Goal: Task Accomplishment & Management: Manage account settings

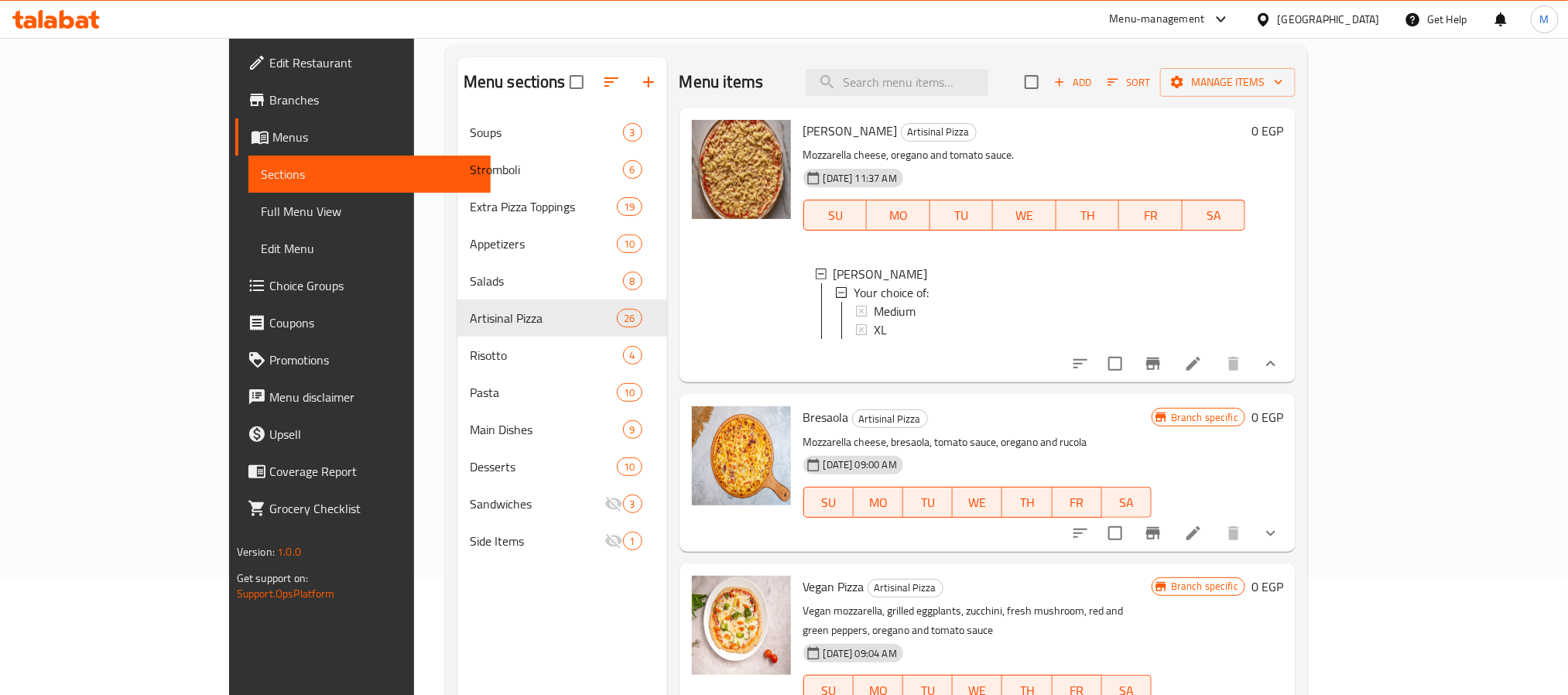
scroll to position [3302, 0]
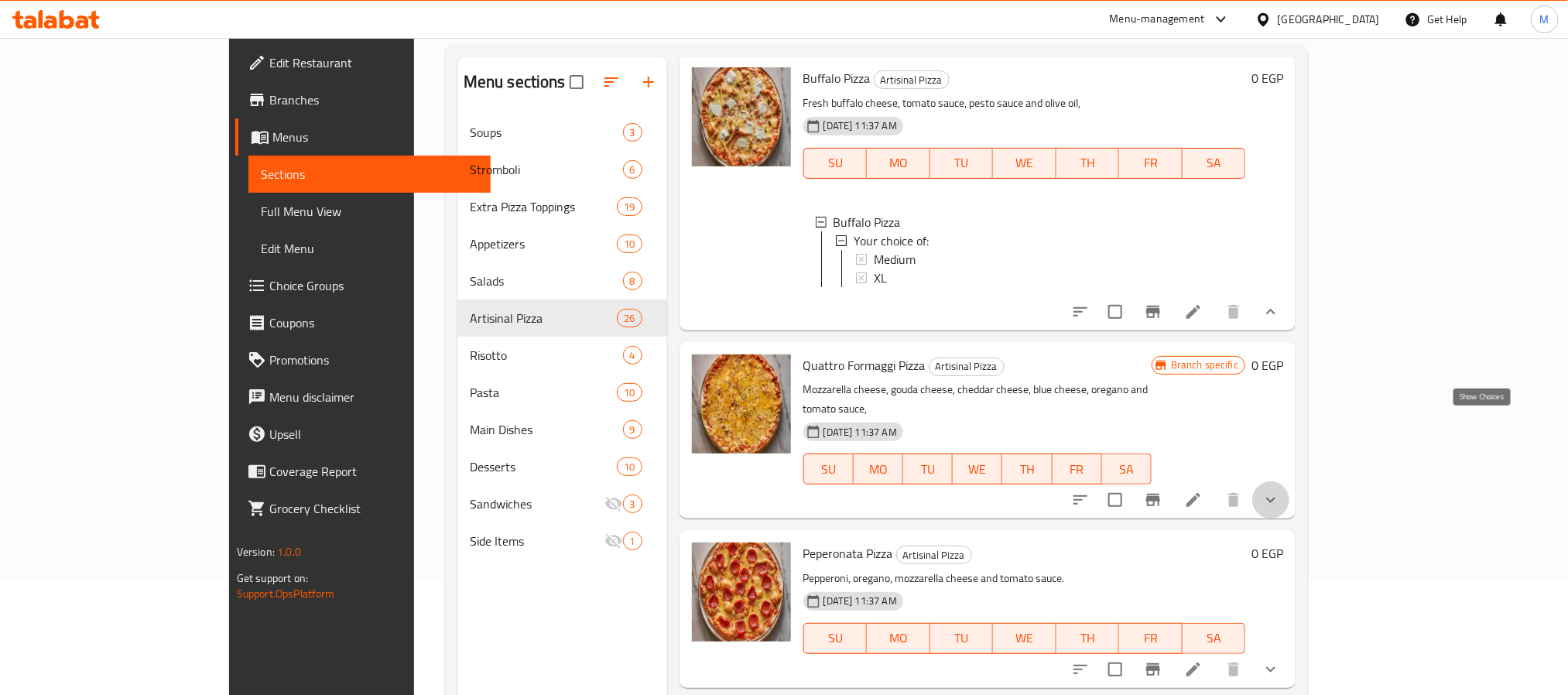
click at [1280, 490] on icon "show more" at bounding box center [1271, 500] width 19 height 19
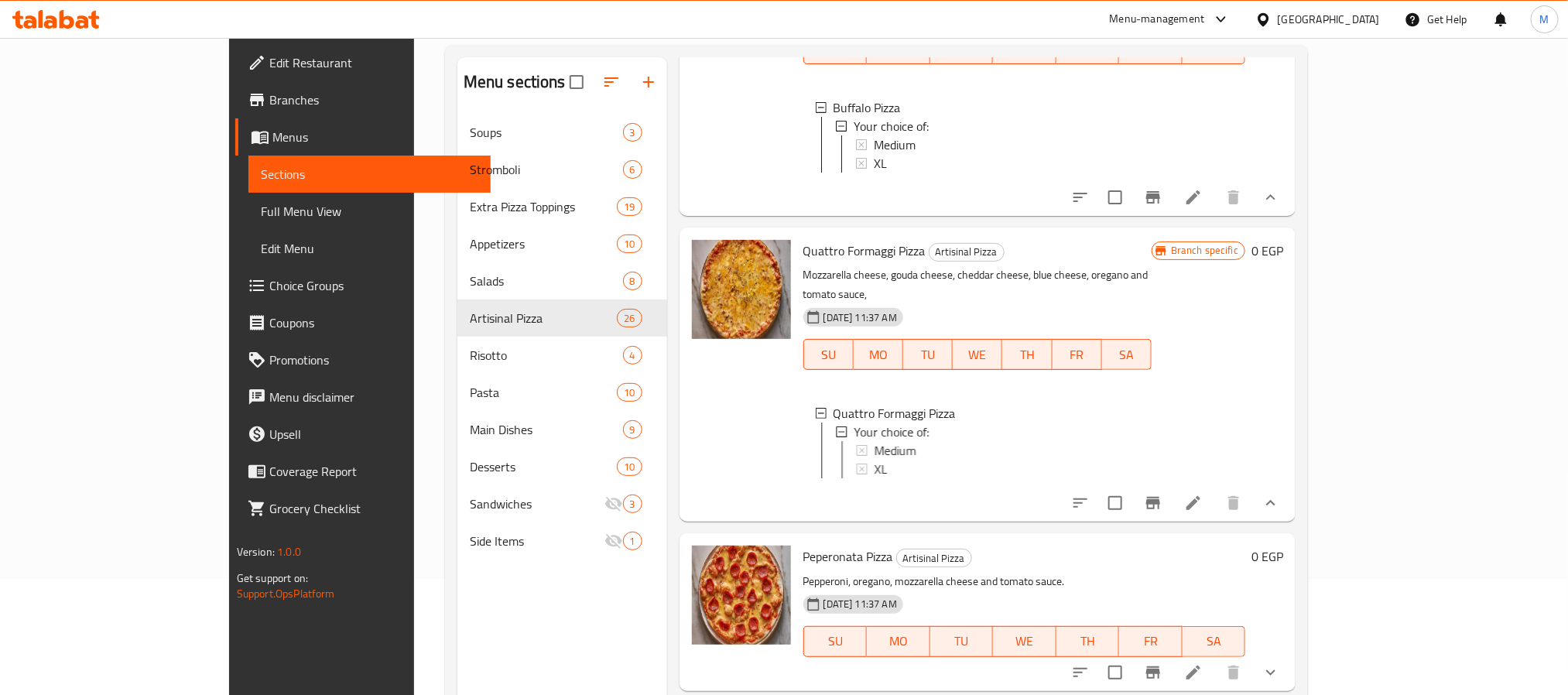
scroll to position [3418, 0]
click at [874, 440] on span "Medium" at bounding box center [895, 449] width 42 height 19
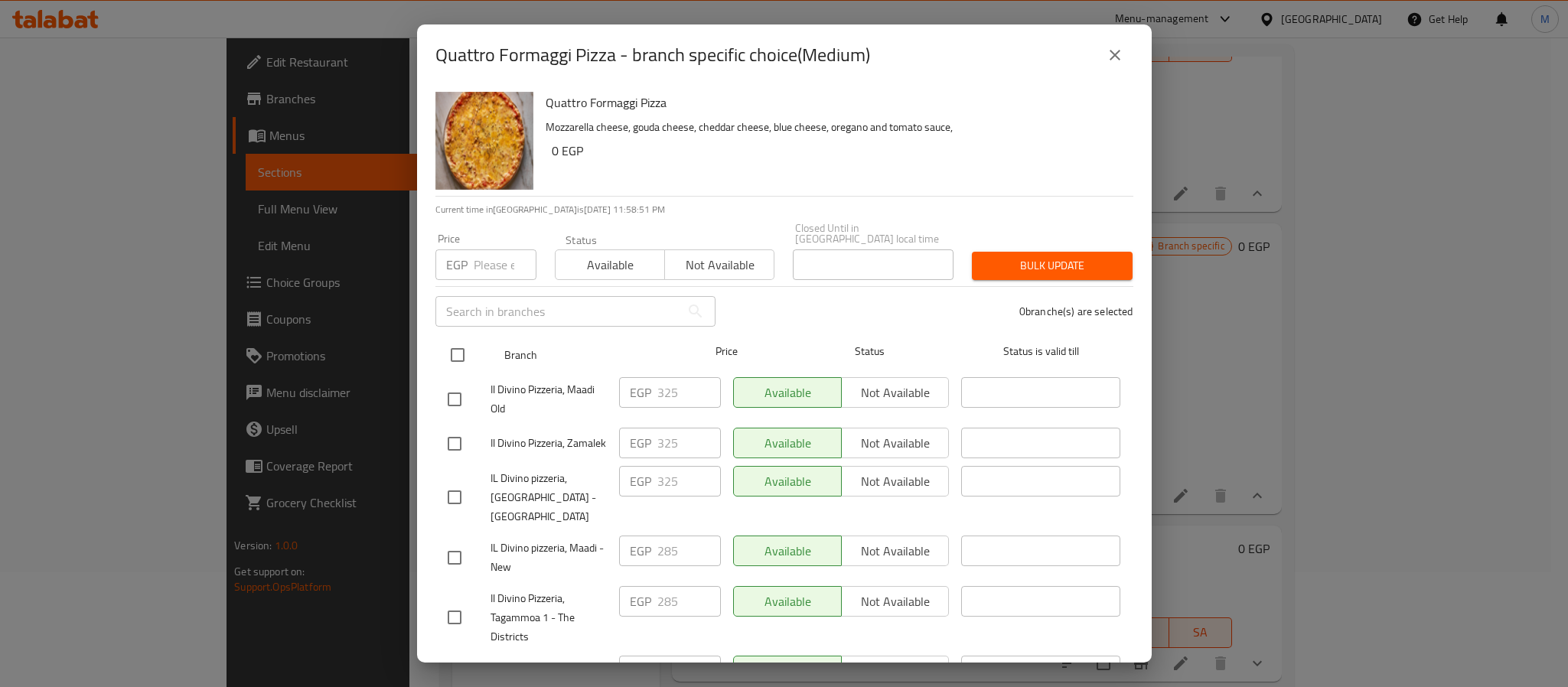
click at [466, 352] on input "checkbox" at bounding box center [458, 354] width 32 height 32
checkbox input "true"
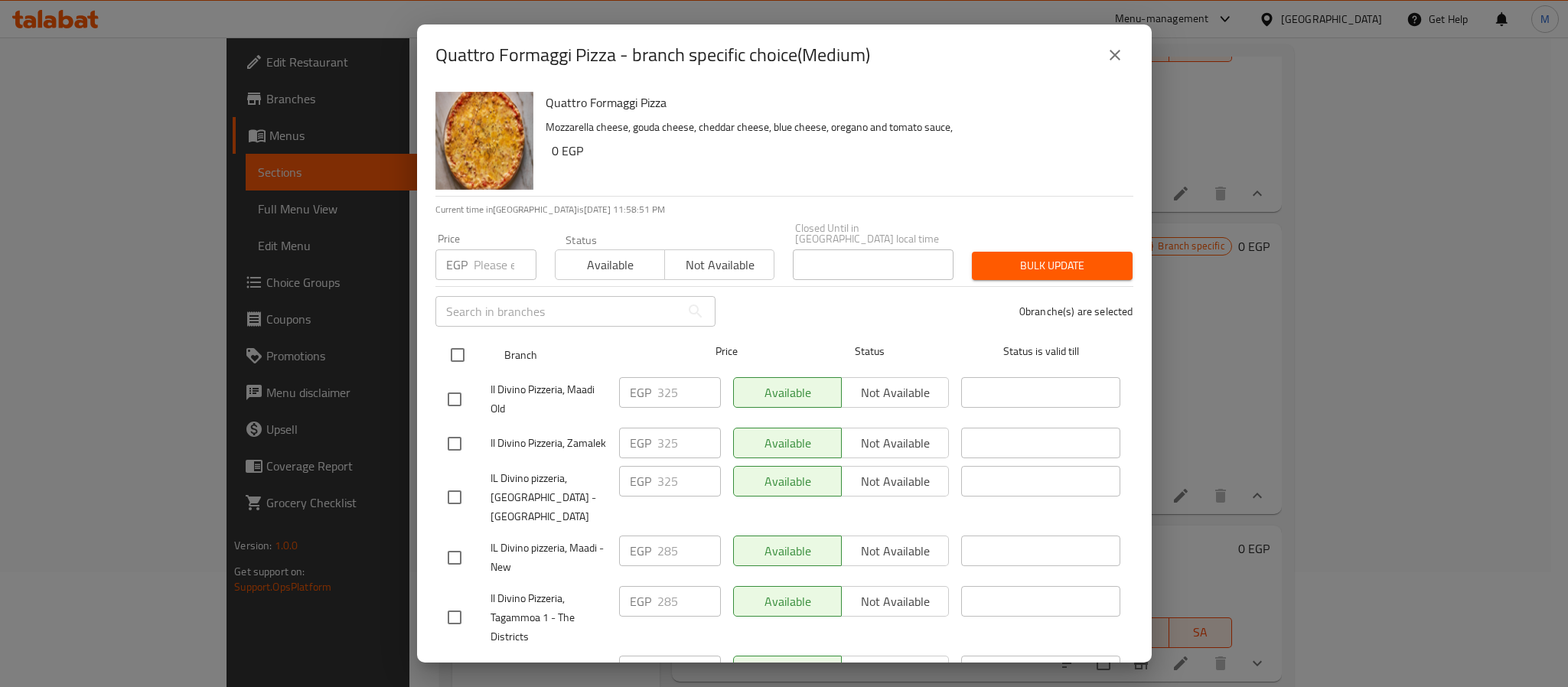
checkbox input "true"
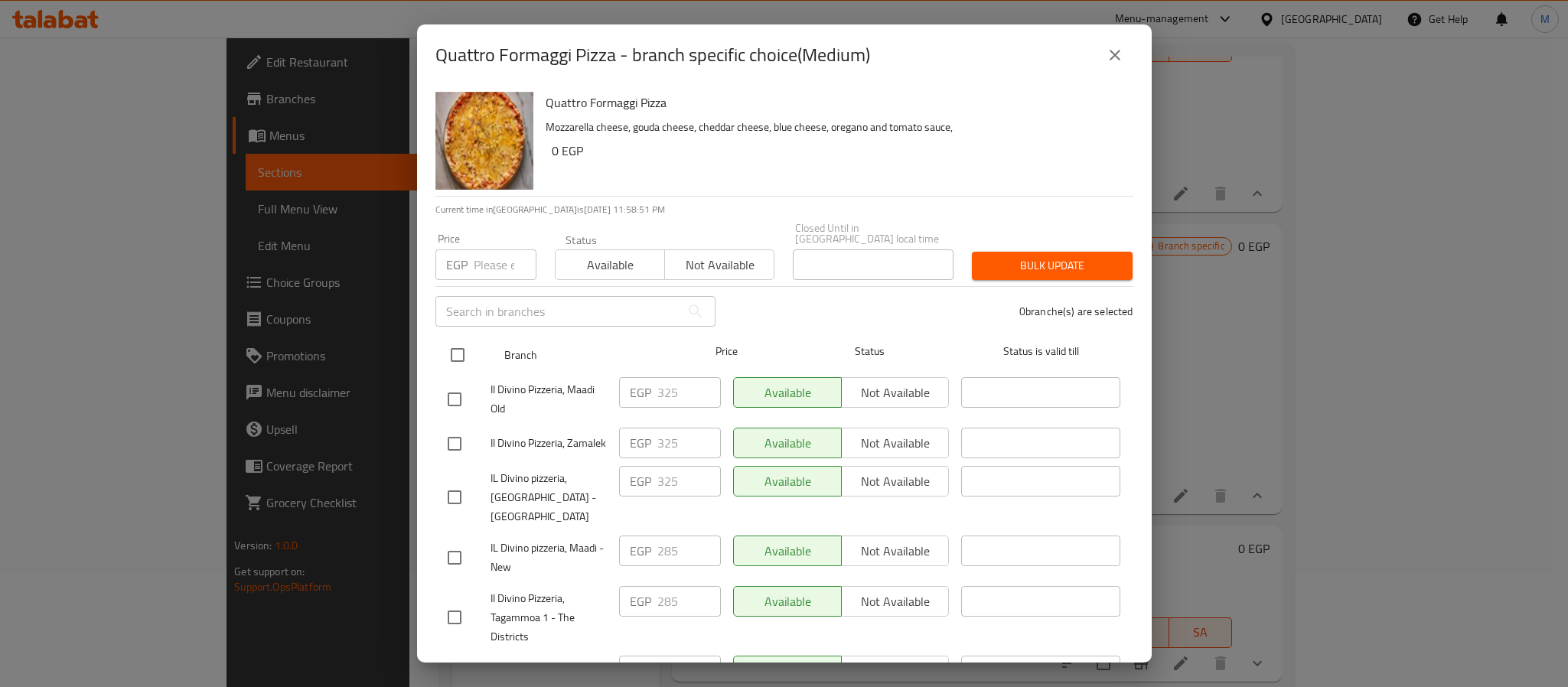
checkbox input "true"
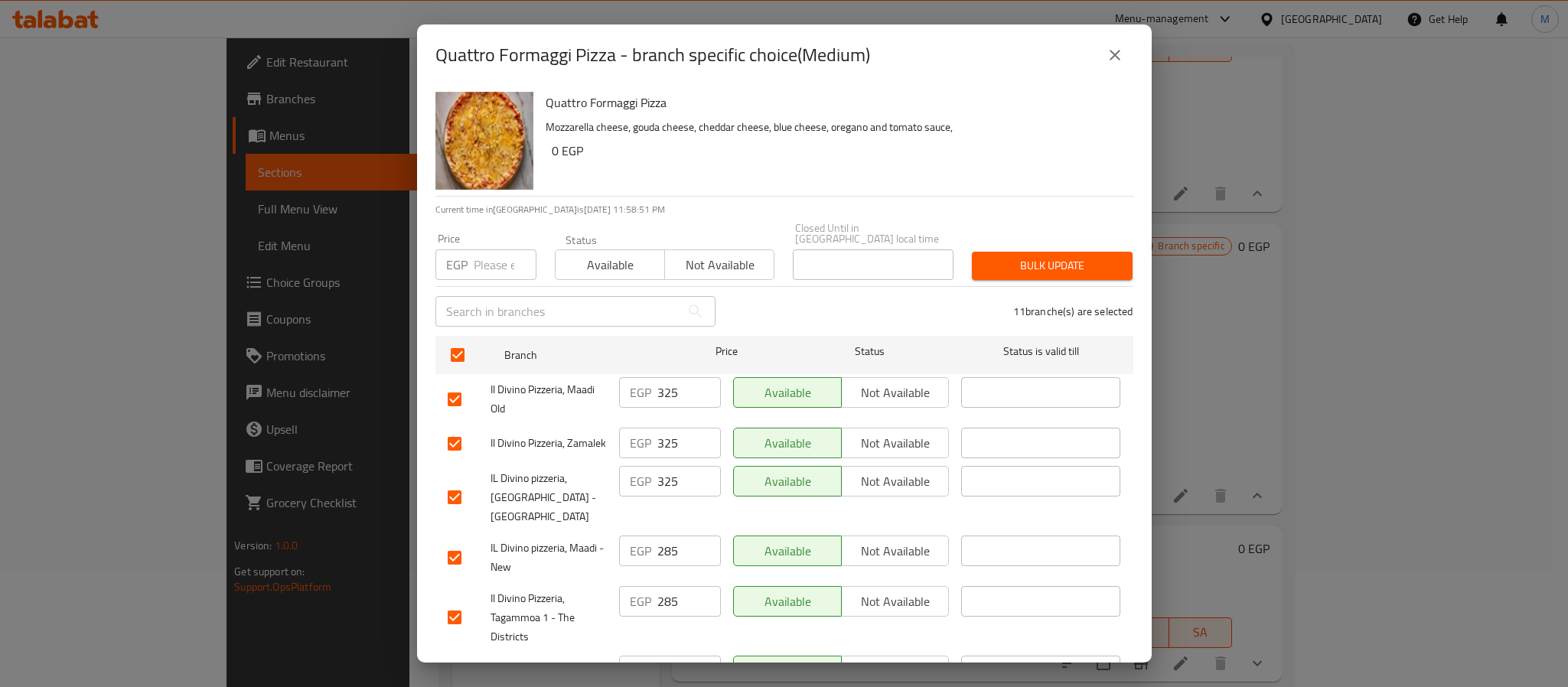
click at [472, 250] on div "EGP Price" at bounding box center [486, 265] width 101 height 30
paste input "354"
type input "354"
click at [984, 258] on span "Bulk update" at bounding box center [1052, 265] width 136 height 20
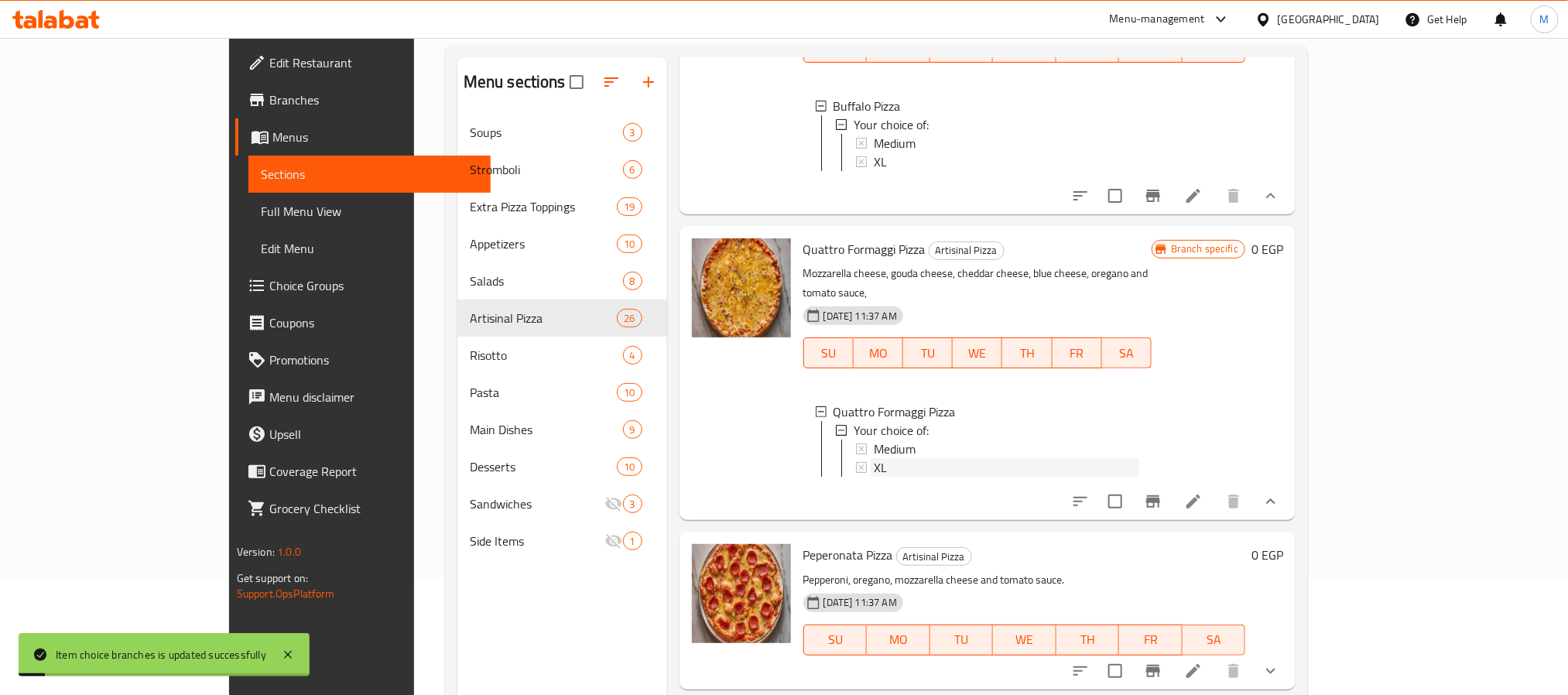
click at [874, 458] on span "XL" at bounding box center [880, 468] width 13 height 19
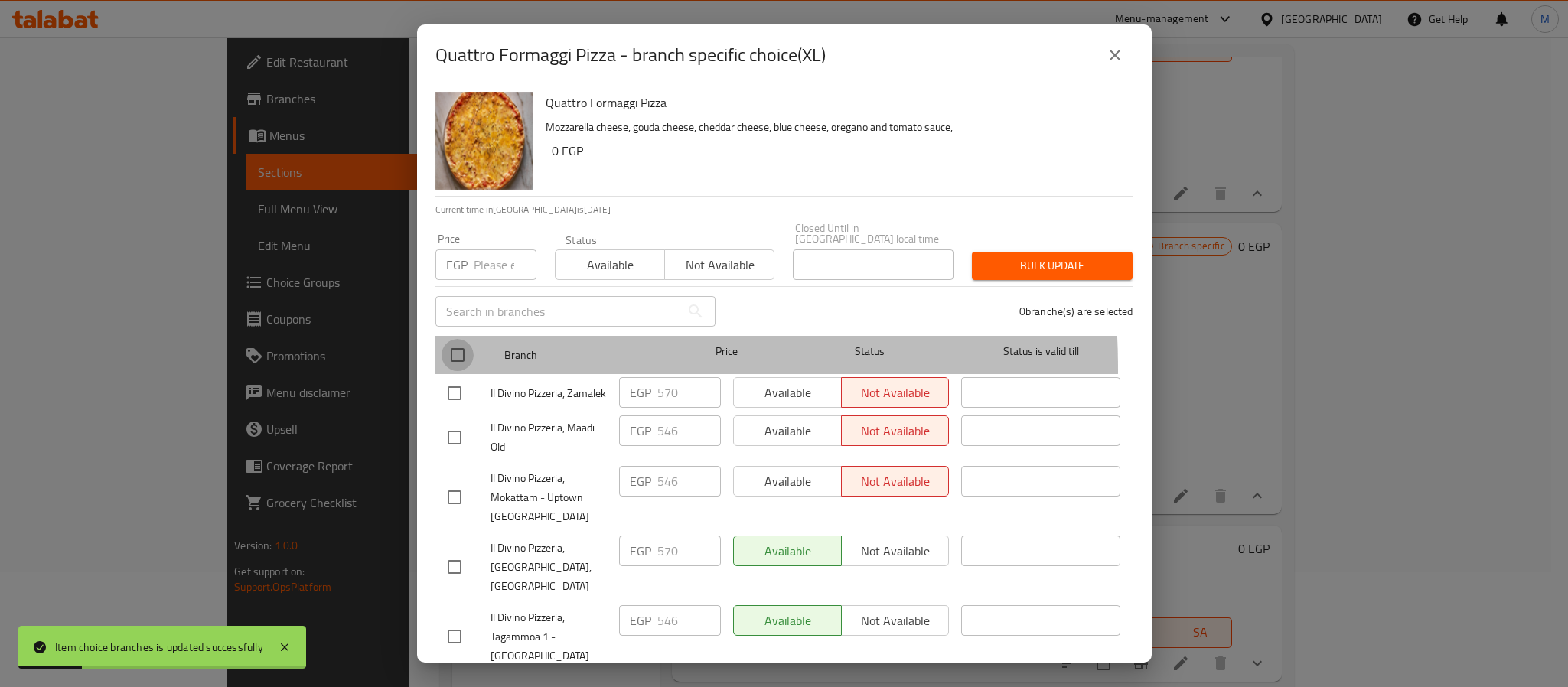
click at [453, 358] on input "checkbox" at bounding box center [458, 354] width 32 height 32
checkbox input "true"
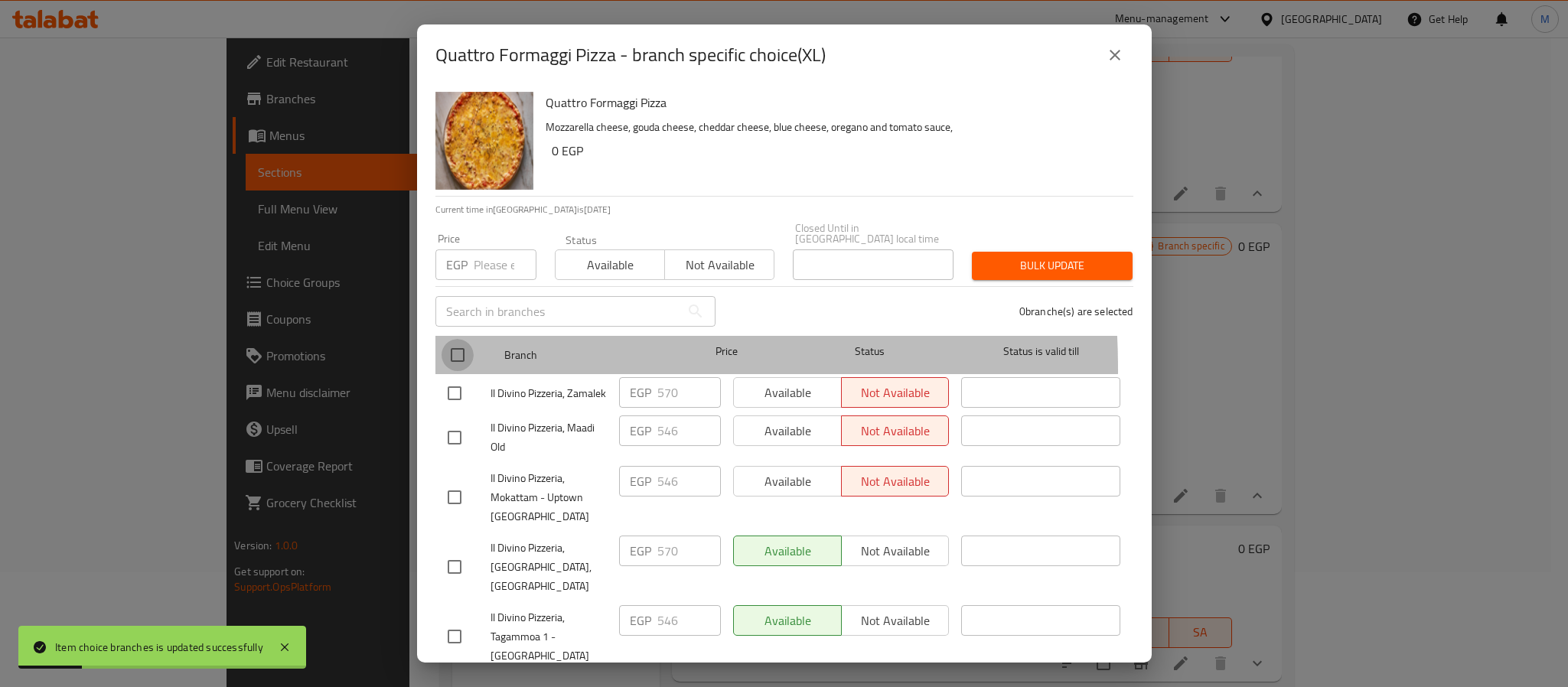
checkbox input "true"
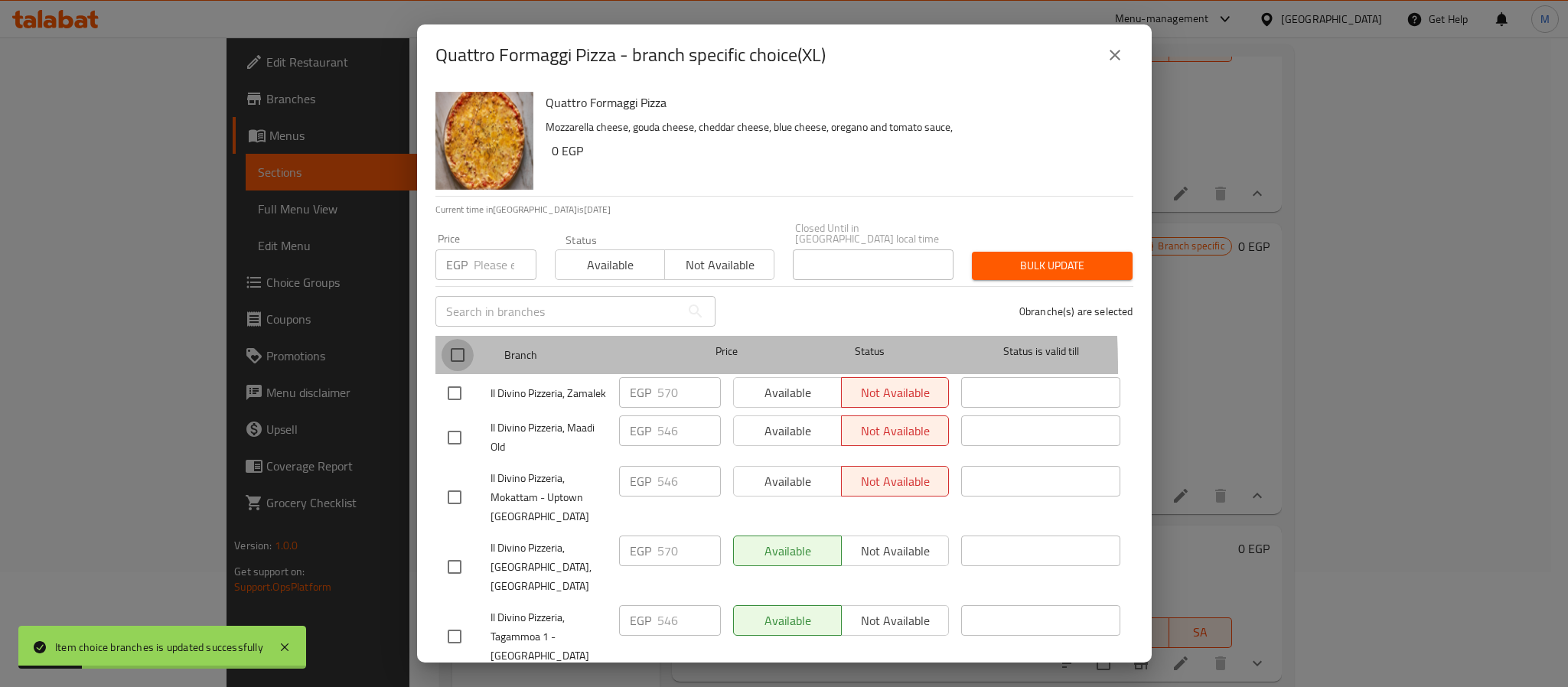
checkbox input "true"
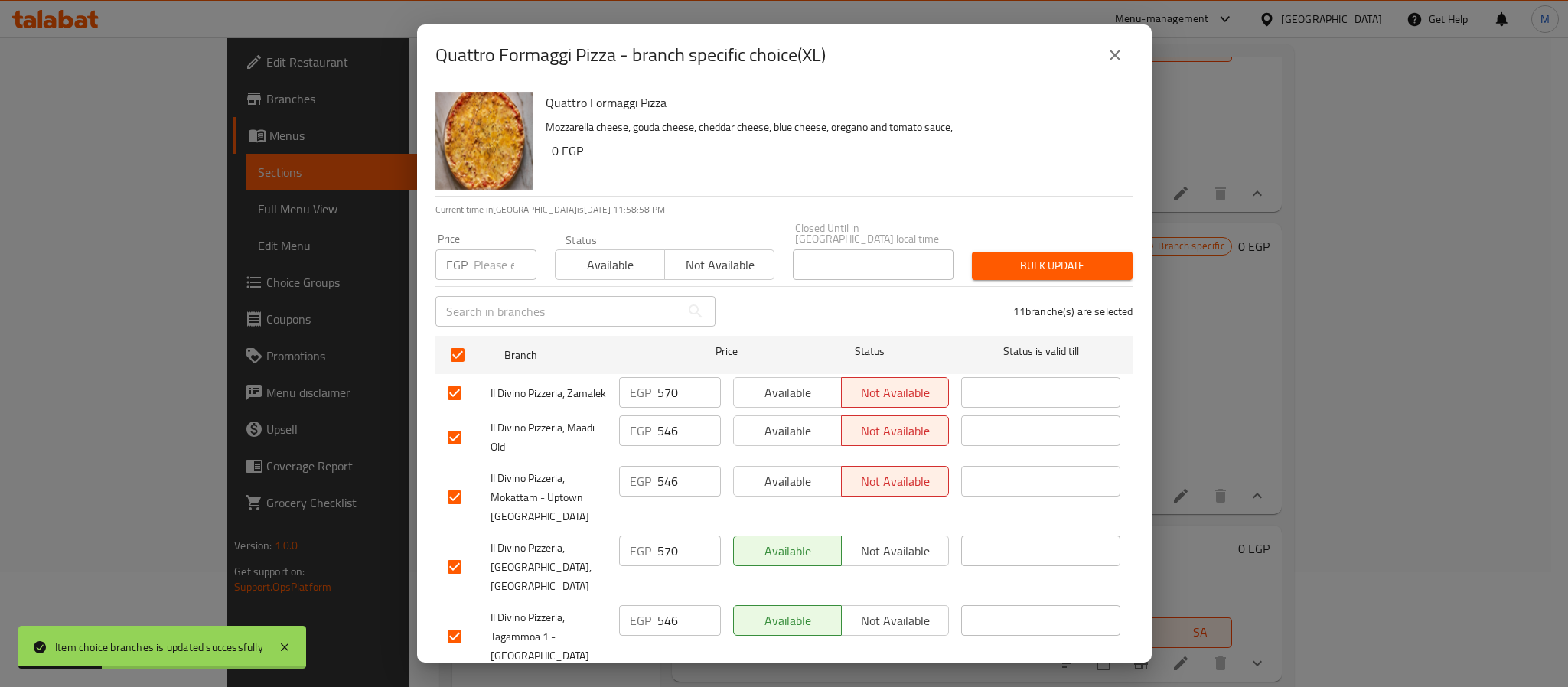
click at [472, 266] on div "EGP Price" at bounding box center [486, 265] width 101 height 30
paste input "708"
type input "708"
click at [999, 265] on button "Bulk update" at bounding box center [1053, 265] width 161 height 28
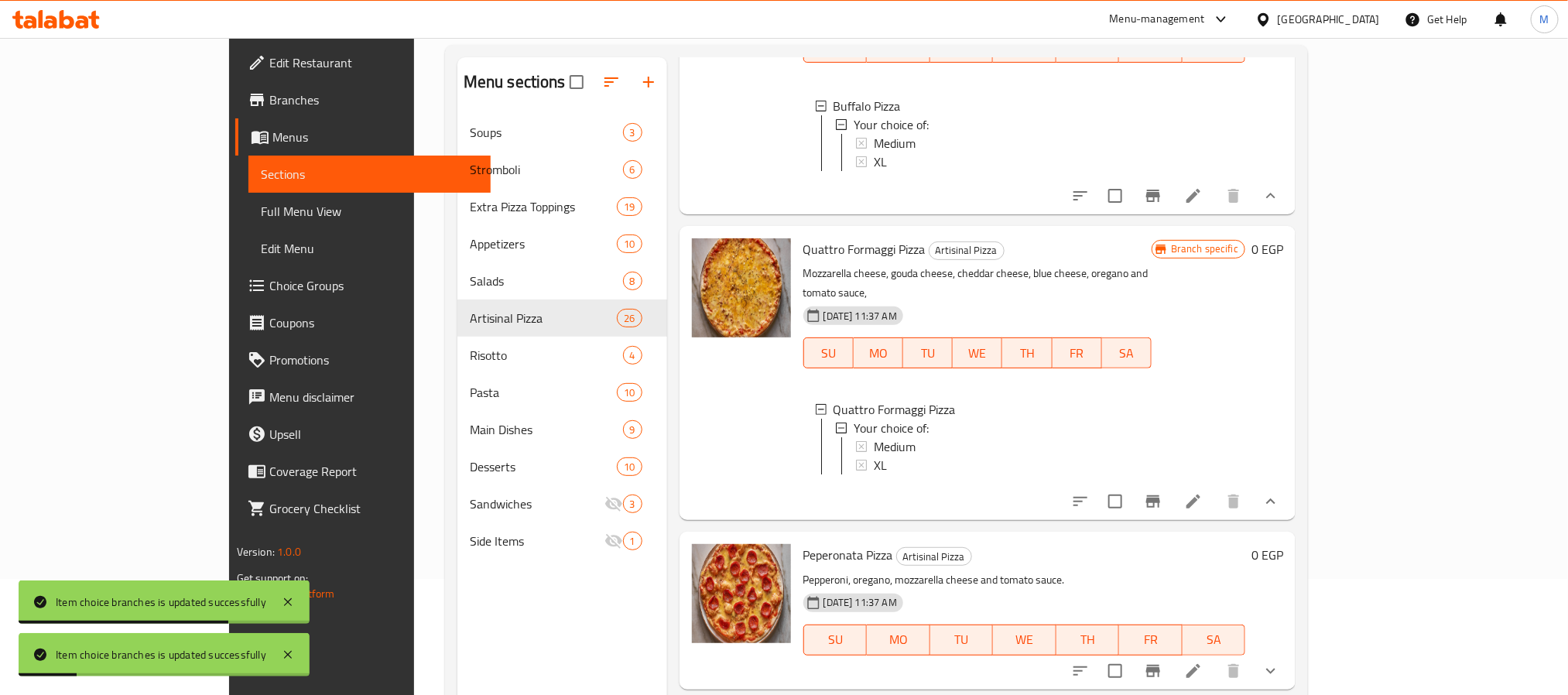
scroll to position [3534, 0]
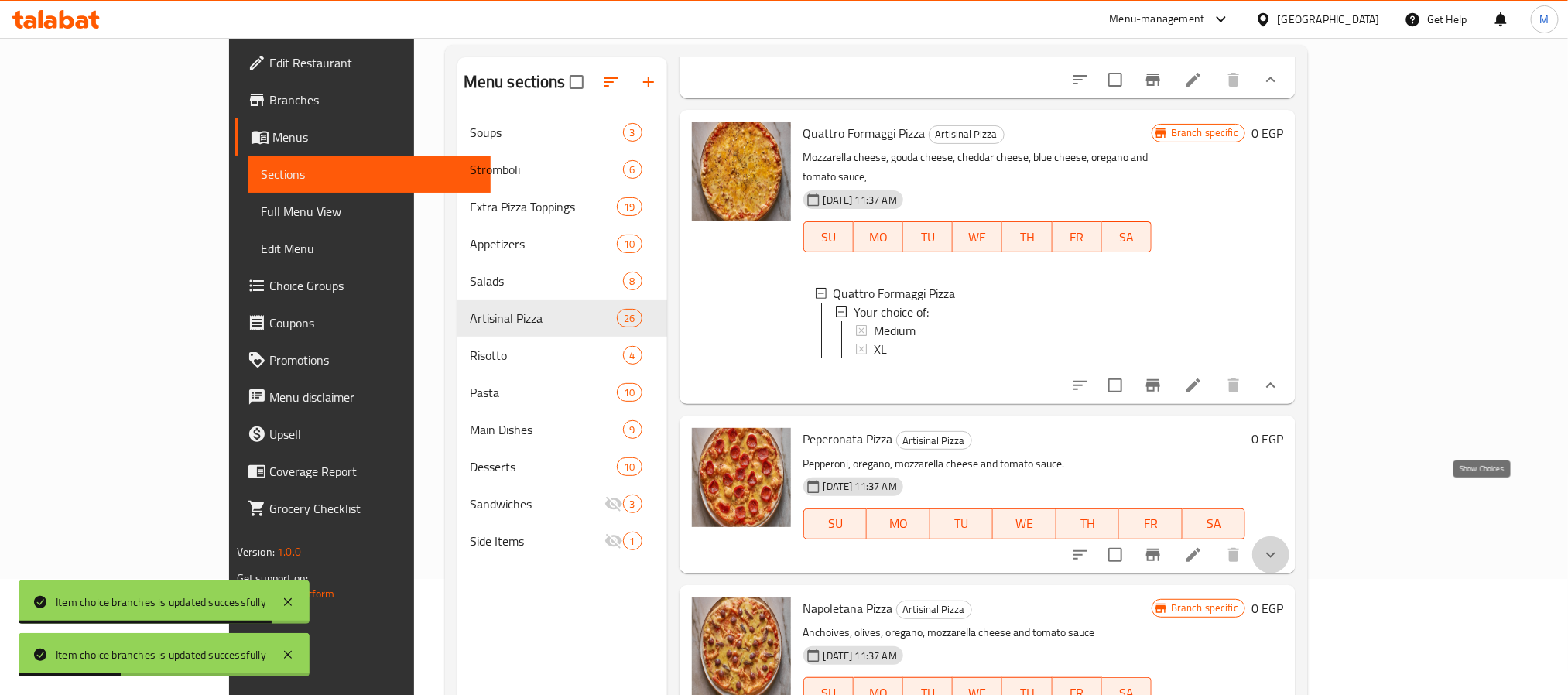
click at [1280, 546] on icon "show more" at bounding box center [1271, 555] width 19 height 19
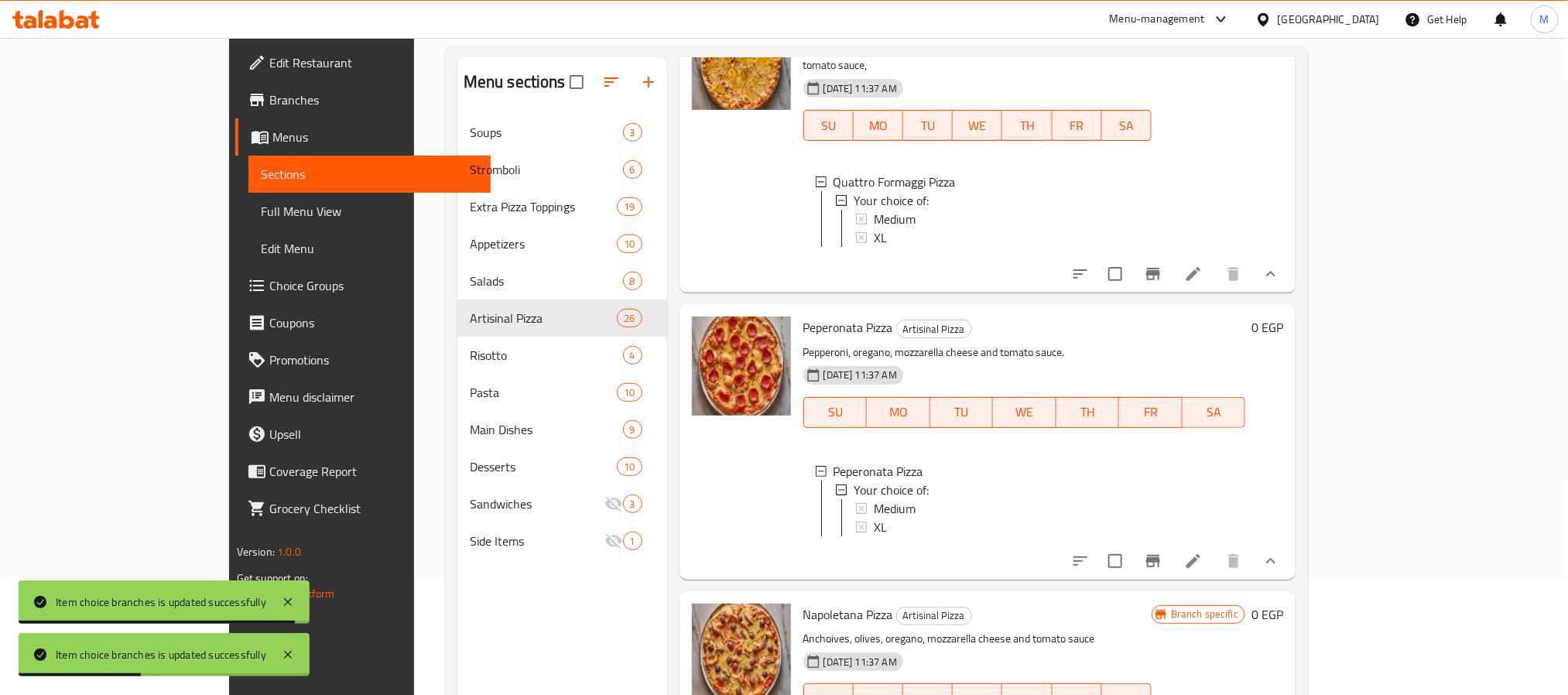
scroll to position [3650, 0]
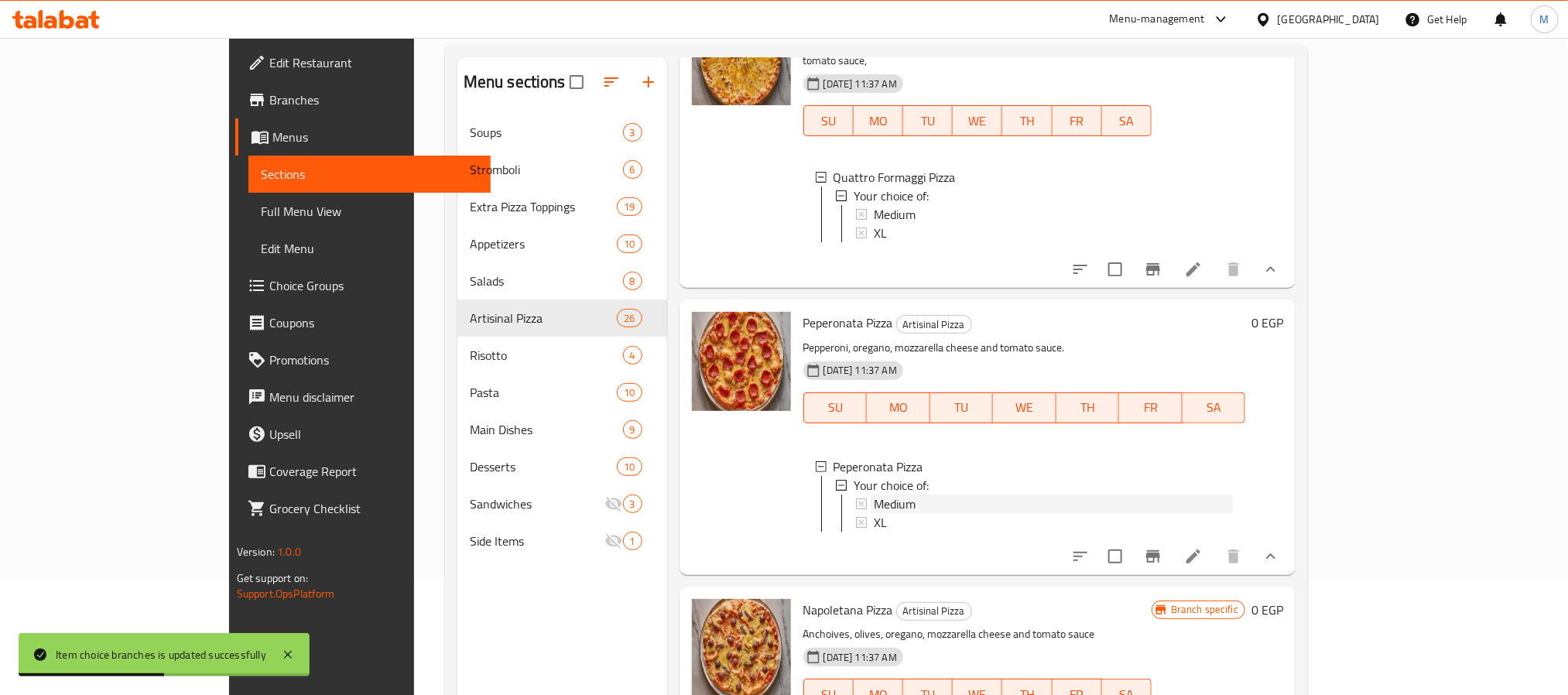
click at [887, 494] on div "Medium" at bounding box center [1053, 504] width 359 height 19
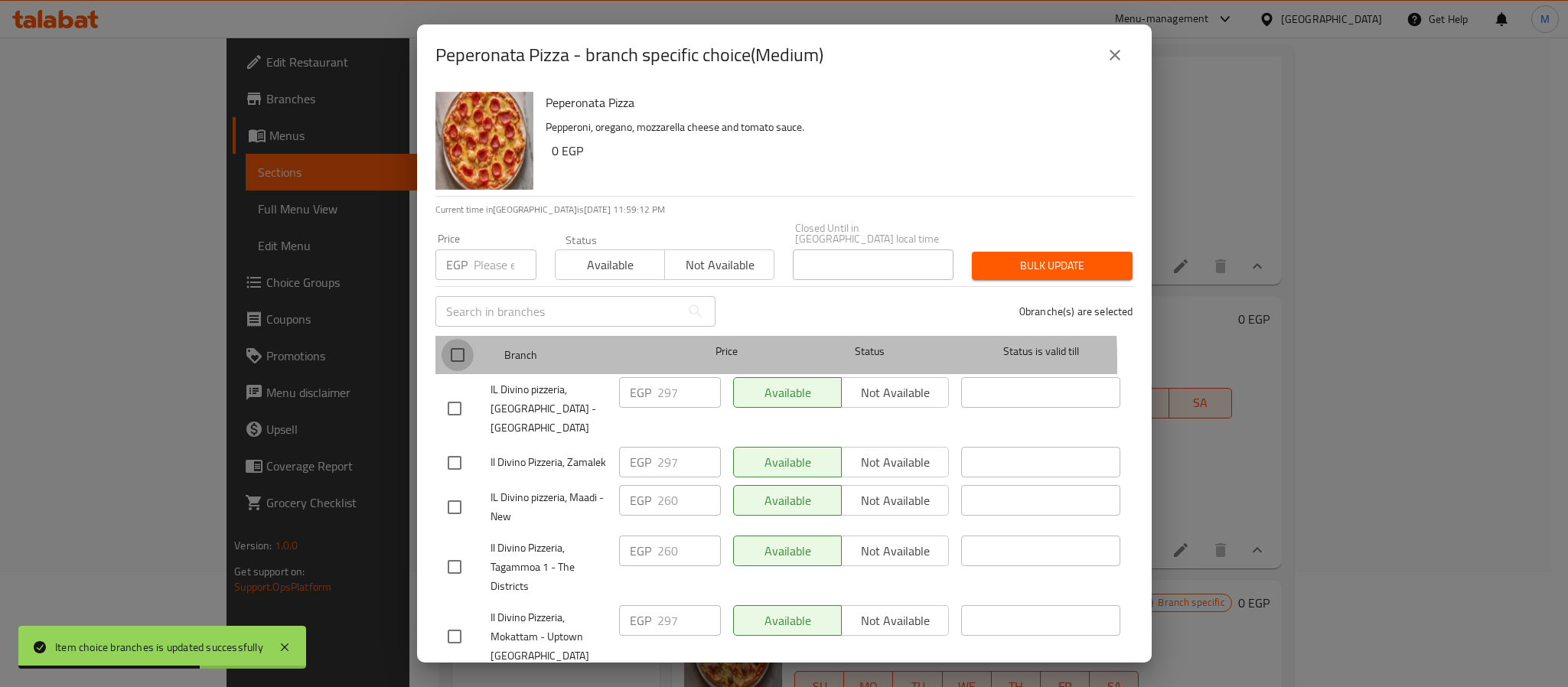
click at [457, 354] on input "checkbox" at bounding box center [458, 354] width 32 height 32
checkbox input "true"
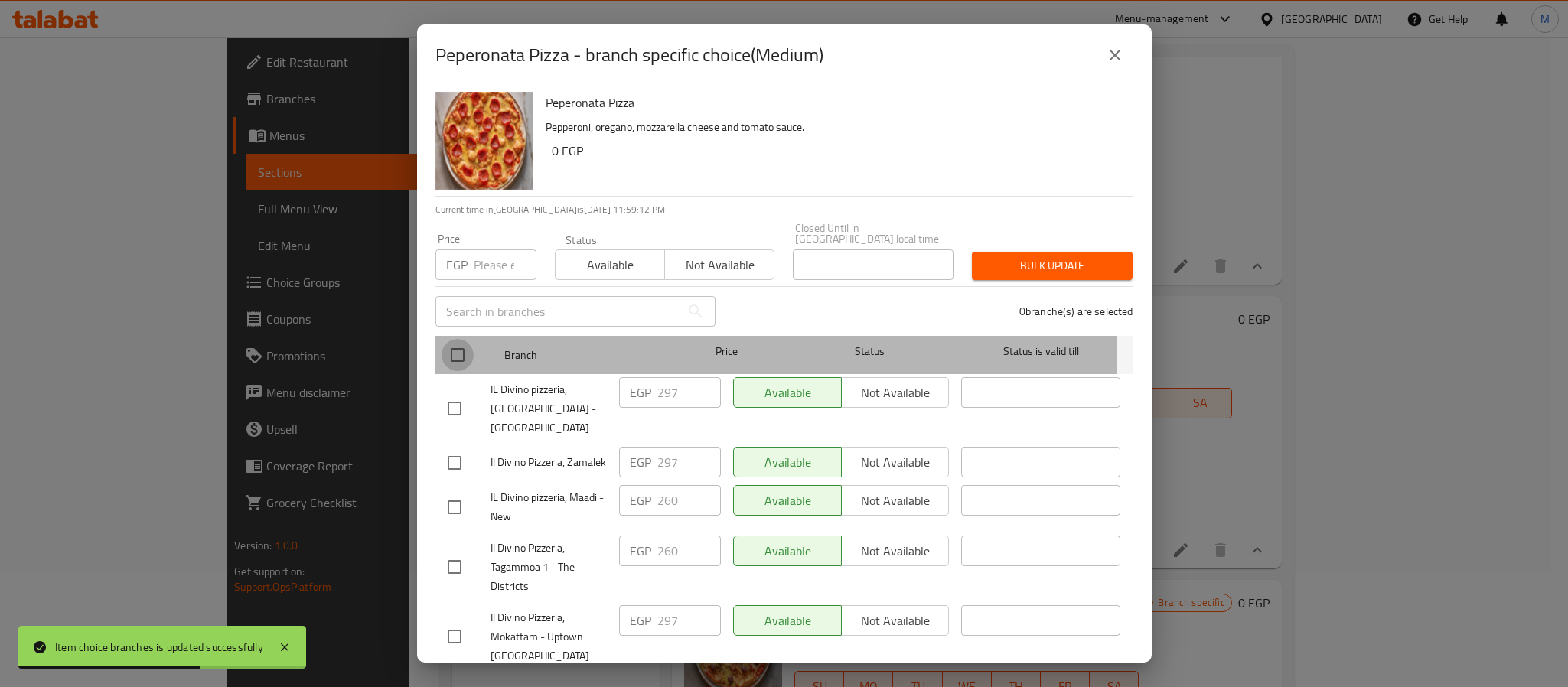
checkbox input "true"
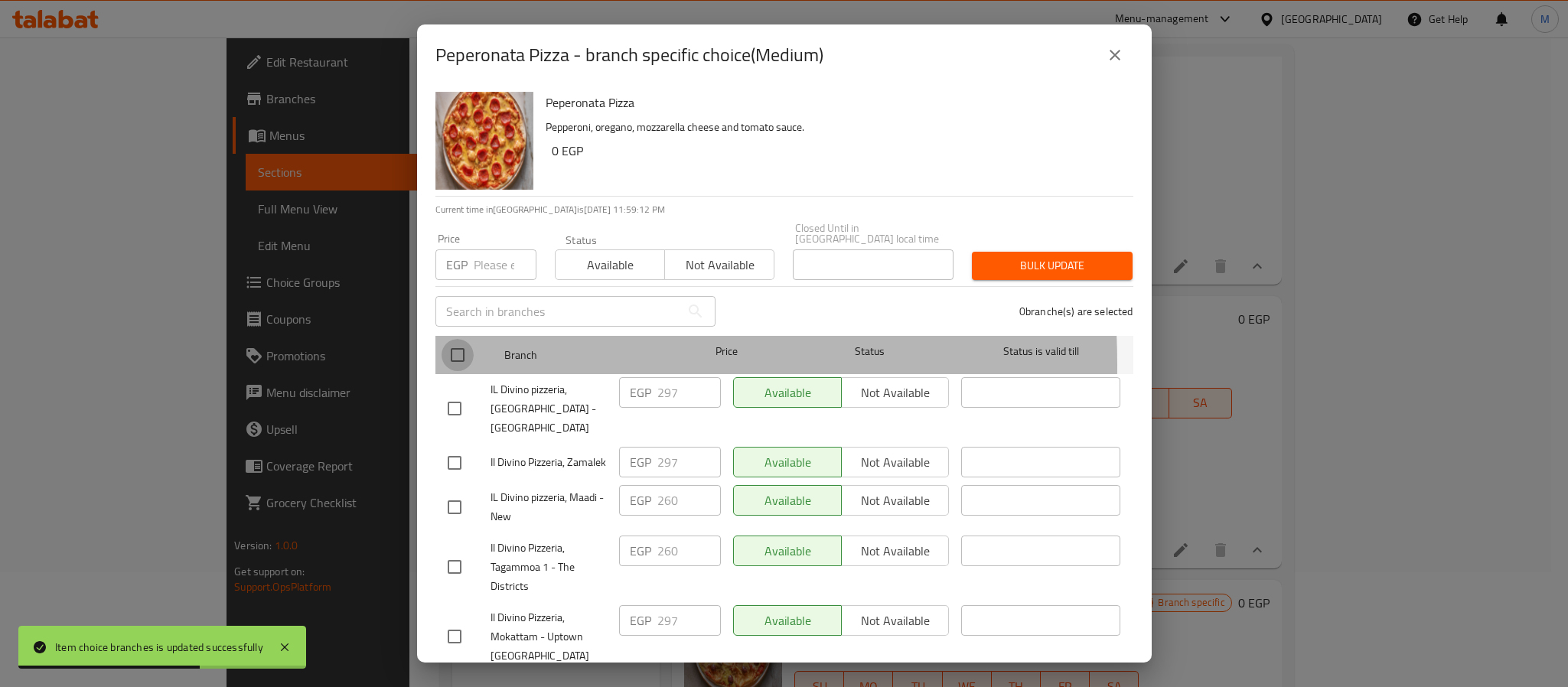
checkbox input "true"
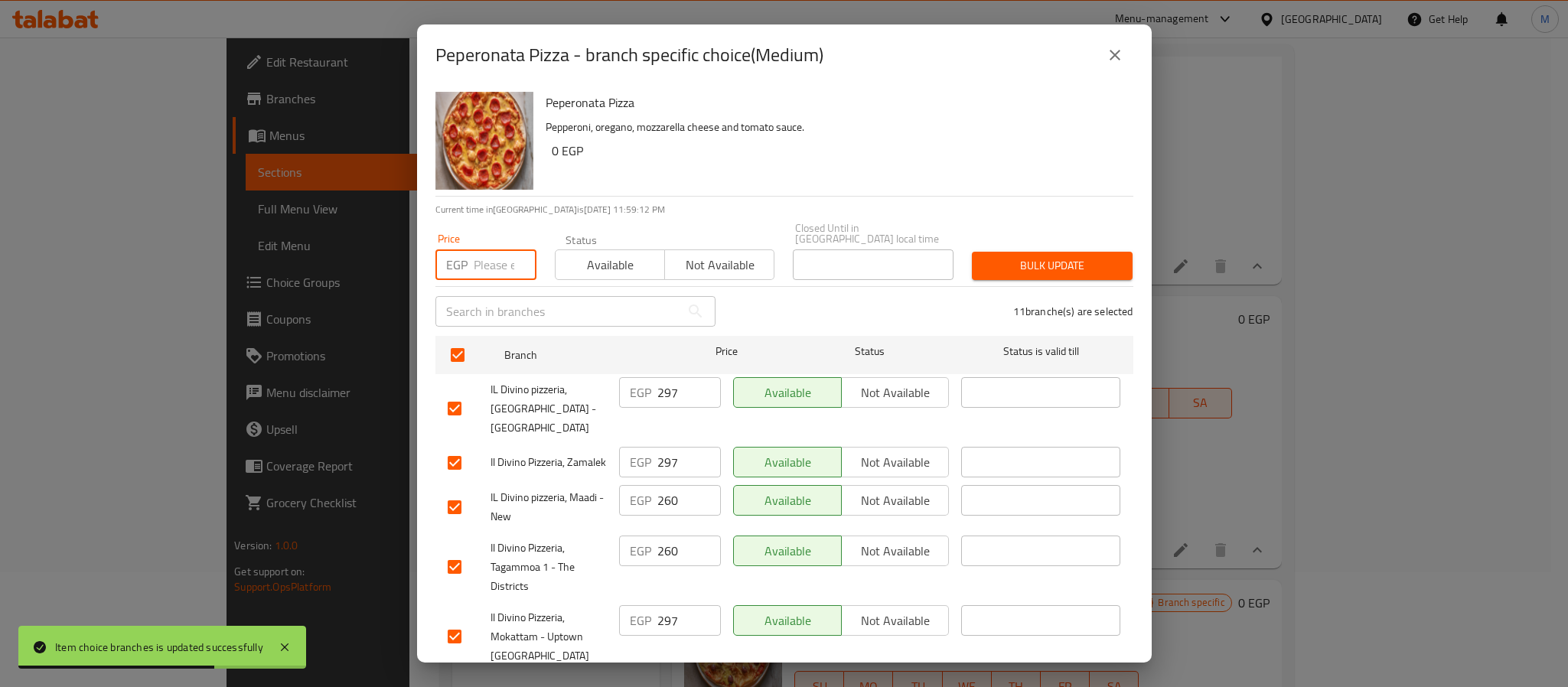
click at [474, 251] on input "number" at bounding box center [505, 265] width 62 height 30
paste input "325"
type input "325"
click at [1041, 257] on span "Bulk update" at bounding box center [1052, 265] width 136 height 20
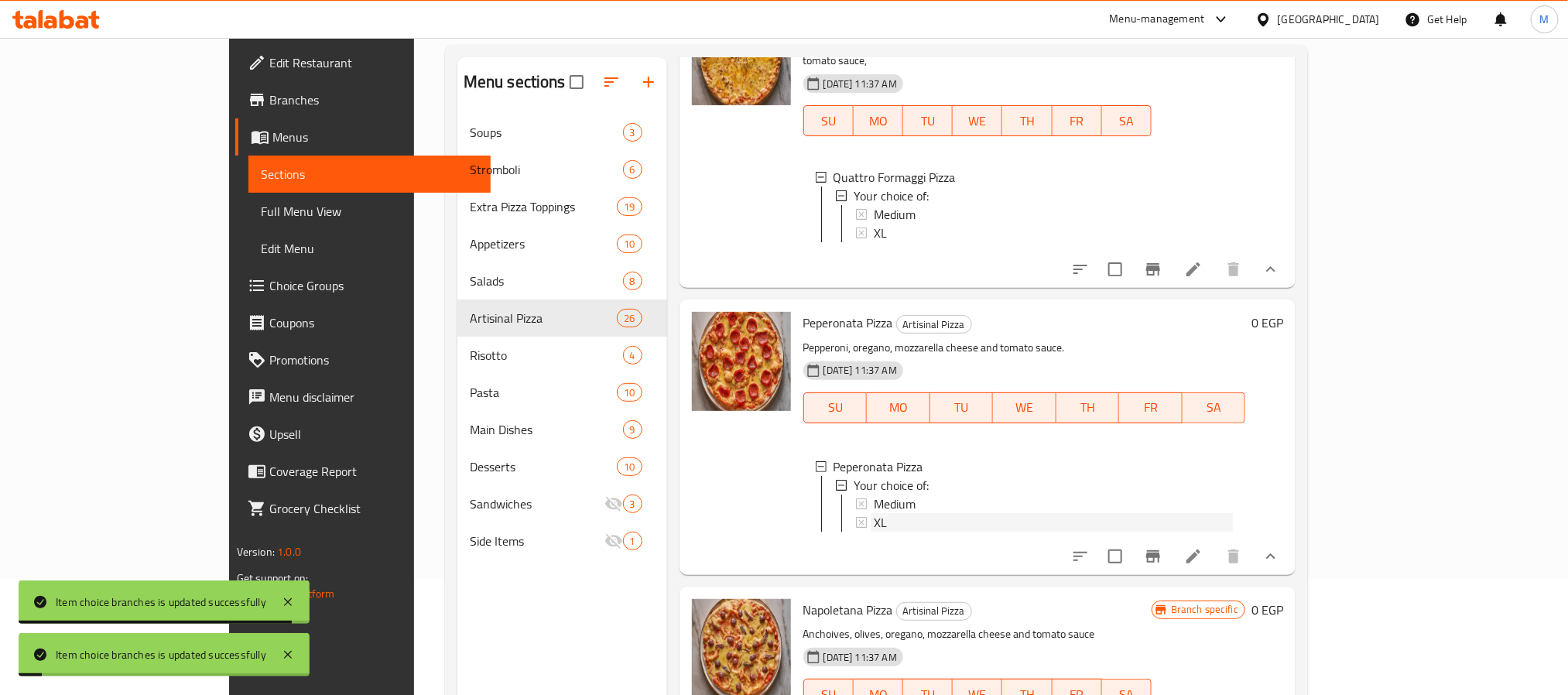
click at [856, 517] on icon at bounding box center [861, 523] width 11 height 11
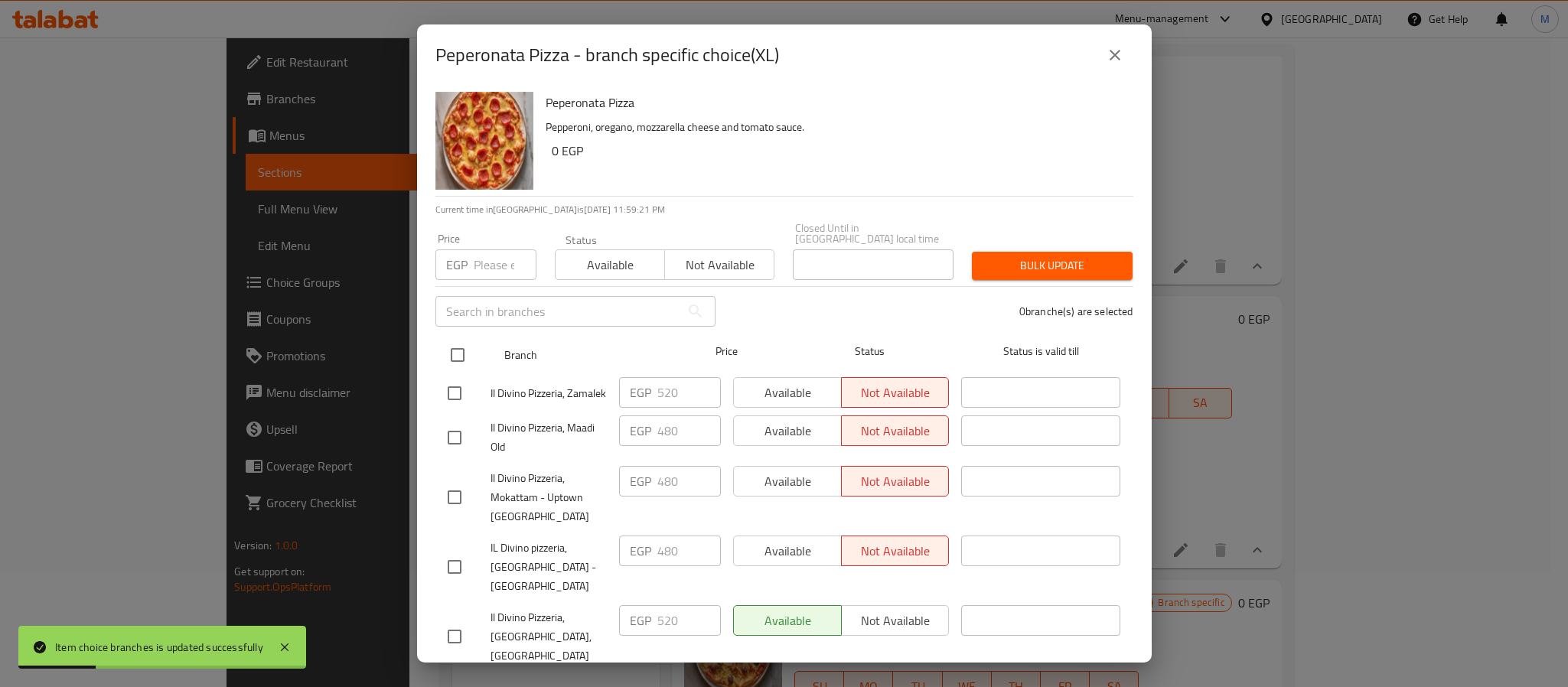
click at [447, 345] on input "checkbox" at bounding box center [458, 354] width 32 height 32
checkbox input "true"
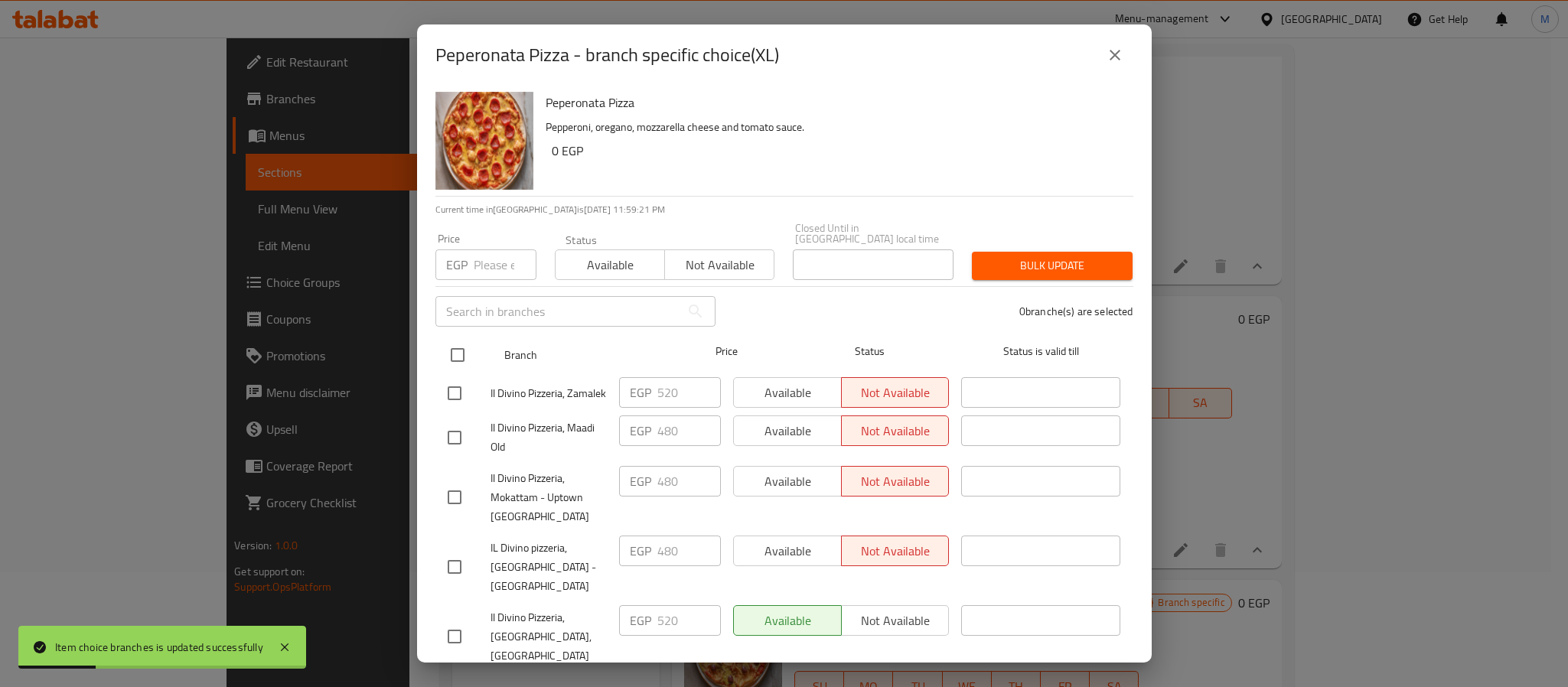
checkbox input "true"
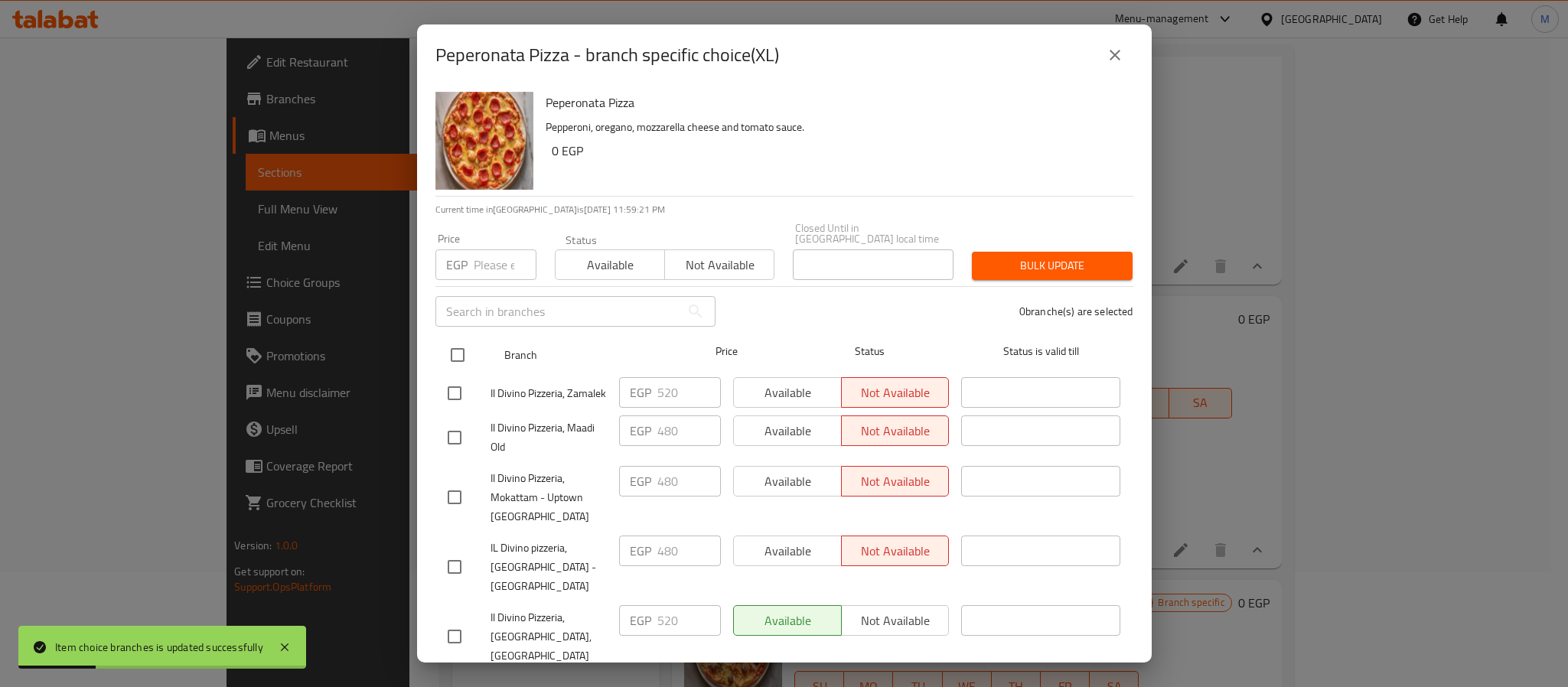
checkbox input "true"
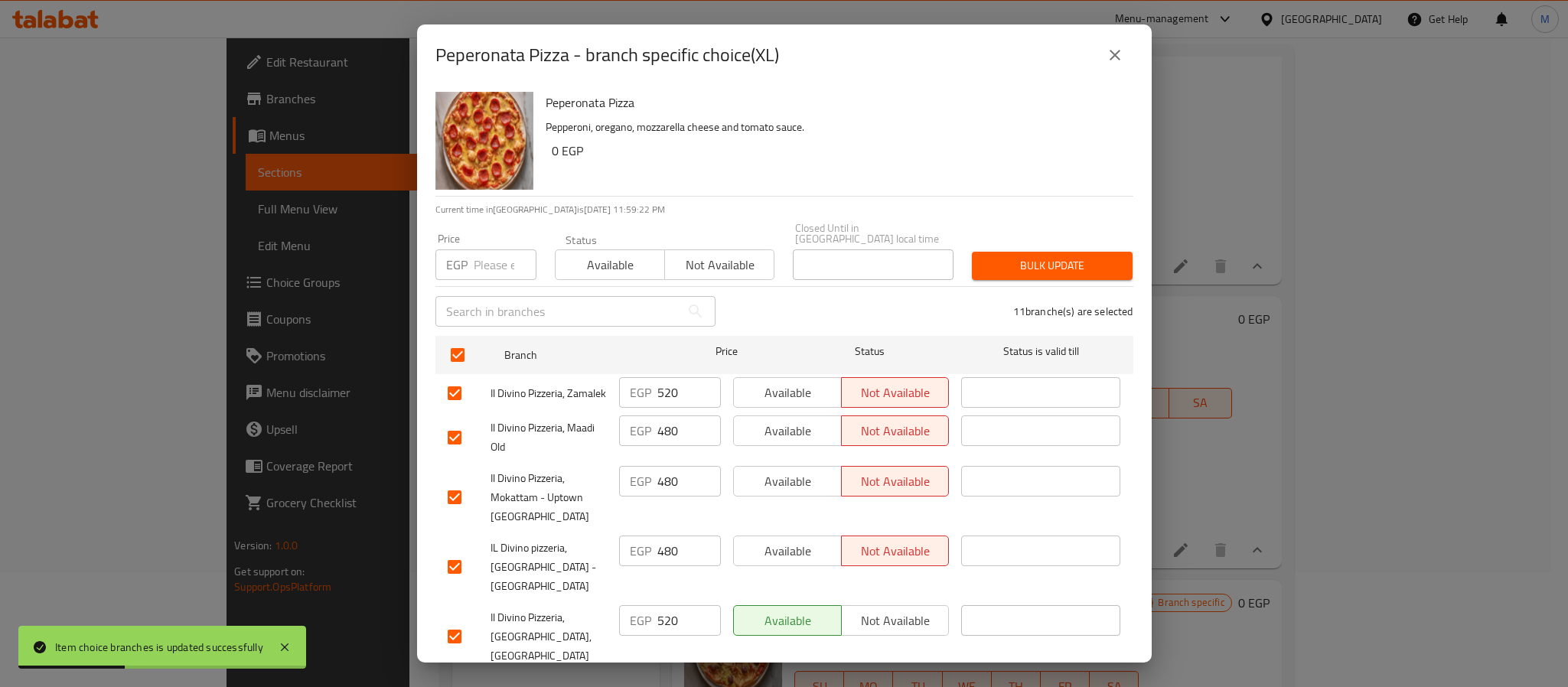
click at [501, 234] on div "Price EGP Price" at bounding box center [486, 257] width 101 height 47
click at [494, 251] on input "number" at bounding box center [505, 265] width 62 height 30
paste input "650"
type input "650"
click at [1036, 251] on button "Bulk update" at bounding box center [1053, 265] width 161 height 28
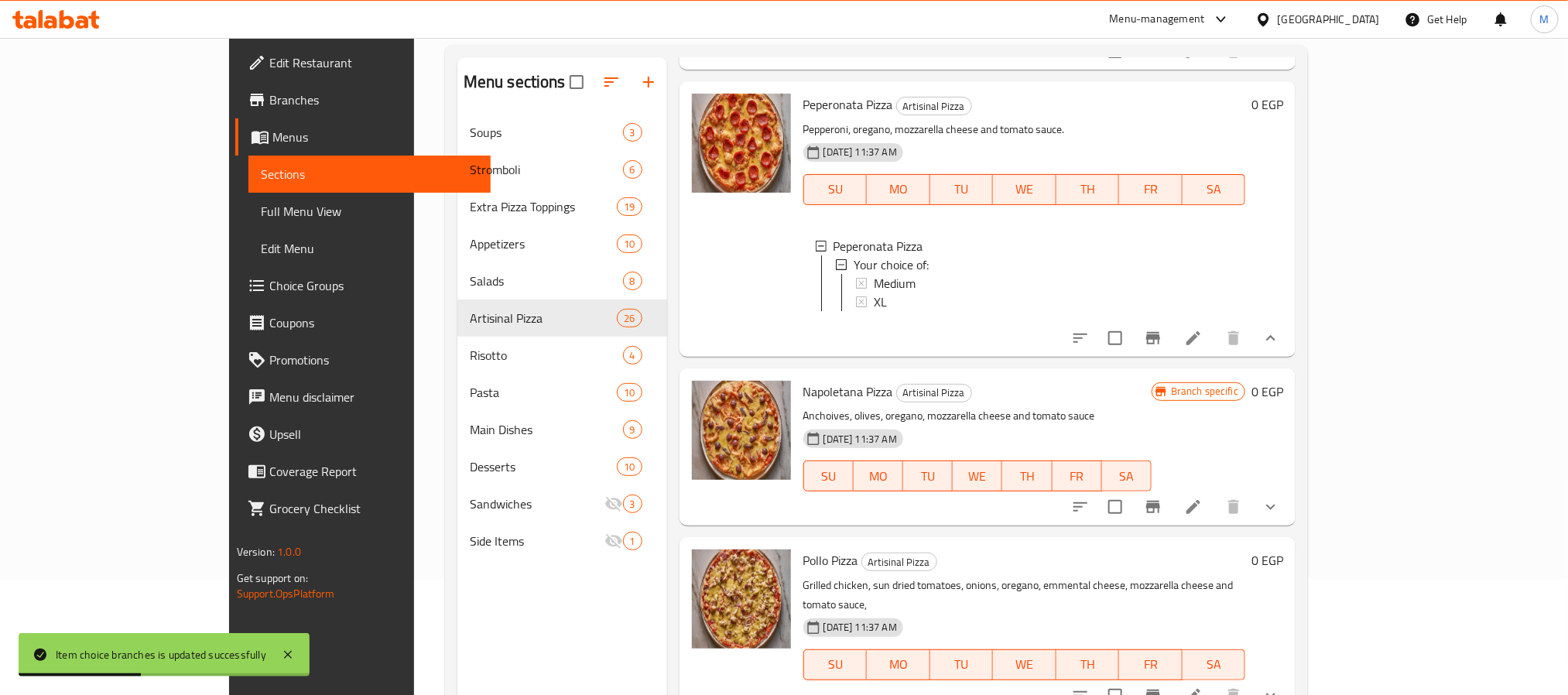
scroll to position [3999, 0]
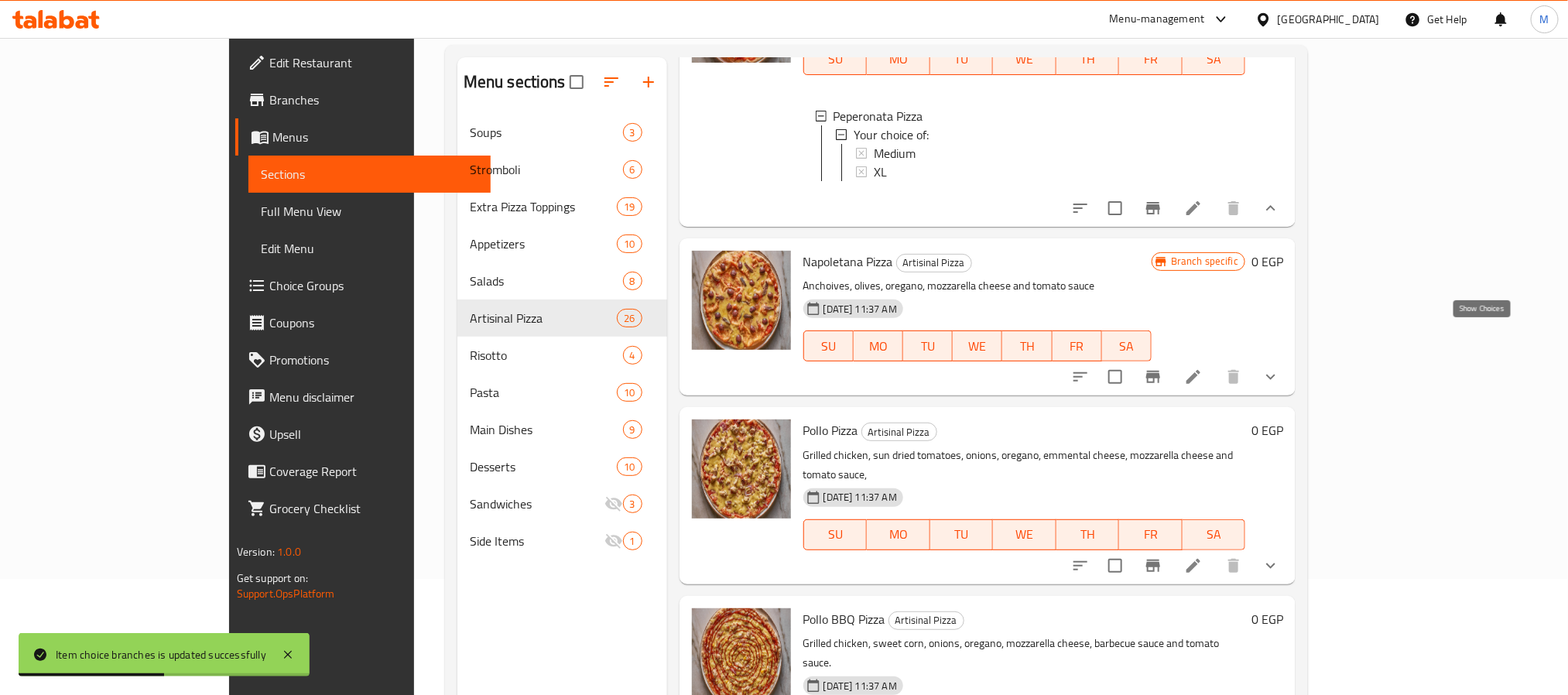
click at [1280, 368] on icon "show more" at bounding box center [1271, 378] width 19 height 19
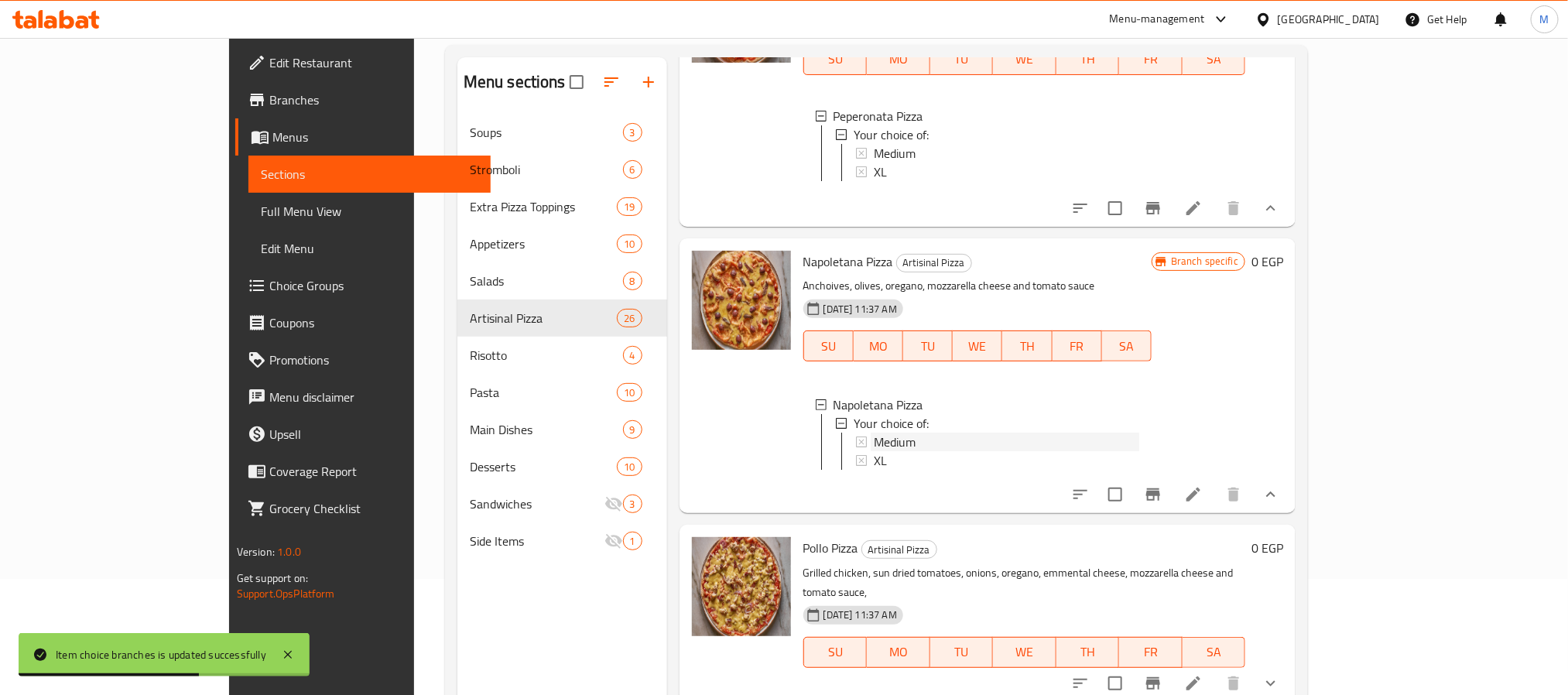
click at [876, 433] on div "Medium" at bounding box center [1007, 442] width 265 height 19
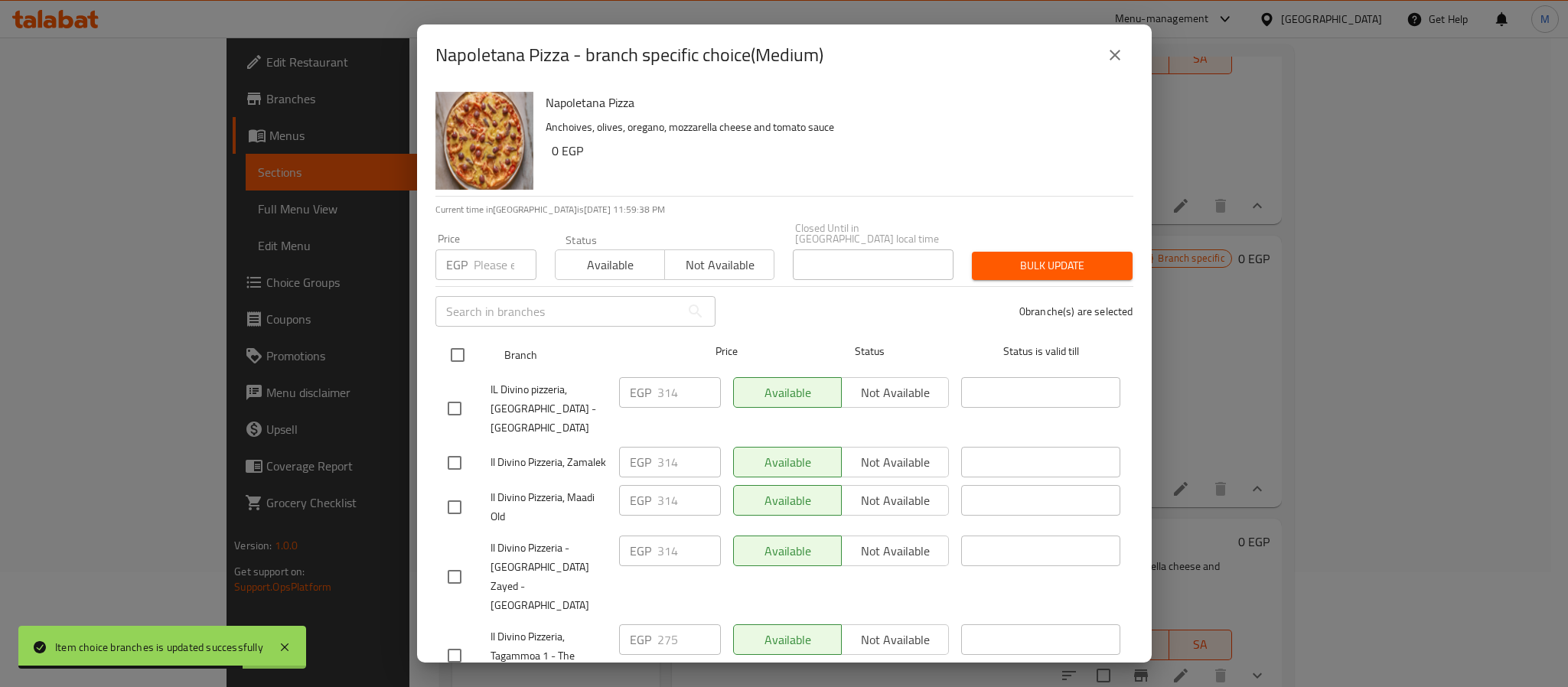
click at [467, 354] on input "checkbox" at bounding box center [458, 354] width 32 height 32
checkbox input "true"
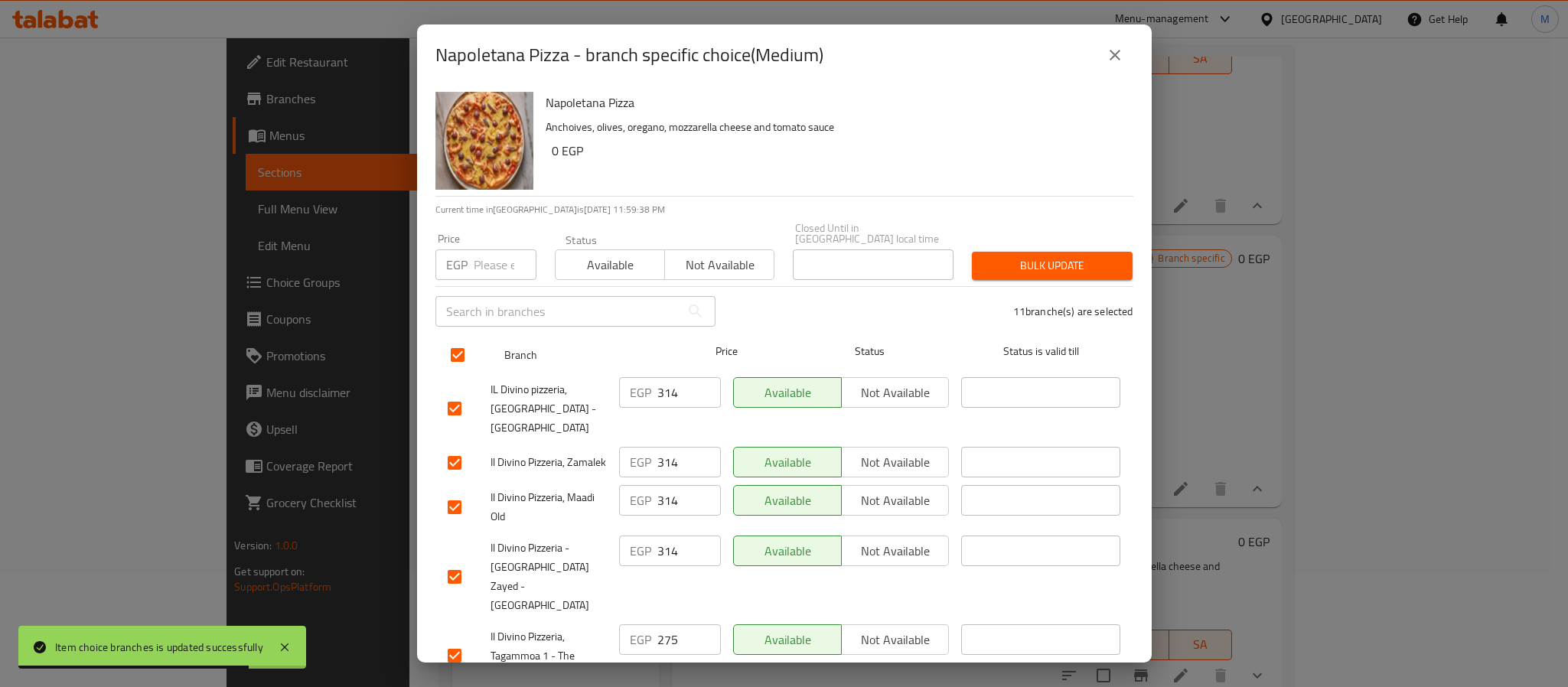
checkbox input "true"
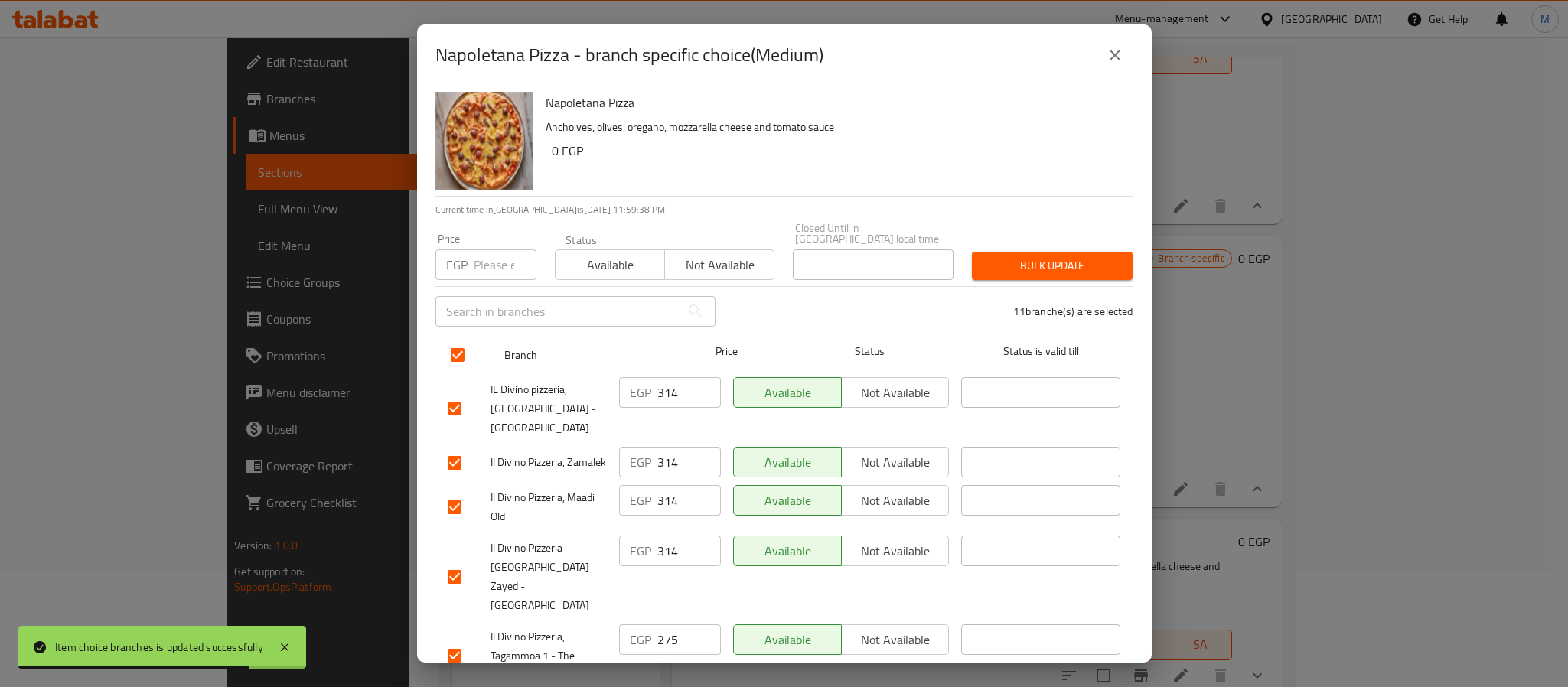
checkbox input "true"
click at [481, 266] on input "number" at bounding box center [505, 265] width 62 height 30
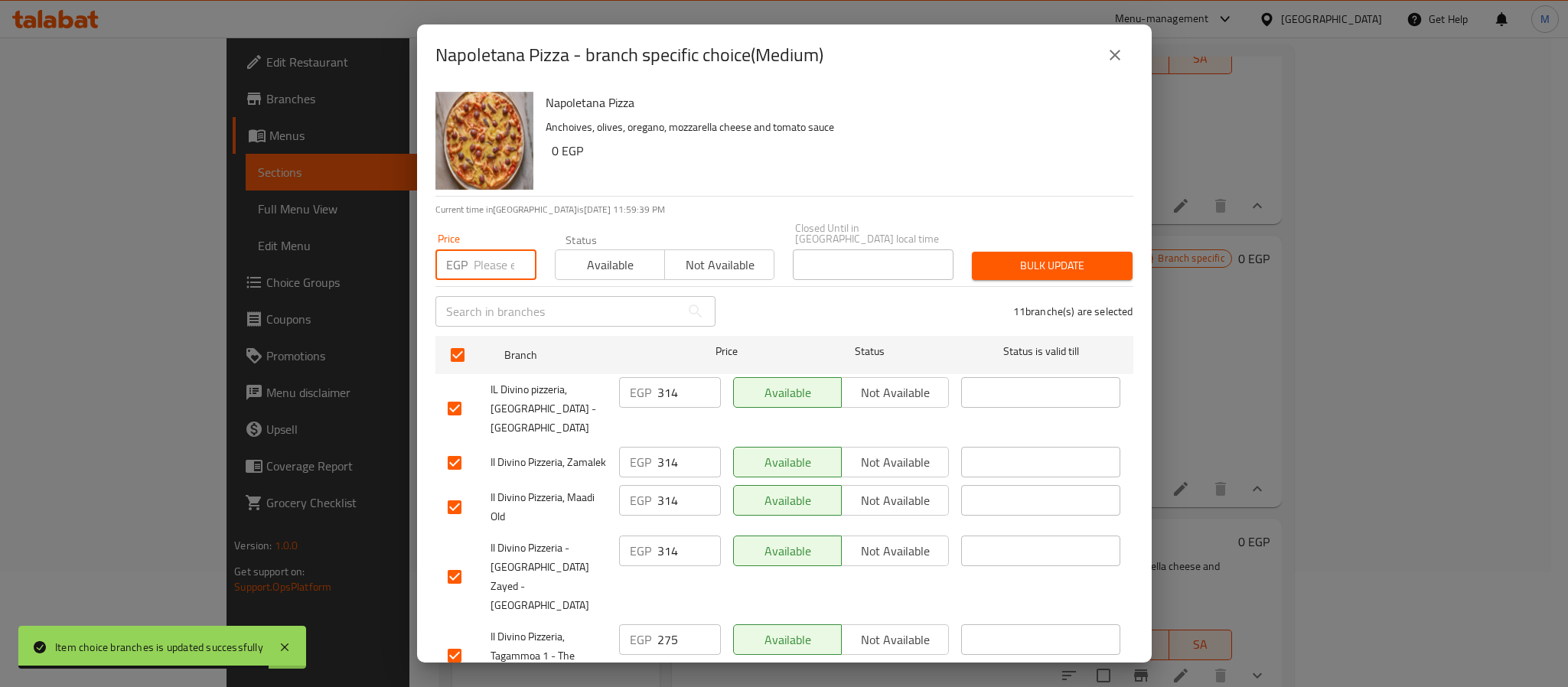
paste input "342"
type input "342"
click at [1057, 266] on button "Bulk update" at bounding box center [1053, 265] width 161 height 28
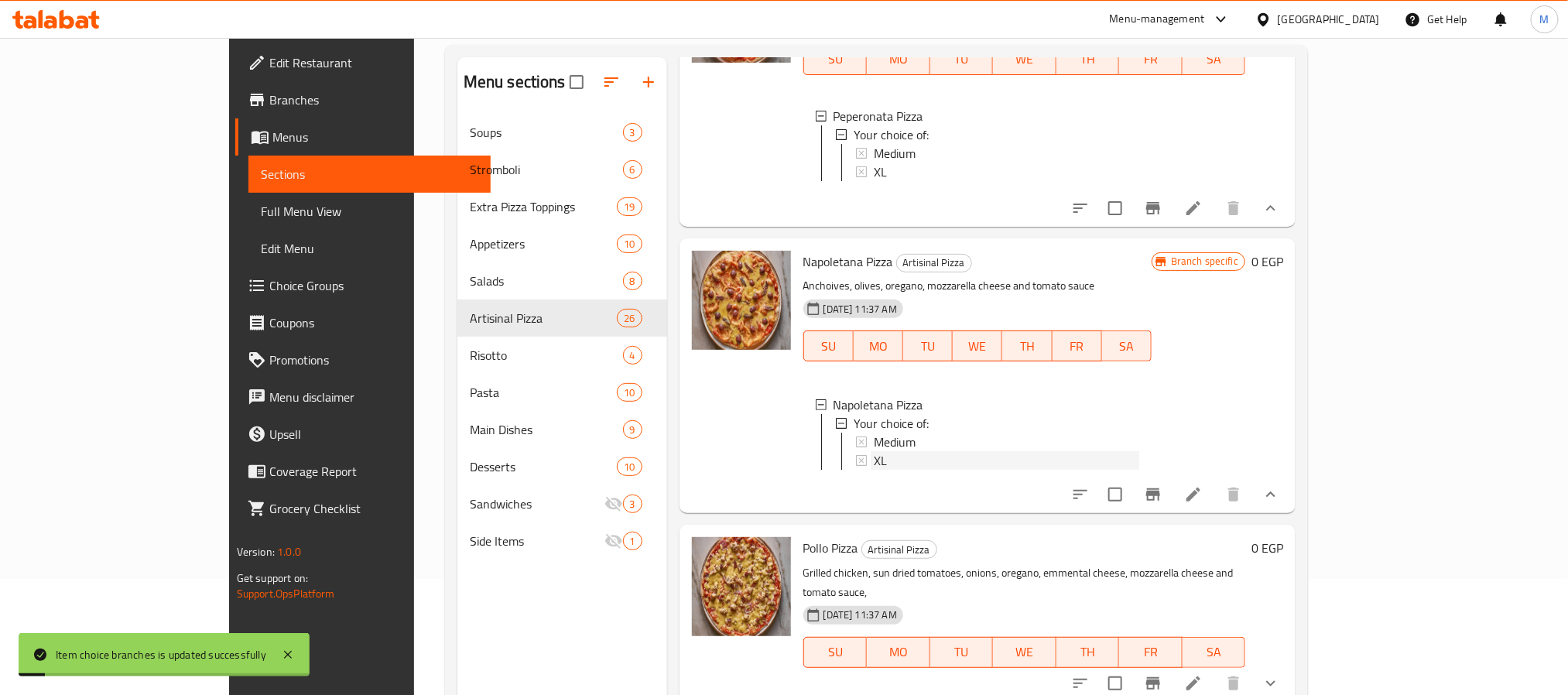
click at [874, 451] on div "XL" at bounding box center [1007, 460] width 265 height 19
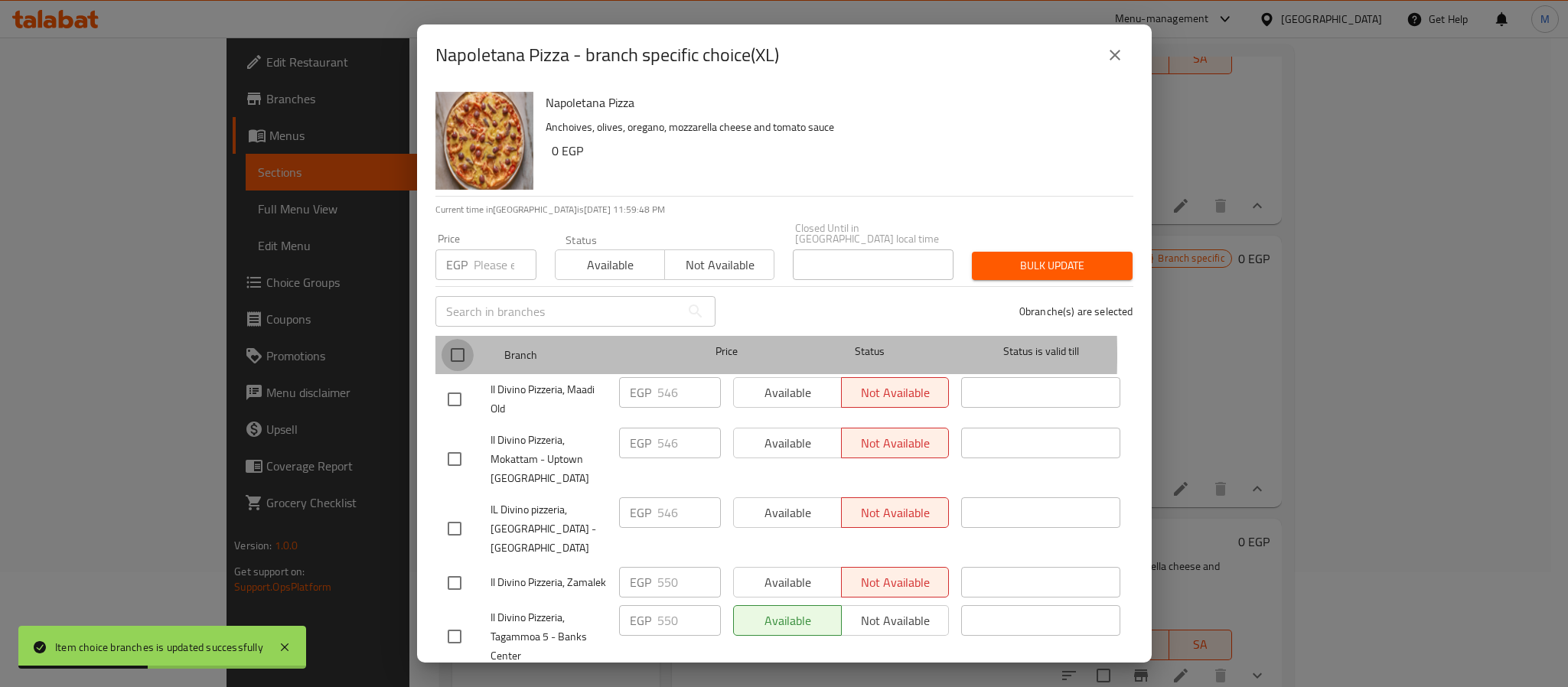
click at [455, 344] on input "checkbox" at bounding box center [458, 354] width 32 height 32
checkbox input "true"
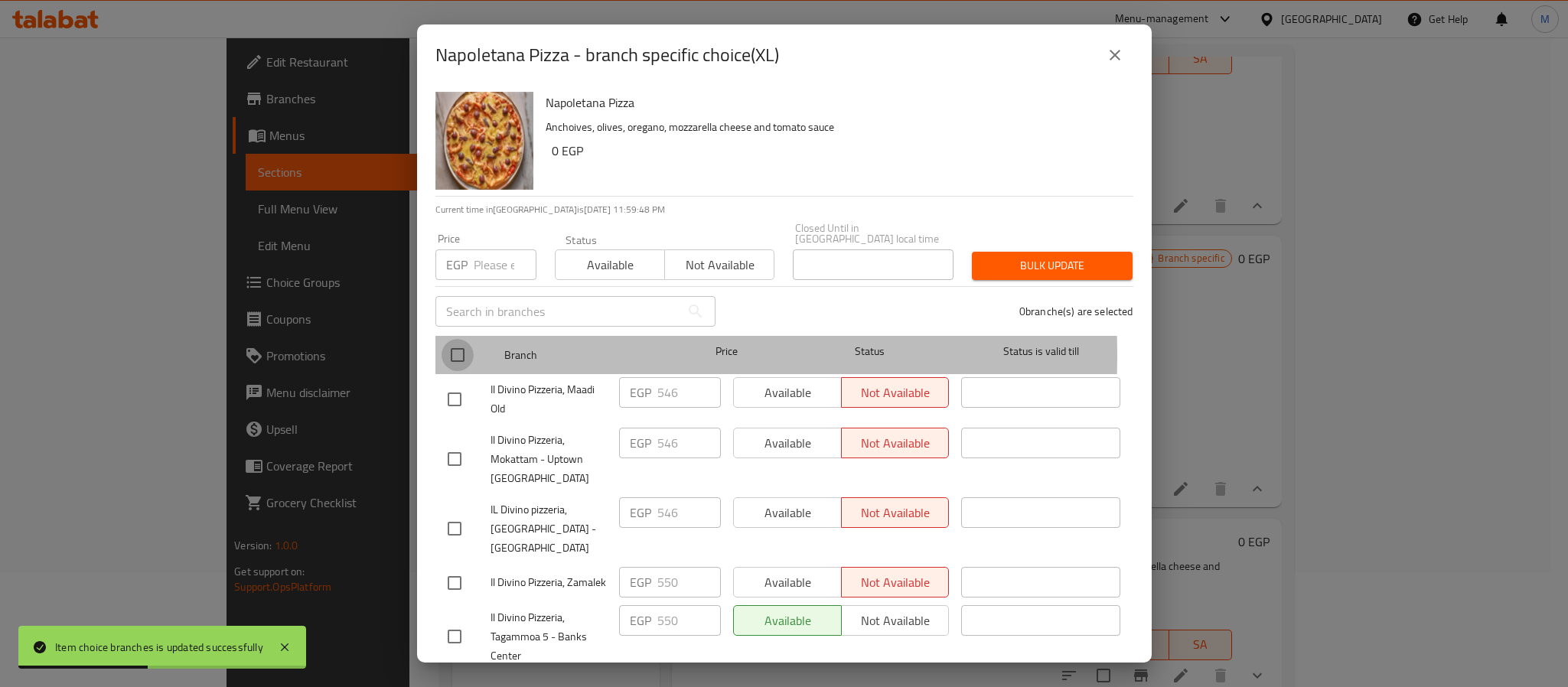
checkbox input "true"
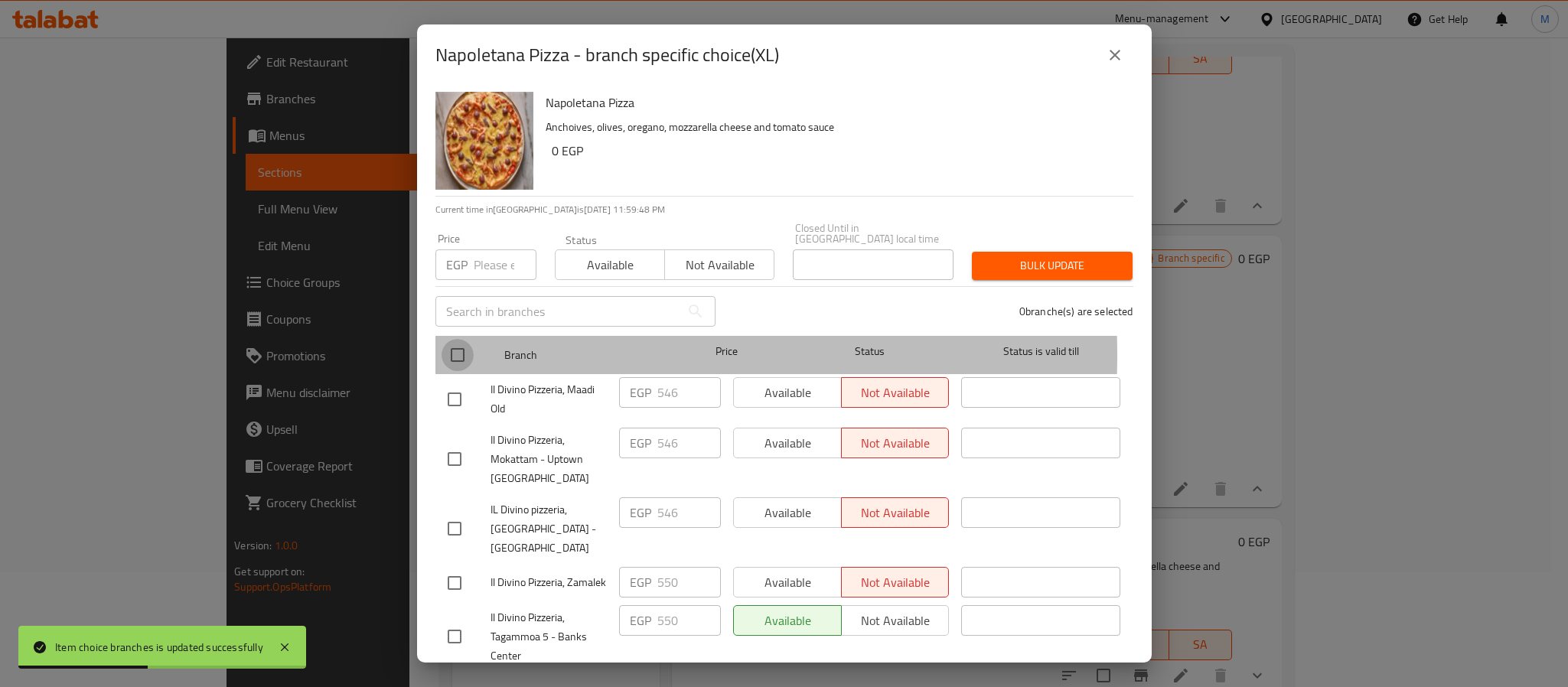
checkbox input "true"
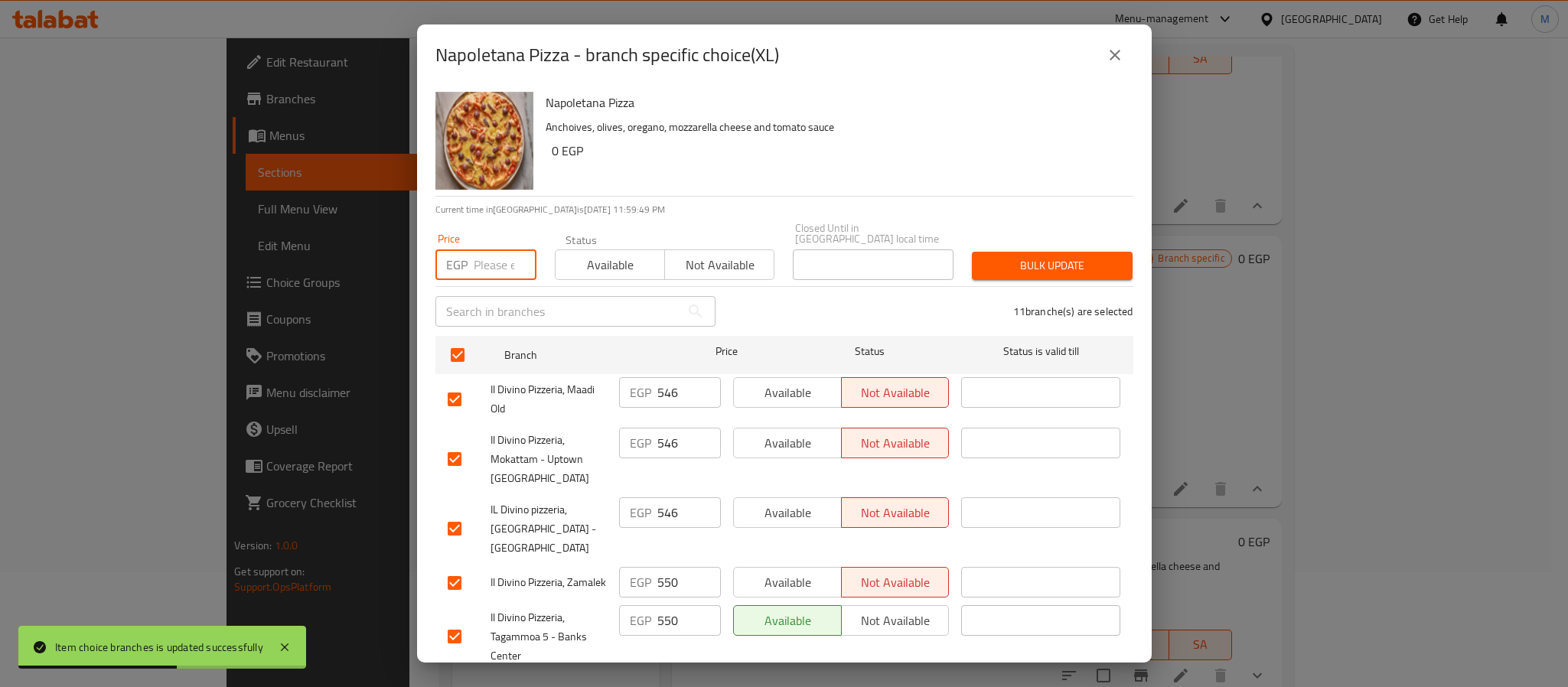
click at [489, 259] on input "number" at bounding box center [505, 265] width 62 height 30
paste input "684"
type input "684"
click at [996, 256] on span "Bulk update" at bounding box center [1052, 265] width 136 height 20
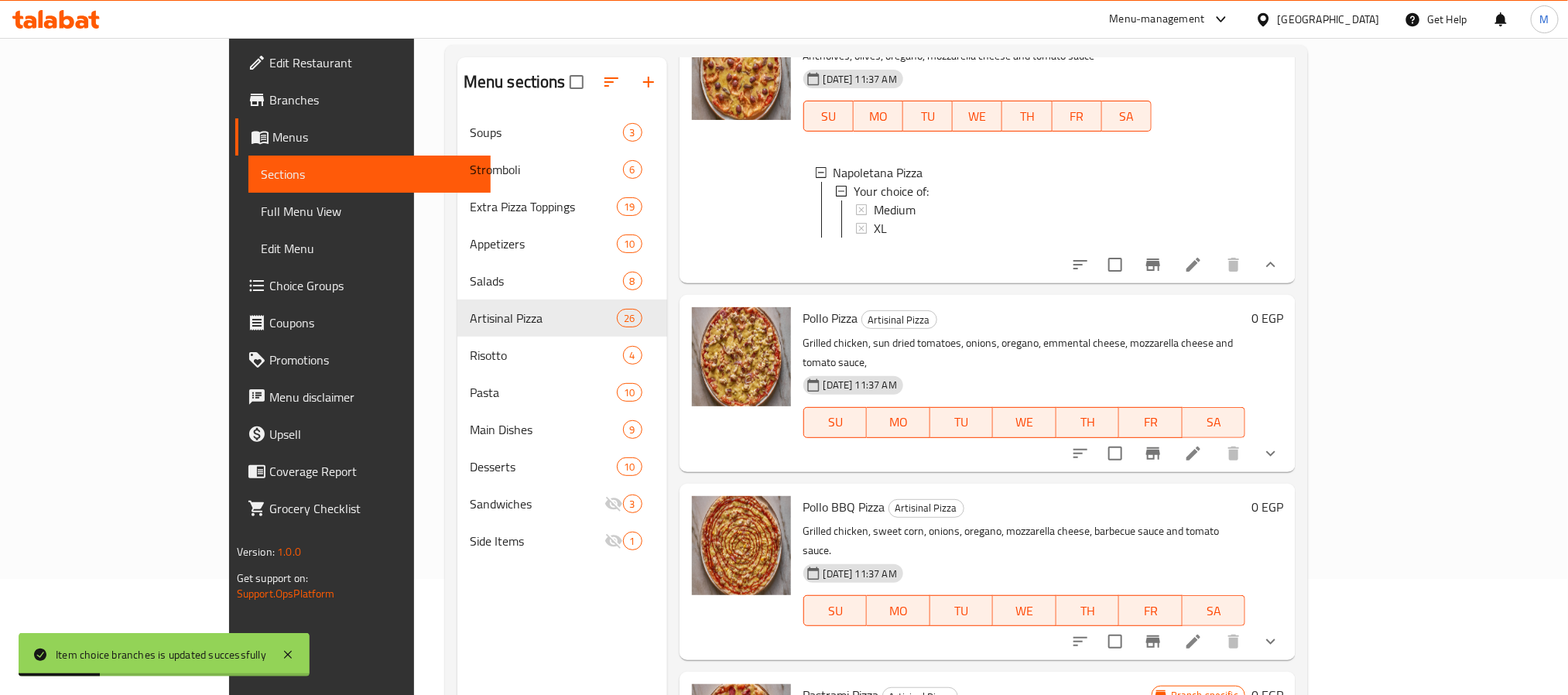
scroll to position [4347, 0]
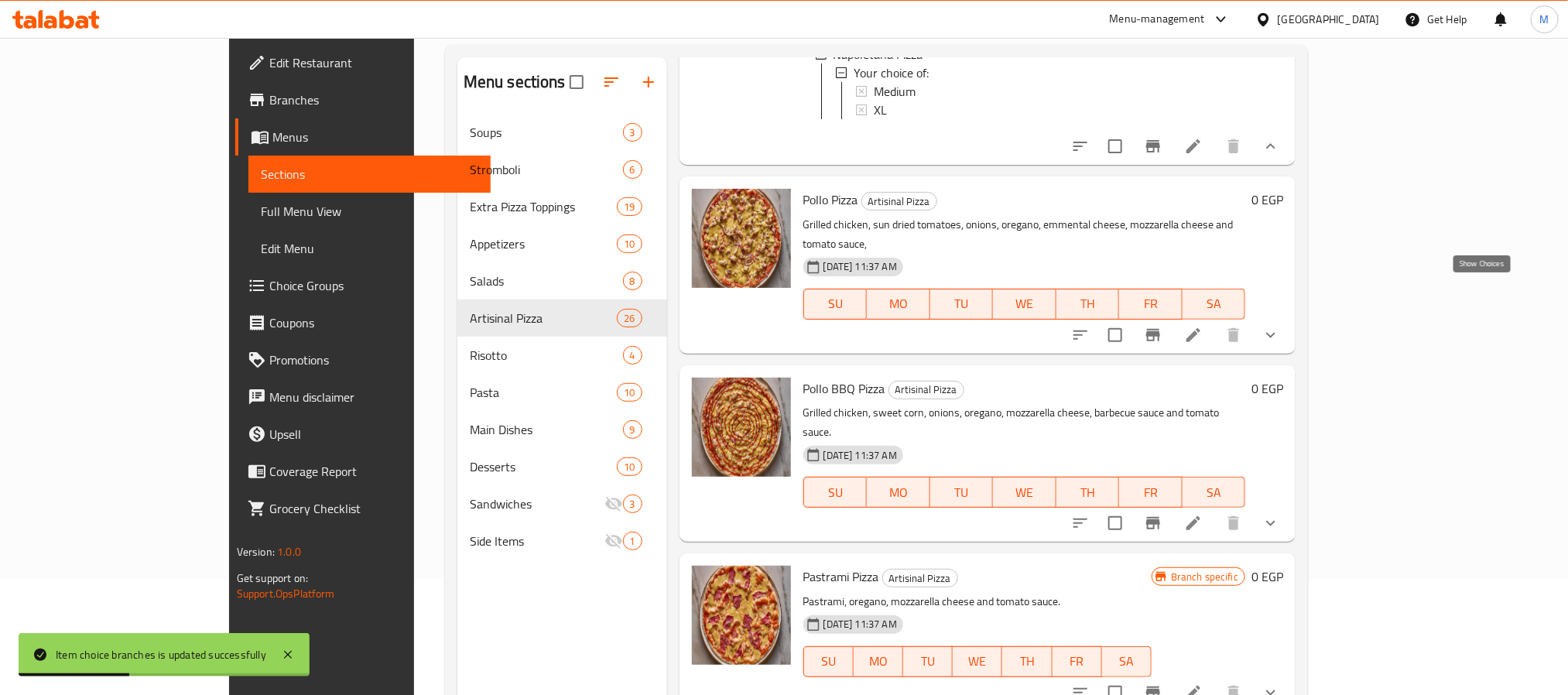
click at [1280, 326] on icon "show more" at bounding box center [1271, 336] width 19 height 19
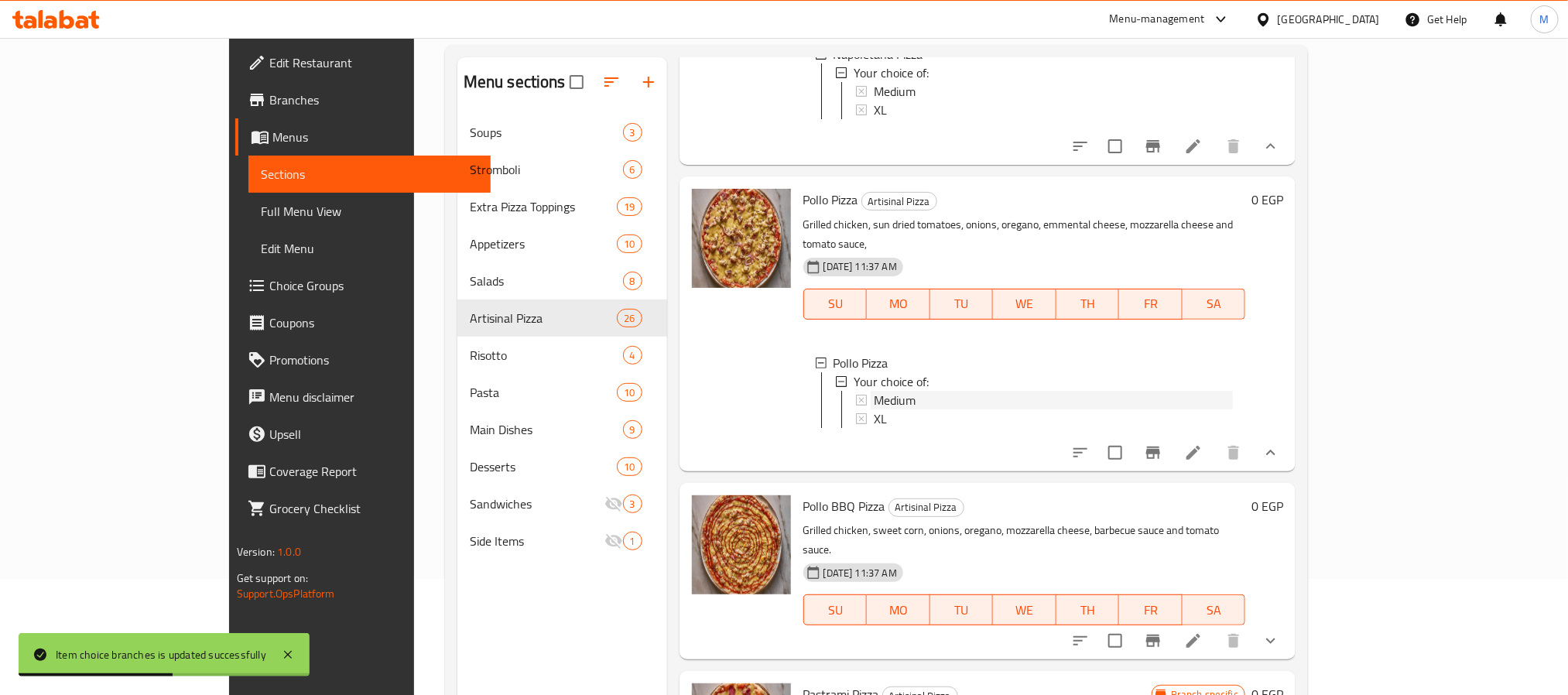
click at [874, 391] on span "Medium" at bounding box center [895, 400] width 42 height 19
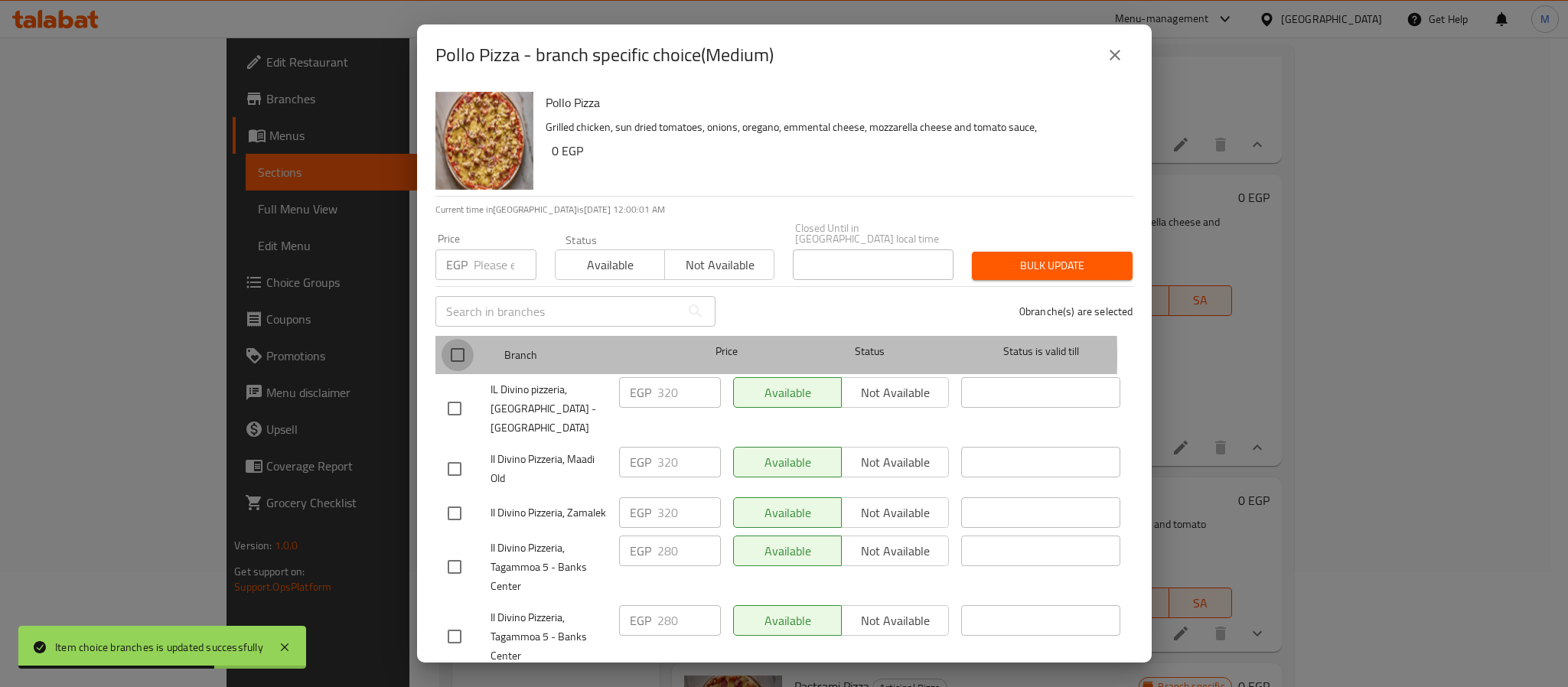
click at [460, 345] on input "checkbox" at bounding box center [458, 354] width 32 height 32
checkbox input "true"
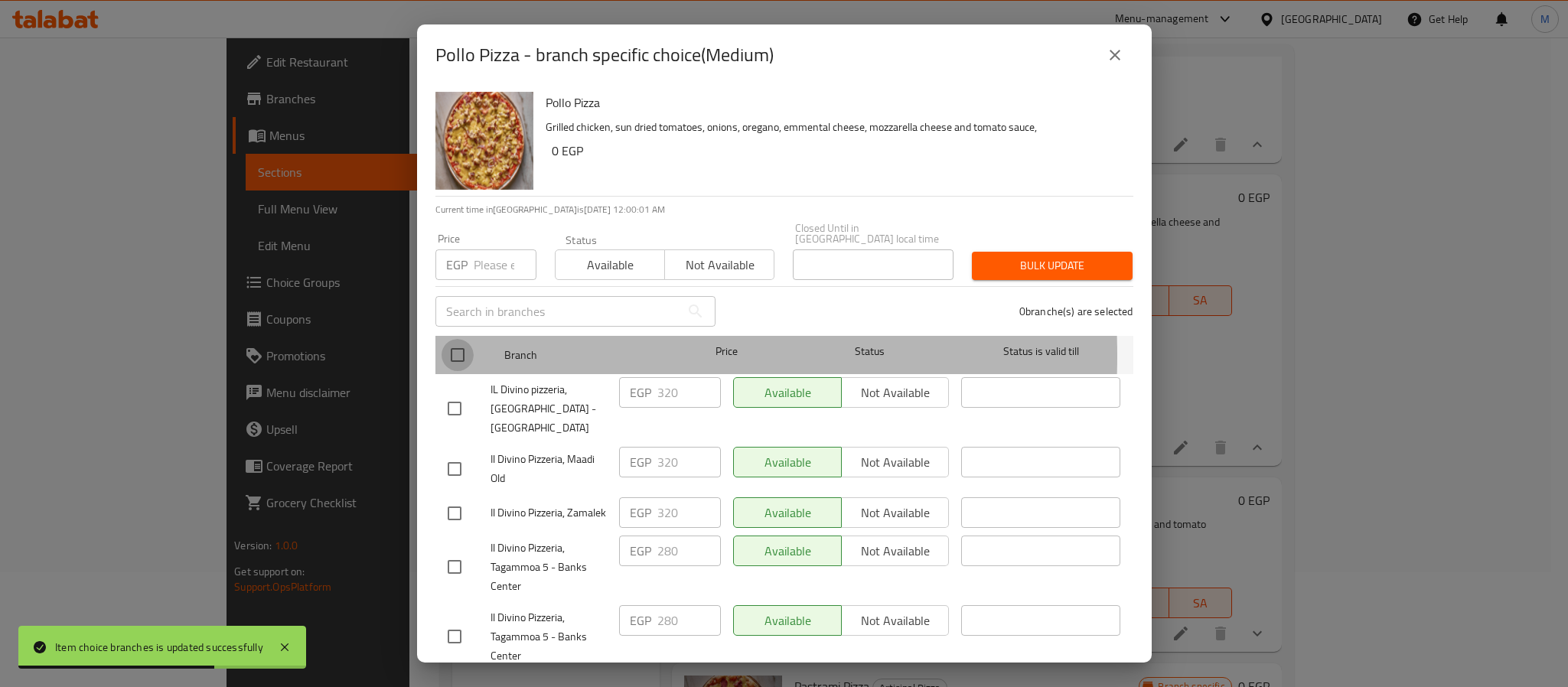
checkbox input "true"
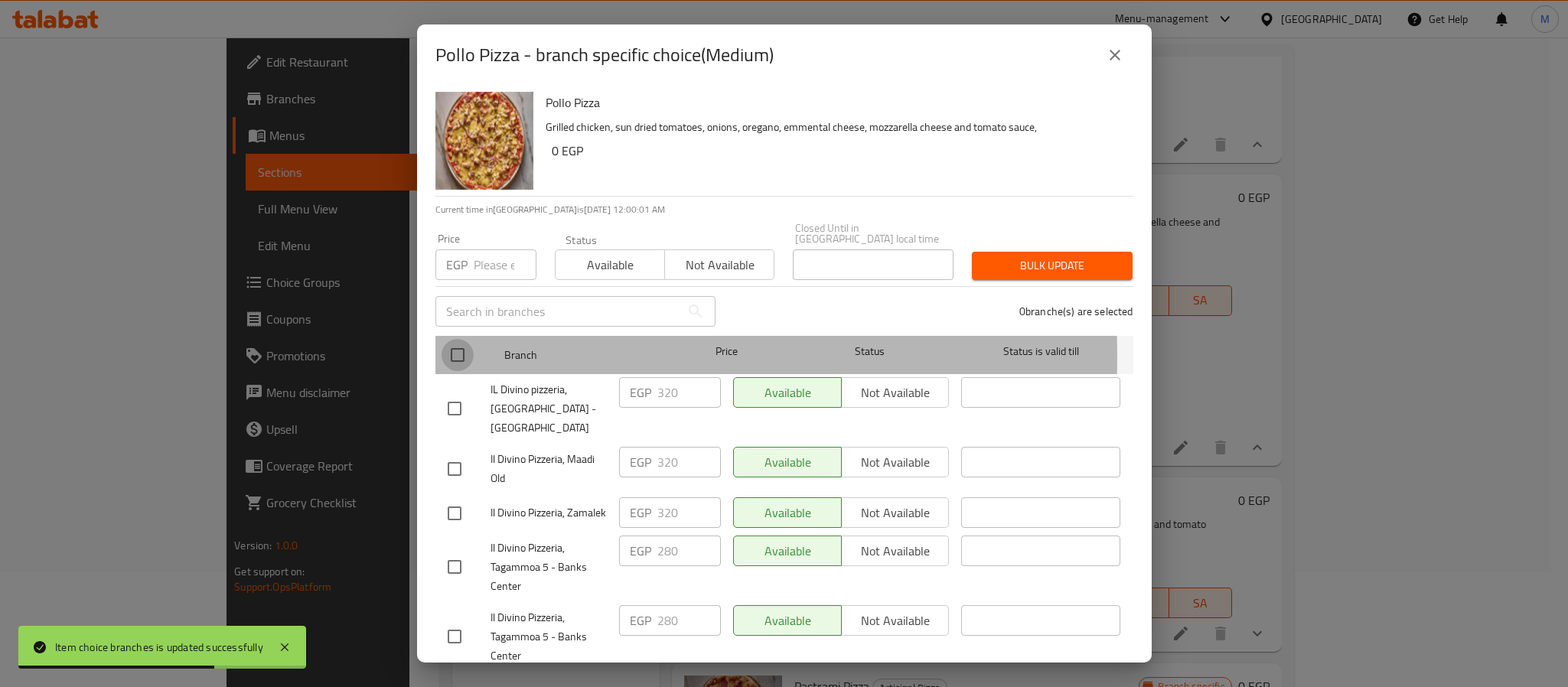
checkbox input "true"
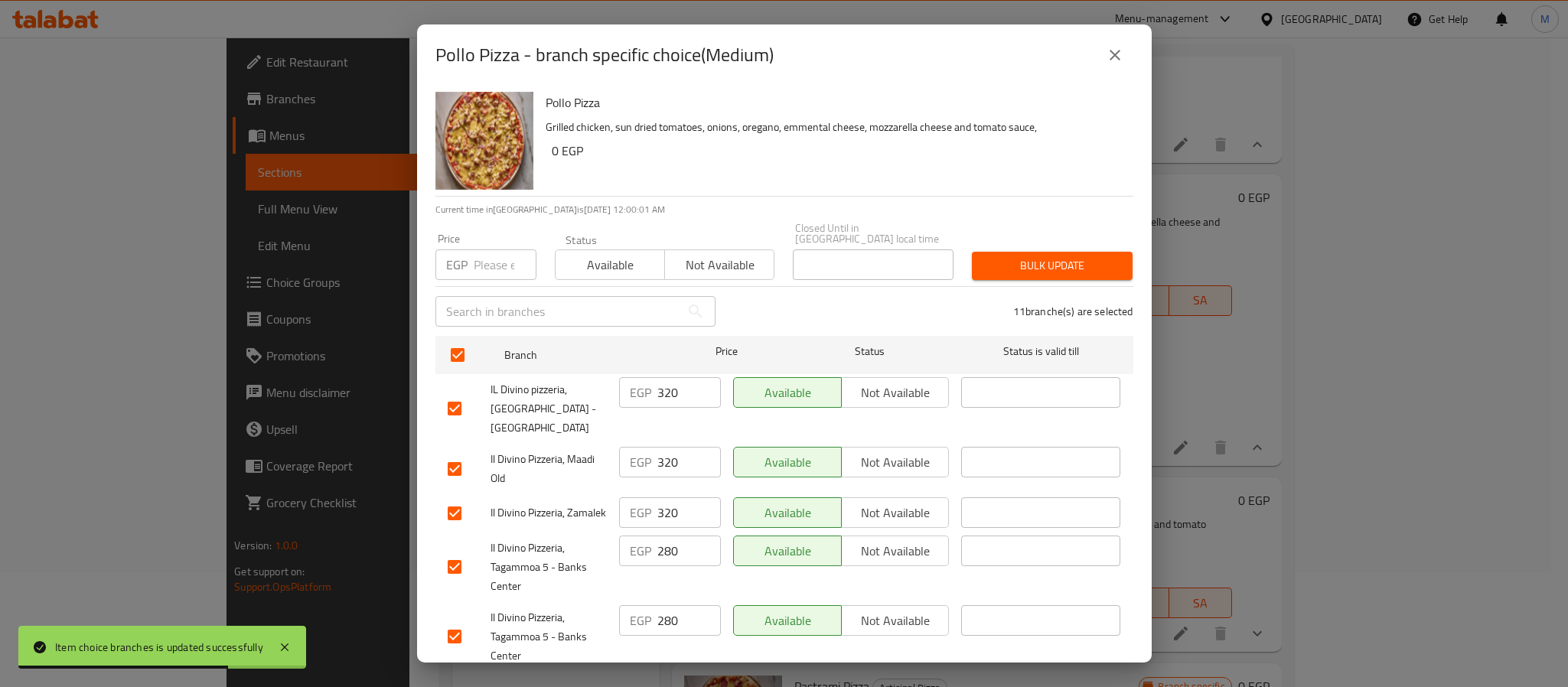
click at [472, 251] on div "EGP Price" at bounding box center [486, 265] width 101 height 30
paste input "348"
type input "348"
click at [990, 265] on button "Bulk update" at bounding box center [1053, 265] width 161 height 28
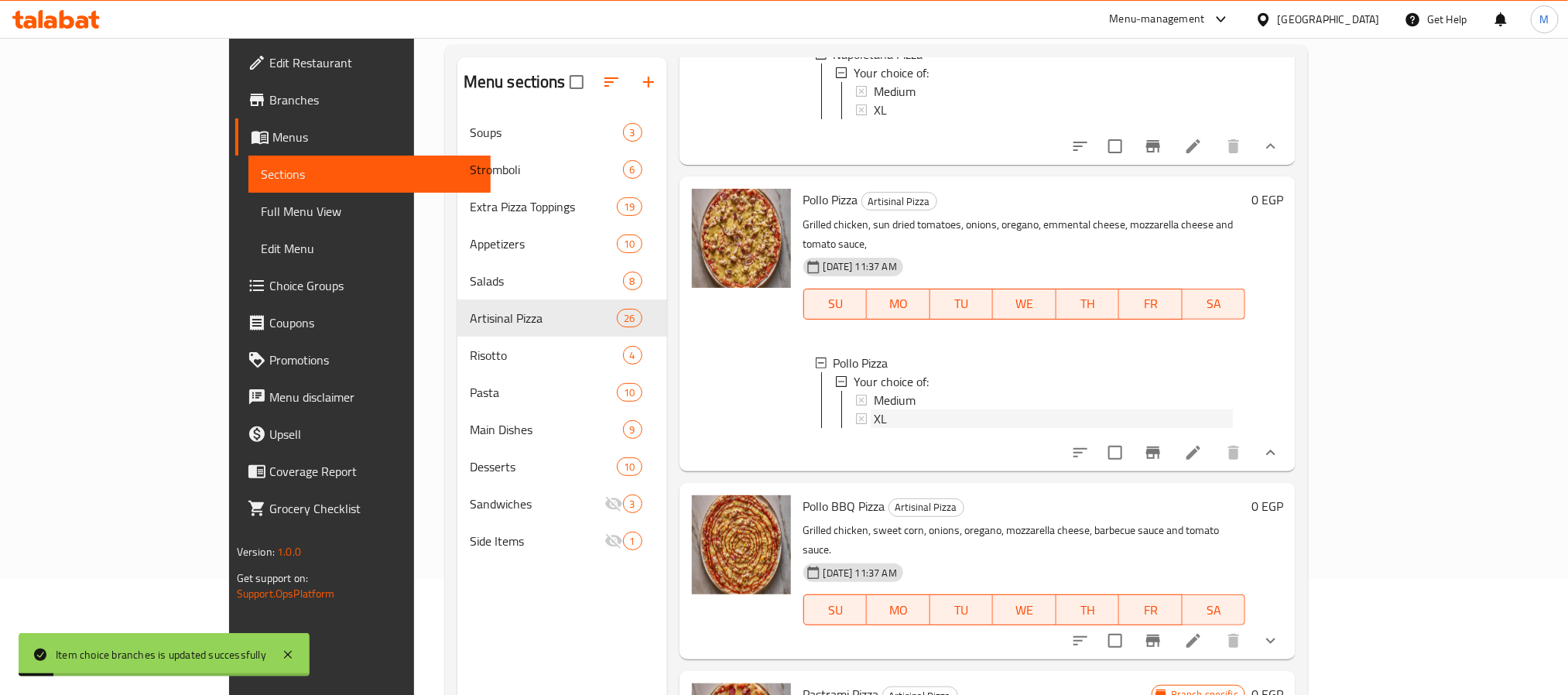
click at [874, 409] on div "XL" at bounding box center [1053, 419] width 359 height 19
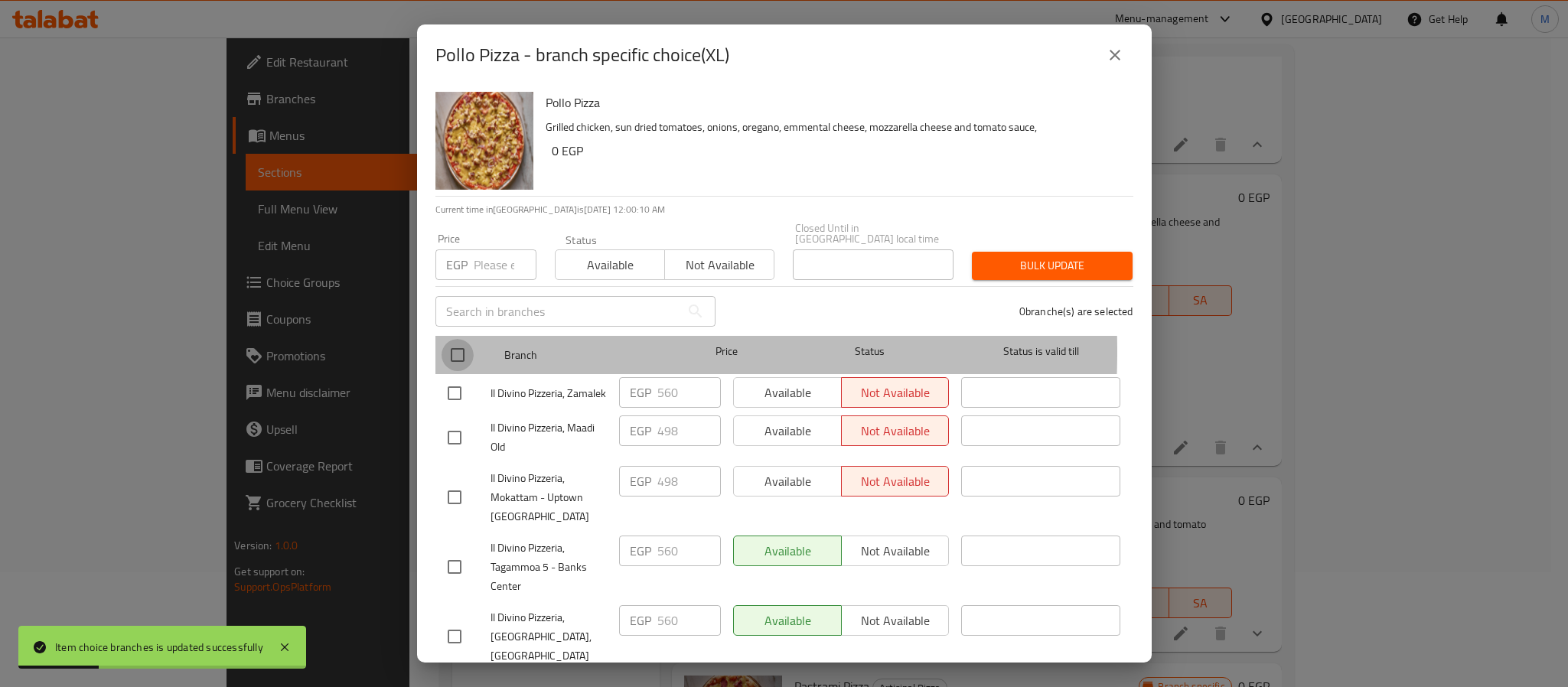
click at [457, 340] on input "checkbox" at bounding box center [458, 354] width 32 height 32
checkbox input "true"
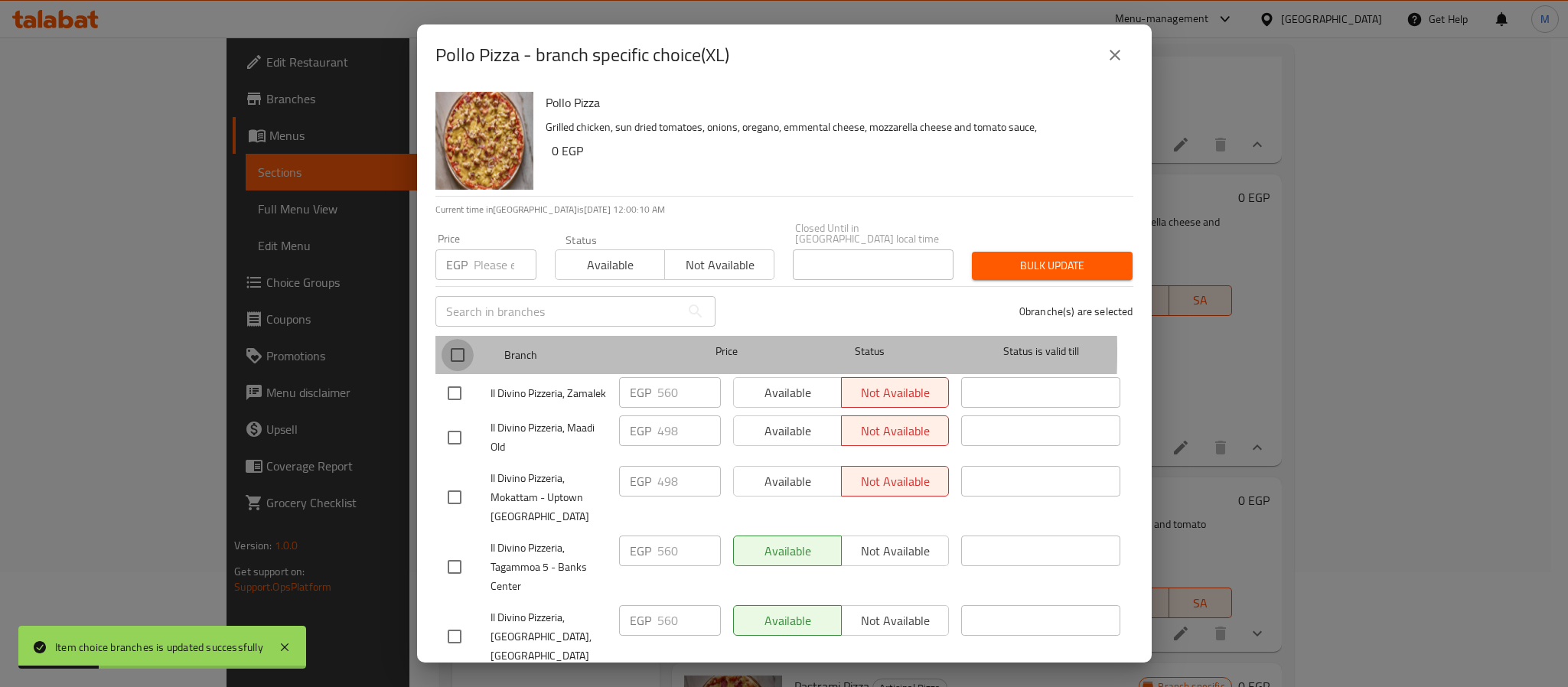
checkbox input "true"
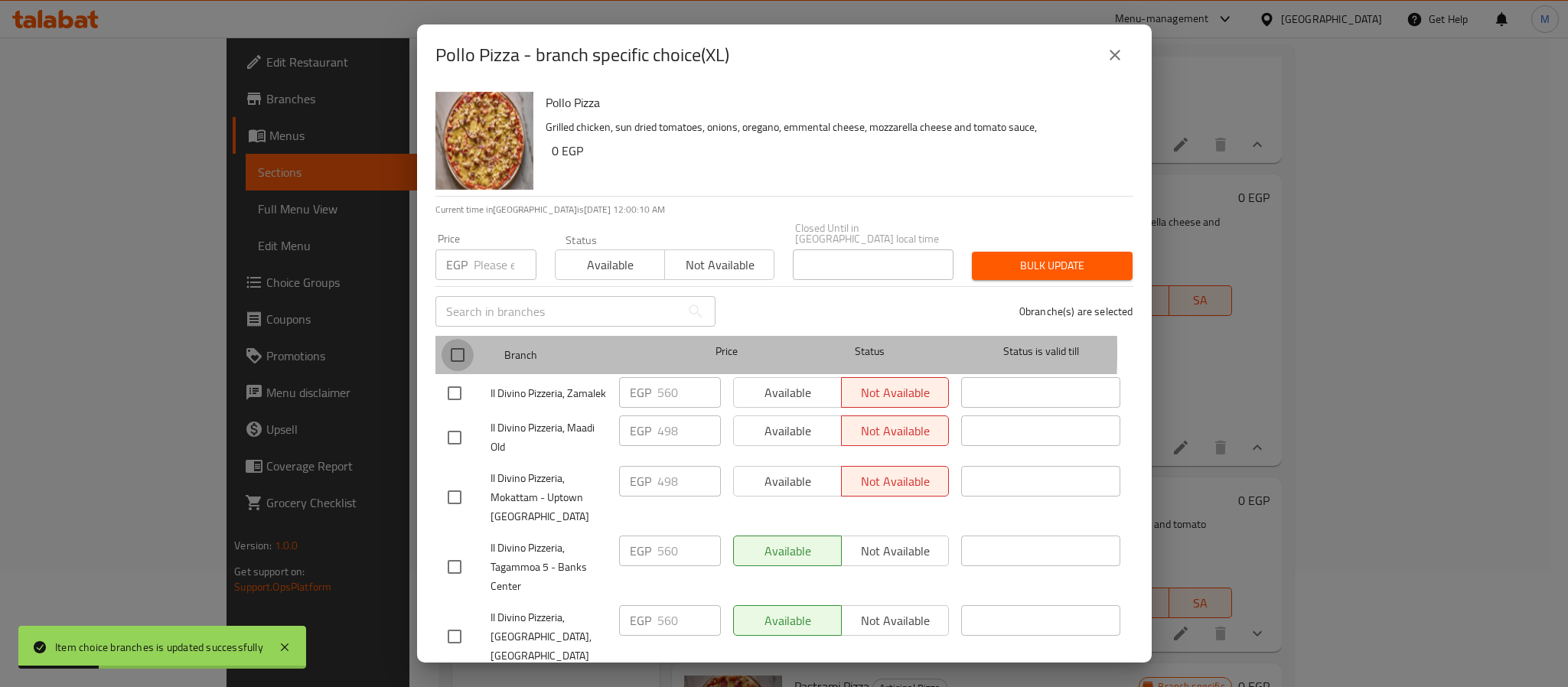
checkbox input "true"
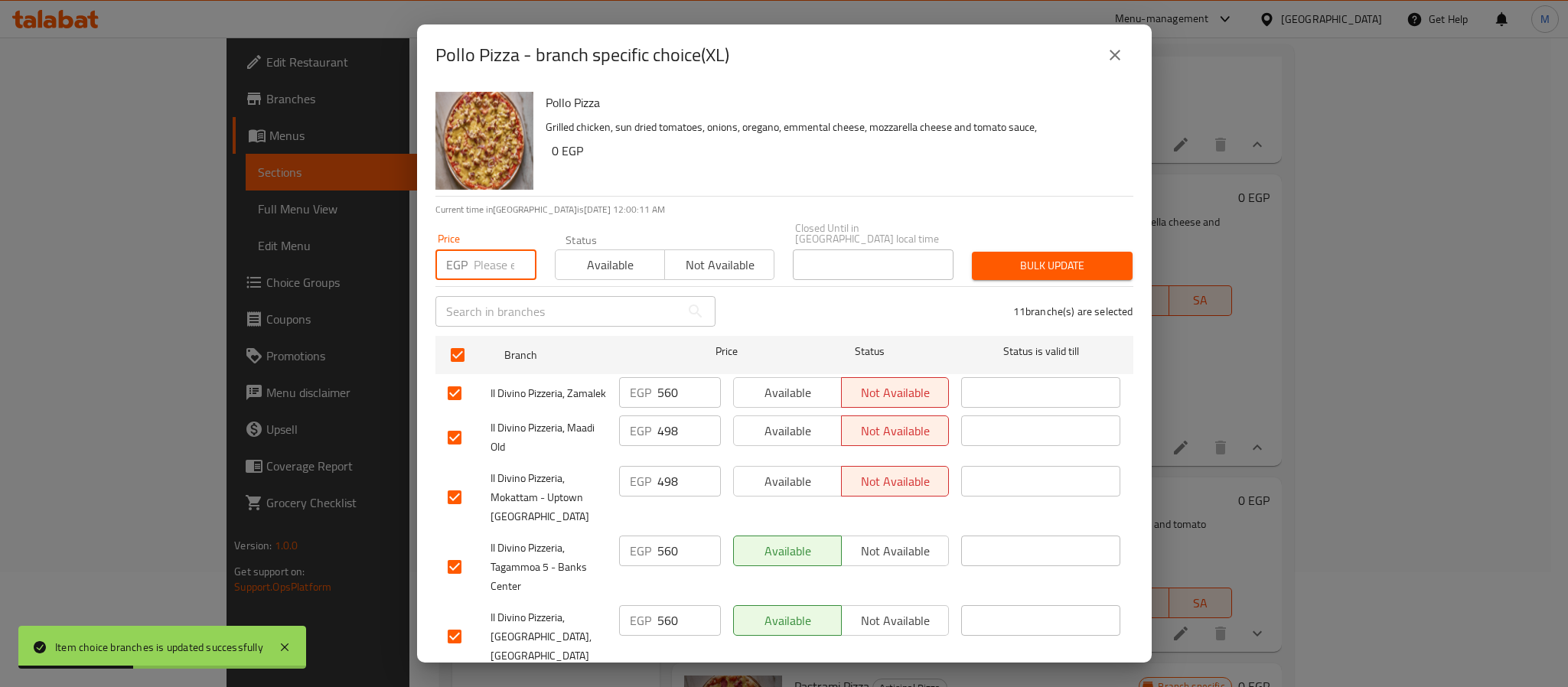
click at [489, 260] on input "number" at bounding box center [505, 265] width 62 height 30
paste input "692"
type input "692"
click at [1011, 256] on span "Bulk update" at bounding box center [1052, 265] width 136 height 20
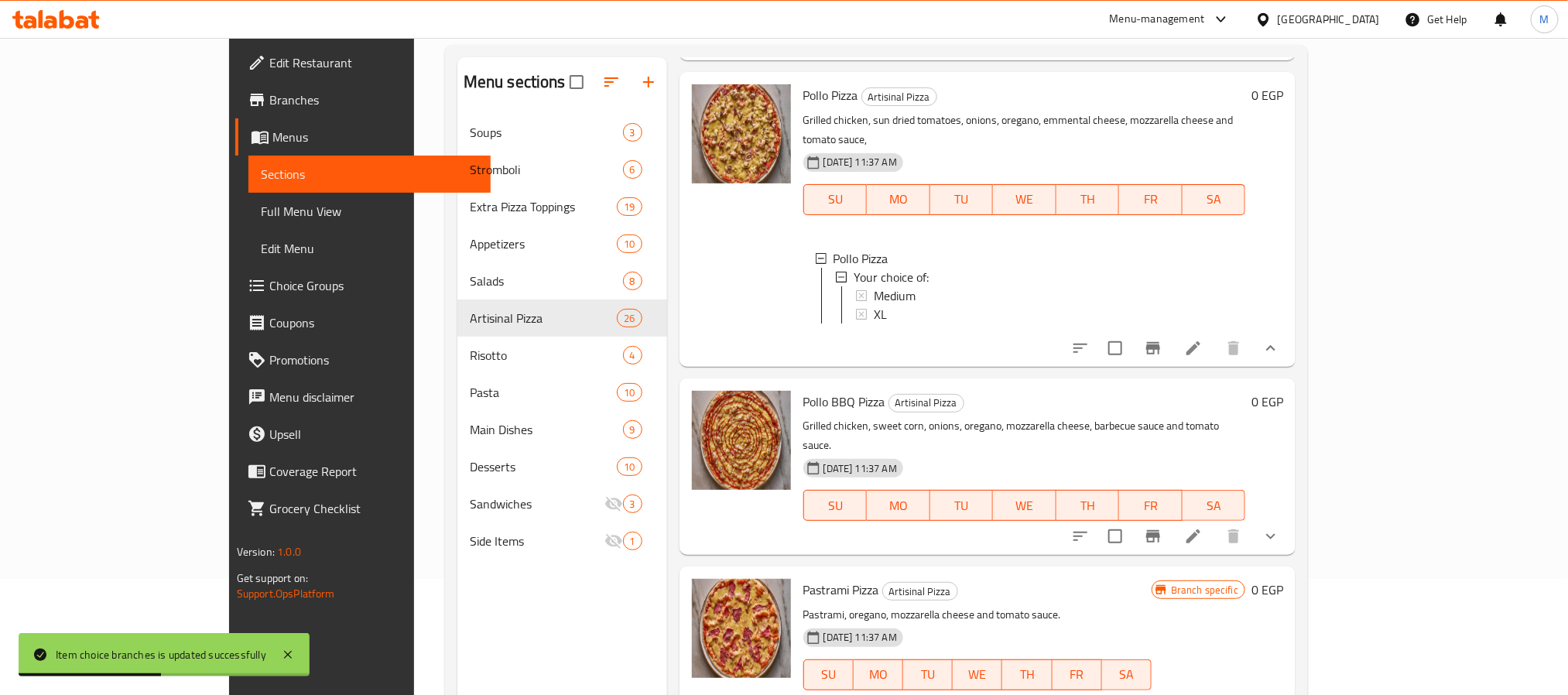
scroll to position [4463, 0]
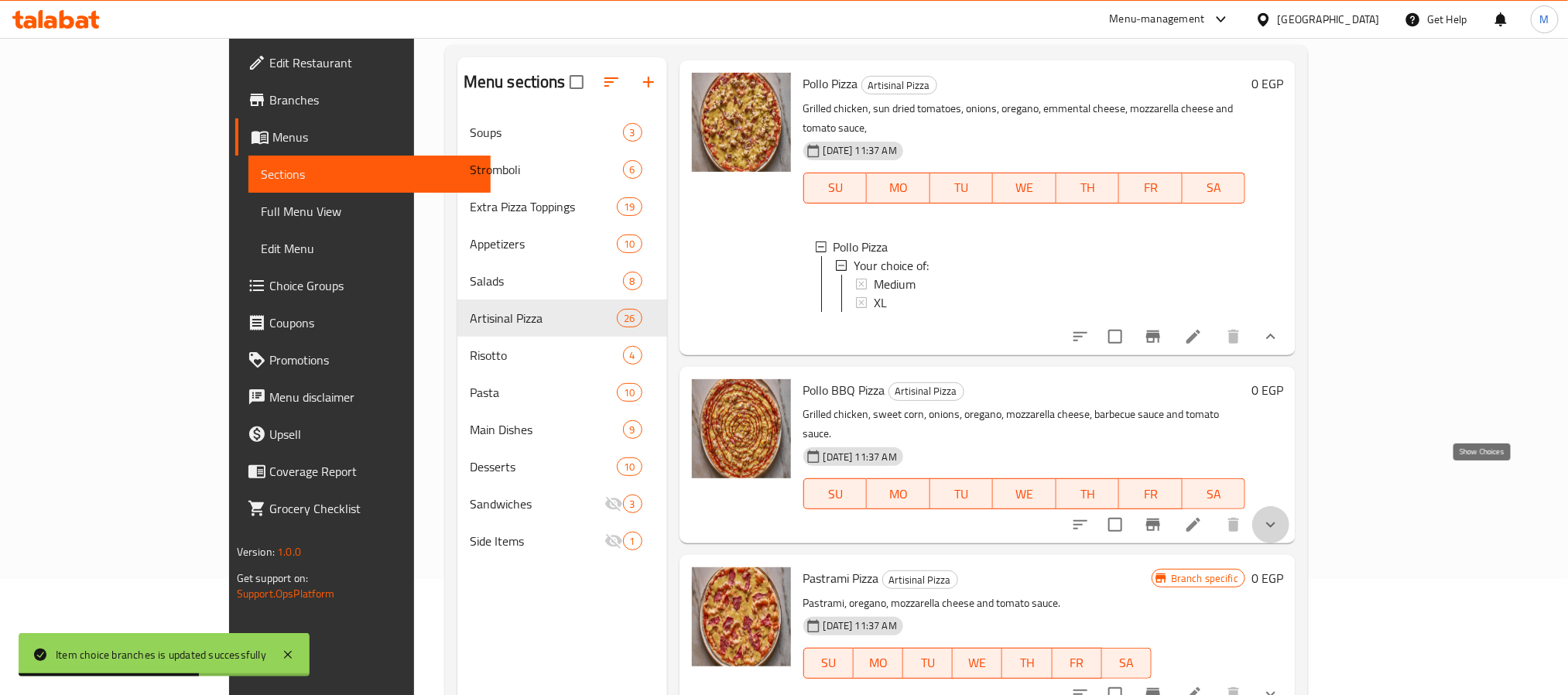
click at [1280, 516] on icon "show more" at bounding box center [1271, 525] width 19 height 19
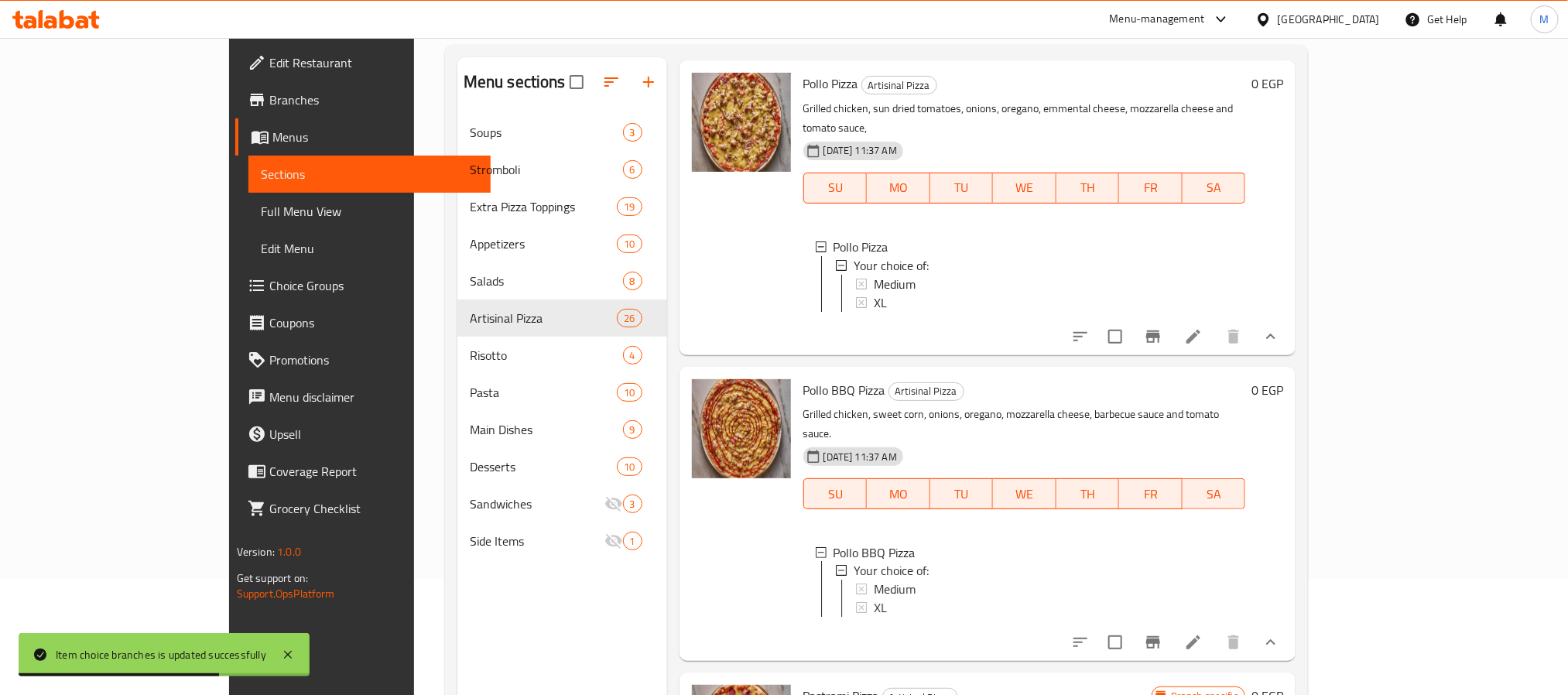
scroll to position [2, 0]
click at [874, 578] on span "Medium" at bounding box center [895, 588] width 42 height 19
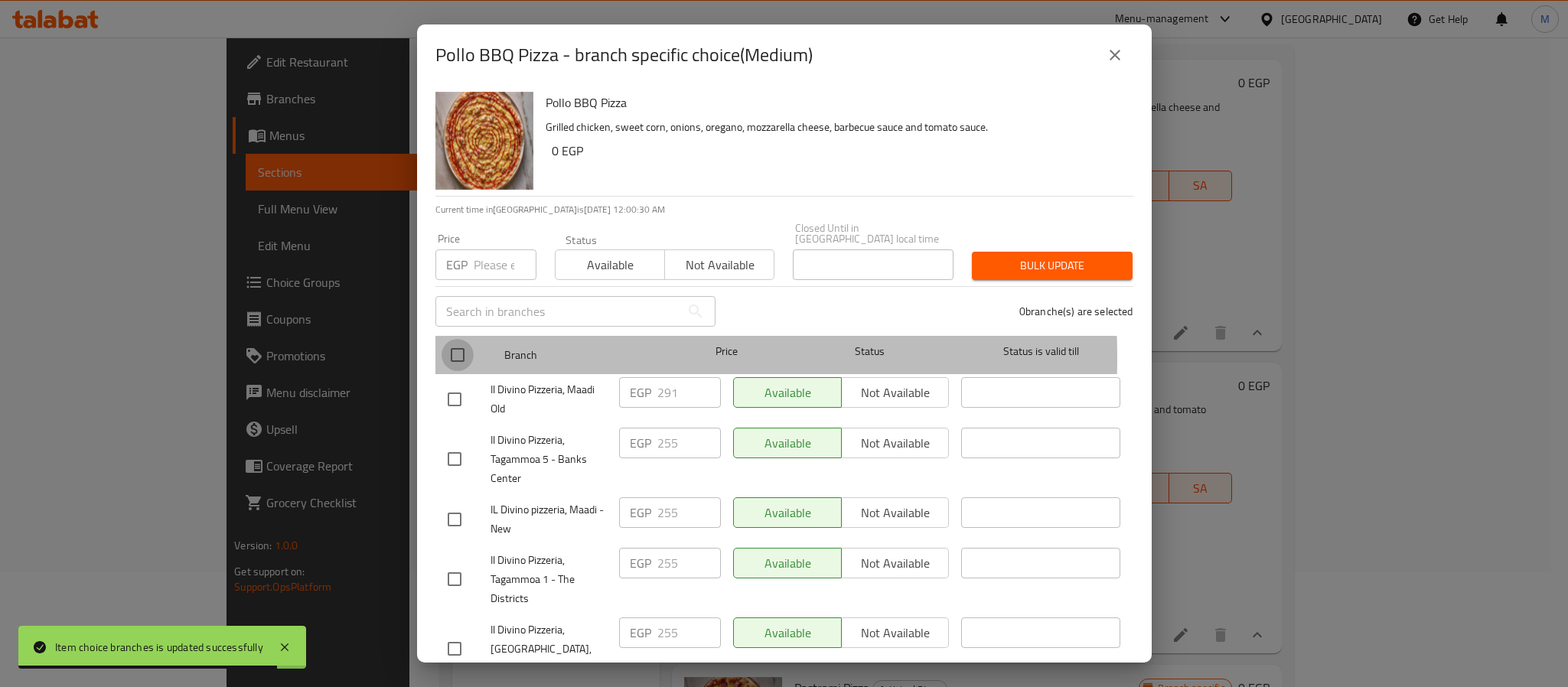
click at [464, 347] on input "checkbox" at bounding box center [458, 354] width 32 height 32
checkbox input "true"
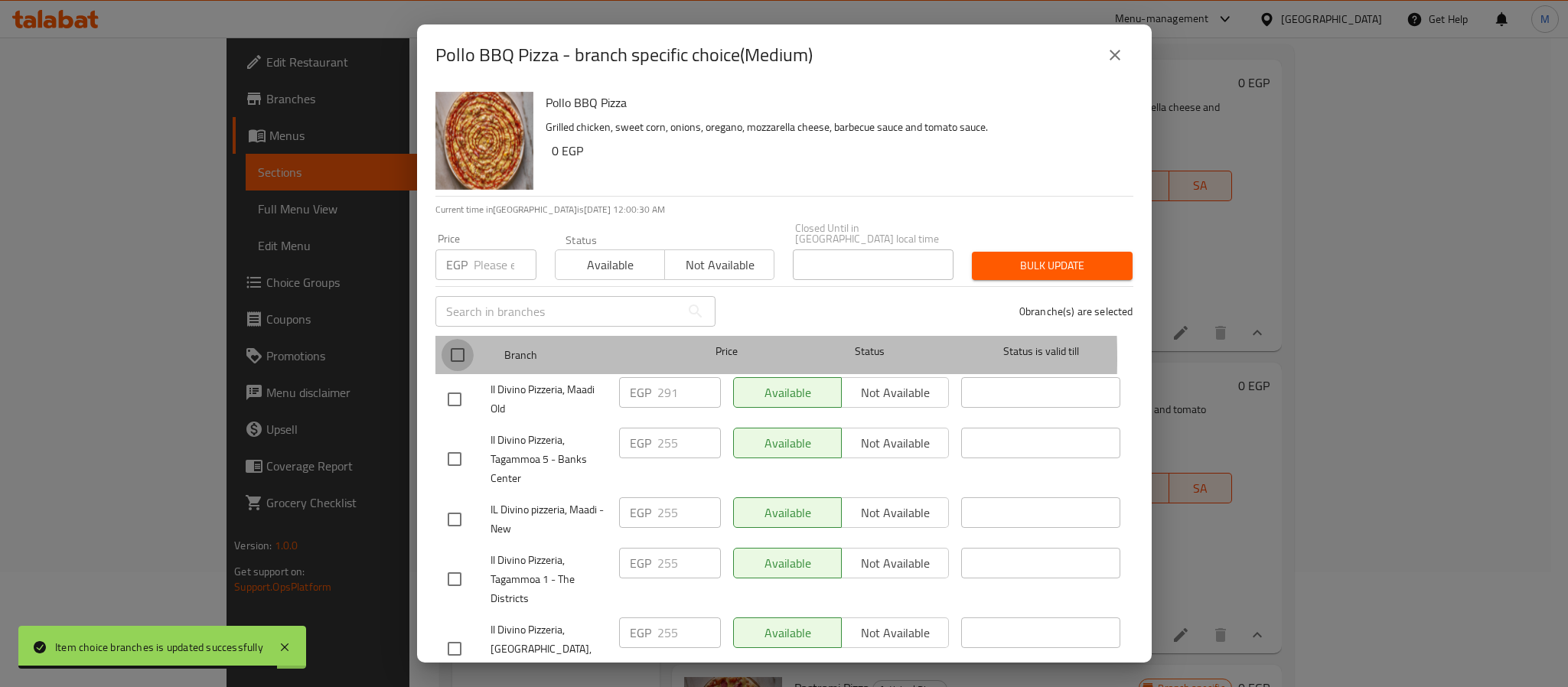
checkbox input "true"
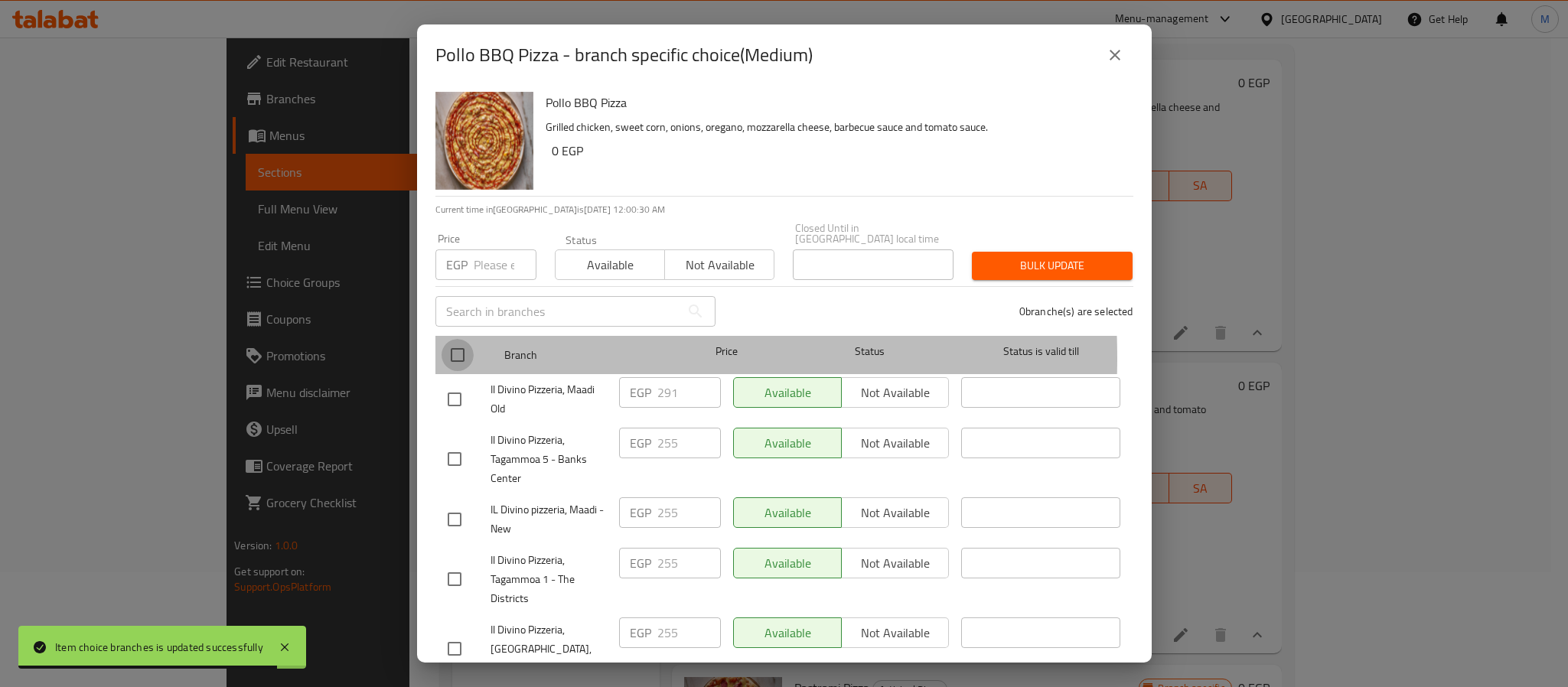
checkbox input "true"
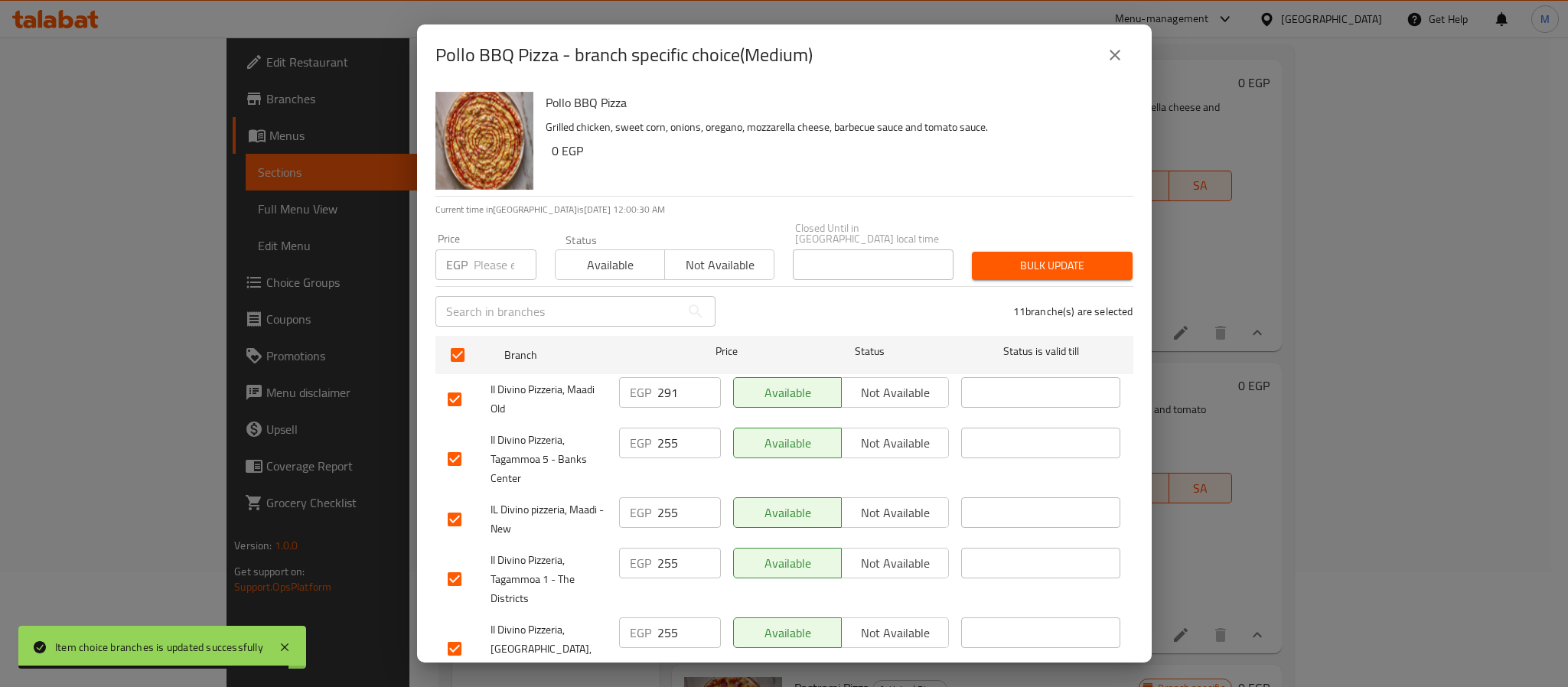
click at [504, 250] on input "number" at bounding box center [505, 265] width 62 height 30
paste input "312"
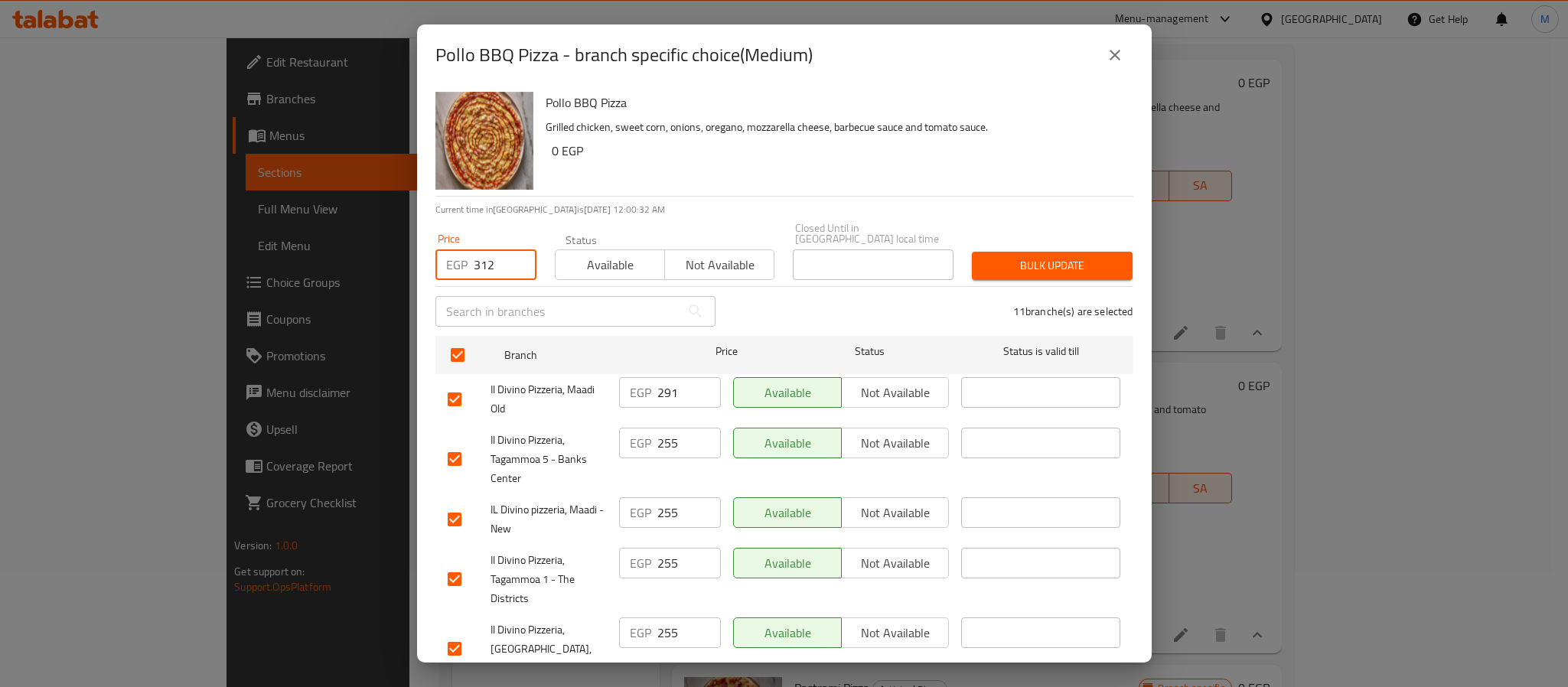
type input "312"
click at [1003, 256] on span "Bulk update" at bounding box center [1052, 265] width 136 height 20
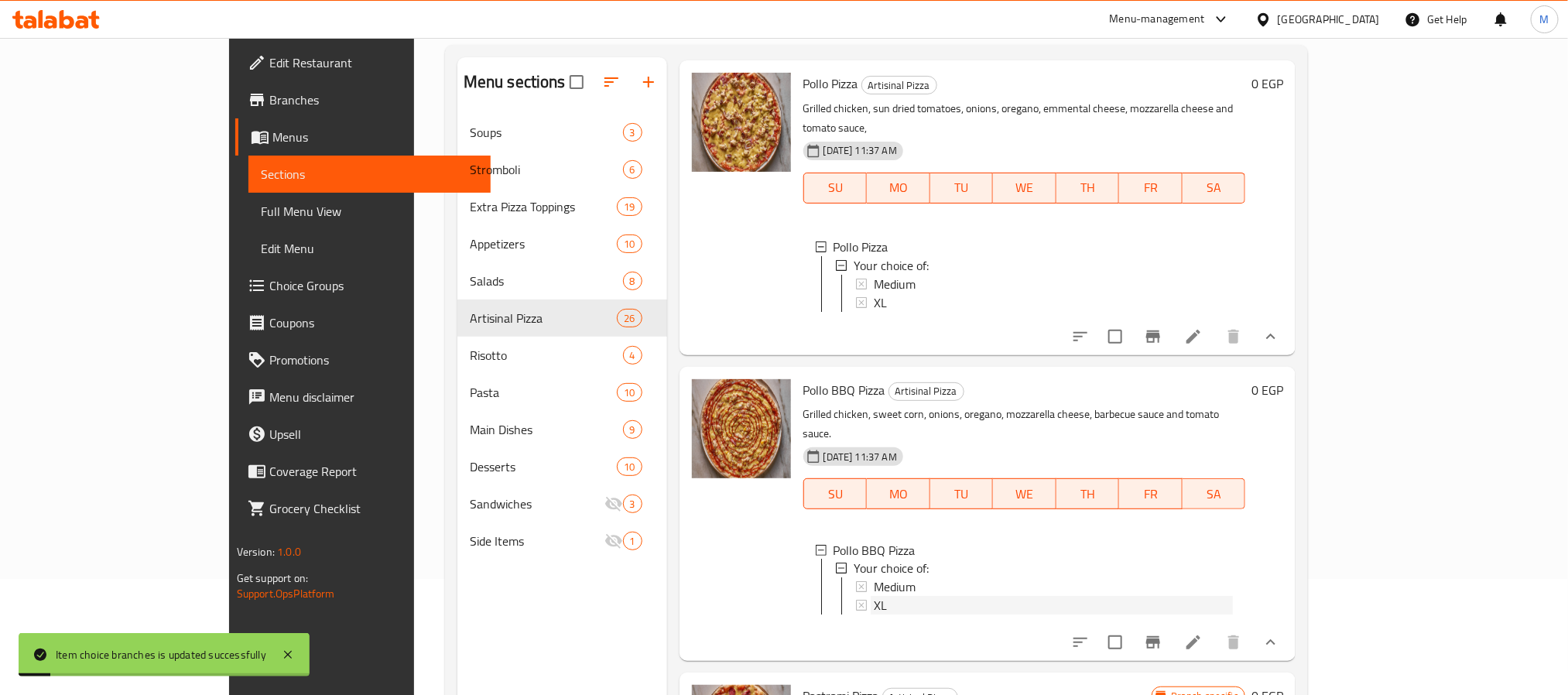
click at [874, 597] on div "XL" at bounding box center [1053, 607] width 359 height 19
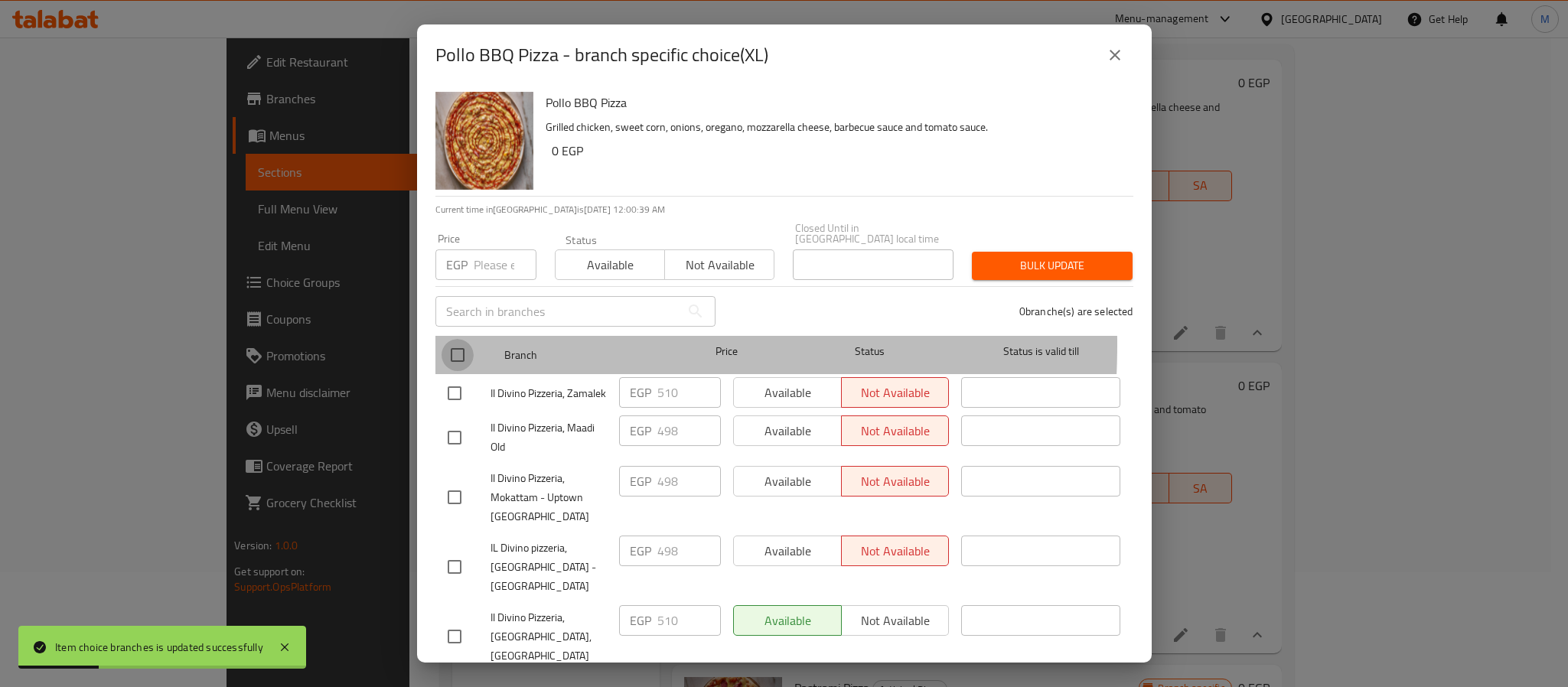
click at [455, 339] on input "checkbox" at bounding box center [458, 354] width 32 height 32
checkbox input "true"
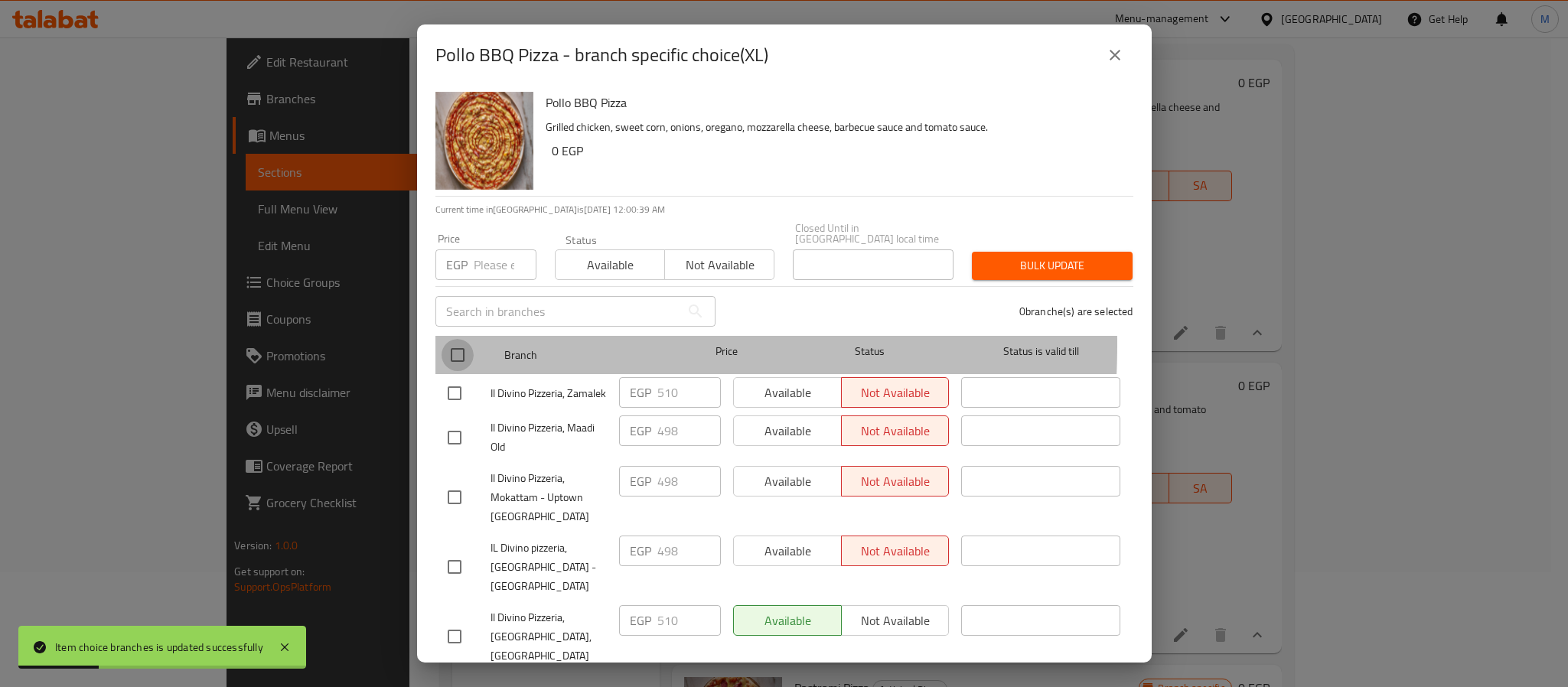
checkbox input "true"
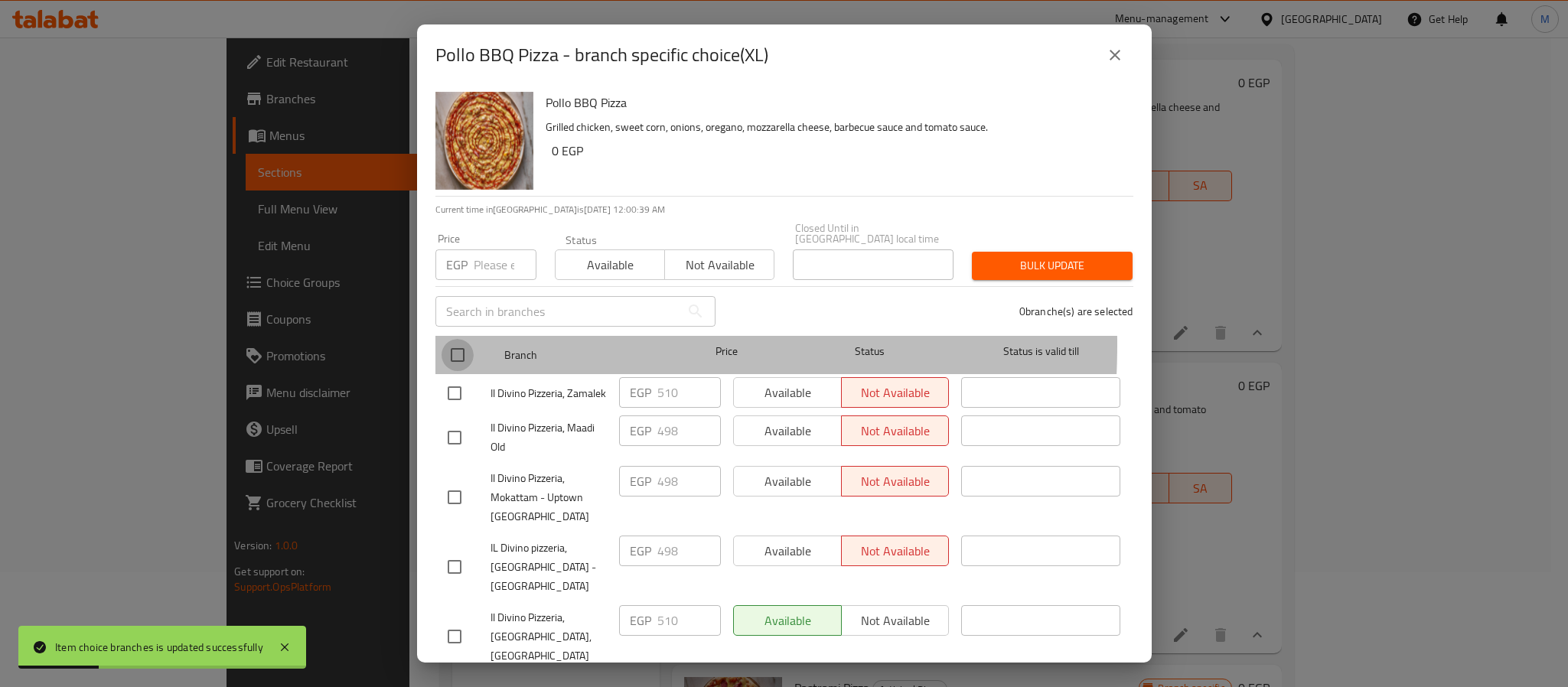
checkbox input "true"
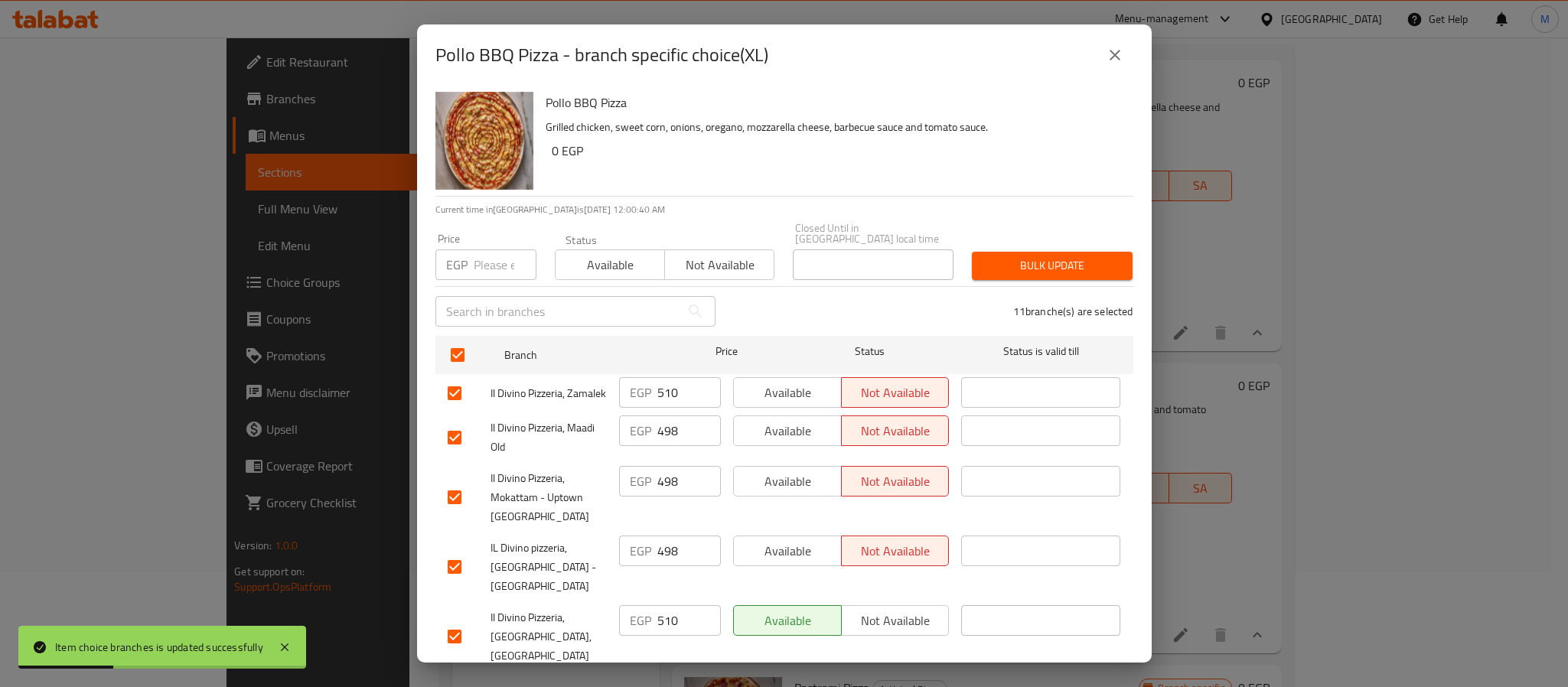
click at [486, 260] on input "number" at bounding box center [505, 265] width 62 height 30
paste input "624"
type input "624"
click at [1006, 265] on button "Bulk update" at bounding box center [1053, 265] width 161 height 28
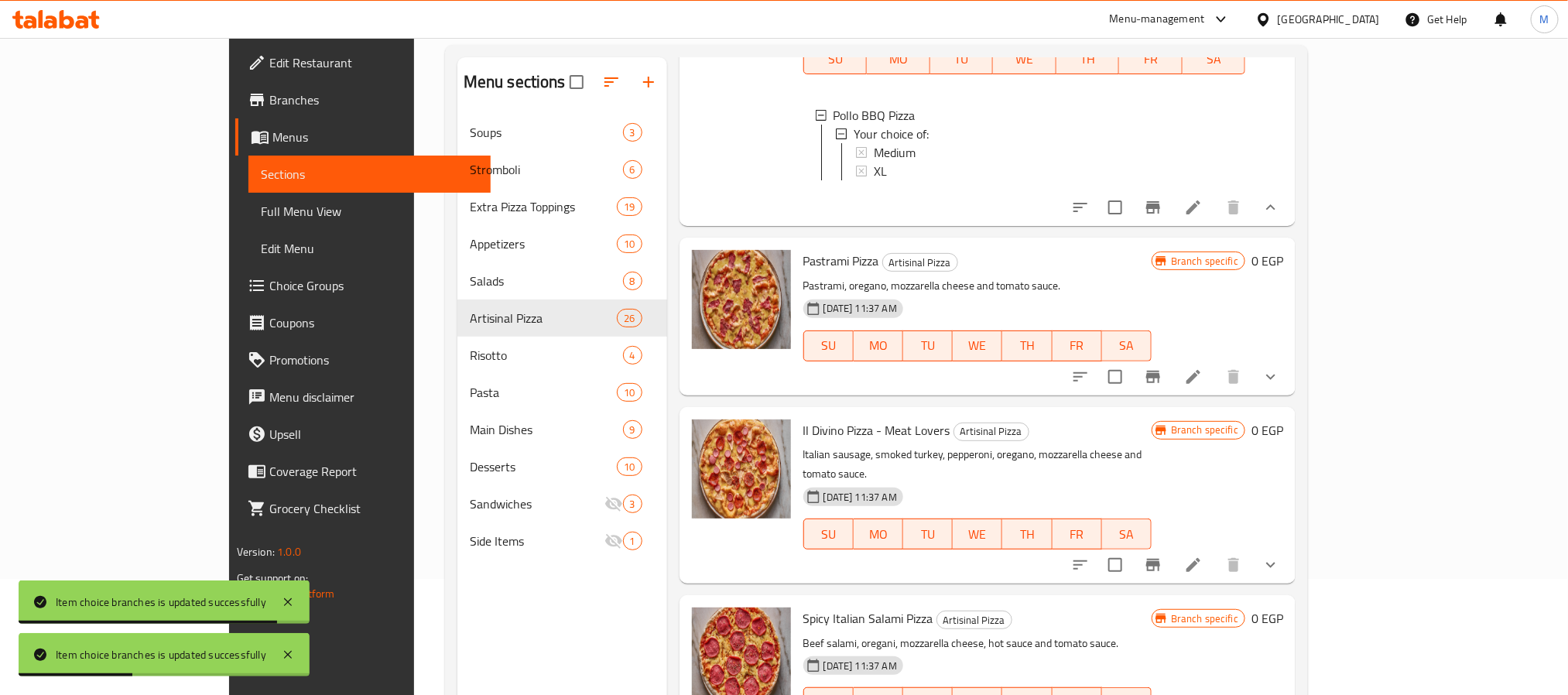
scroll to position [4927, 0]
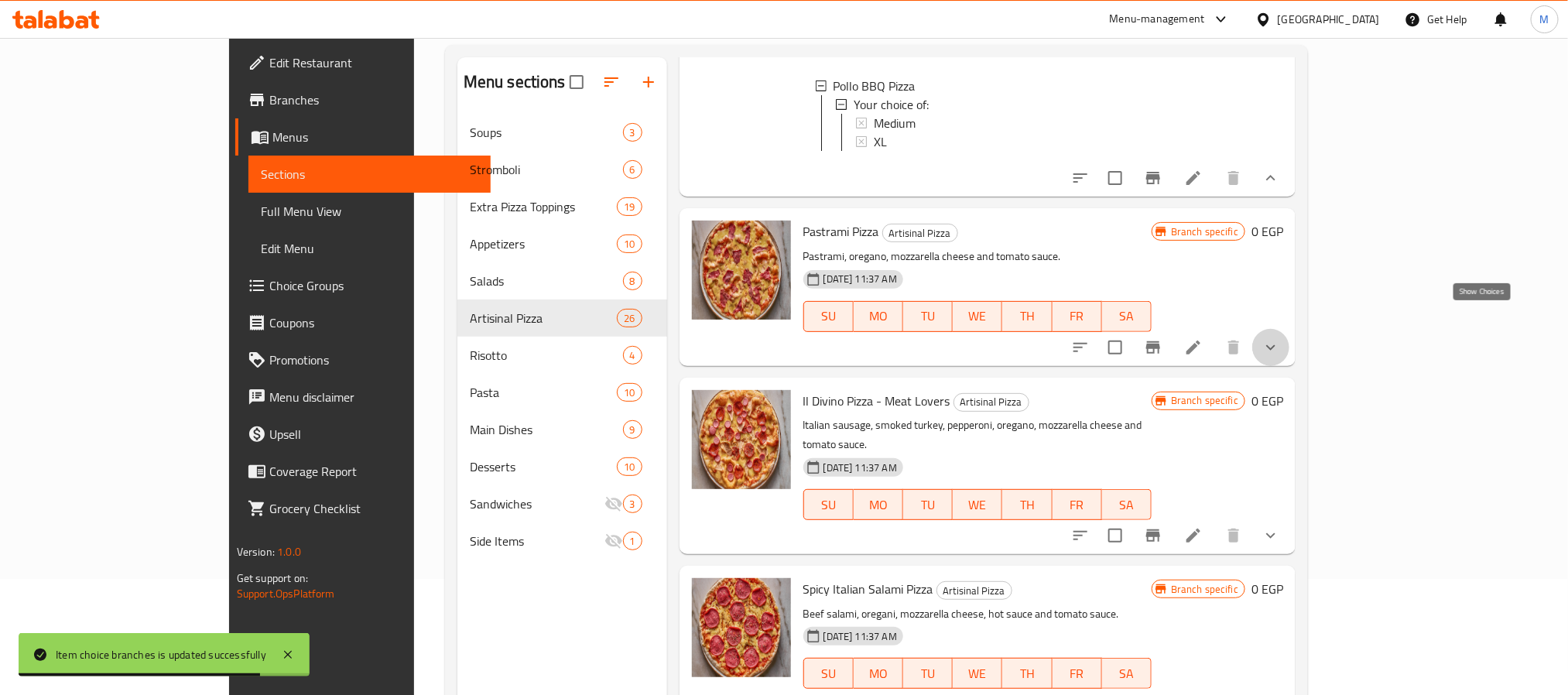
click at [1275, 344] on icon "show more" at bounding box center [1270, 347] width 9 height 6
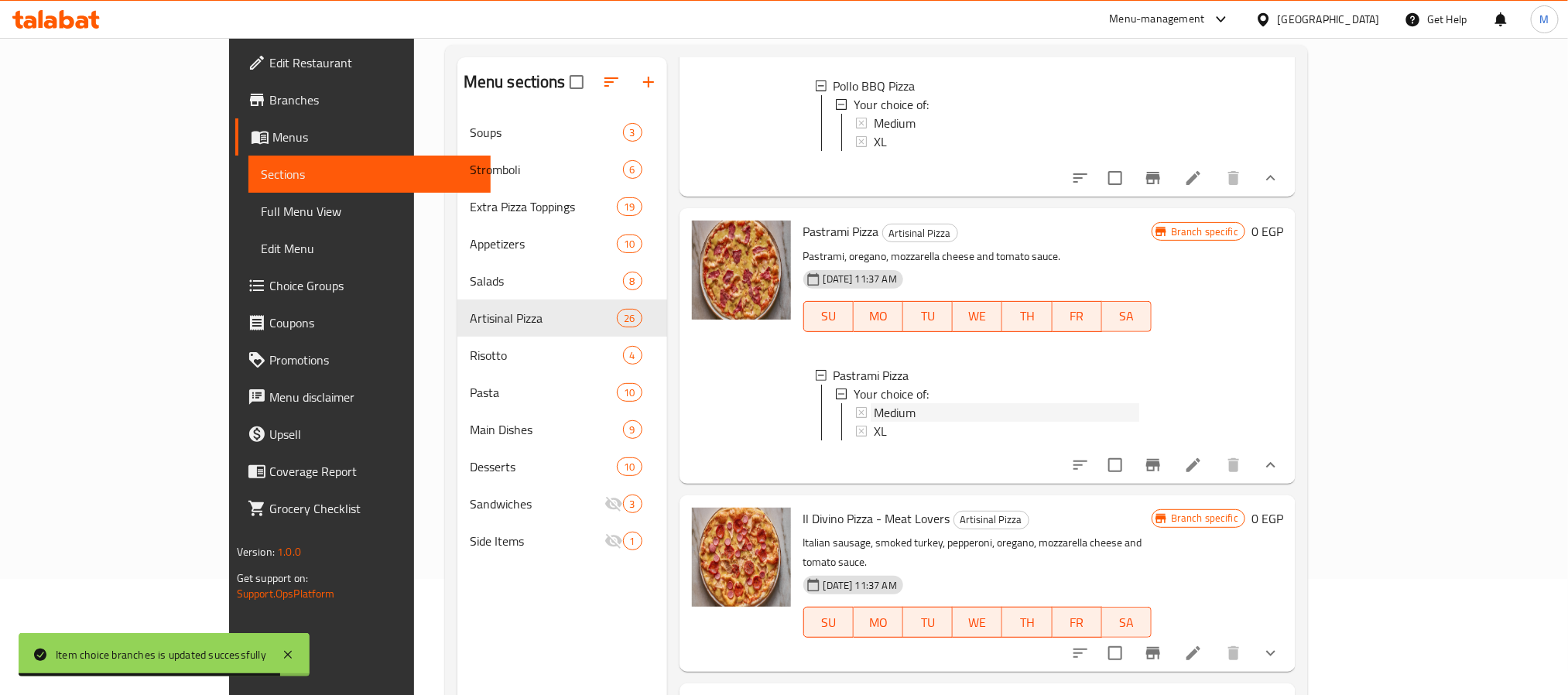
click at [897, 404] on div "Medium" at bounding box center [1007, 413] width 265 height 19
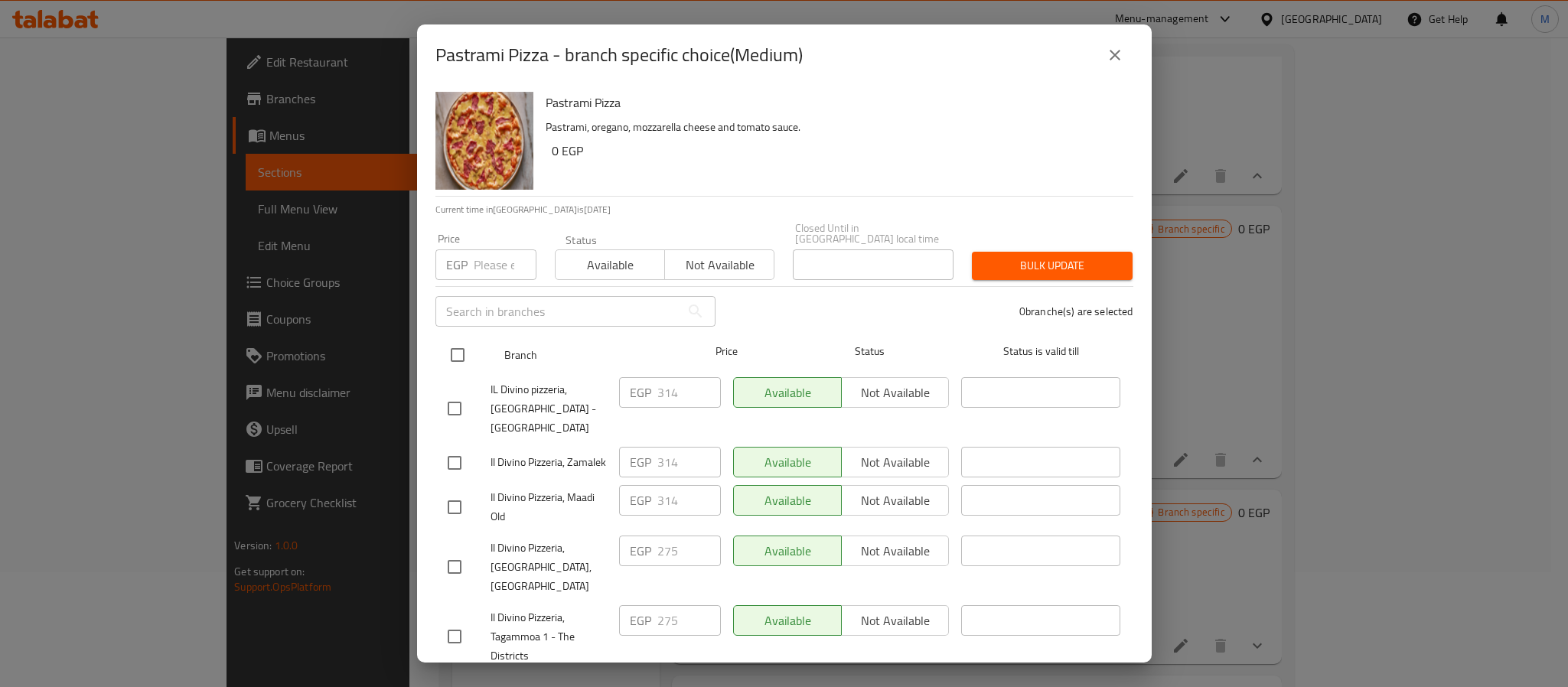
click at [465, 343] on input "checkbox" at bounding box center [458, 354] width 32 height 32
checkbox input "true"
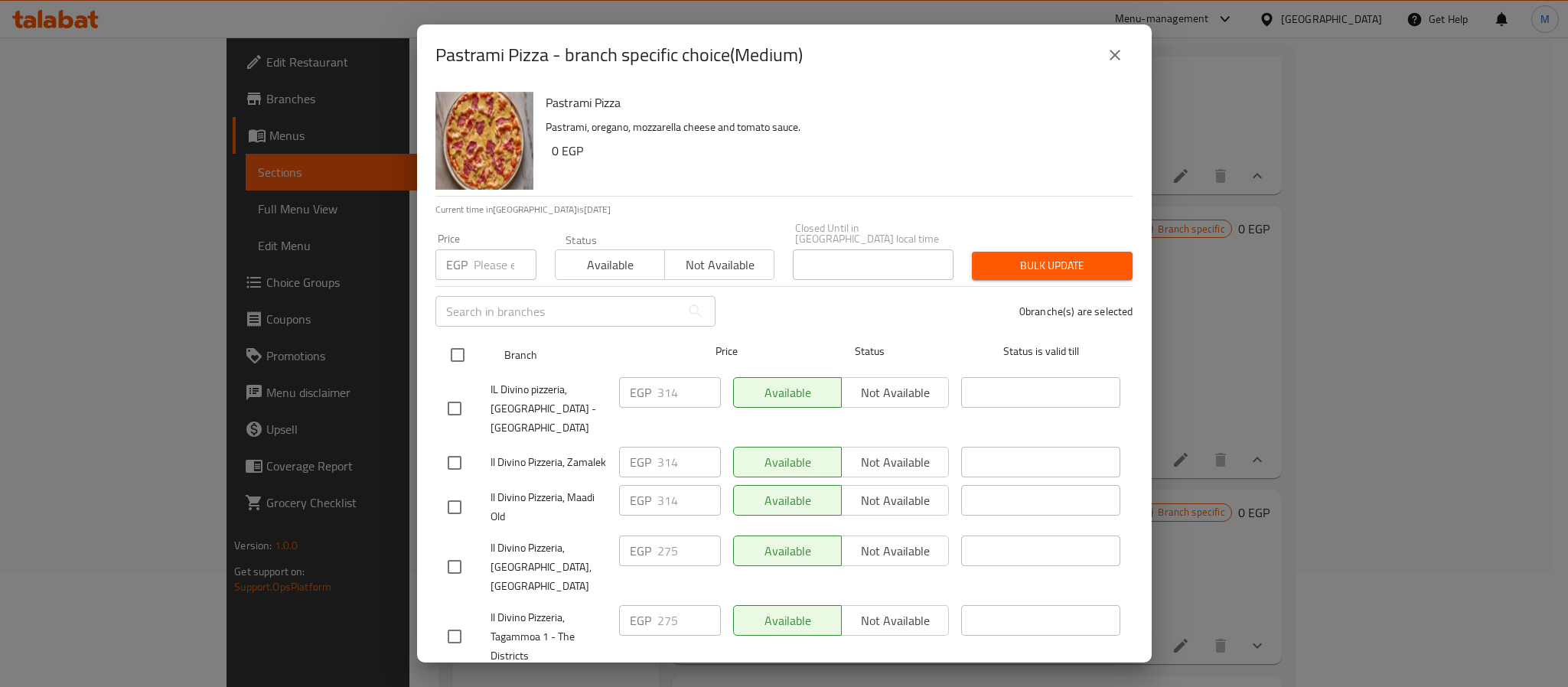
checkbox input "true"
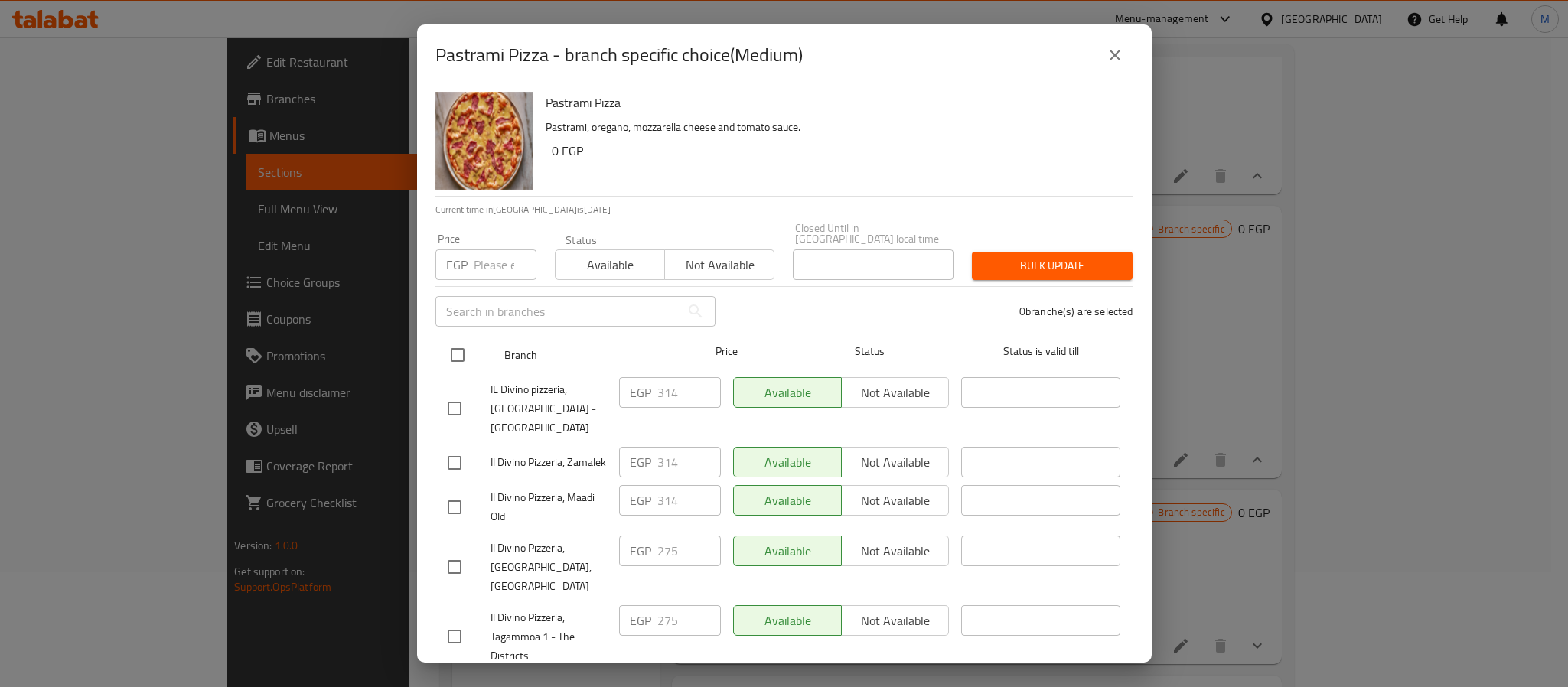
checkbox input "true"
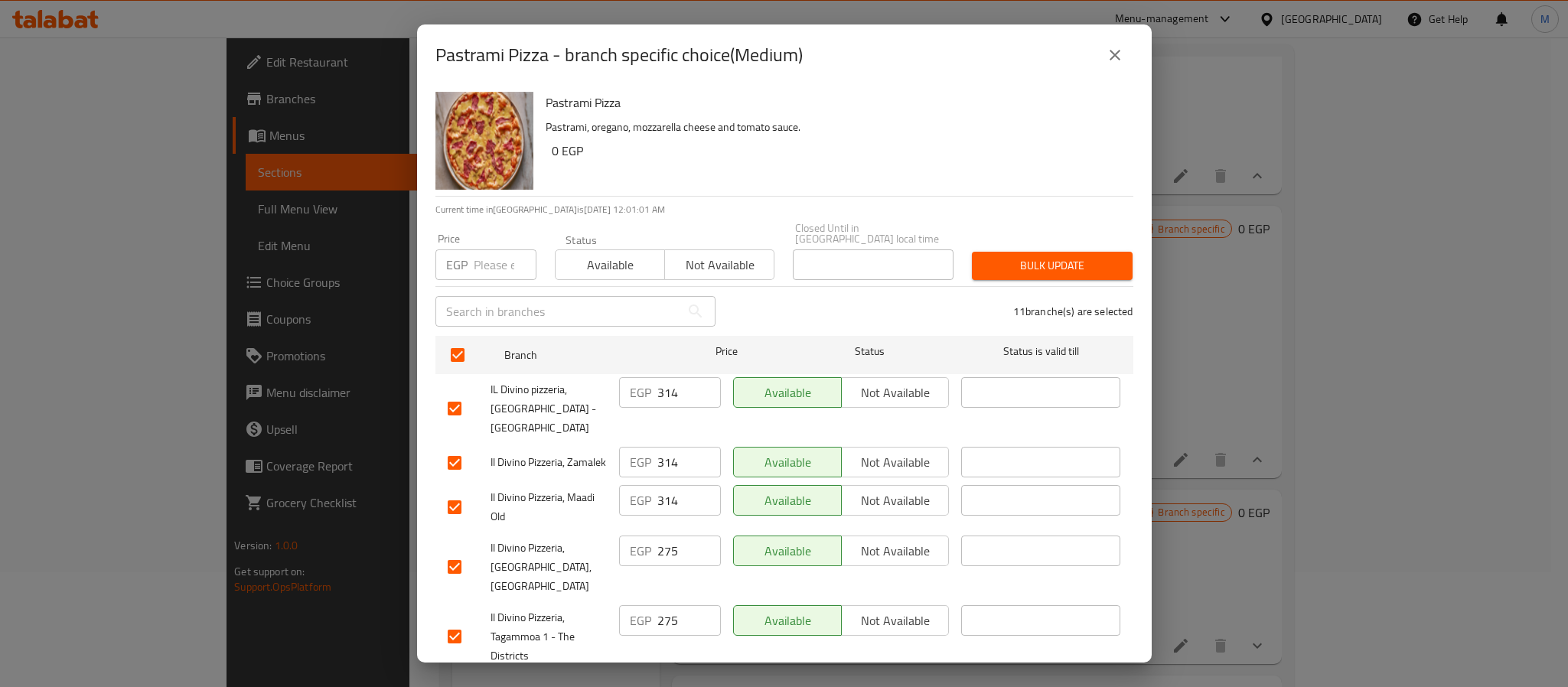
click at [466, 262] on p "EGP" at bounding box center [456, 265] width 21 height 19
click at [482, 255] on input "number" at bounding box center [505, 265] width 62 height 30
paste input "342"
type input "342"
click at [1039, 271] on div "Bulk update" at bounding box center [1052, 266] width 179 height 47
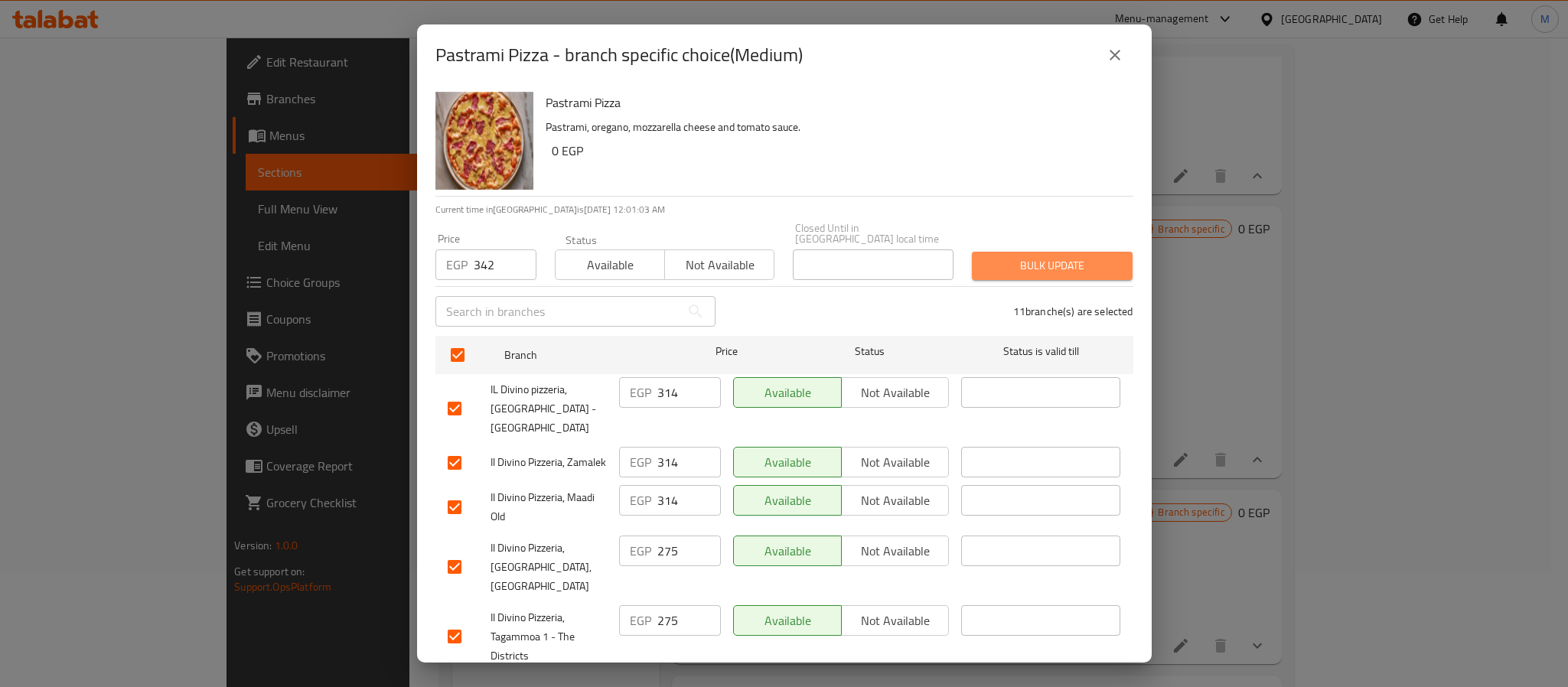
click at [1042, 256] on span "Bulk update" at bounding box center [1052, 265] width 136 height 20
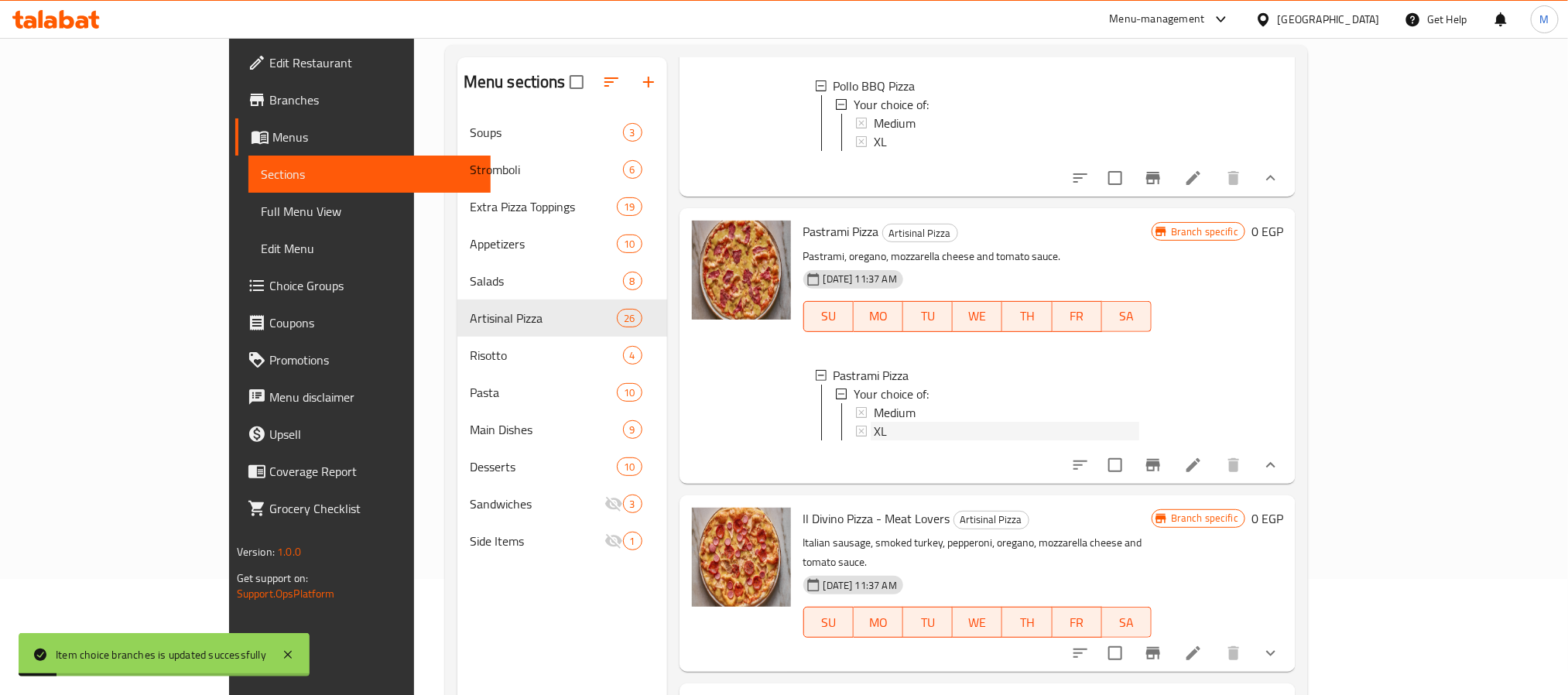
click at [874, 422] on div "XL" at bounding box center [1007, 431] width 265 height 19
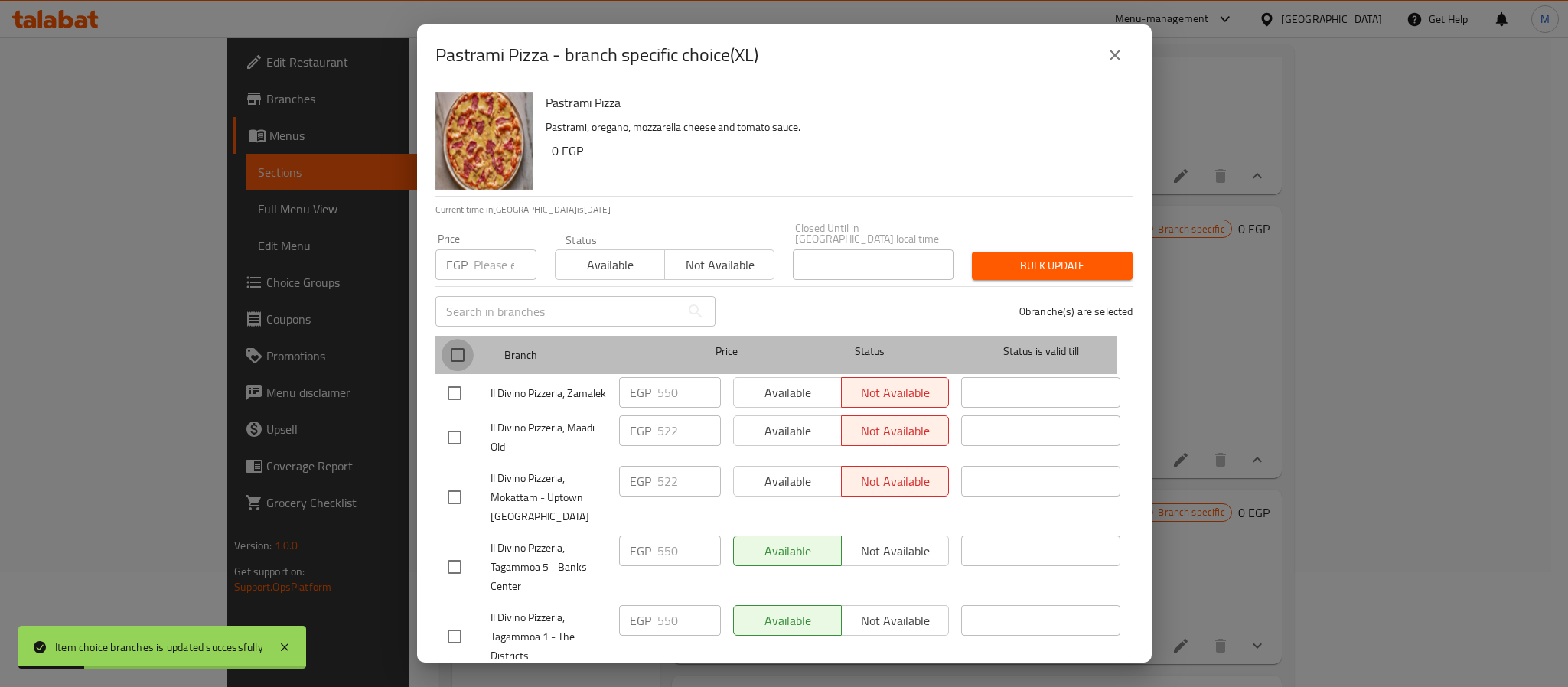
click at [451, 347] on input "checkbox" at bounding box center [458, 354] width 32 height 32
checkbox input "true"
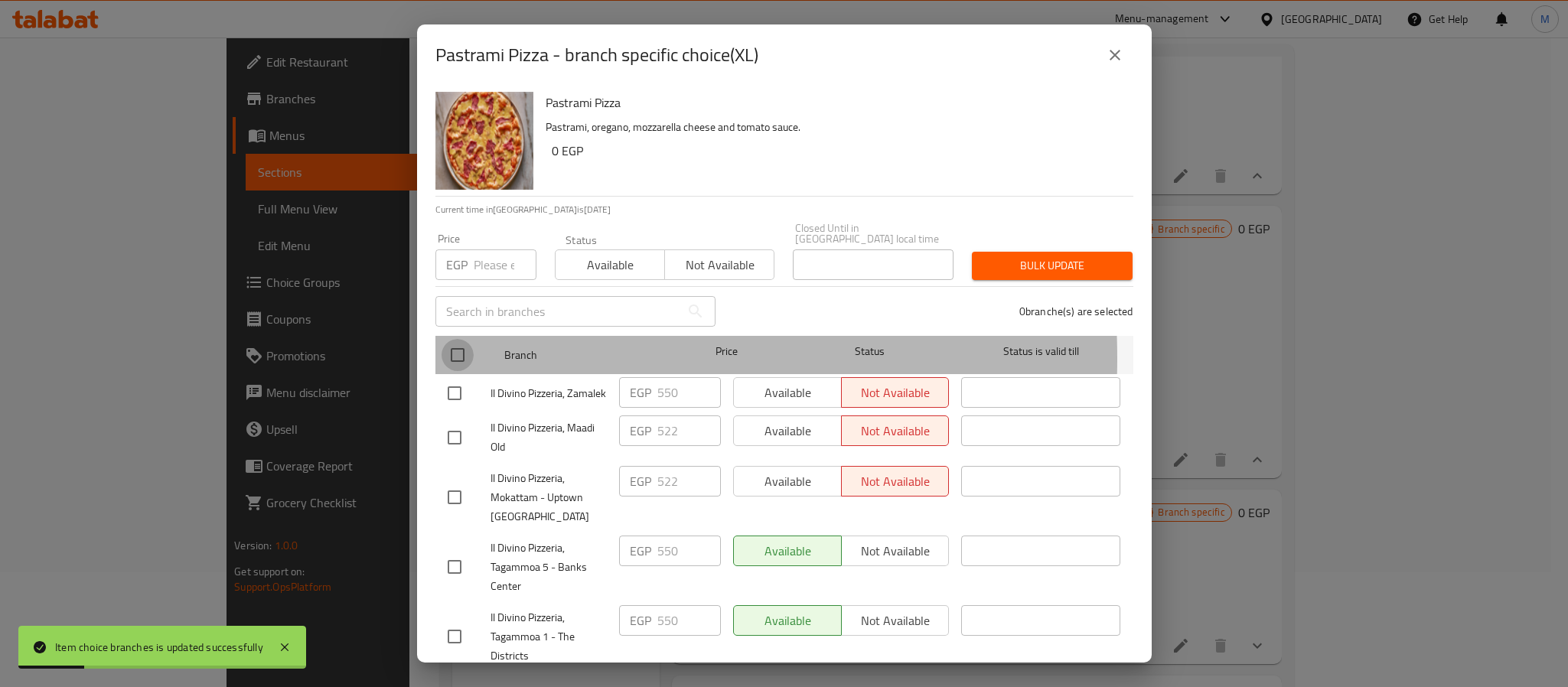
checkbox input "true"
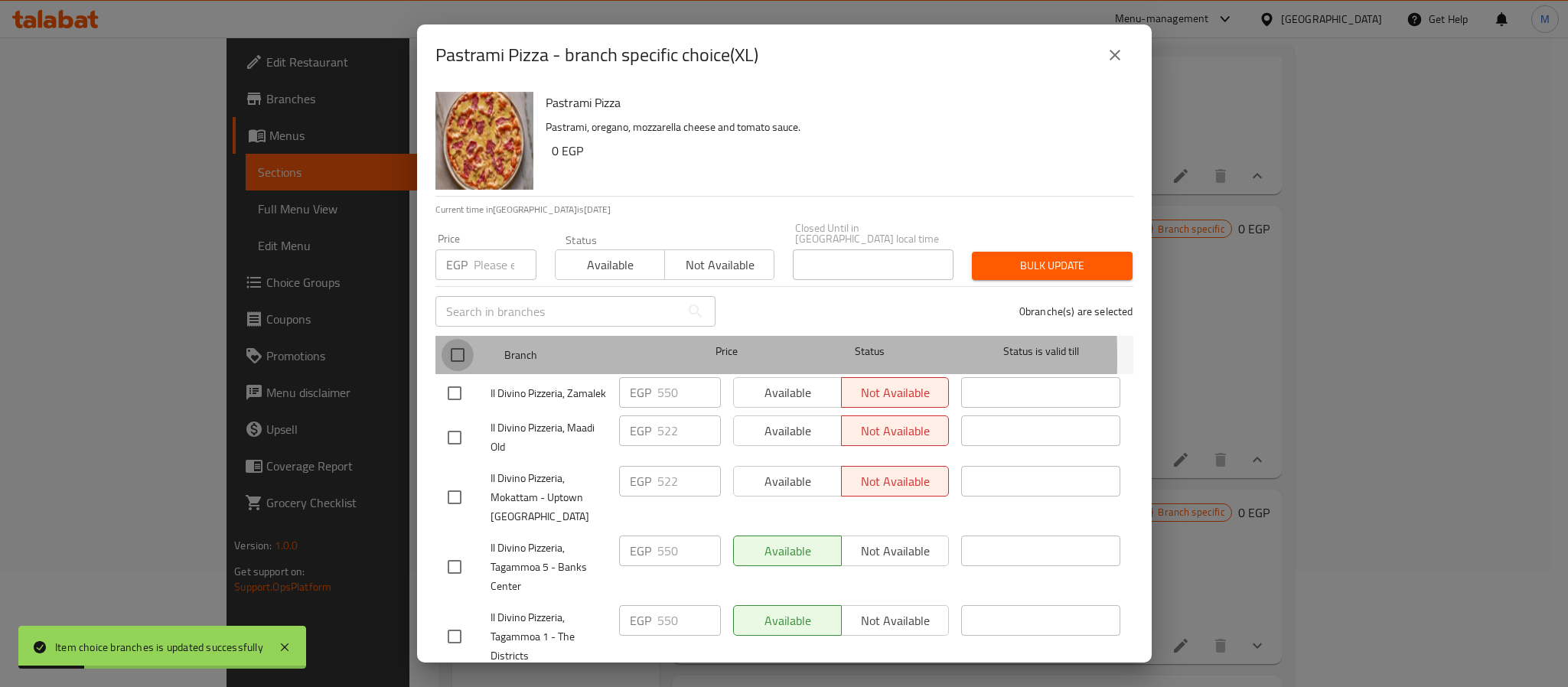
checkbox input "true"
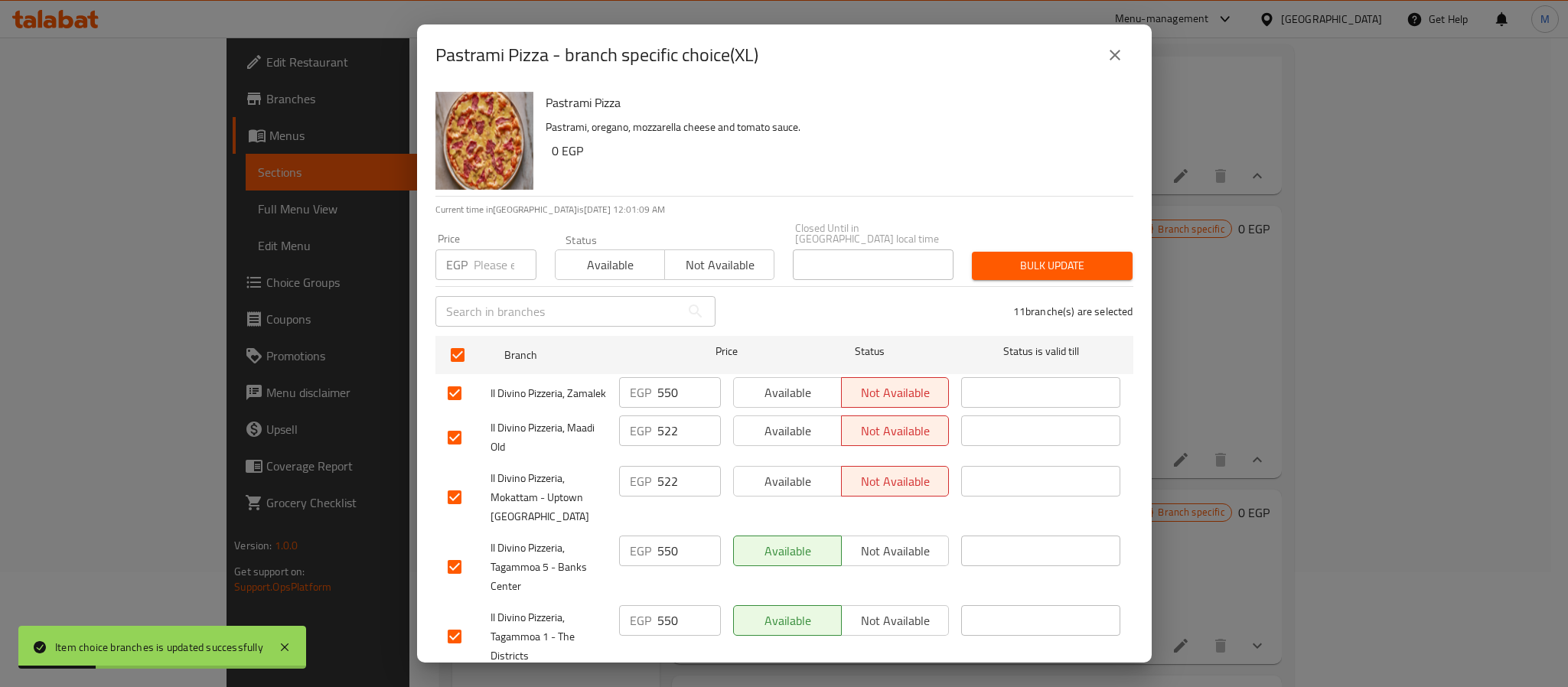
click at [482, 274] on div "Price EGP Price" at bounding box center [486, 256] width 119 height 65
click at [490, 262] on input "number" at bounding box center [505, 265] width 62 height 30
paste input "684"
type input "684"
click at [1032, 256] on span "Bulk update" at bounding box center [1052, 265] width 136 height 20
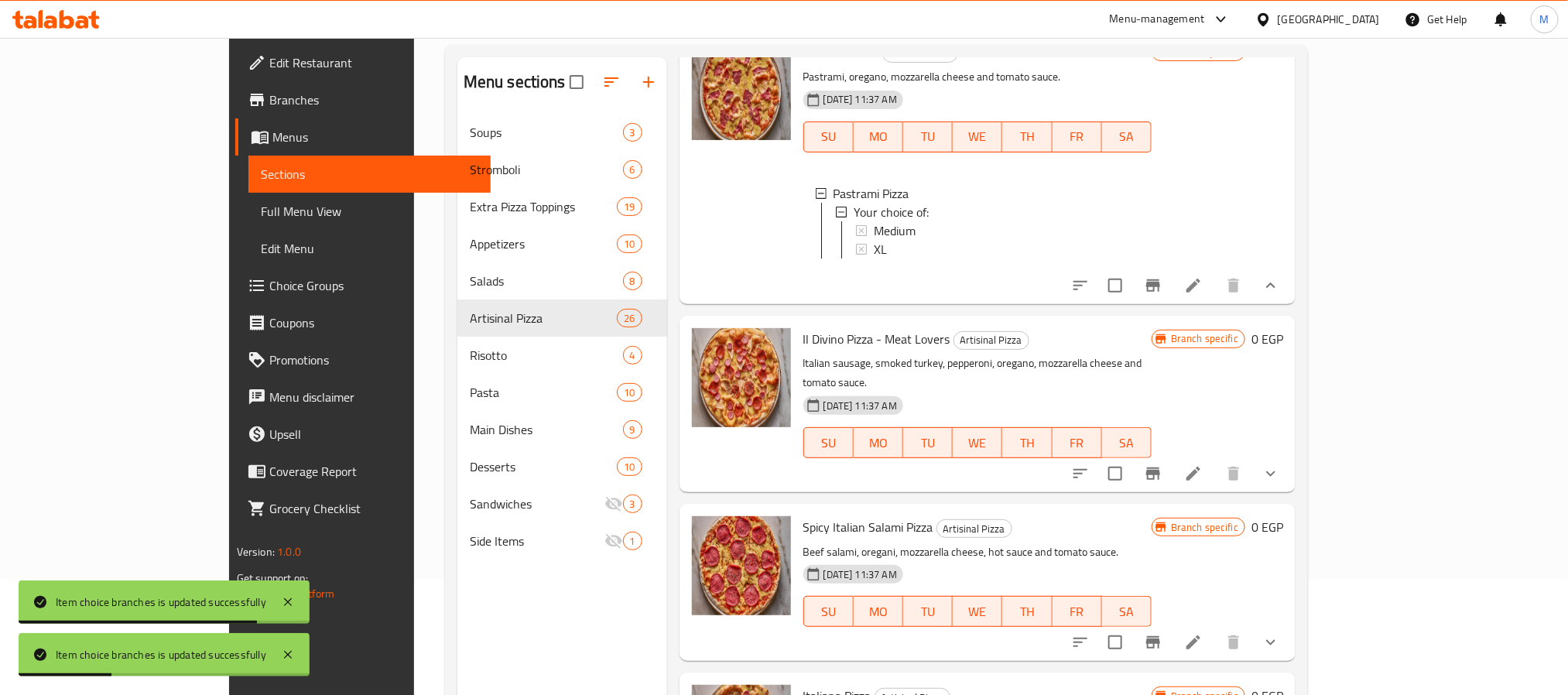
scroll to position [5160, 0]
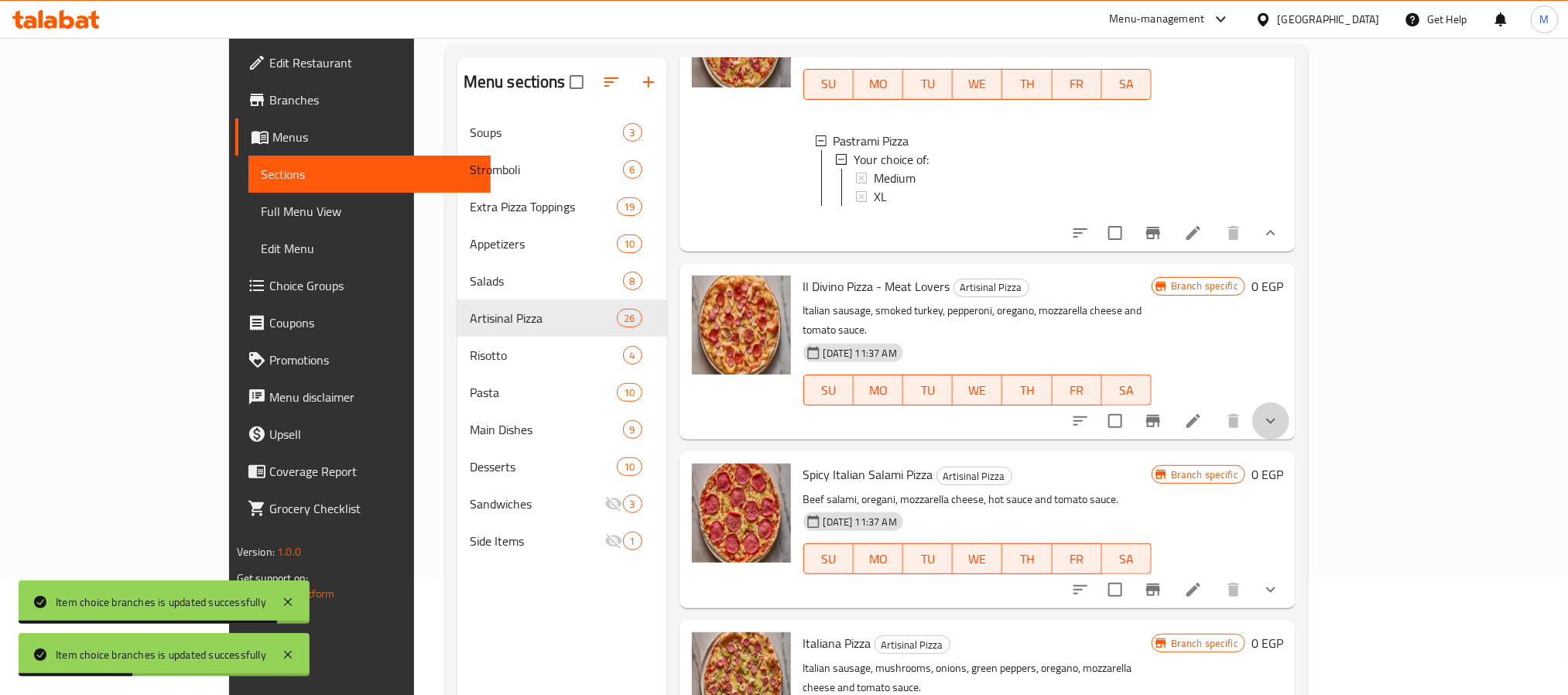
click at [1289, 403] on button "show more" at bounding box center [1270, 421] width 37 height 37
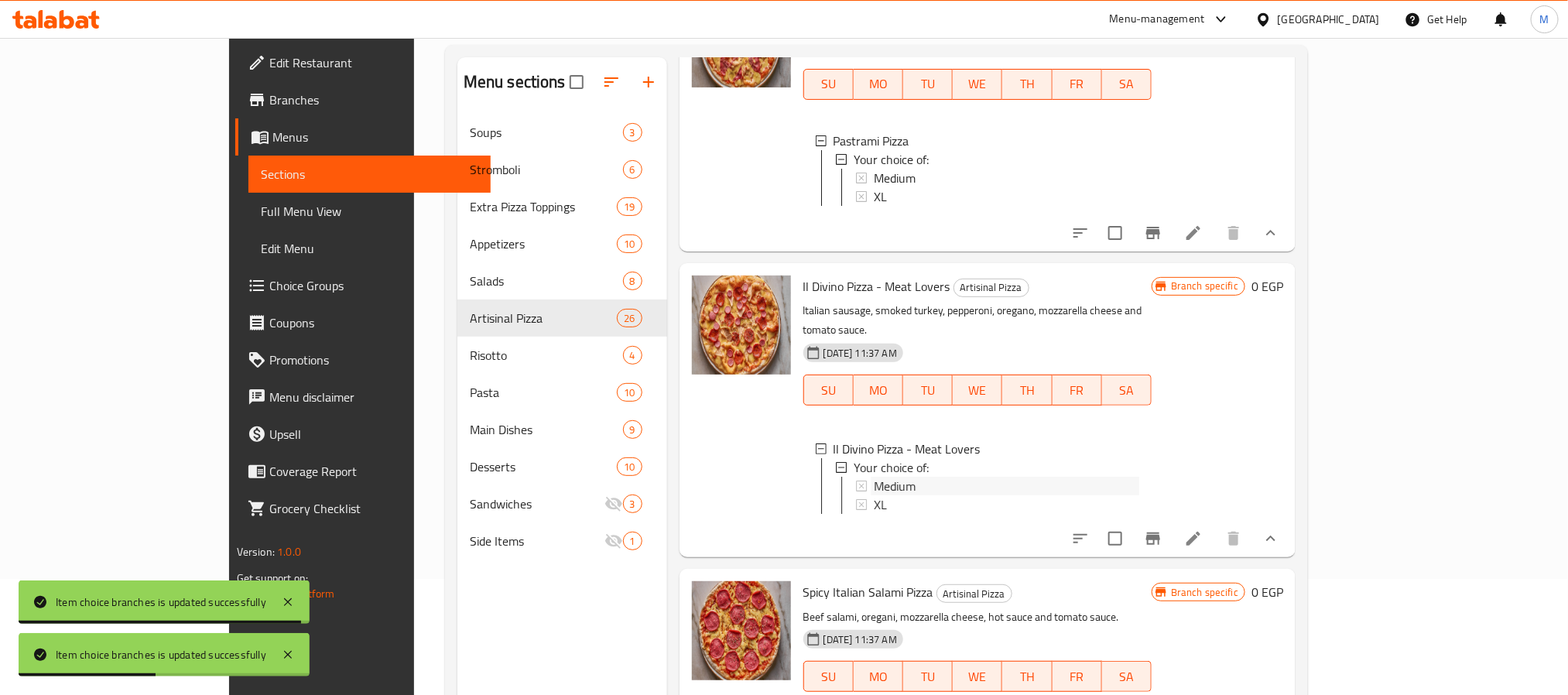
click at [887, 477] on div "Medium" at bounding box center [1007, 486] width 265 height 19
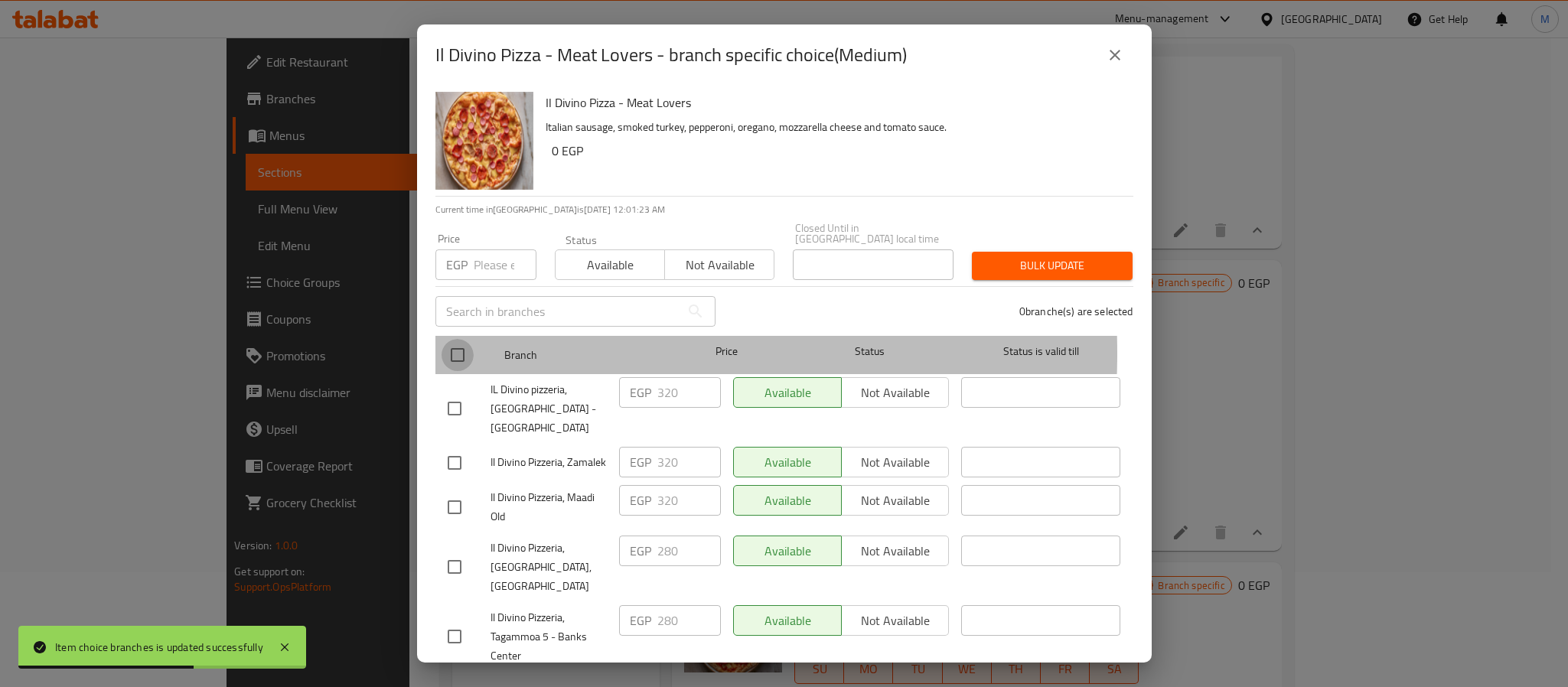
click at [458, 342] on input "checkbox" at bounding box center [458, 354] width 32 height 32
checkbox input "true"
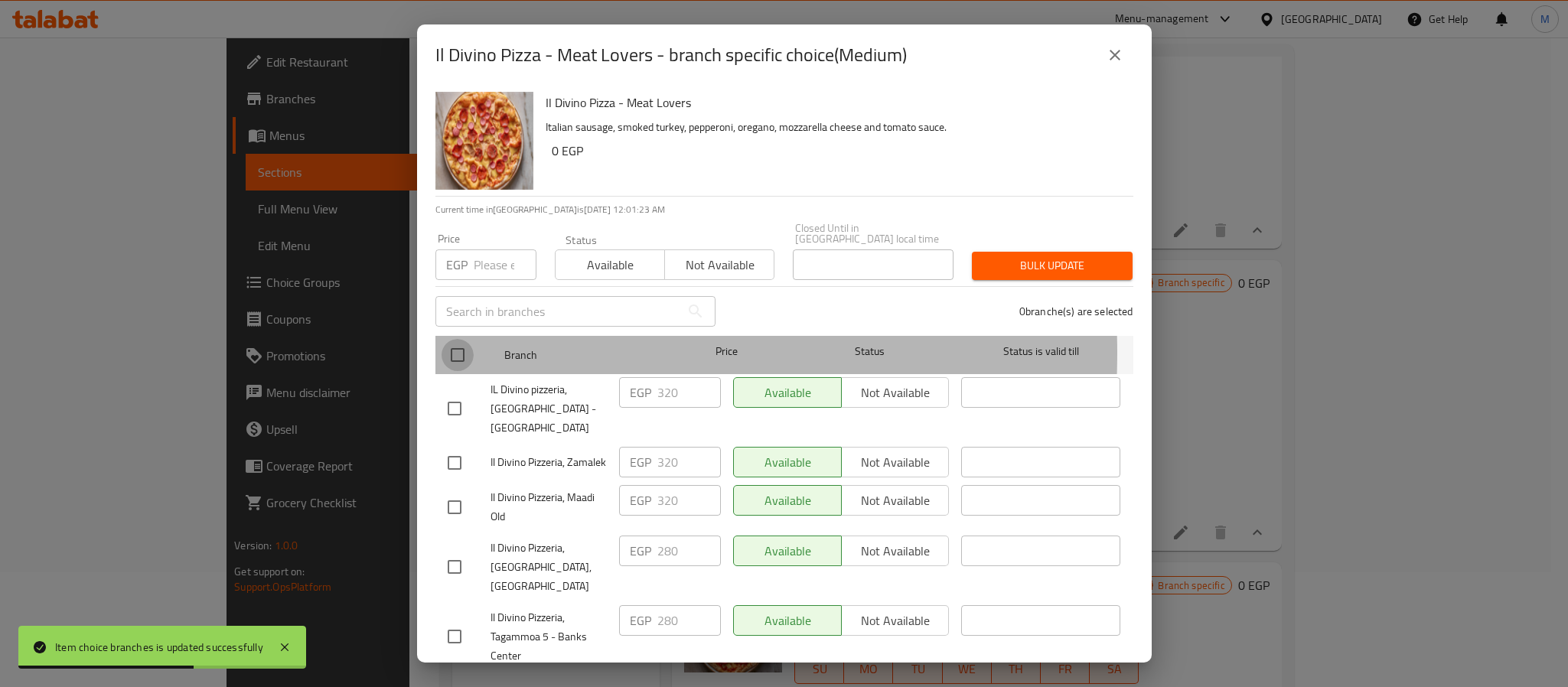
checkbox input "true"
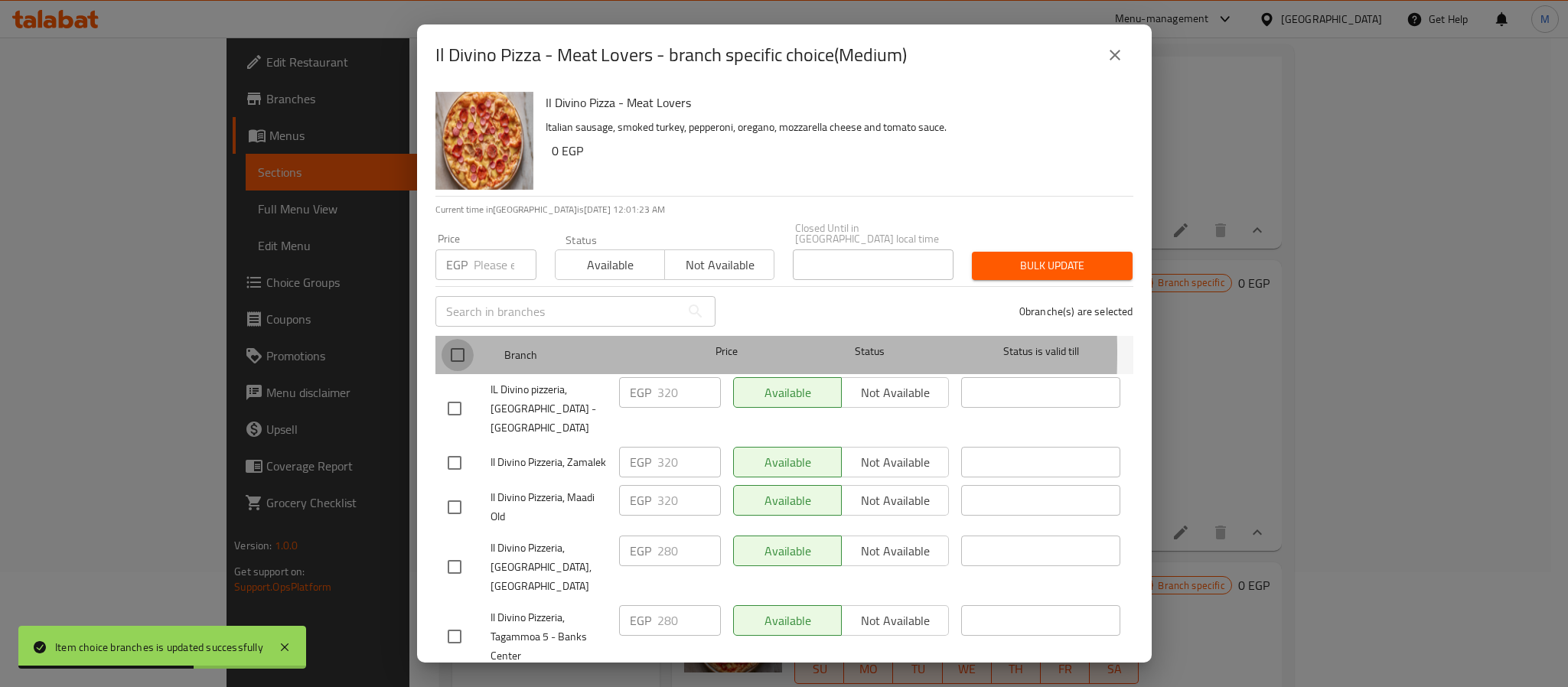
checkbox input "true"
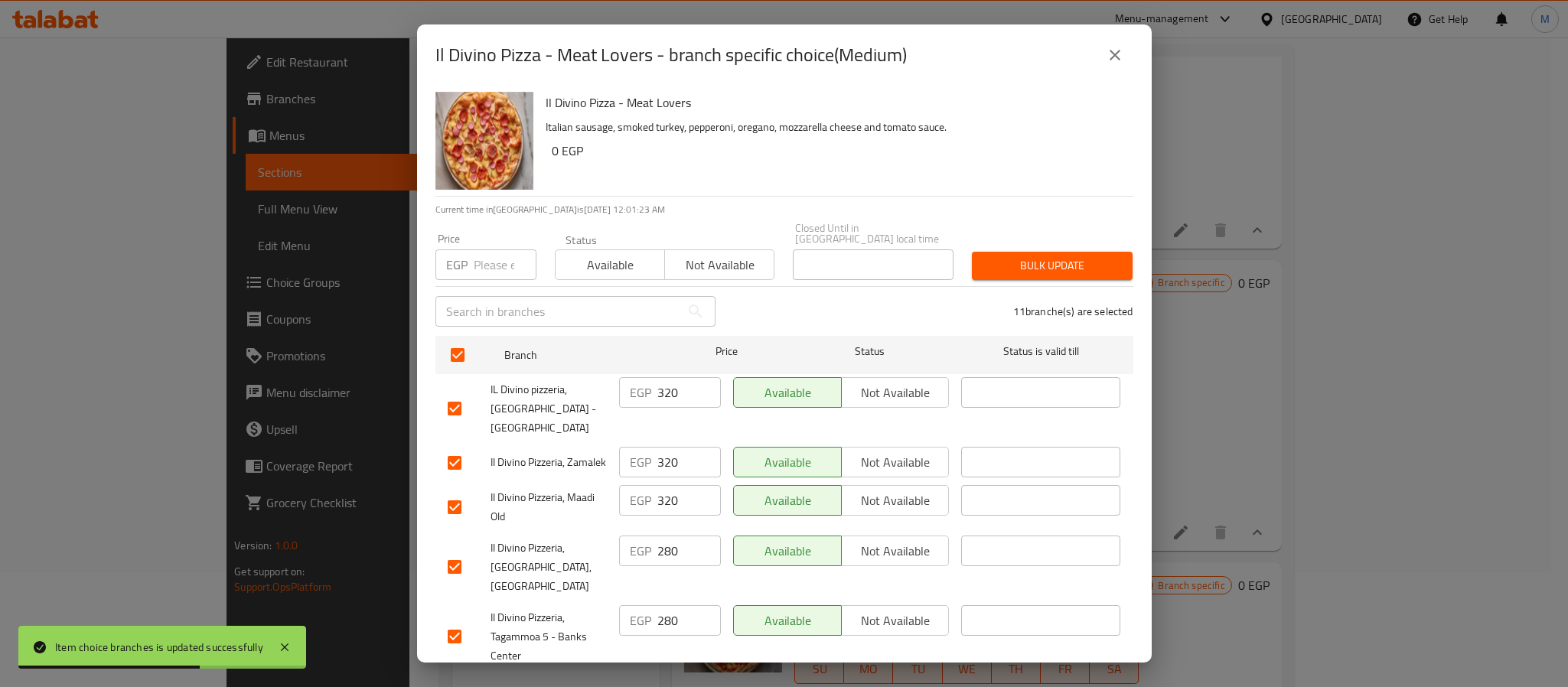
click at [483, 262] on input "number" at bounding box center [505, 265] width 62 height 30
paste input "354"
type input "354"
click at [972, 259] on button "Bulk update" at bounding box center [1053, 265] width 161 height 28
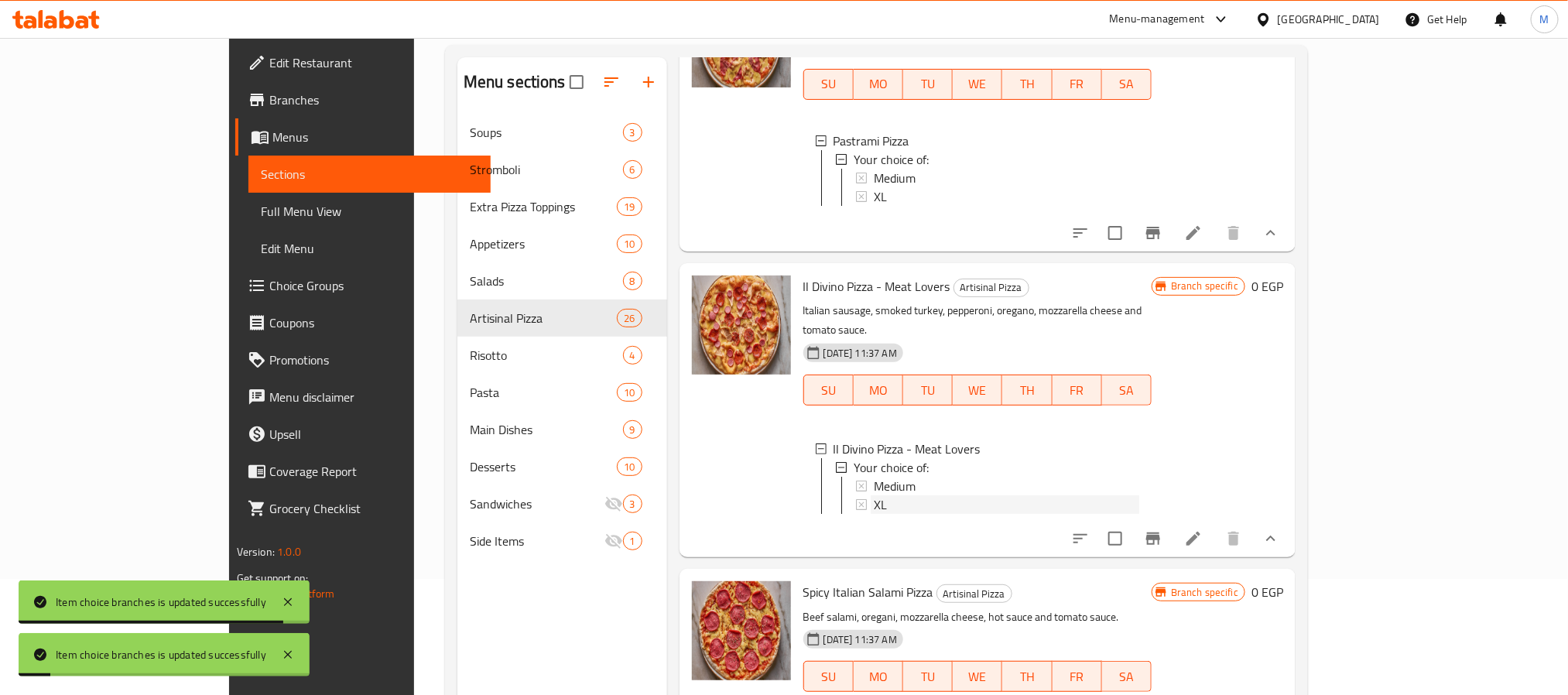
click at [874, 495] on span "XL" at bounding box center [880, 505] width 13 height 19
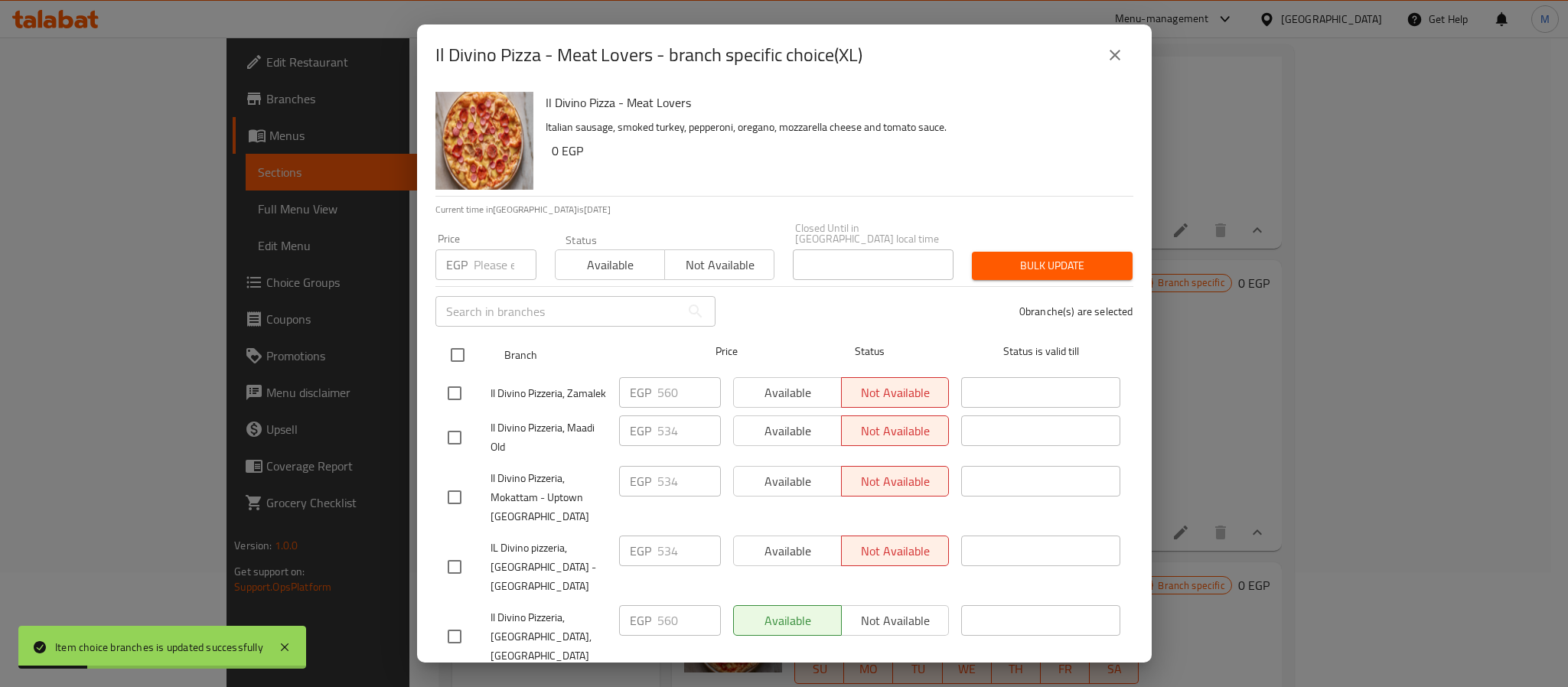
click at [461, 347] on input "checkbox" at bounding box center [458, 354] width 32 height 32
checkbox input "true"
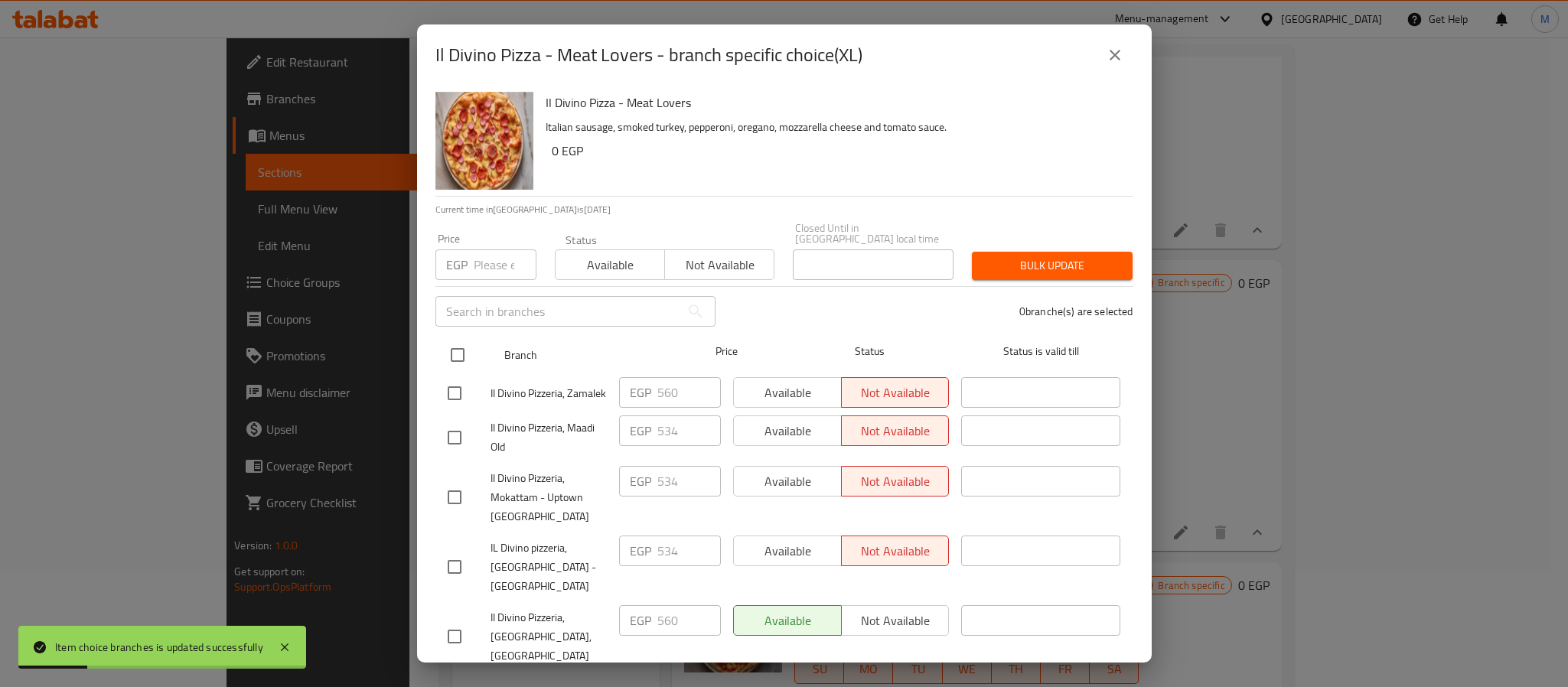
checkbox input "true"
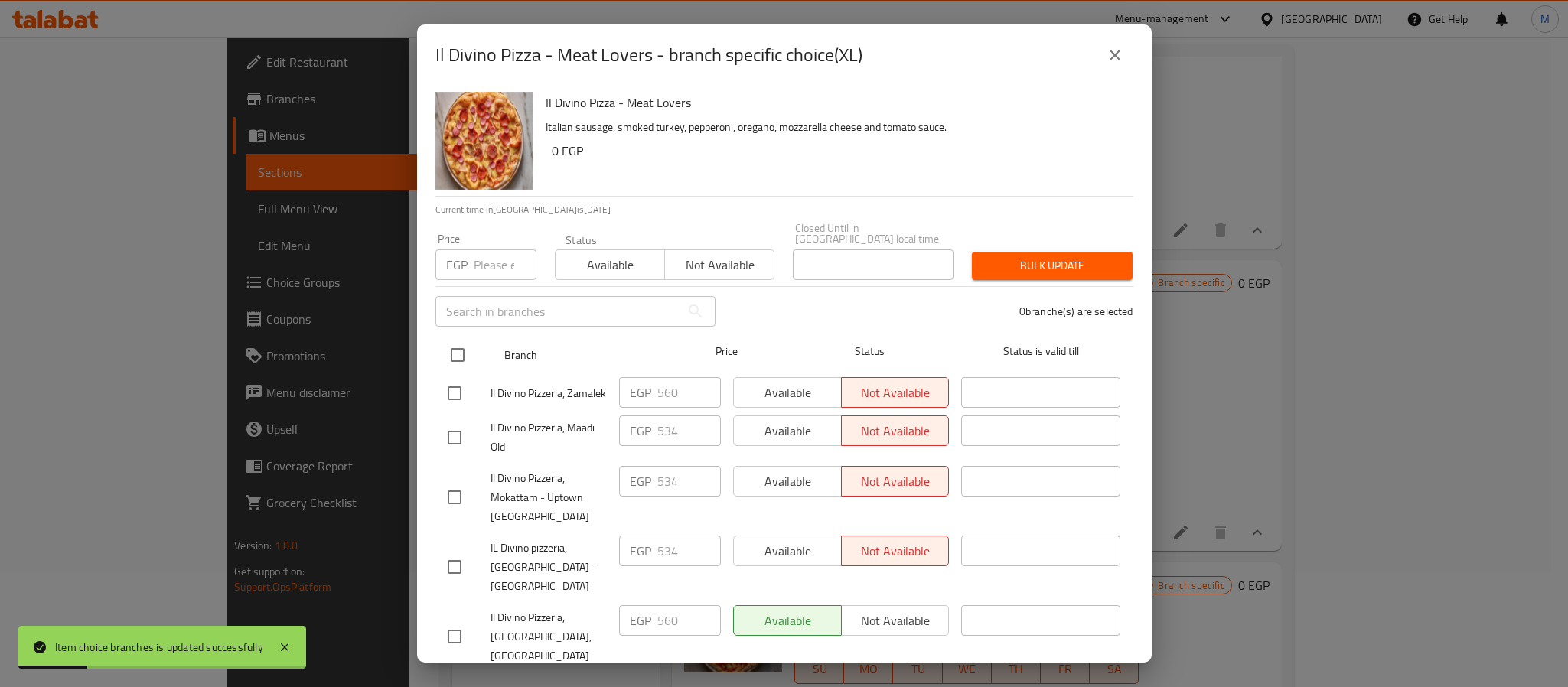
checkbox input "true"
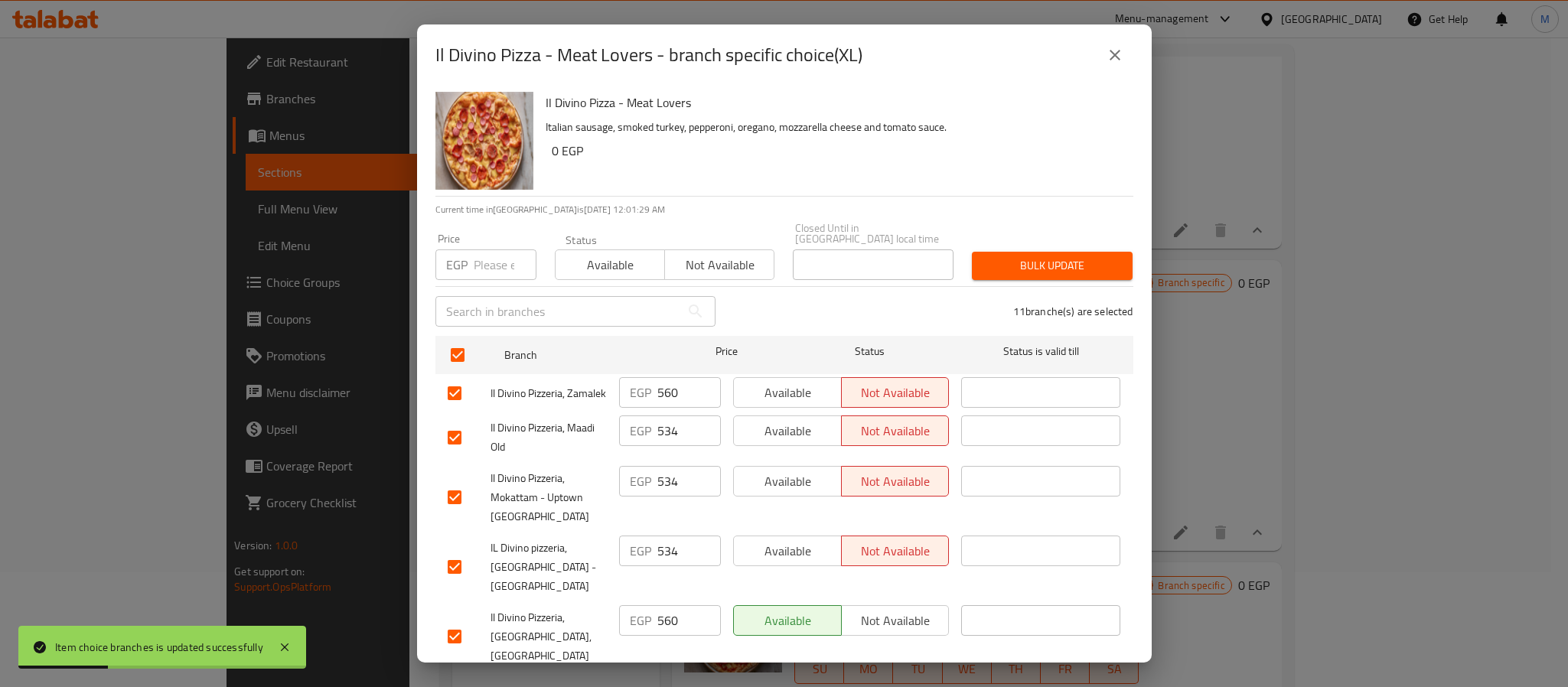
click at [494, 255] on input "number" at bounding box center [505, 265] width 62 height 30
paste input "708"
type input "708"
click at [1002, 260] on span "Bulk update" at bounding box center [1052, 265] width 136 height 20
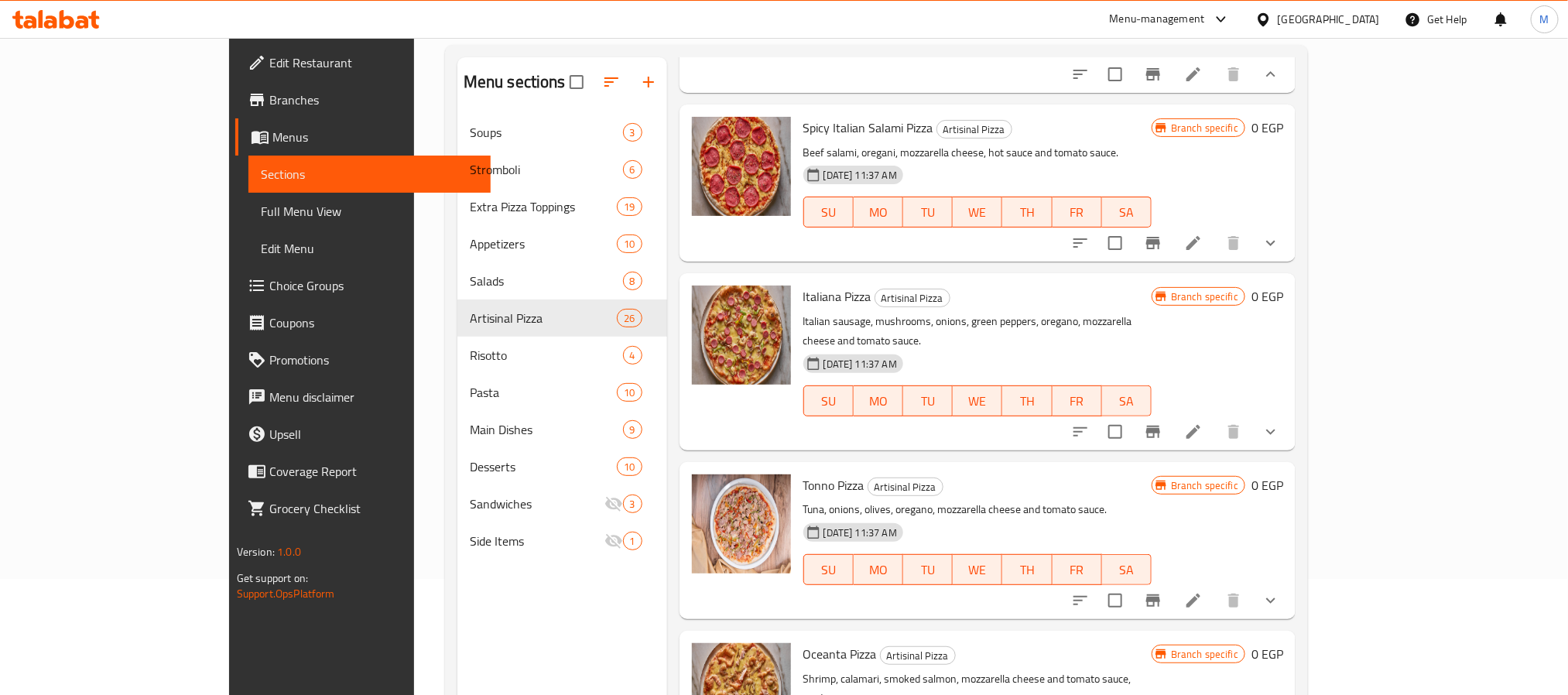
scroll to position [5629, 0]
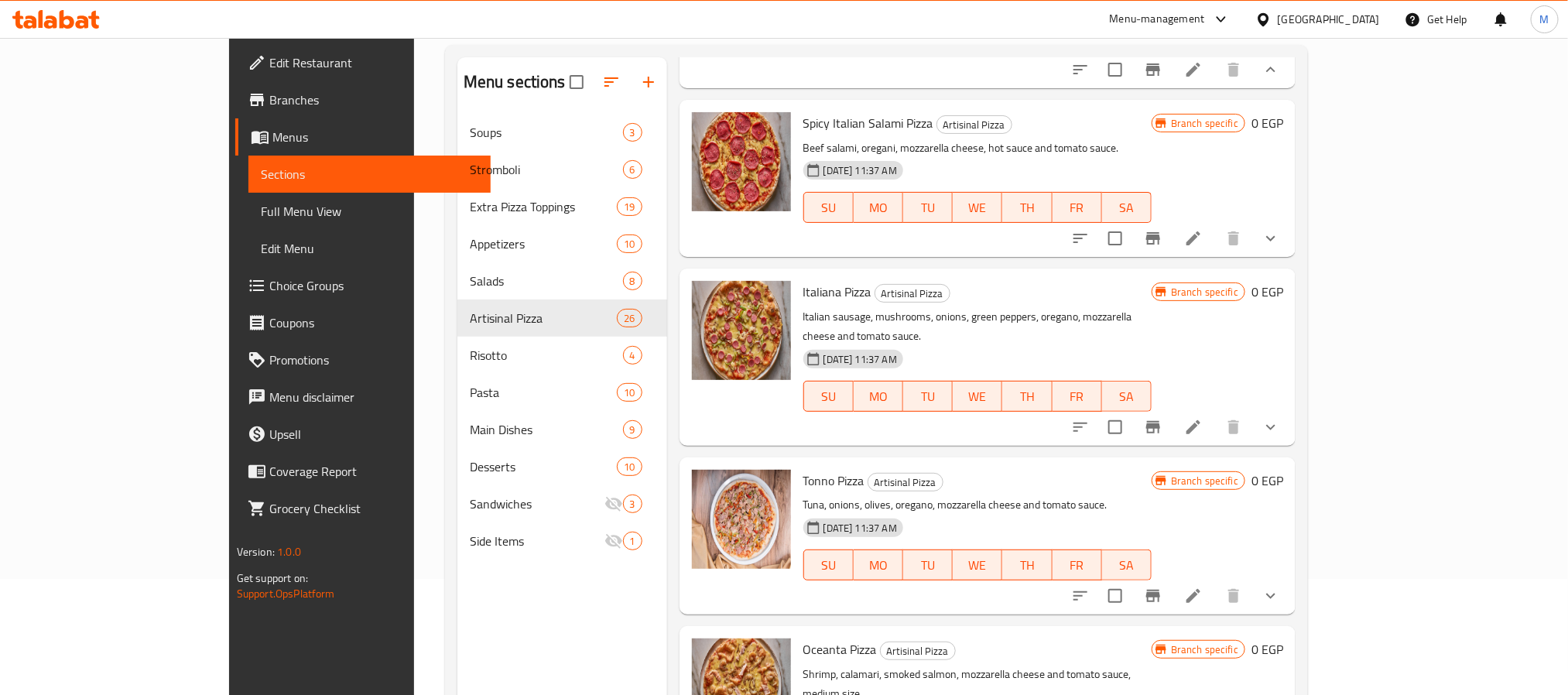
click at [1030, 470] on h6 "Tonno Pizza Artisinal Pizza" at bounding box center [977, 480] width 348 height 21
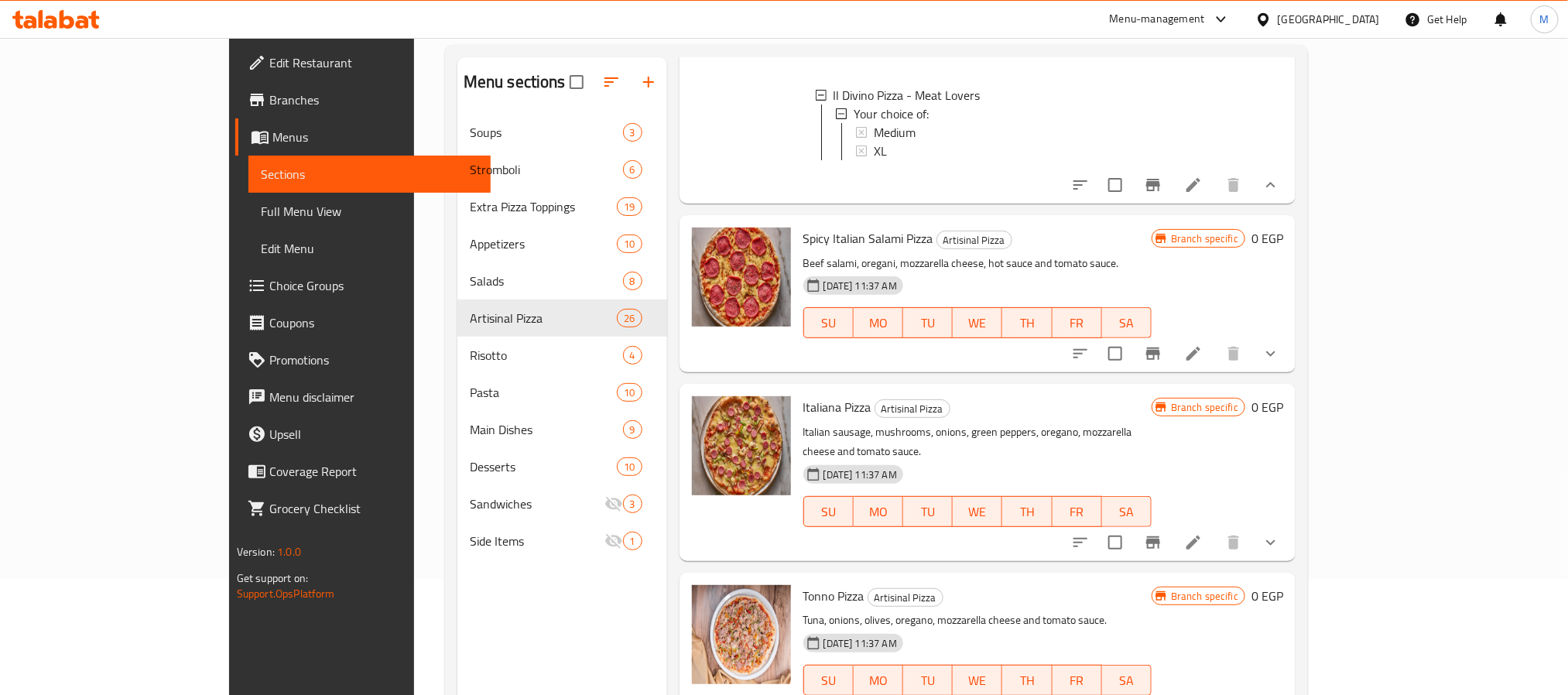
scroll to position [5513, 0]
click at [1289, 353] on button "show more" at bounding box center [1270, 354] width 37 height 37
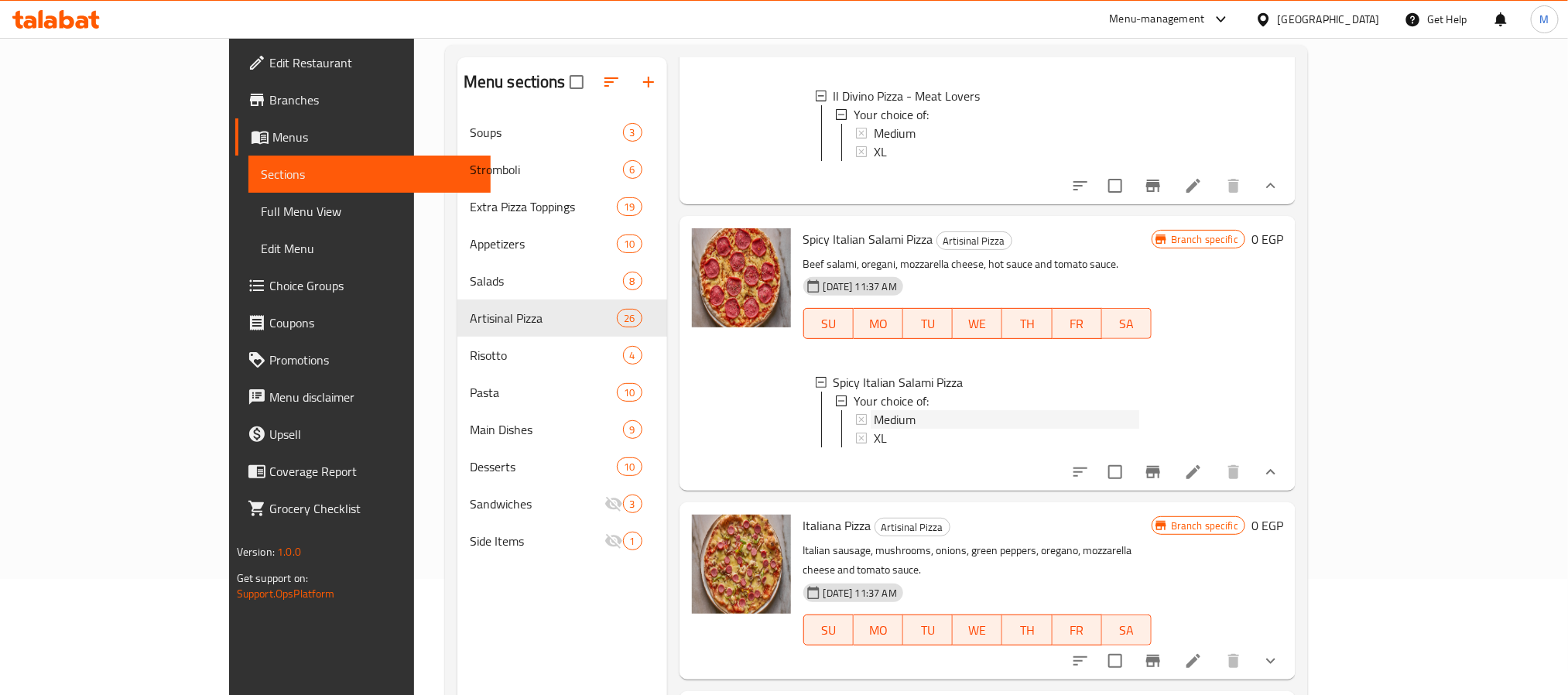
click at [917, 410] on div "Medium" at bounding box center [1007, 419] width 265 height 19
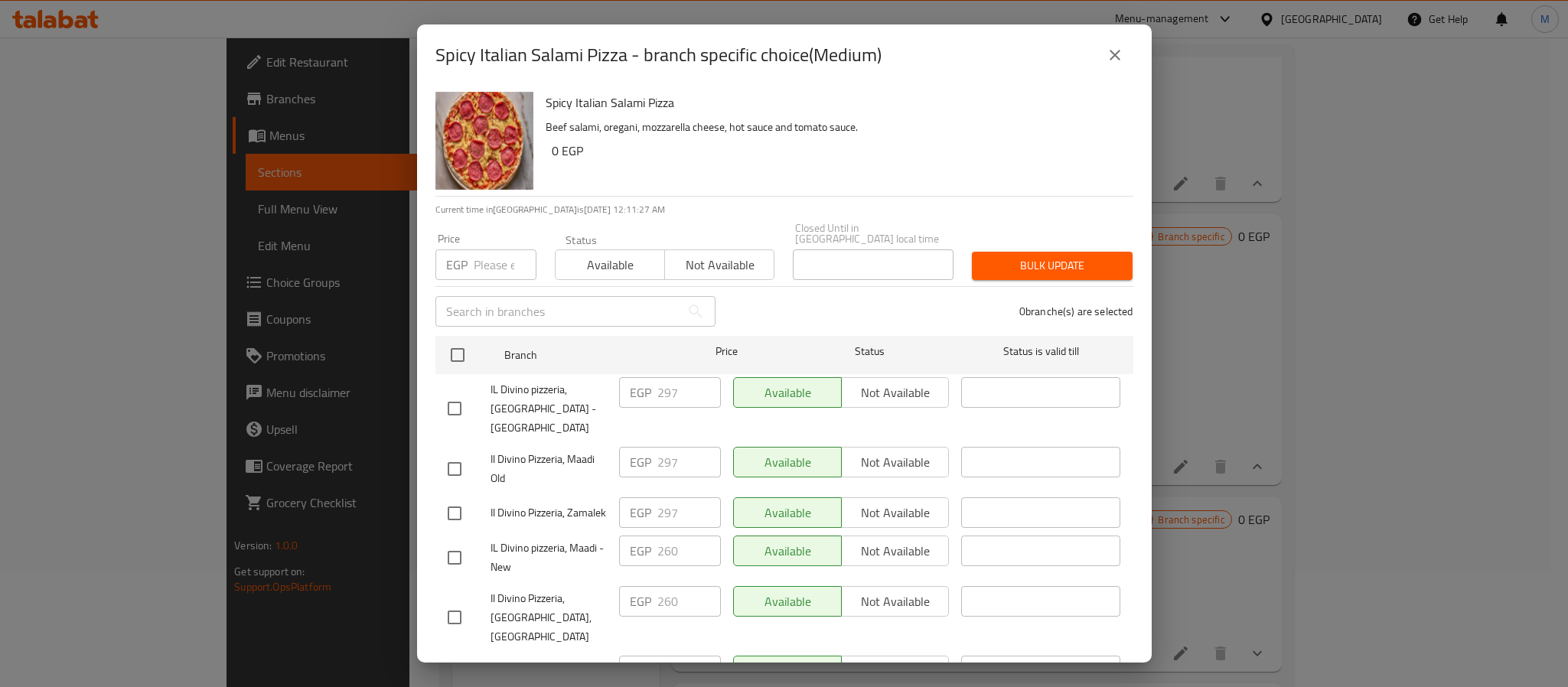
drag, startPoint x: 461, startPoint y: 340, endPoint x: 480, endPoint y: 308, distance: 37.2
click at [460, 342] on input "checkbox" at bounding box center [458, 354] width 32 height 32
click at [498, 255] on input "number" at bounding box center [505, 265] width 62 height 30
paste input "331"
click at [1009, 256] on span "Bulk update" at bounding box center [1052, 265] width 136 height 20
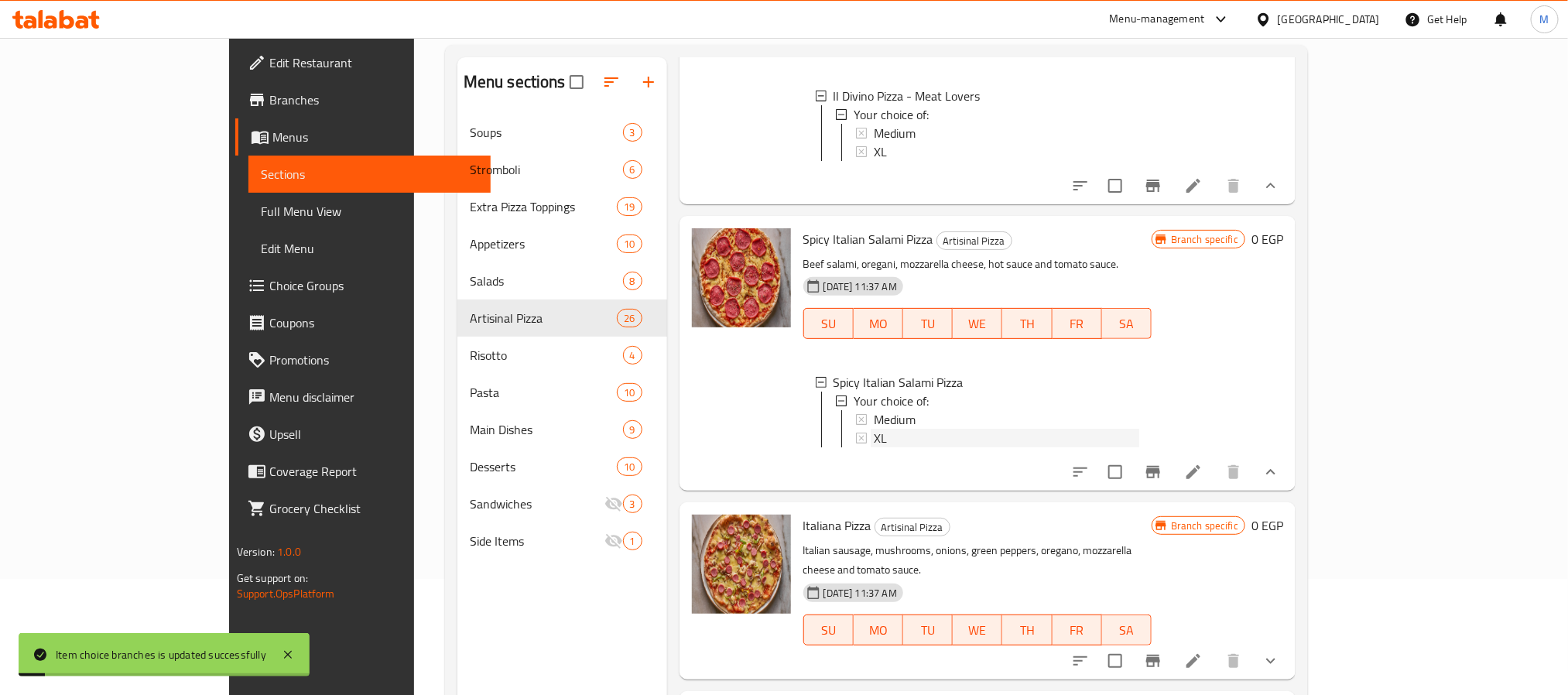
click at [874, 432] on span "XL" at bounding box center [880, 438] width 13 height 19
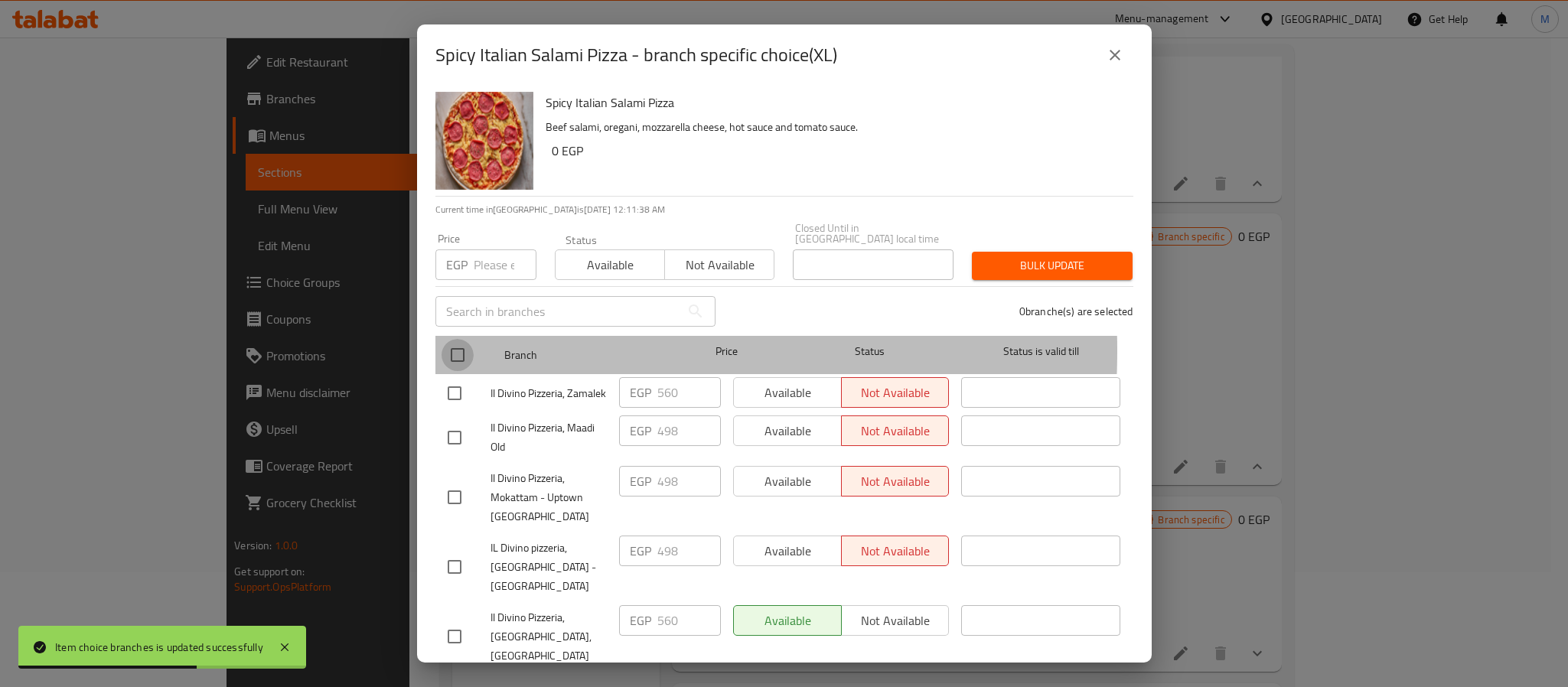
click at [454, 340] on input "checkbox" at bounding box center [458, 354] width 32 height 32
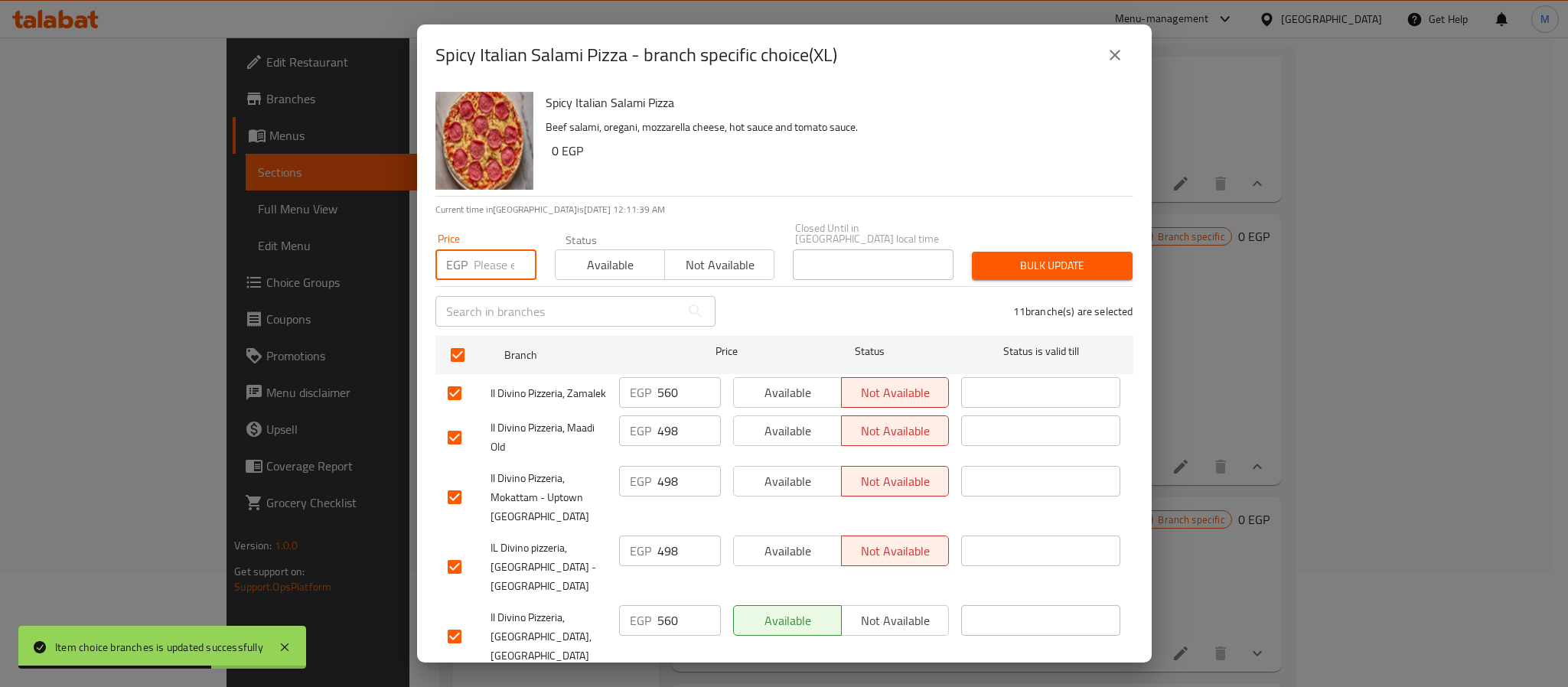
click at [490, 262] on input "number" at bounding box center [505, 265] width 62 height 30
paste input "662"
click at [1024, 271] on div "Bulk update" at bounding box center [1052, 266] width 179 height 47
click at [1035, 256] on span "Bulk update" at bounding box center [1052, 265] width 136 height 20
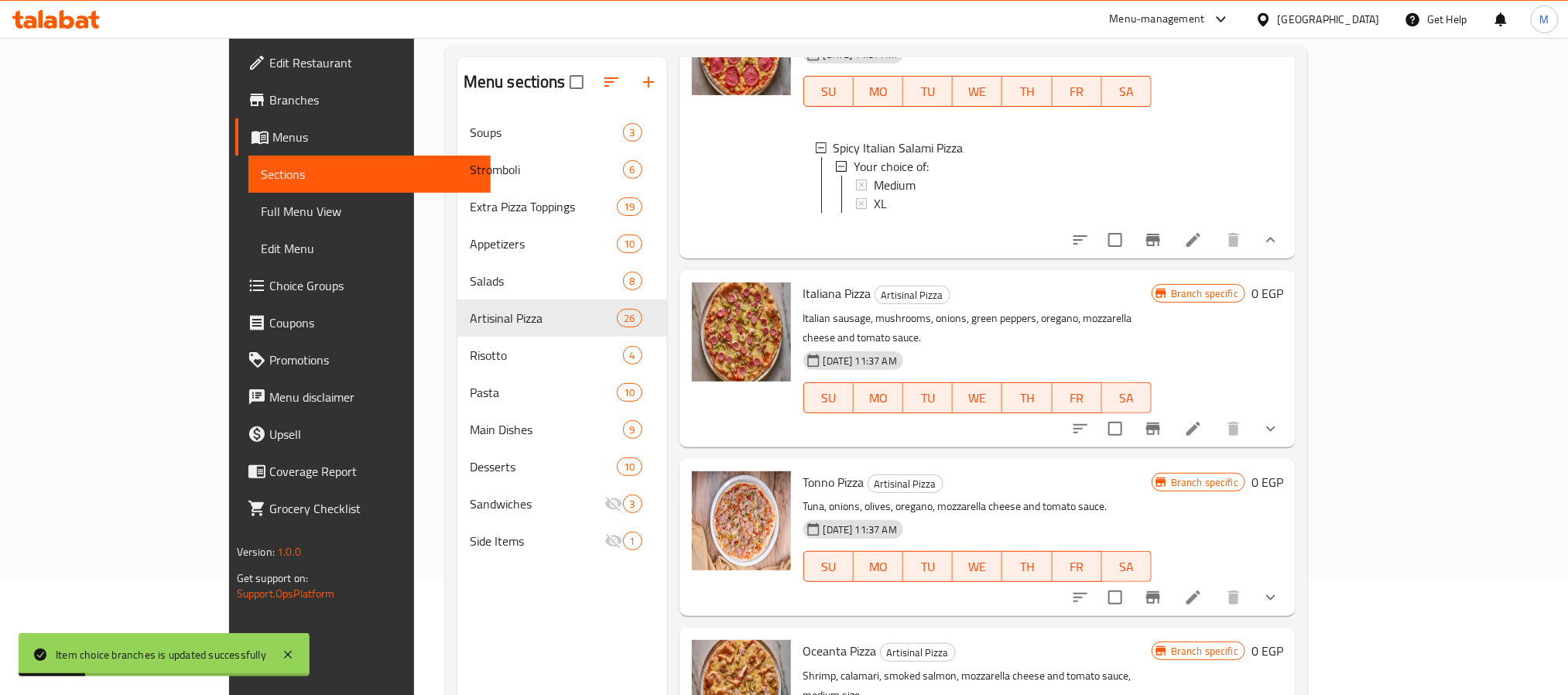
scroll to position [5764, 0]
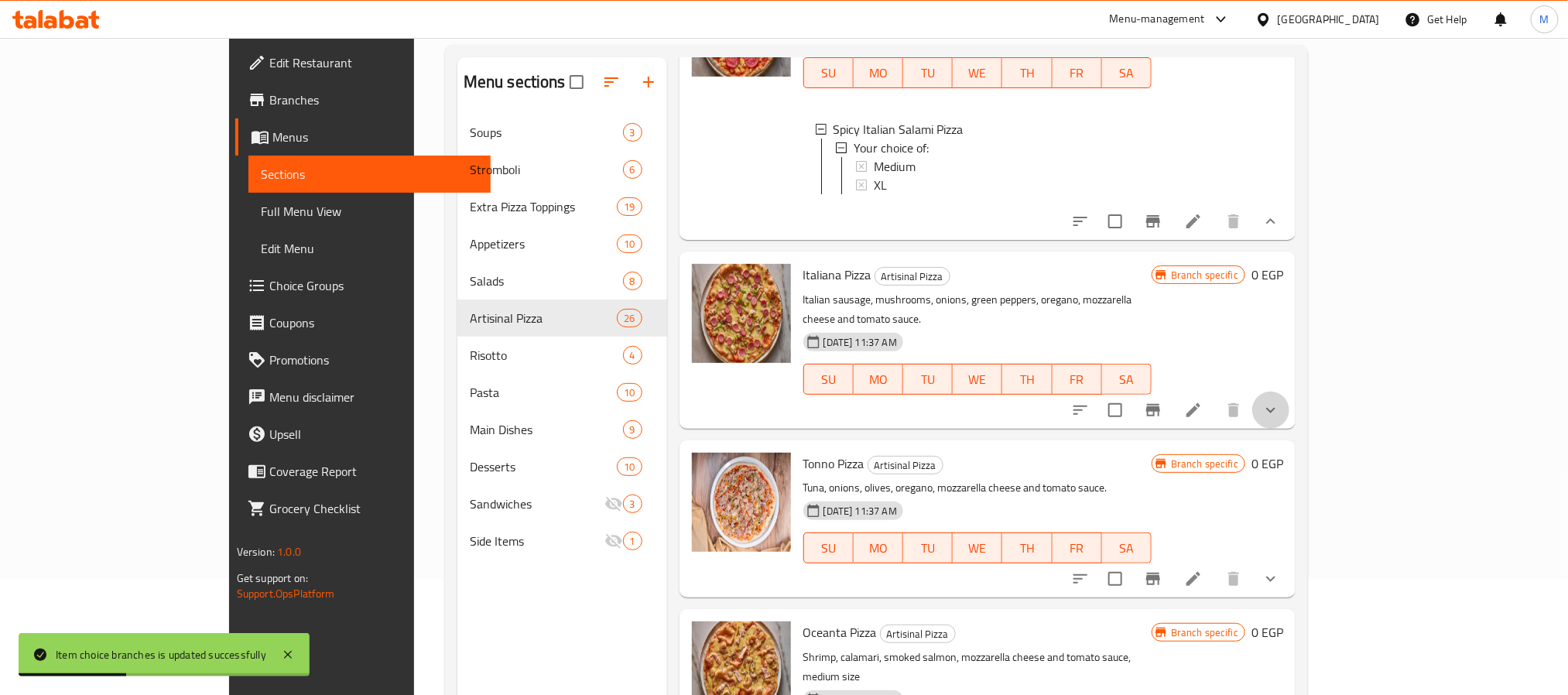
click at [1289, 395] on button "show more" at bounding box center [1270, 410] width 37 height 37
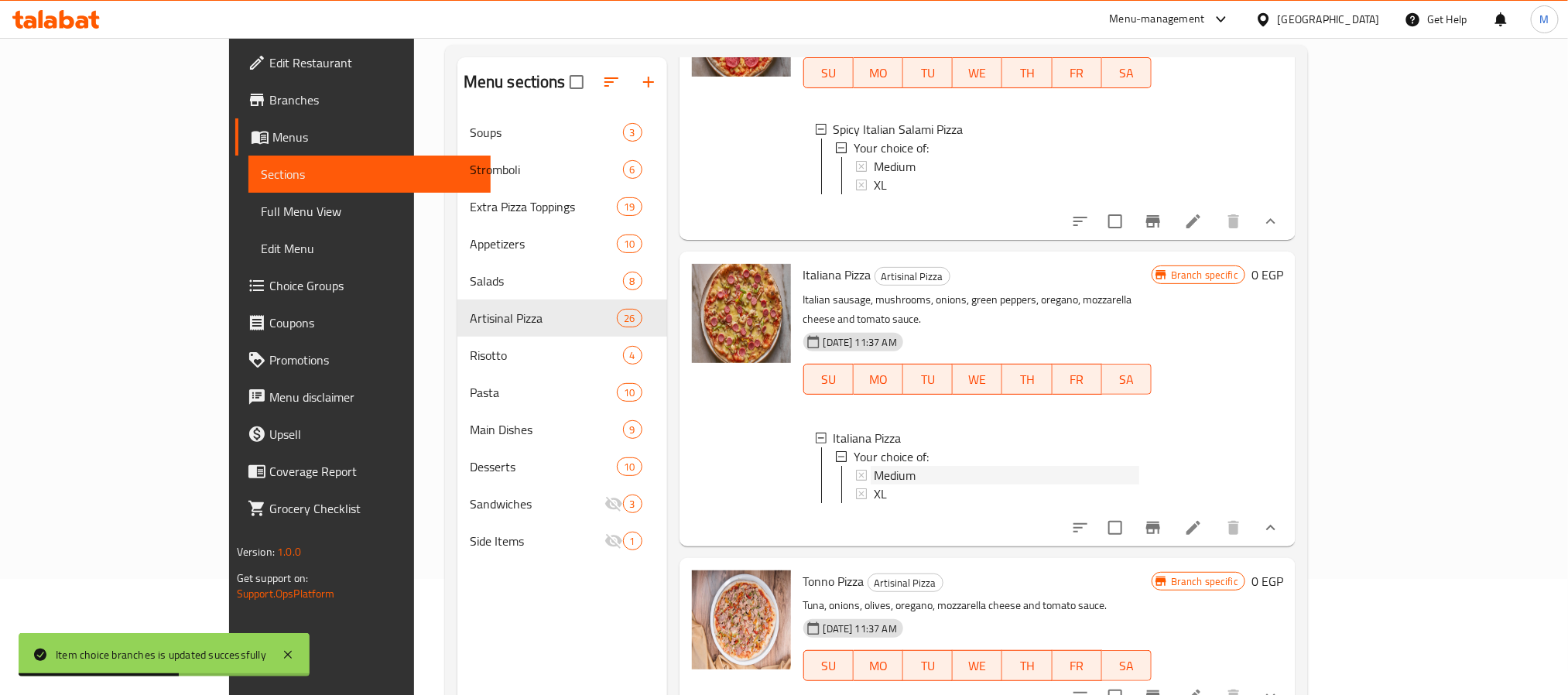
click at [889, 467] on div "Medium" at bounding box center [1007, 475] width 265 height 19
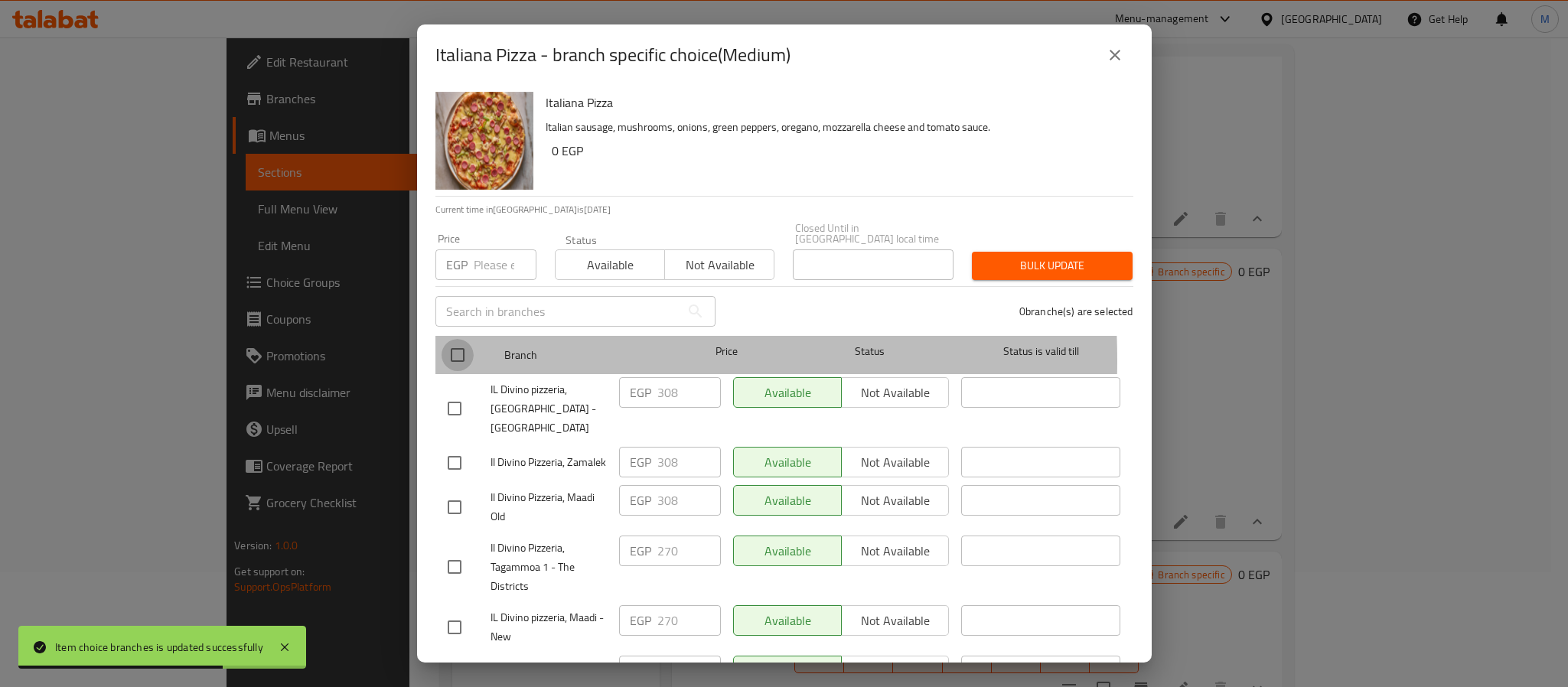
click at [462, 350] on input "checkbox" at bounding box center [458, 354] width 32 height 32
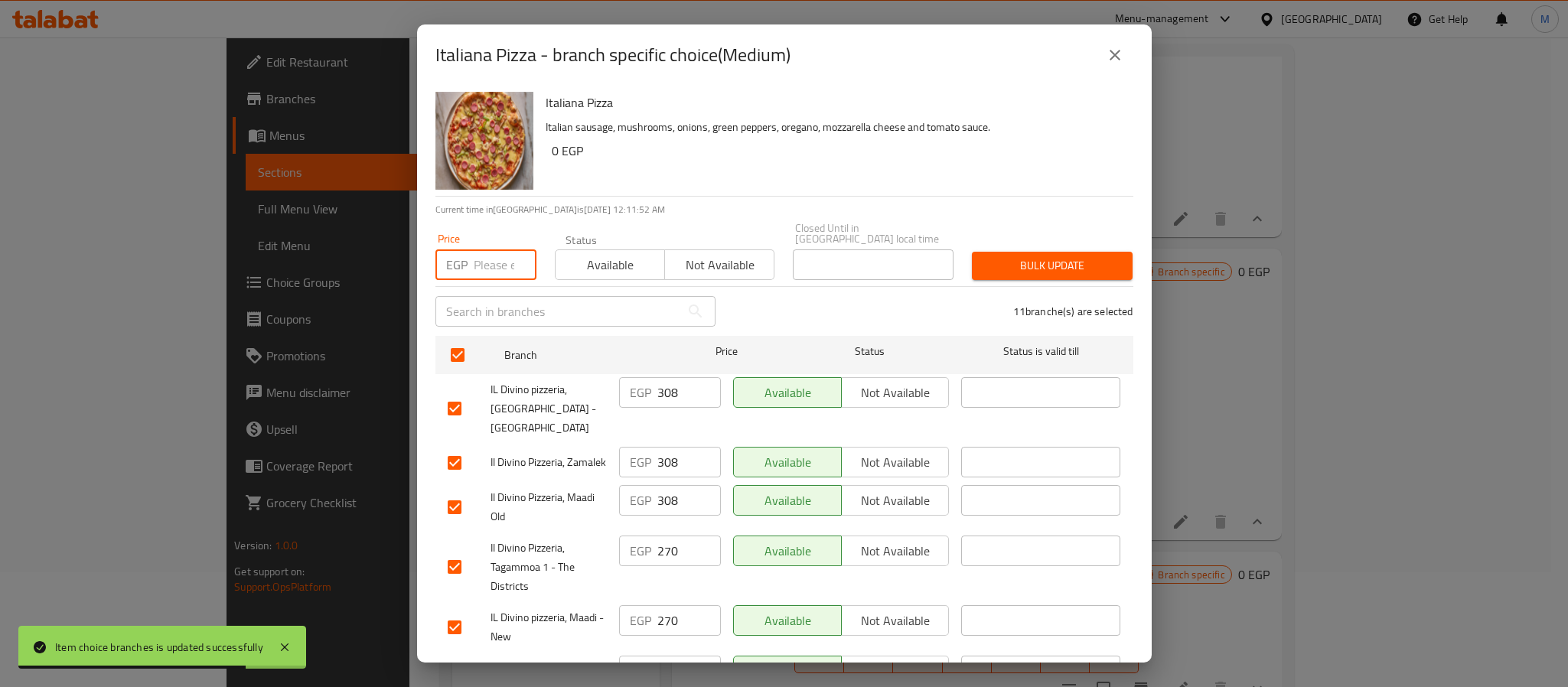
click at [503, 250] on input "number" at bounding box center [505, 265] width 62 height 30
paste input "342"
click at [1082, 257] on span "Bulk update" at bounding box center [1052, 265] width 136 height 20
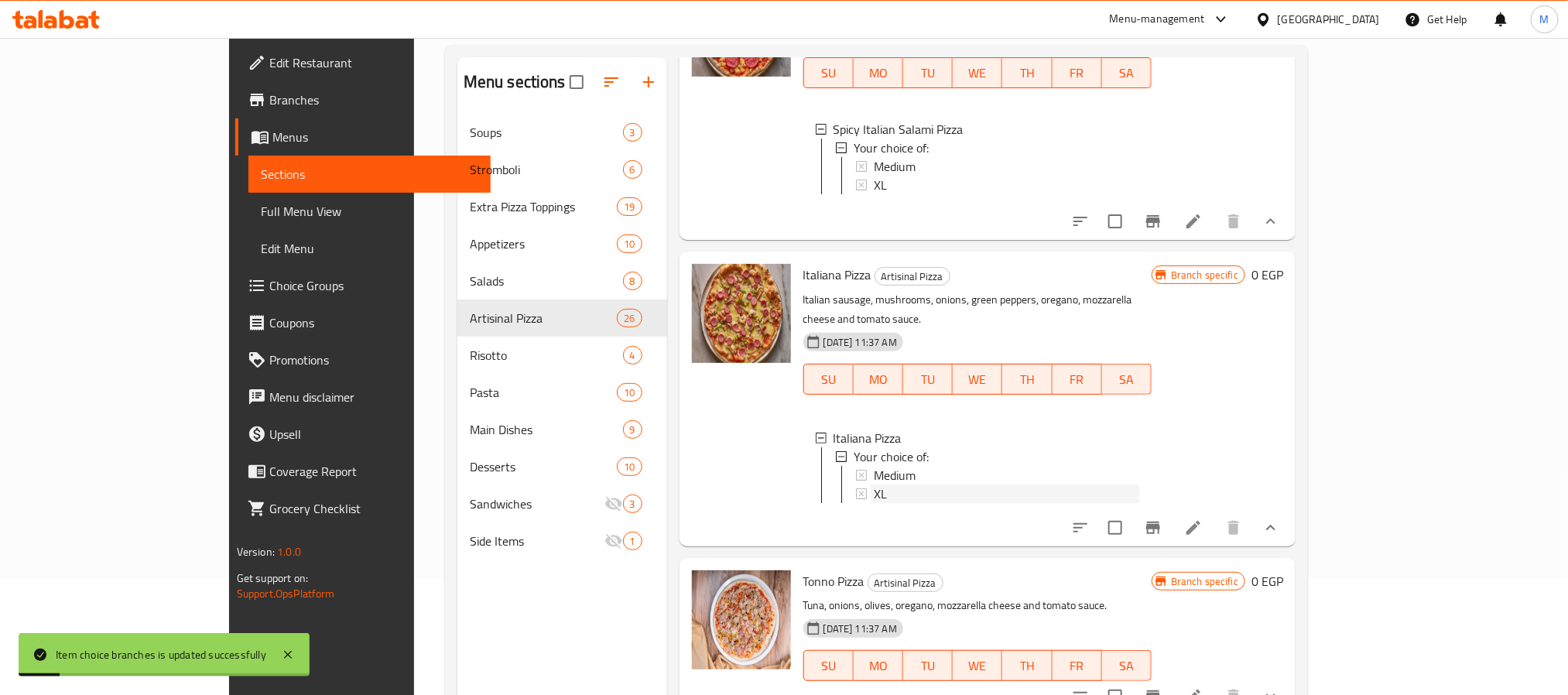
click at [874, 485] on span "XL" at bounding box center [880, 494] width 13 height 19
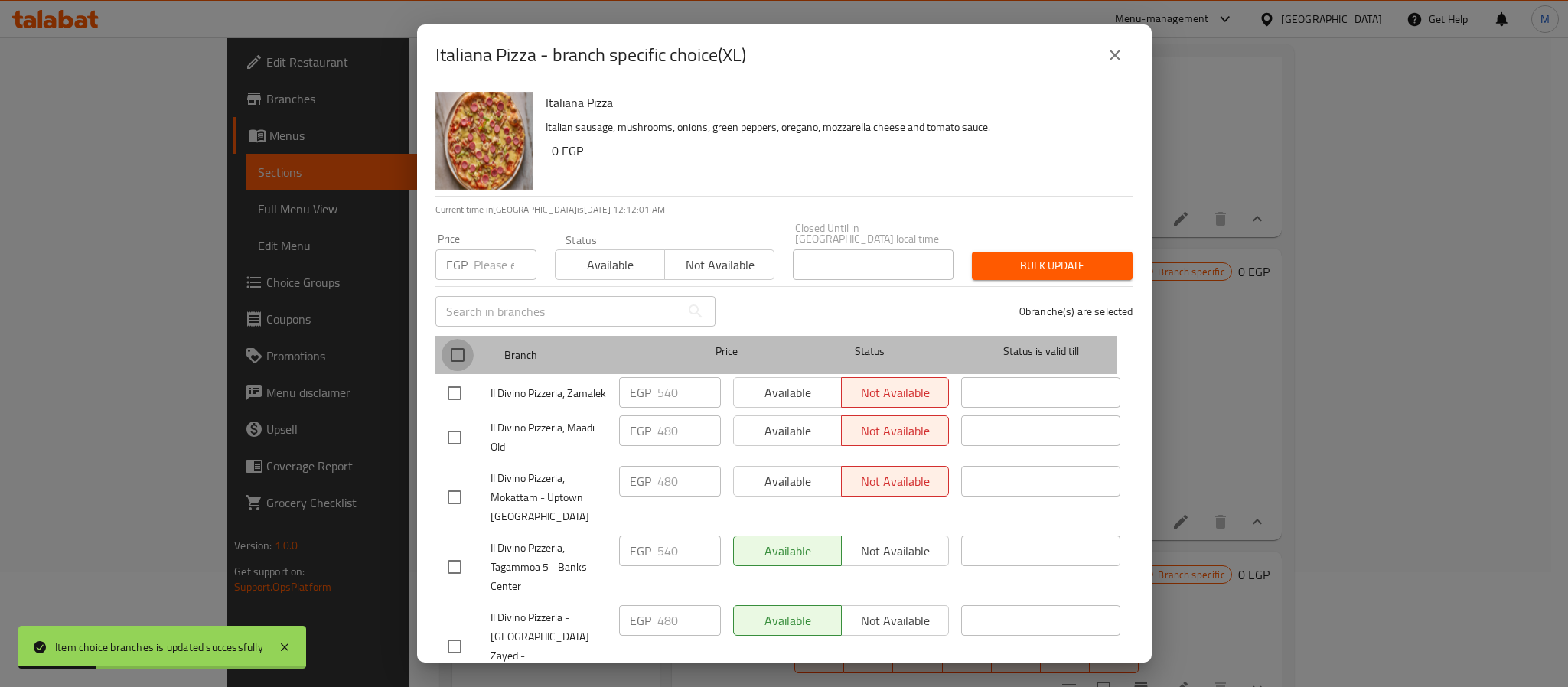
click at [464, 356] on input "checkbox" at bounding box center [458, 354] width 32 height 32
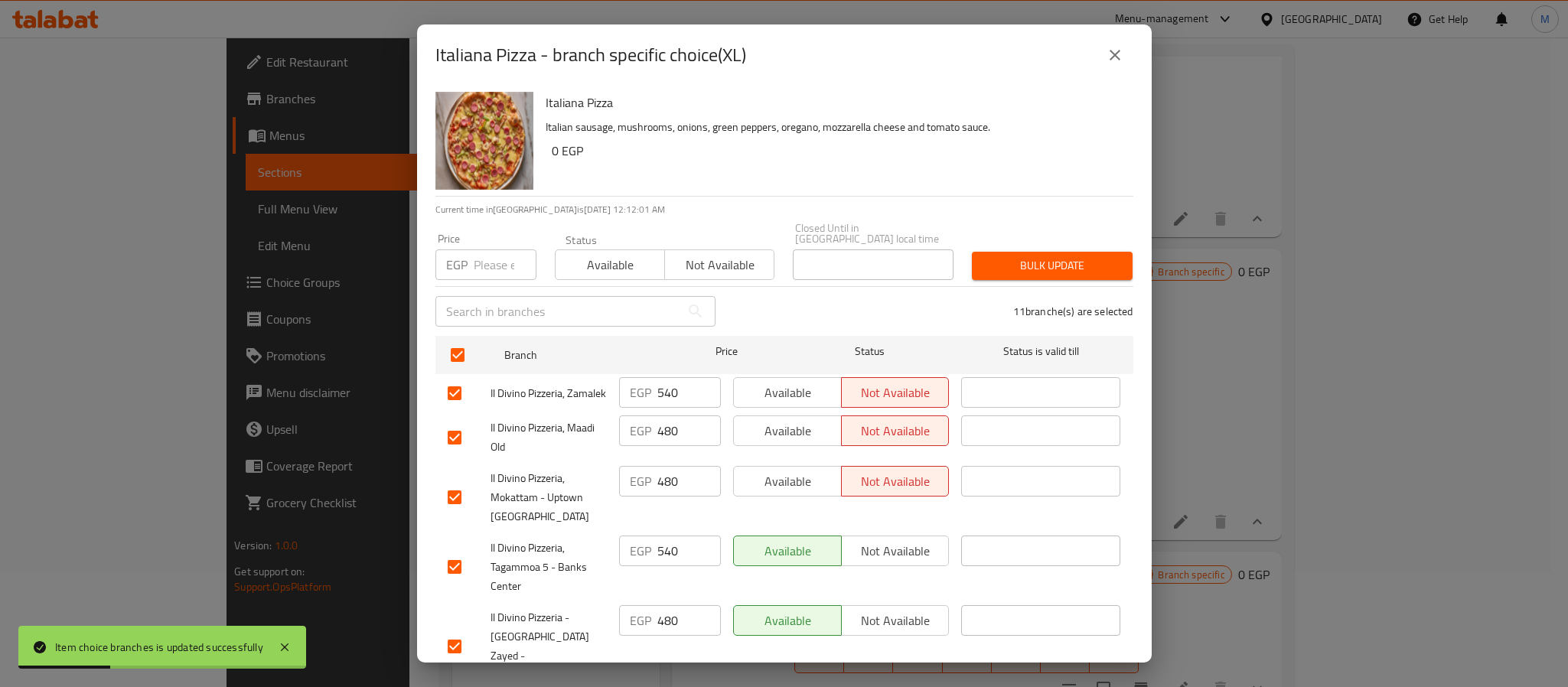
click at [474, 264] on input "number" at bounding box center [505, 265] width 62 height 30
paste input "684"
click at [1057, 243] on div "Bulk update" at bounding box center [1052, 266] width 179 height 47
click at [1059, 256] on span "Bulk update" at bounding box center [1052, 265] width 136 height 20
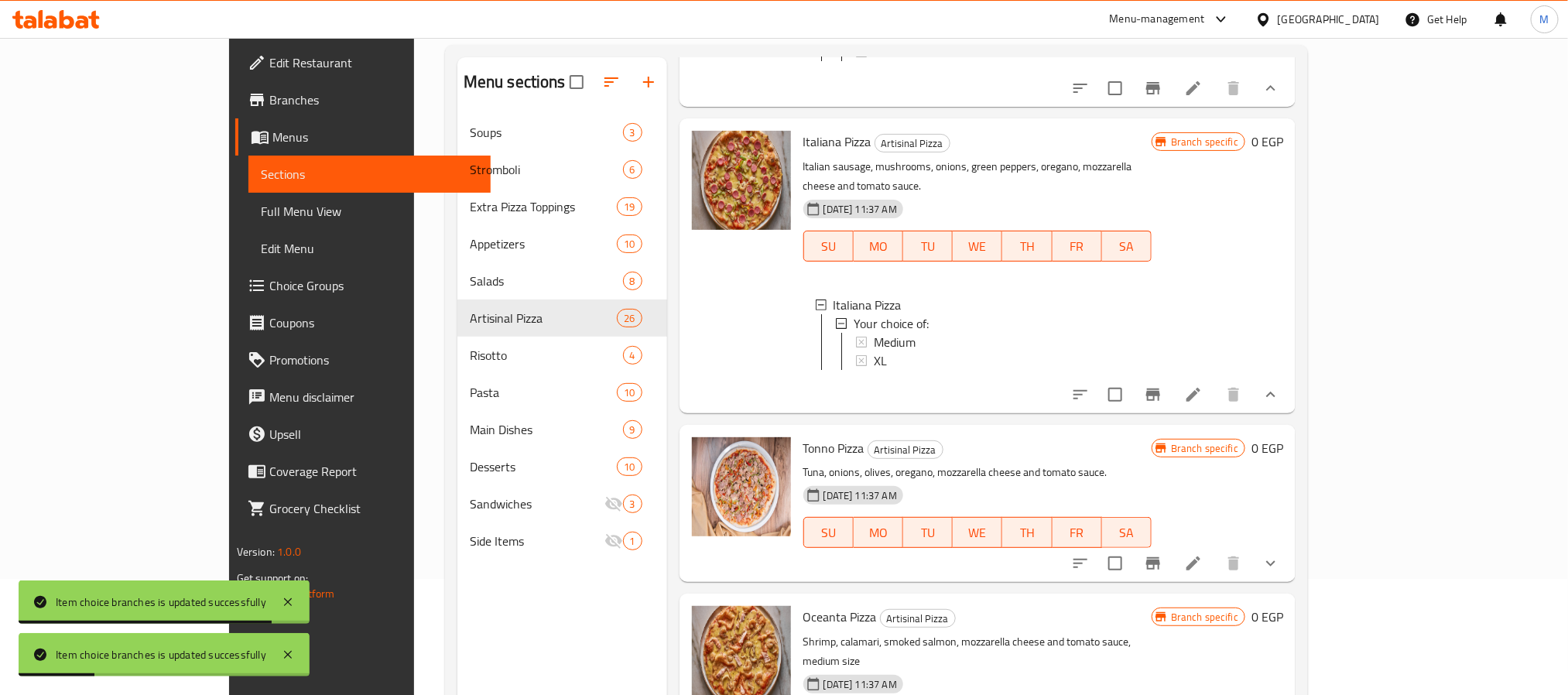
scroll to position [5898, 0]
click at [1280, 569] on icon "show more" at bounding box center [1271, 562] width 19 height 19
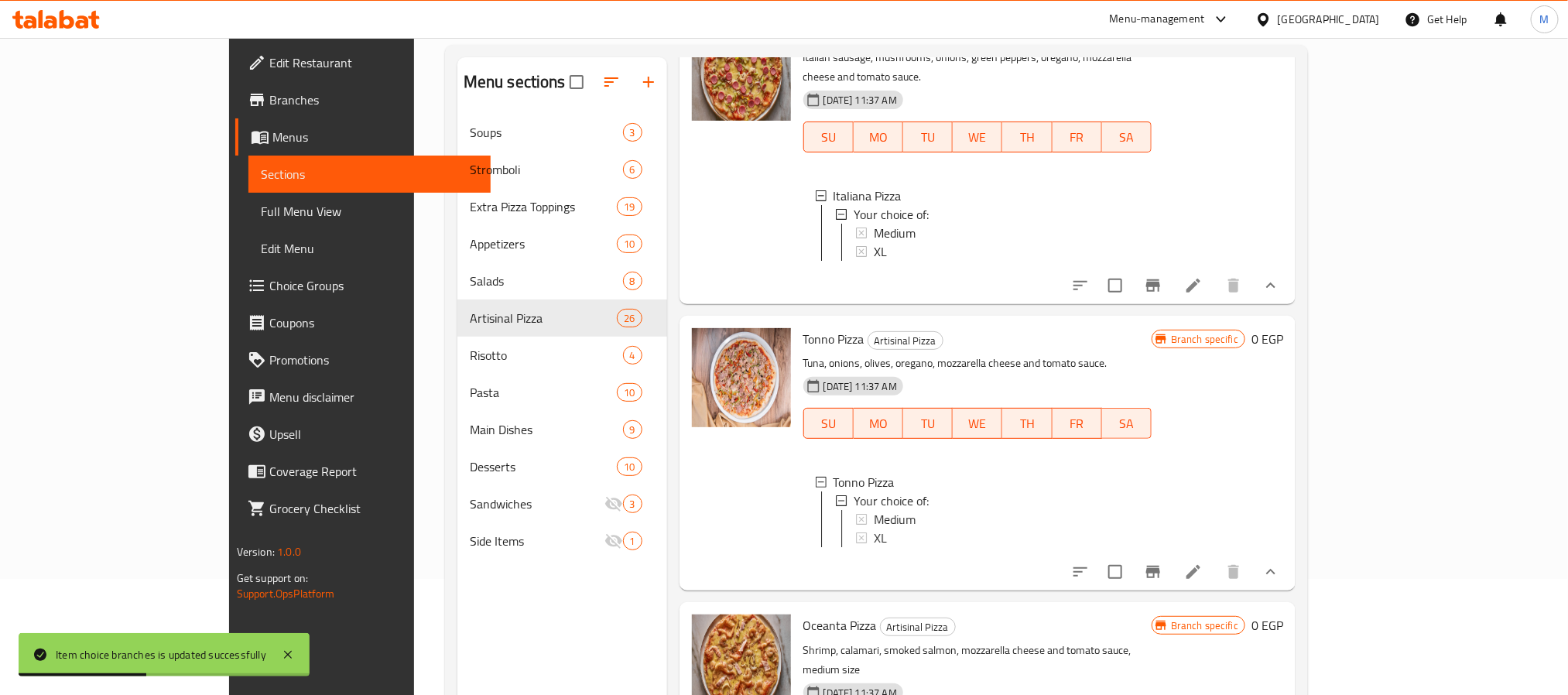
scroll to position [6014, 0]
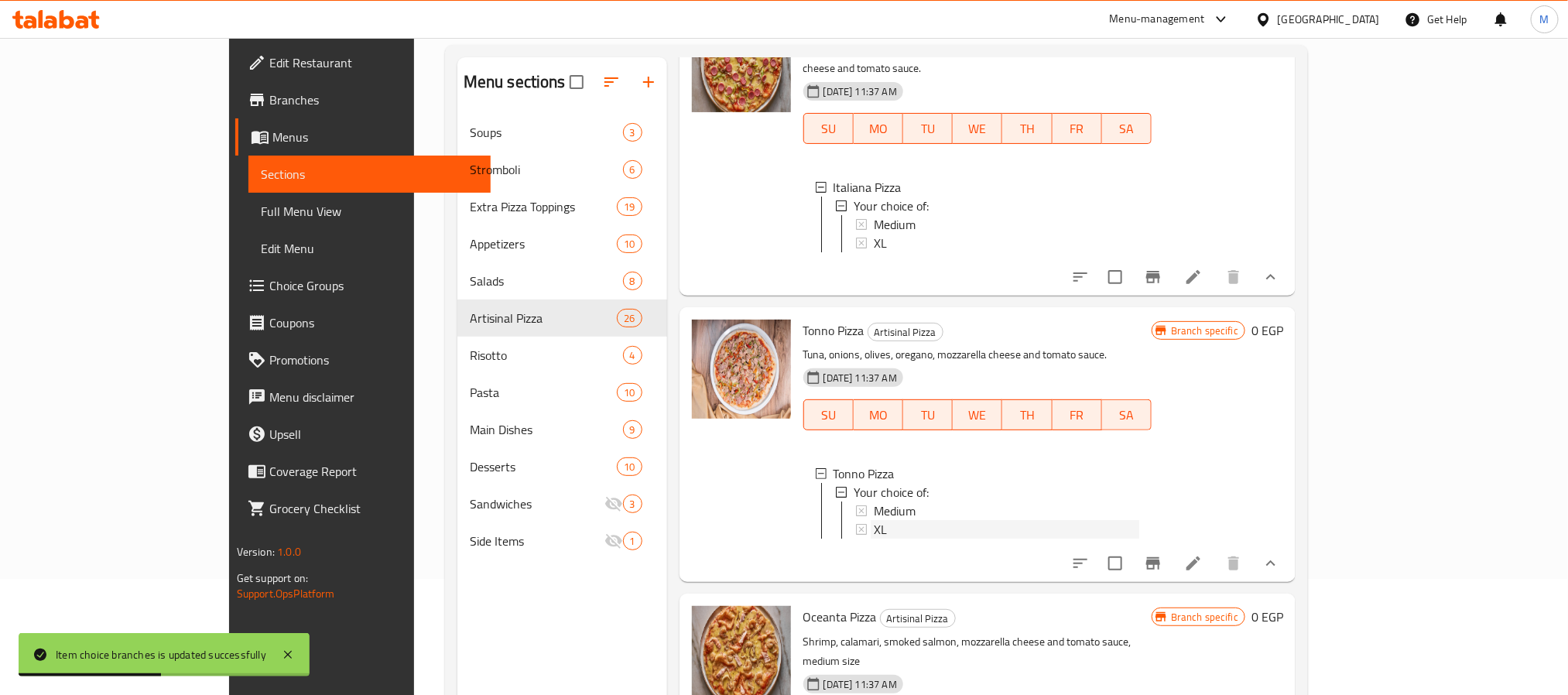
click at [874, 535] on div "XL" at bounding box center [1007, 530] width 265 height 19
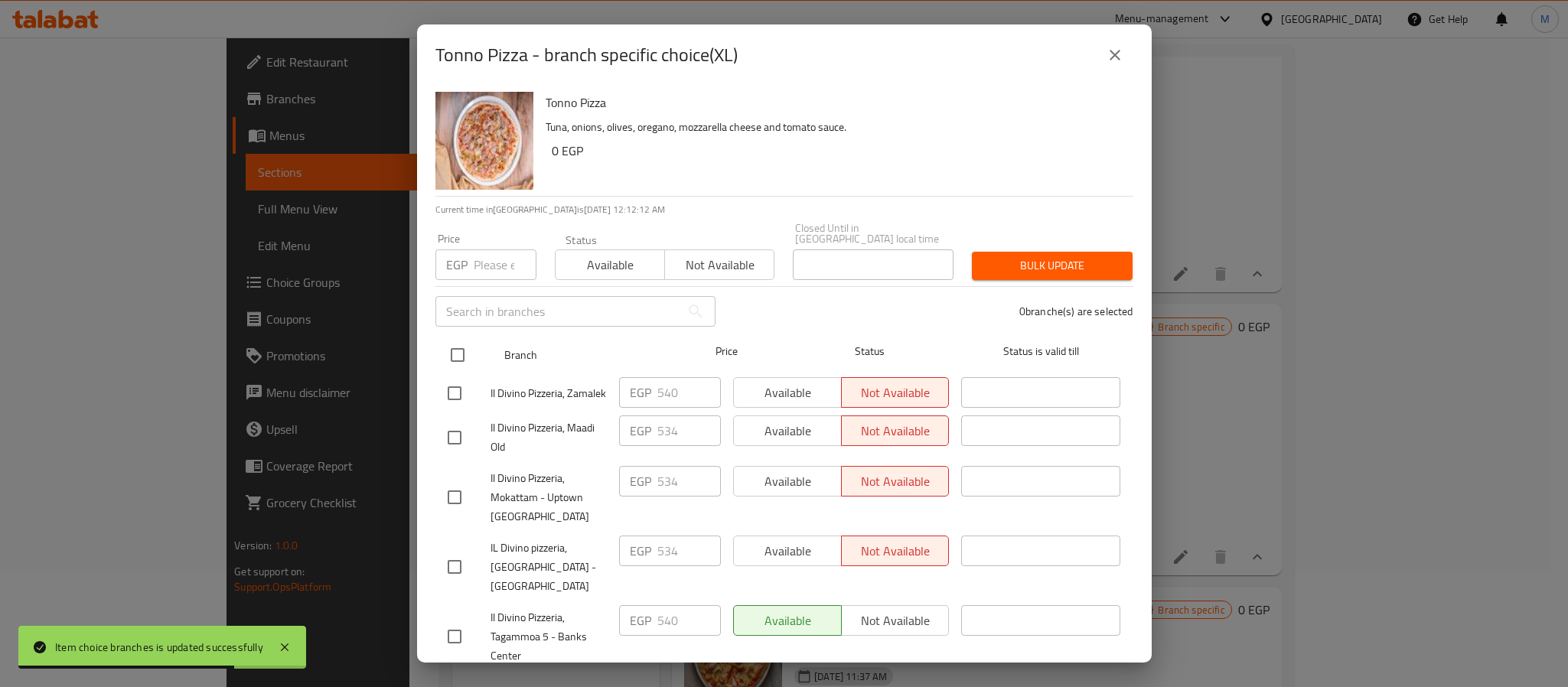
click at [453, 351] on input "checkbox" at bounding box center [458, 354] width 32 height 32
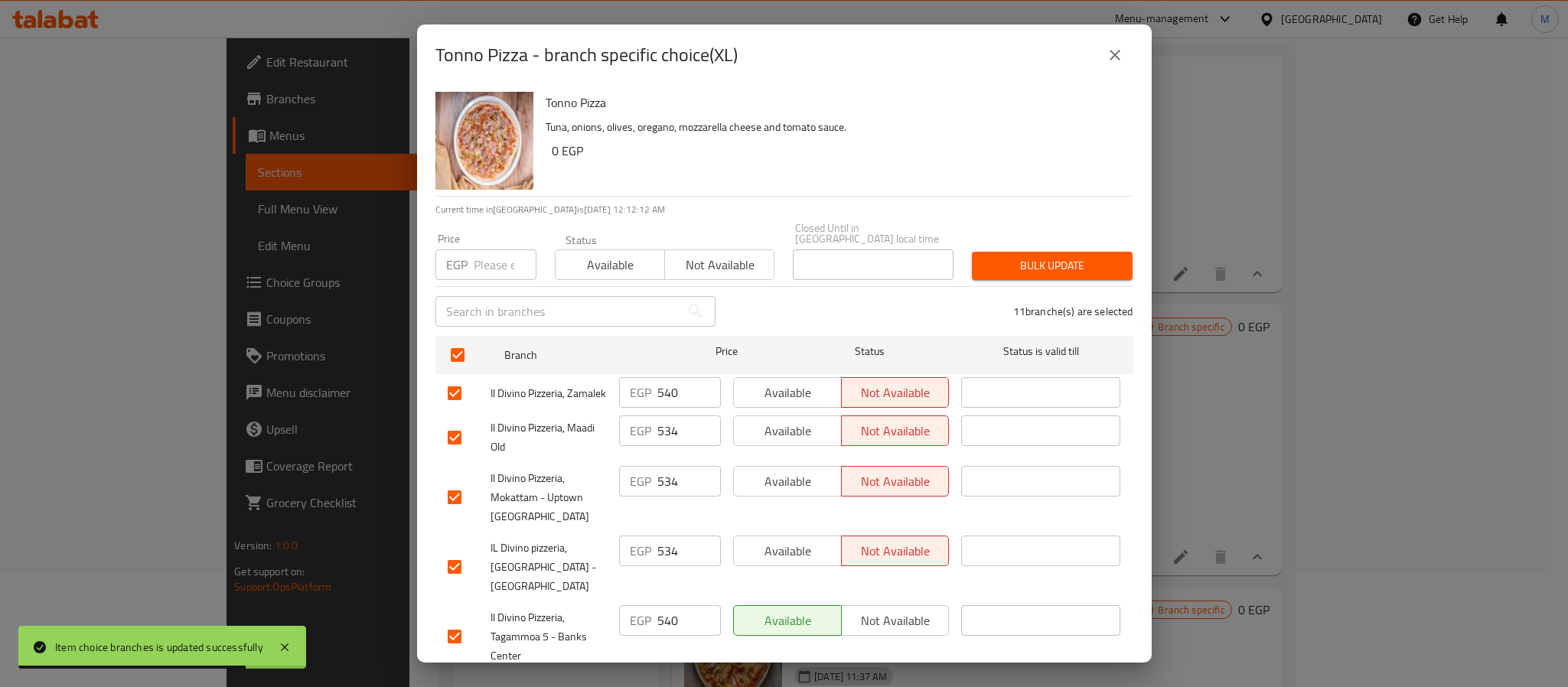
click at [474, 265] on input "number" at bounding box center [505, 265] width 62 height 30
paste input "684"
click at [948, 255] on div "Closed Until in [GEOGRAPHIC_DATA] local time Closed Until in [GEOGRAPHIC_DATA] …" at bounding box center [873, 251] width 179 height 76
click at [1008, 256] on span "Bulk update" at bounding box center [1052, 265] width 136 height 20
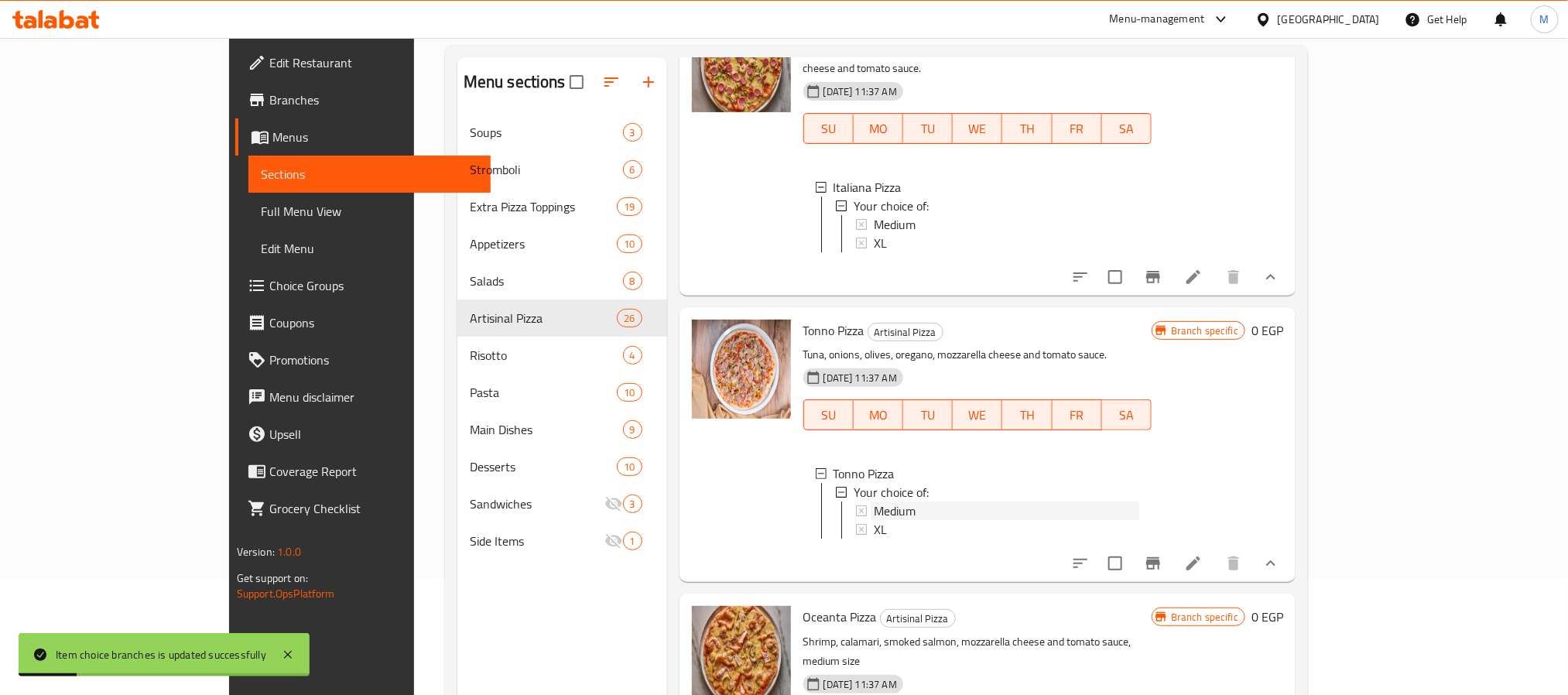
click at [874, 518] on span "Medium" at bounding box center [895, 511] width 42 height 19
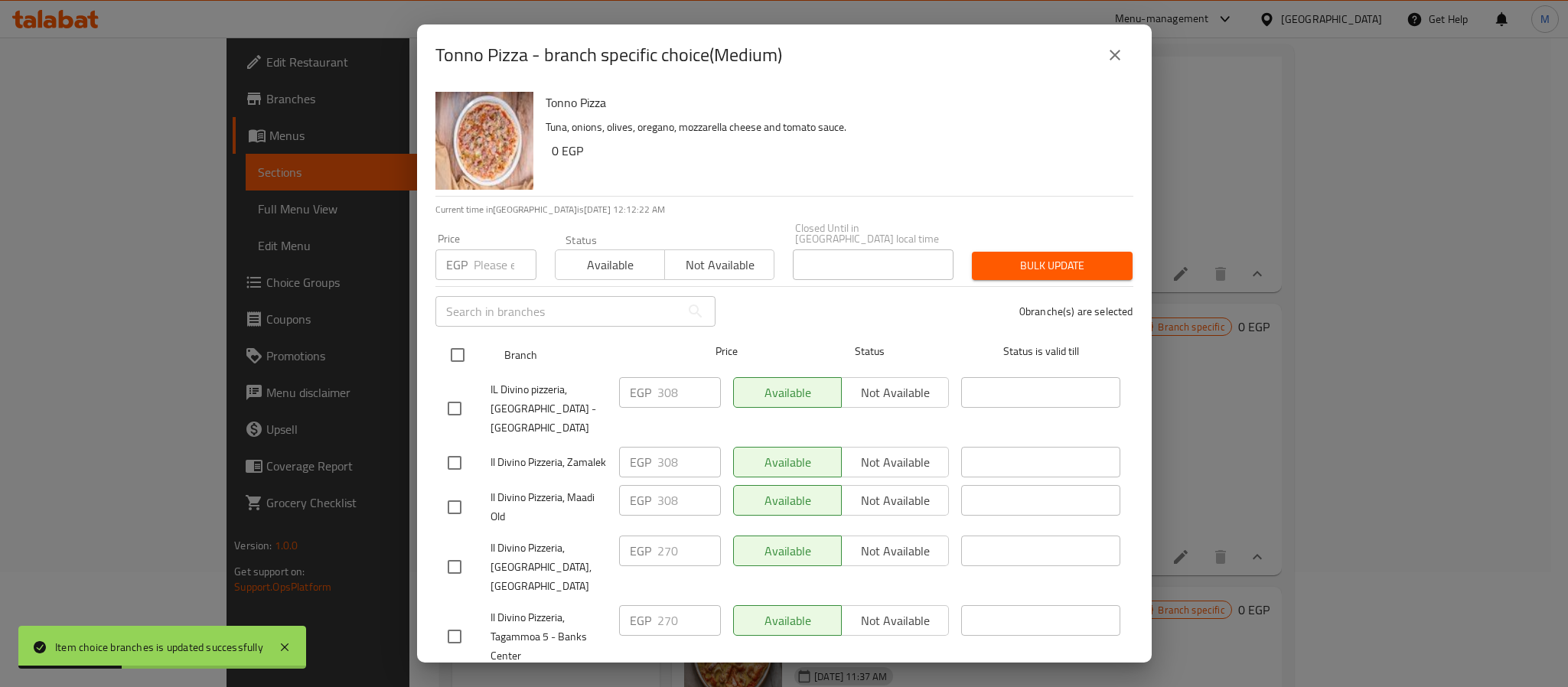
click at [459, 345] on input "checkbox" at bounding box center [458, 354] width 32 height 32
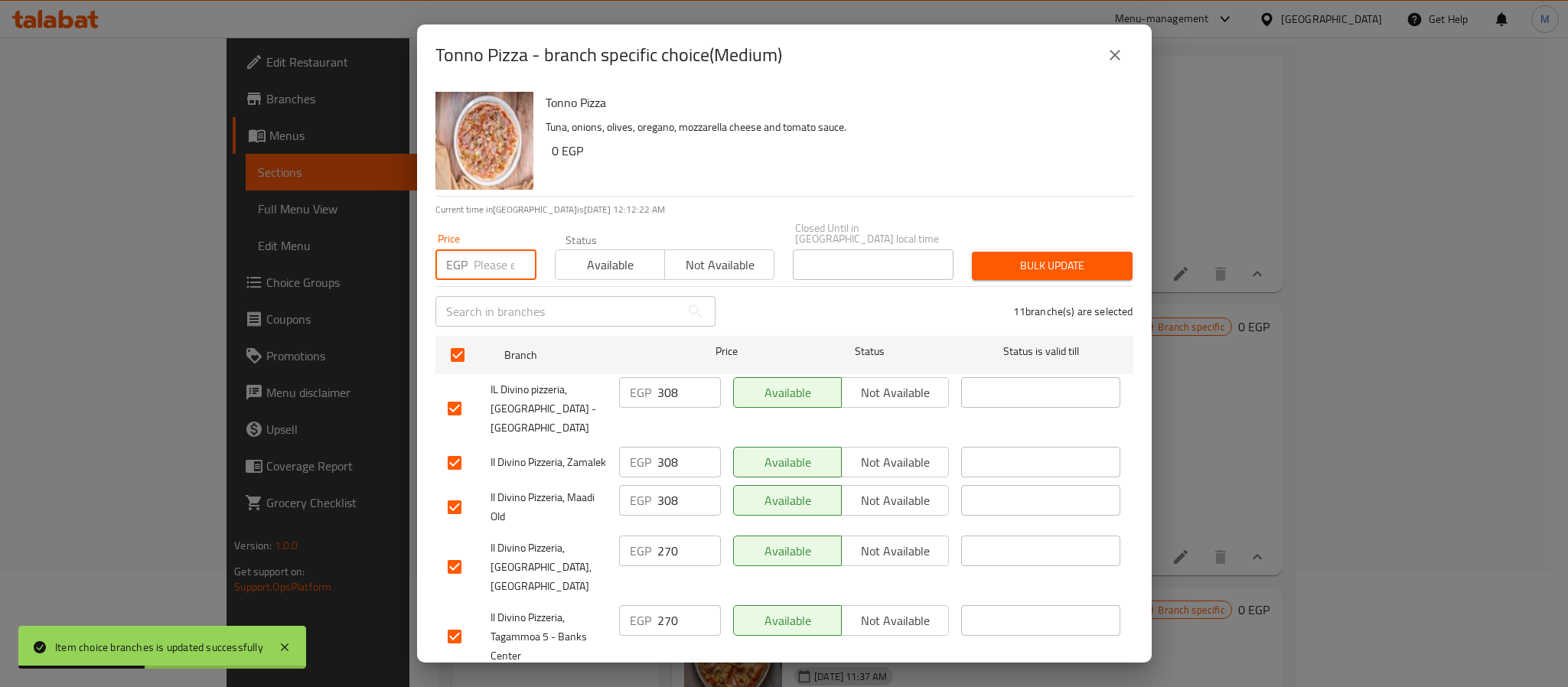
click at [489, 255] on input "number" at bounding box center [505, 265] width 62 height 30
paste input "342"
click at [1011, 258] on span "Bulk update" at bounding box center [1052, 265] width 136 height 20
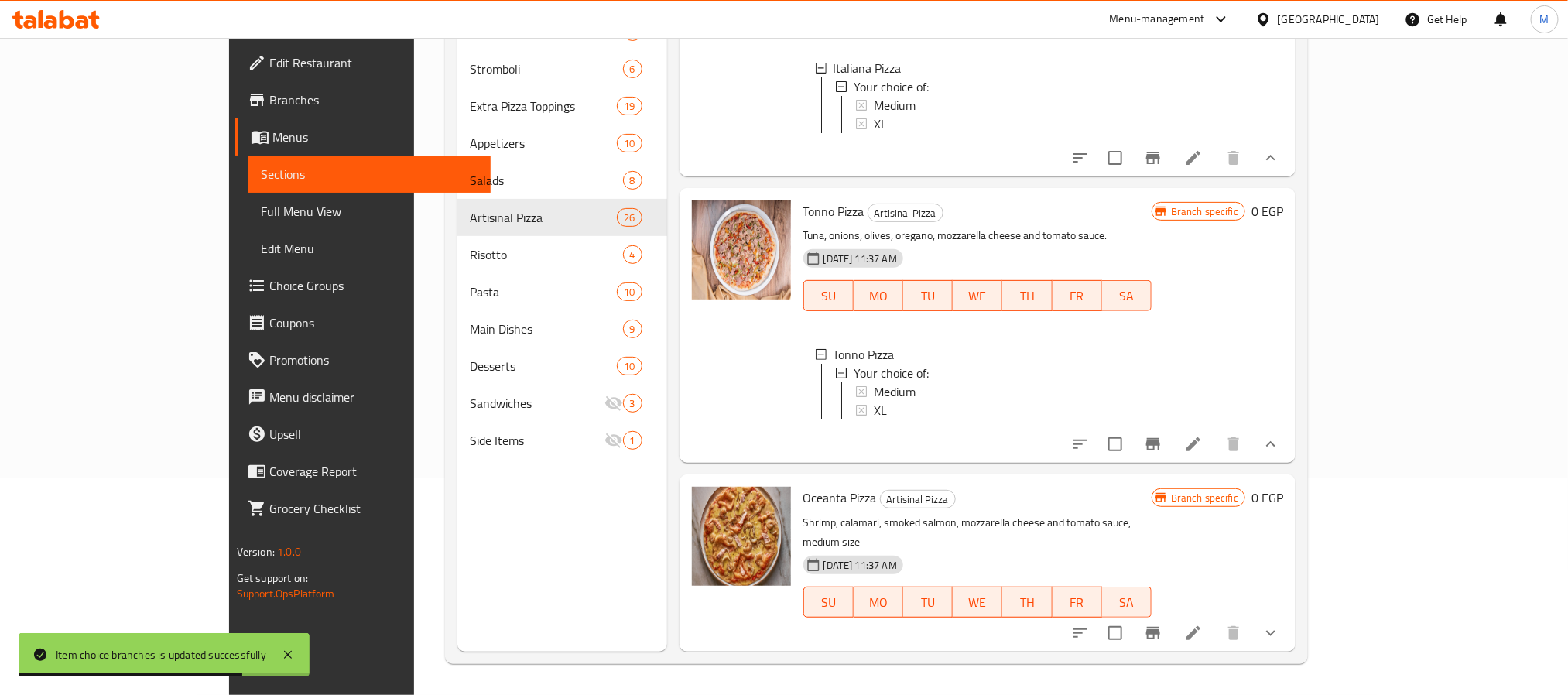
scroll to position [2, 0]
click at [1280, 630] on icon "show more" at bounding box center [1271, 633] width 19 height 19
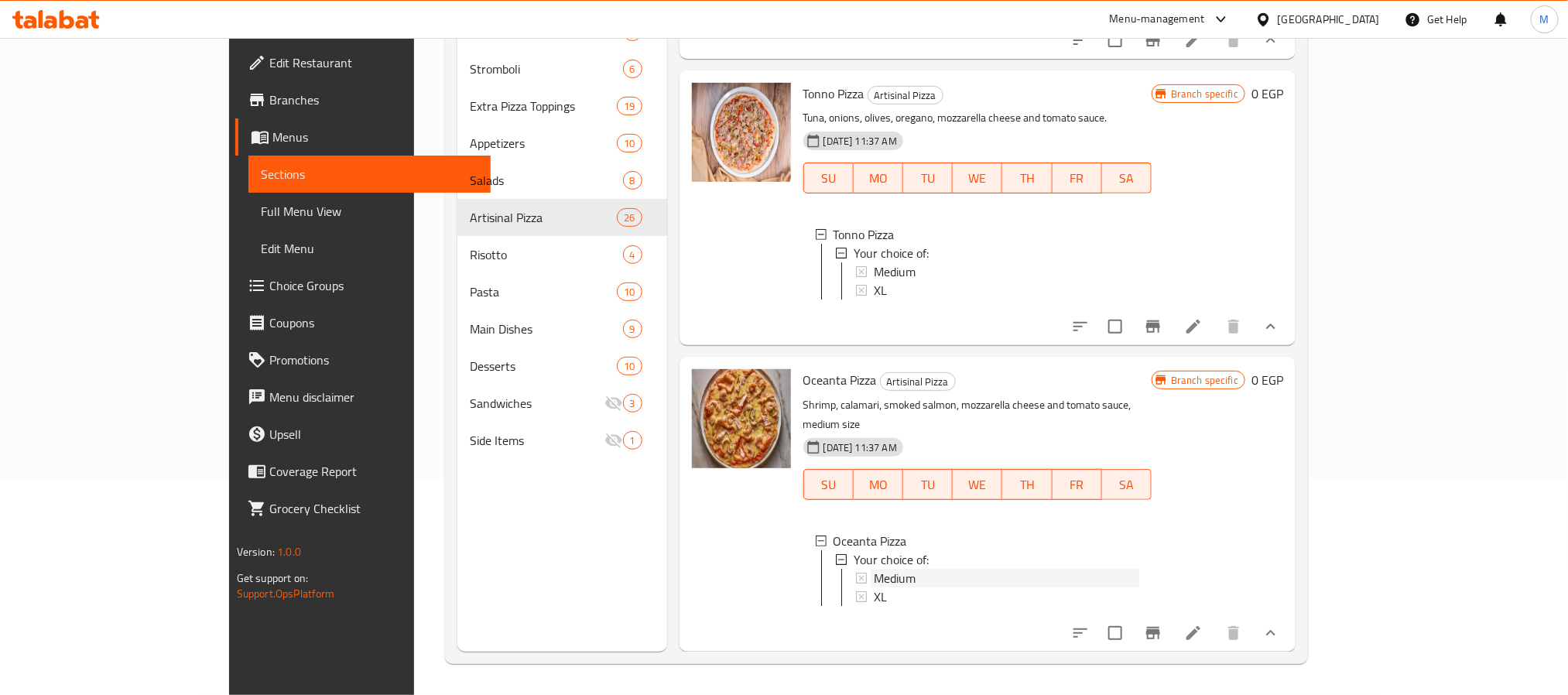
click at [880, 569] on div "Medium" at bounding box center [1007, 578] width 265 height 19
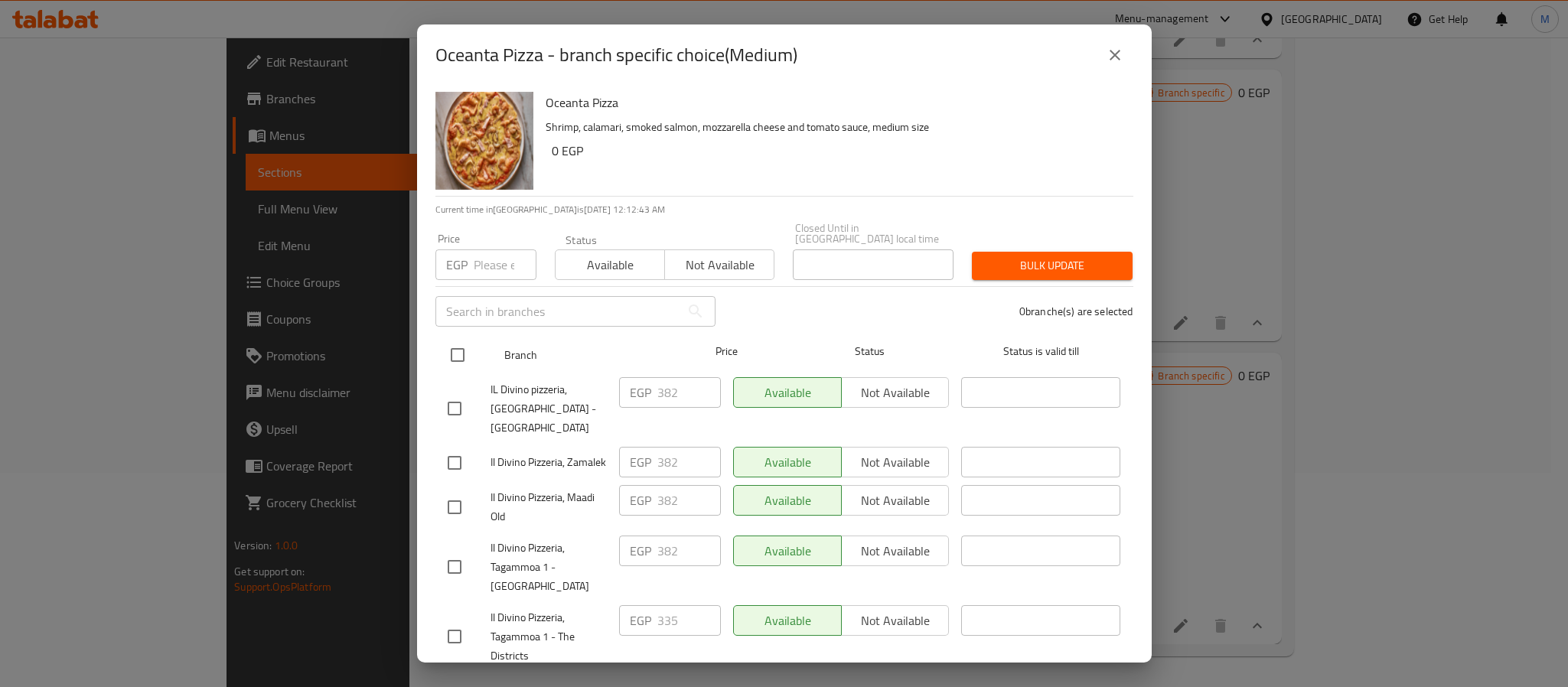
click at [453, 357] on input "checkbox" at bounding box center [458, 354] width 32 height 32
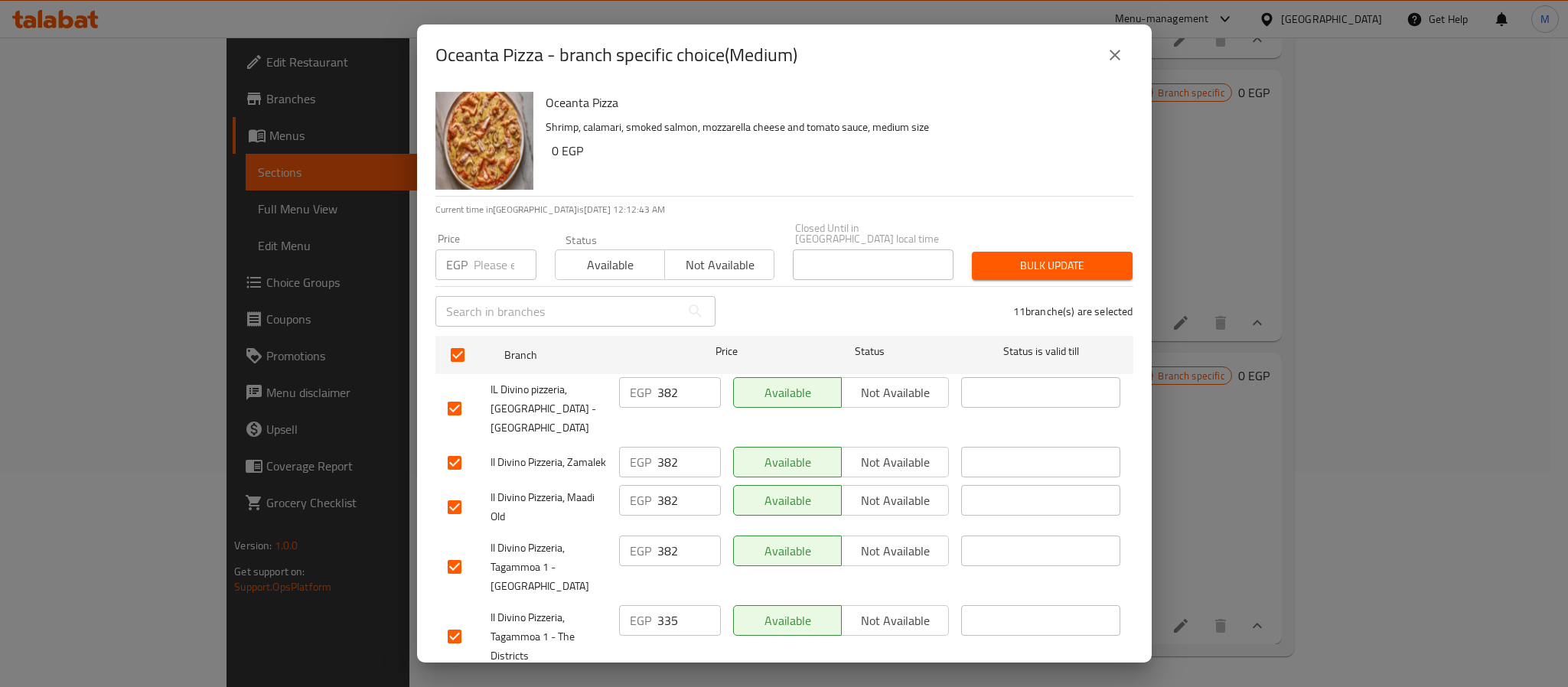
click at [474, 266] on input "number" at bounding box center [505, 265] width 62 height 30
paste input "411"
click at [1078, 256] on span "Bulk update" at bounding box center [1052, 265] width 136 height 20
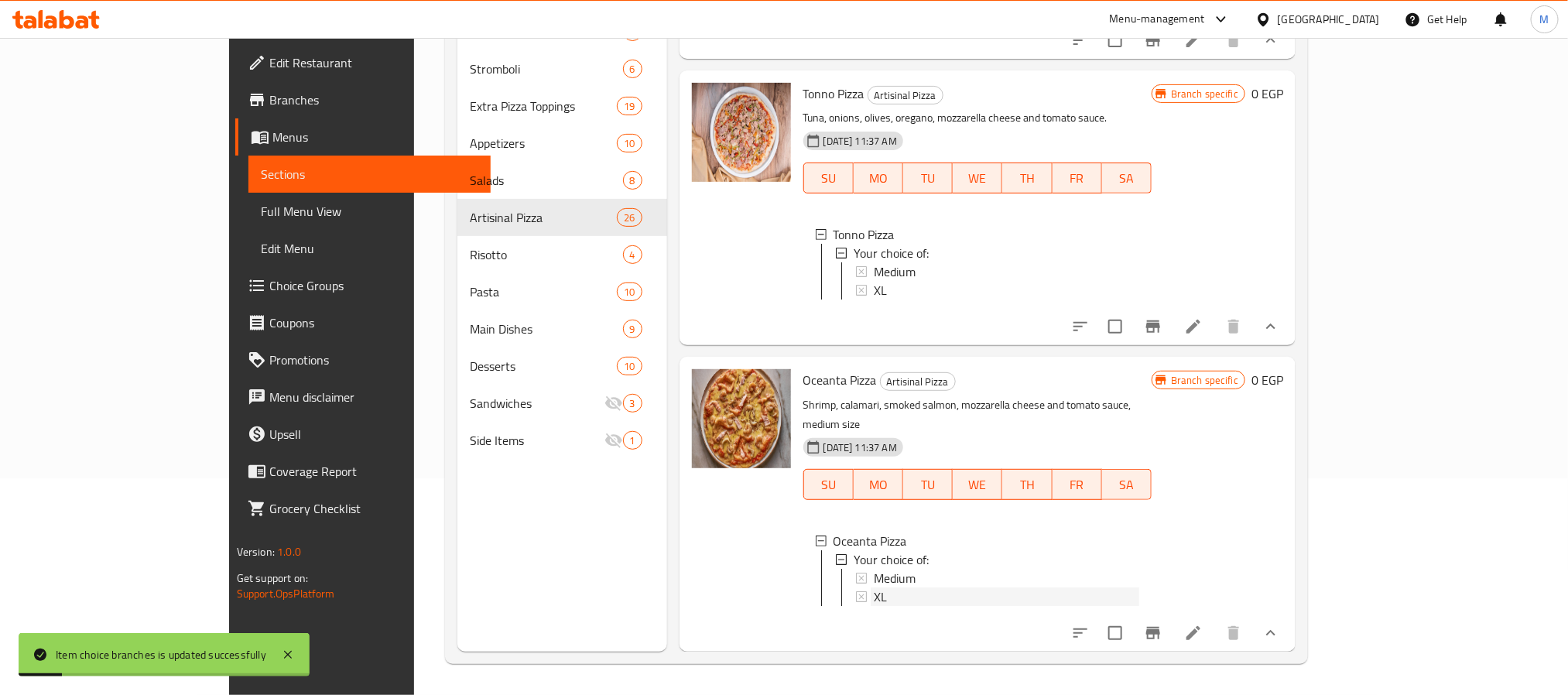
click at [874, 588] on div "XL" at bounding box center [1007, 597] width 265 height 19
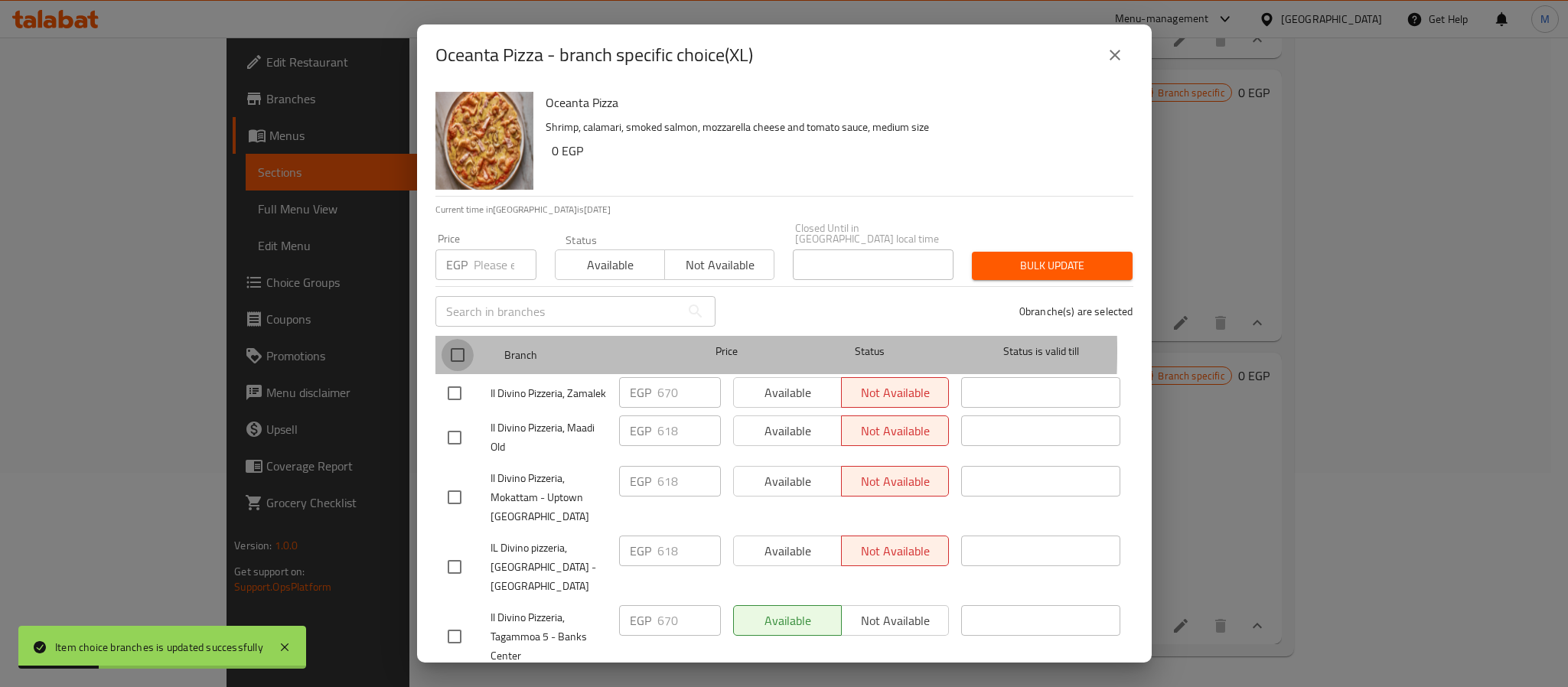
click at [462, 340] on input "checkbox" at bounding box center [458, 354] width 32 height 32
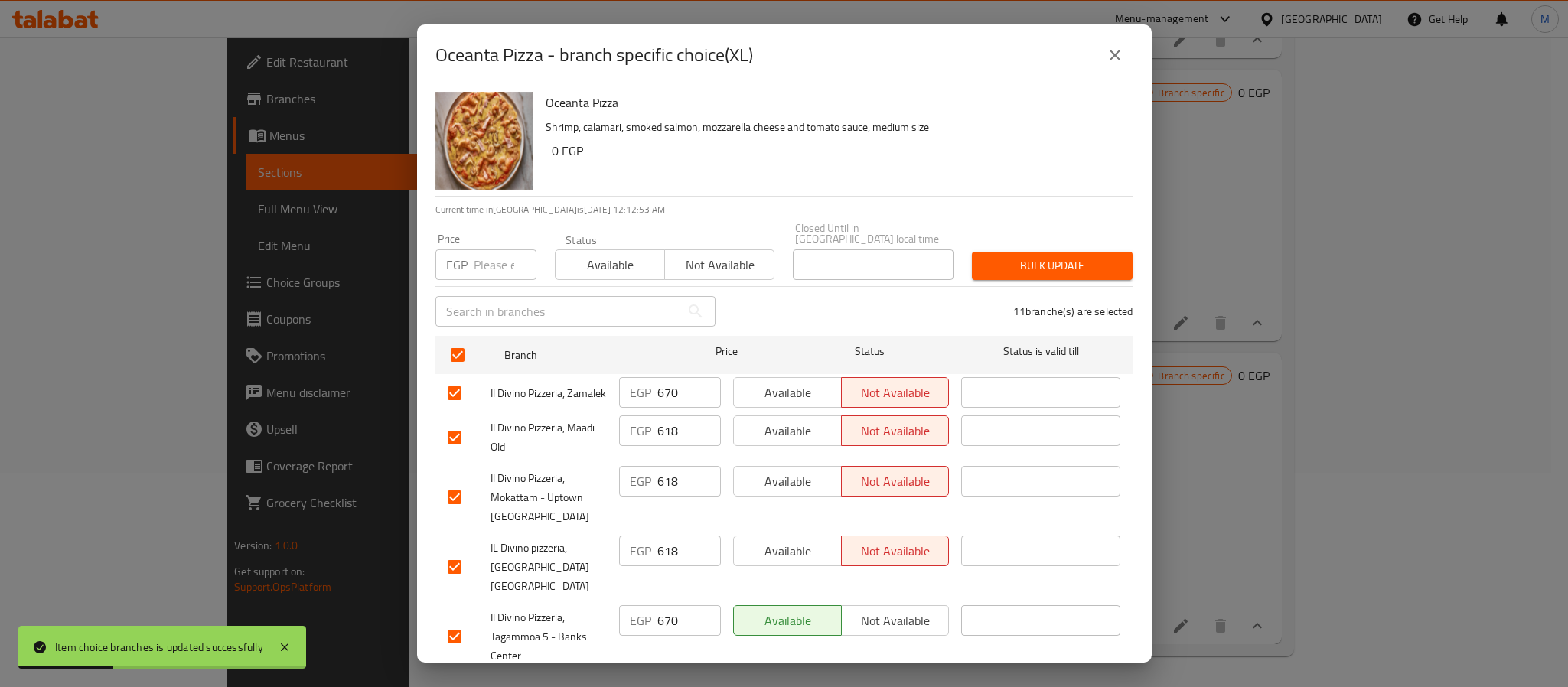
click at [494, 257] on input "number" at bounding box center [505, 265] width 62 height 30
paste input "822"
click at [1066, 265] on button "Bulk update" at bounding box center [1053, 265] width 161 height 28
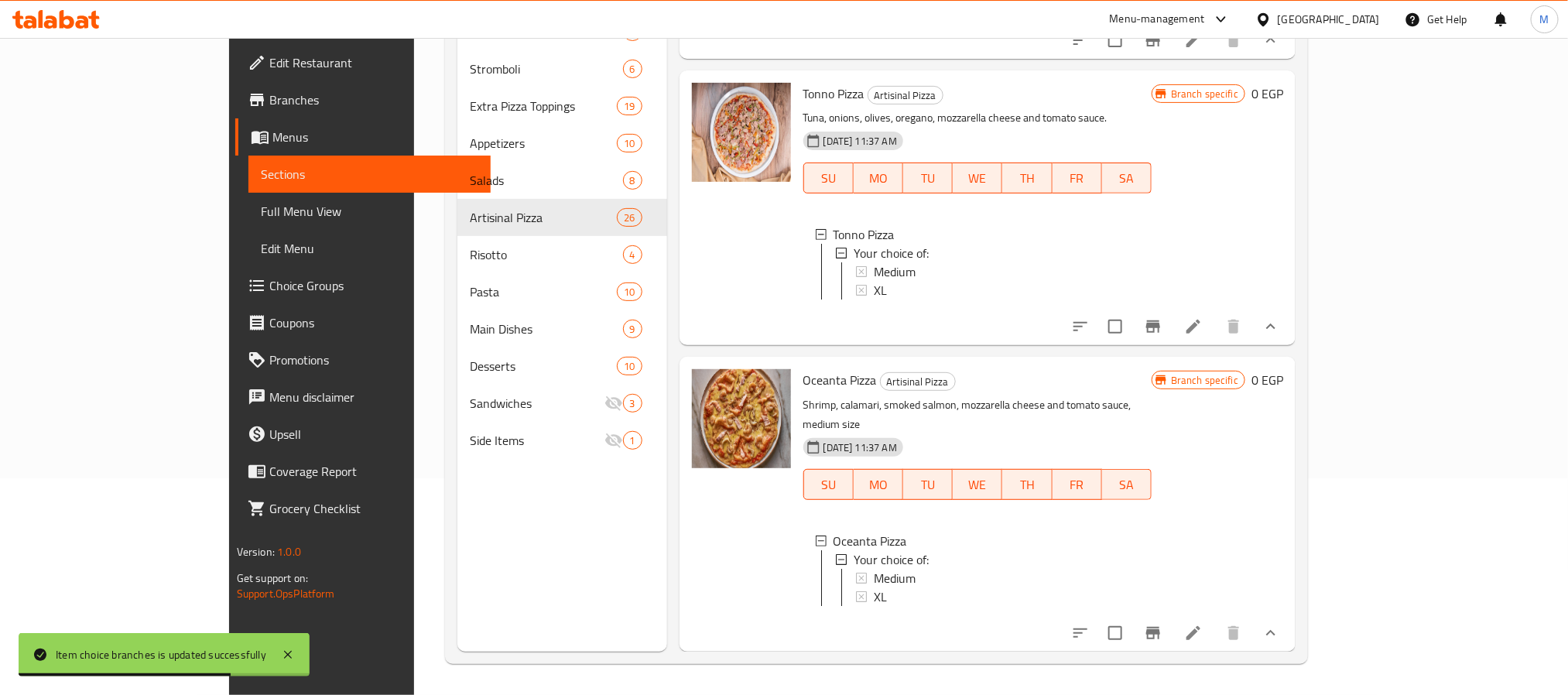
click at [876, 337] on div "Tonno Pizza Artisinal Pizza Tuna, onions, olives, oregano, mozzarella cheese an…" at bounding box center [977, 208] width 361 height 262
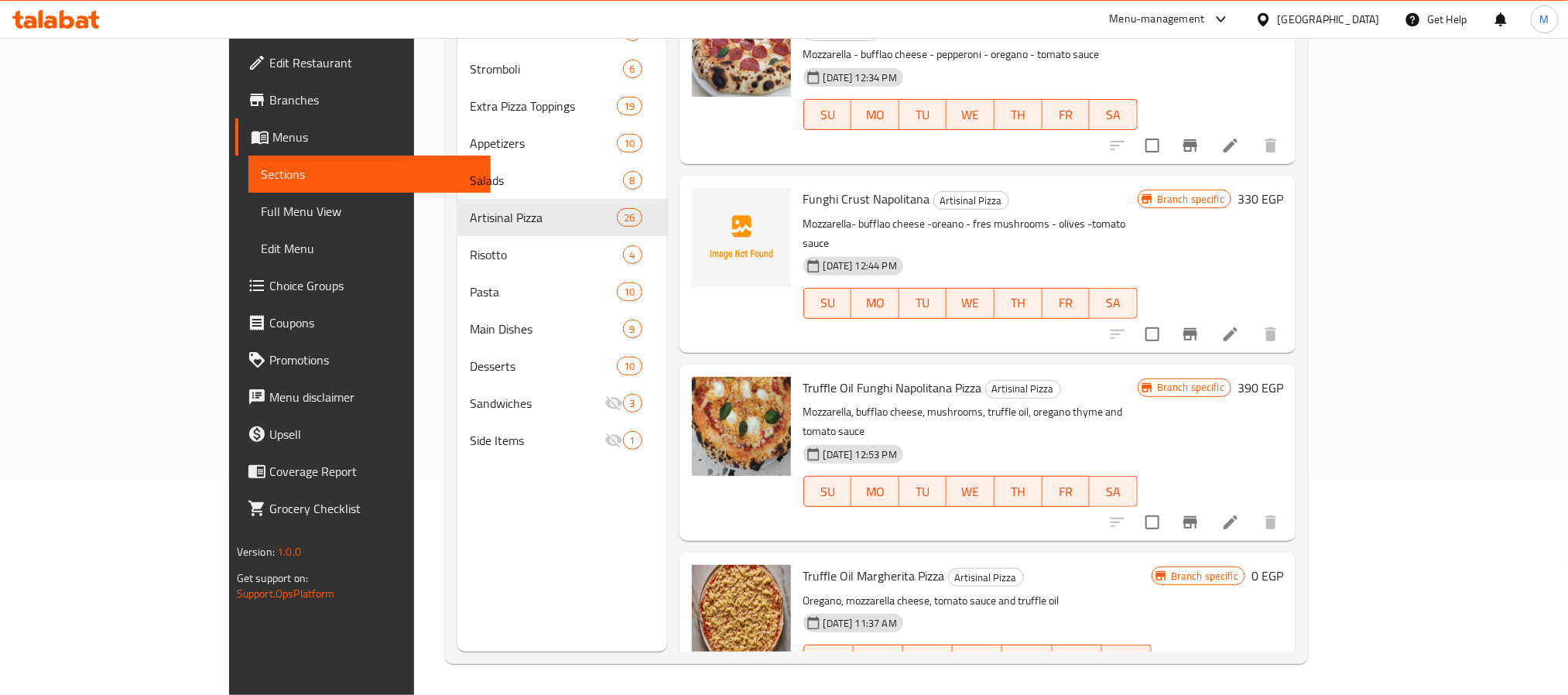
scroll to position [198, 0]
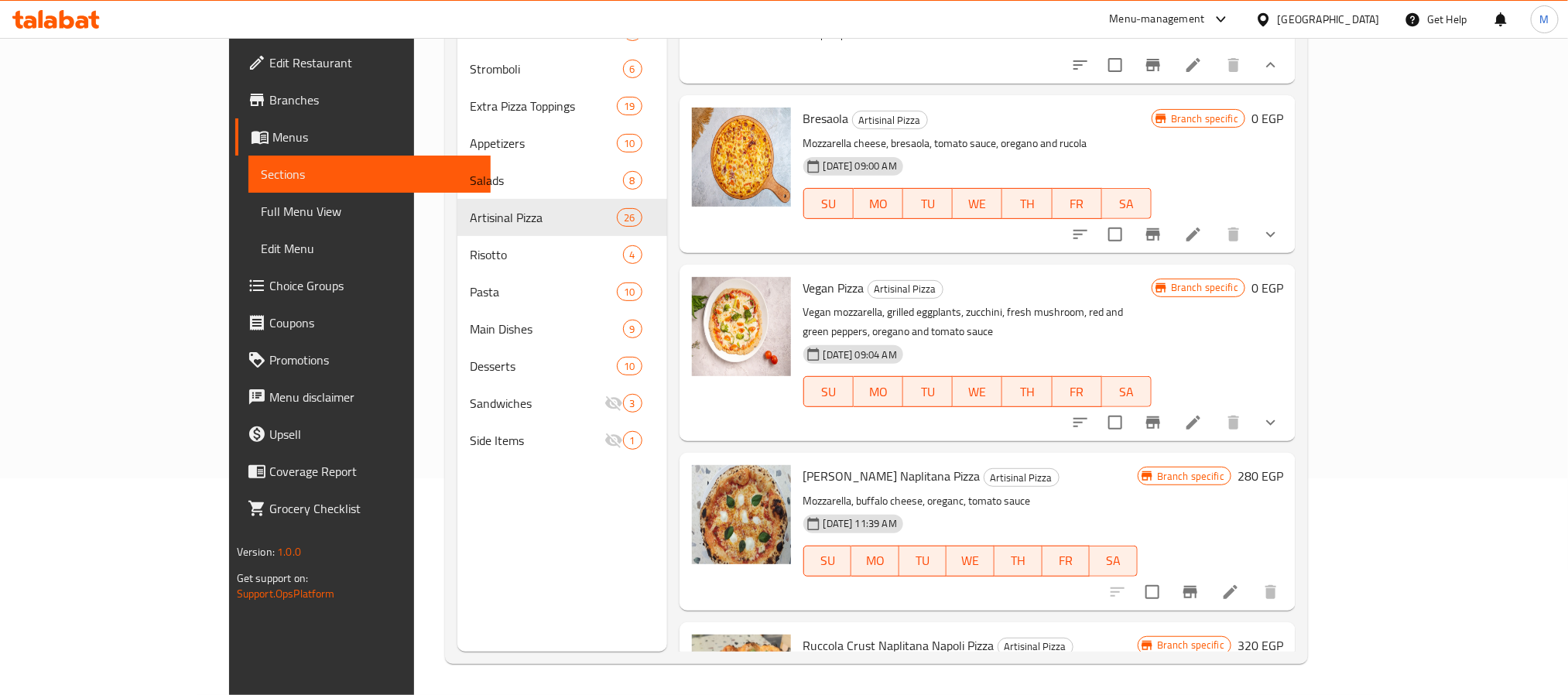
click at [1289, 432] on button "show more" at bounding box center [1270, 423] width 37 height 37
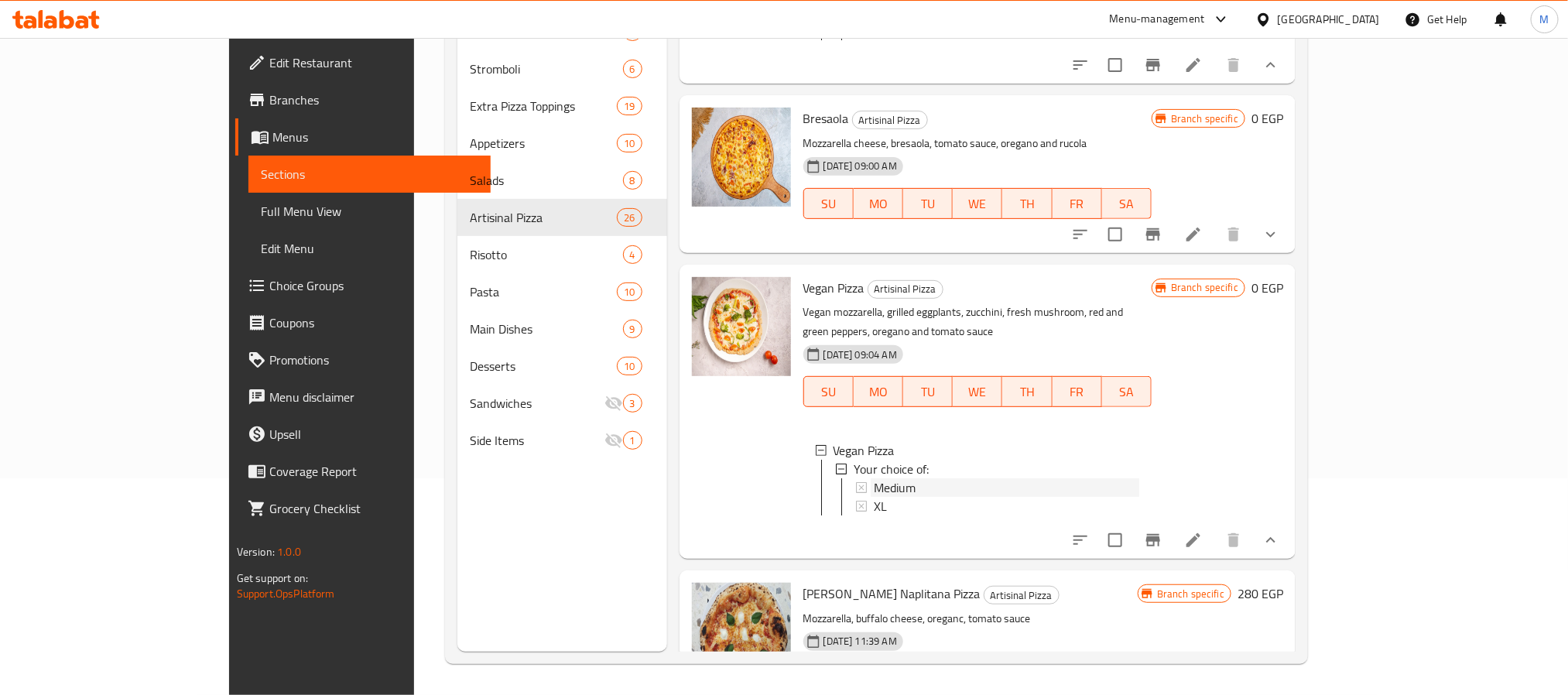
click at [874, 490] on span "Medium" at bounding box center [895, 488] width 42 height 19
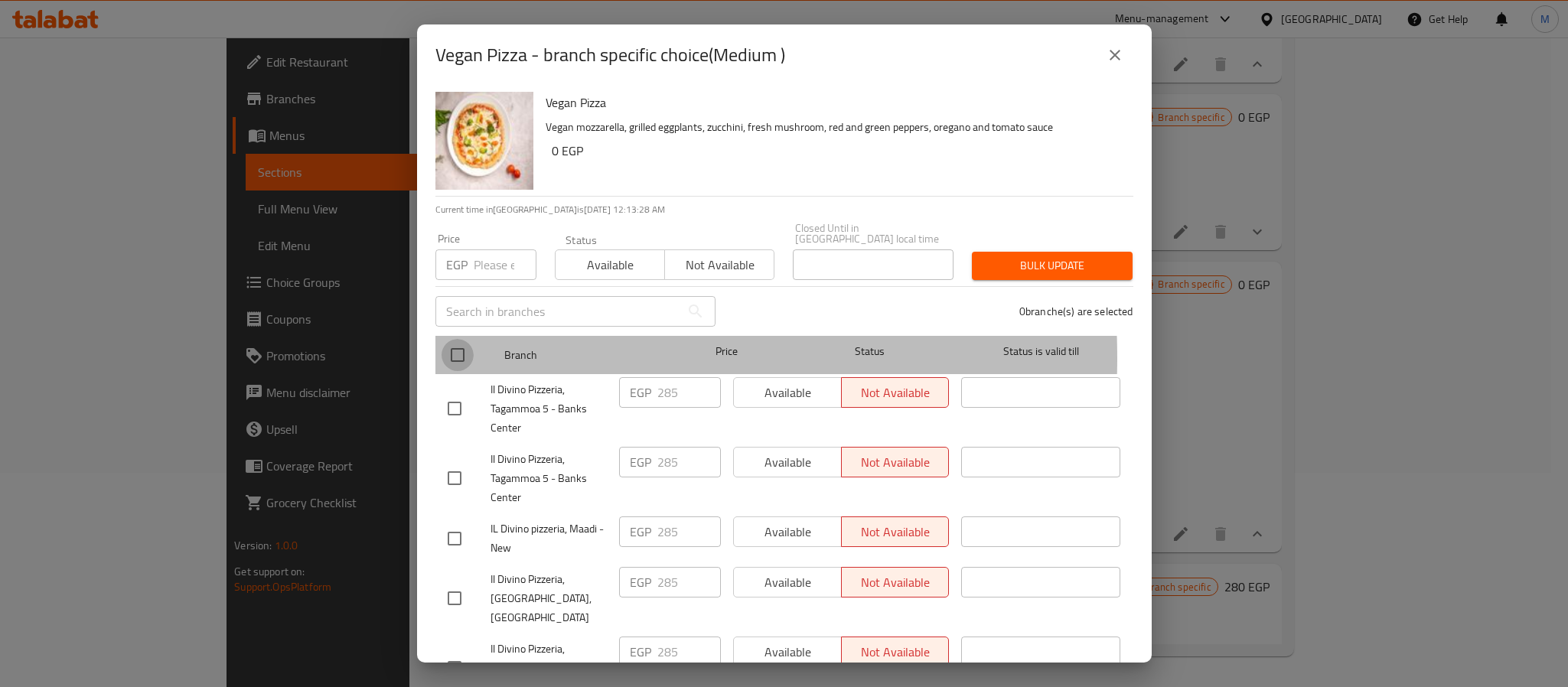
click at [465, 347] on input "checkbox" at bounding box center [458, 354] width 32 height 32
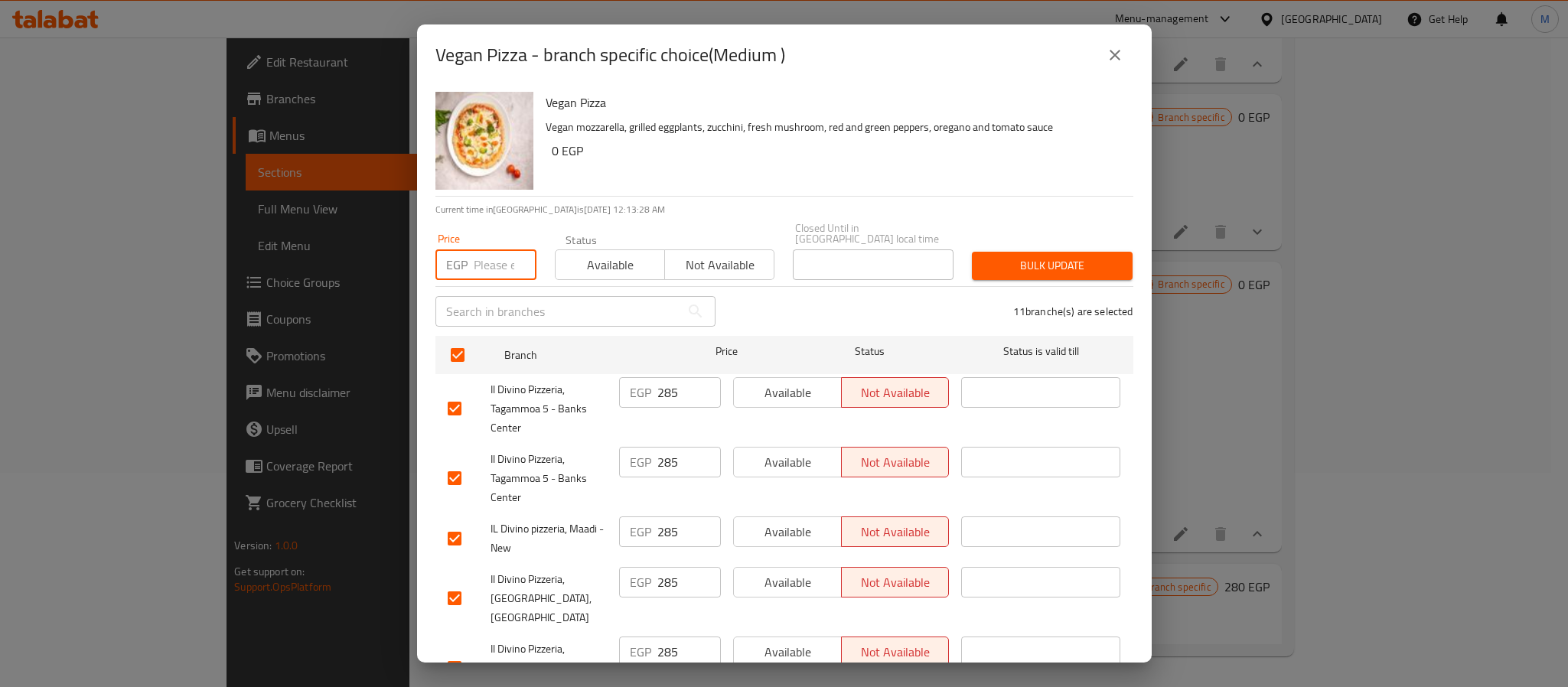
click at [479, 269] on input "number" at bounding box center [505, 265] width 62 height 30
paste input "320"
click at [1043, 262] on span "Bulk update" at bounding box center [1052, 265] width 136 height 20
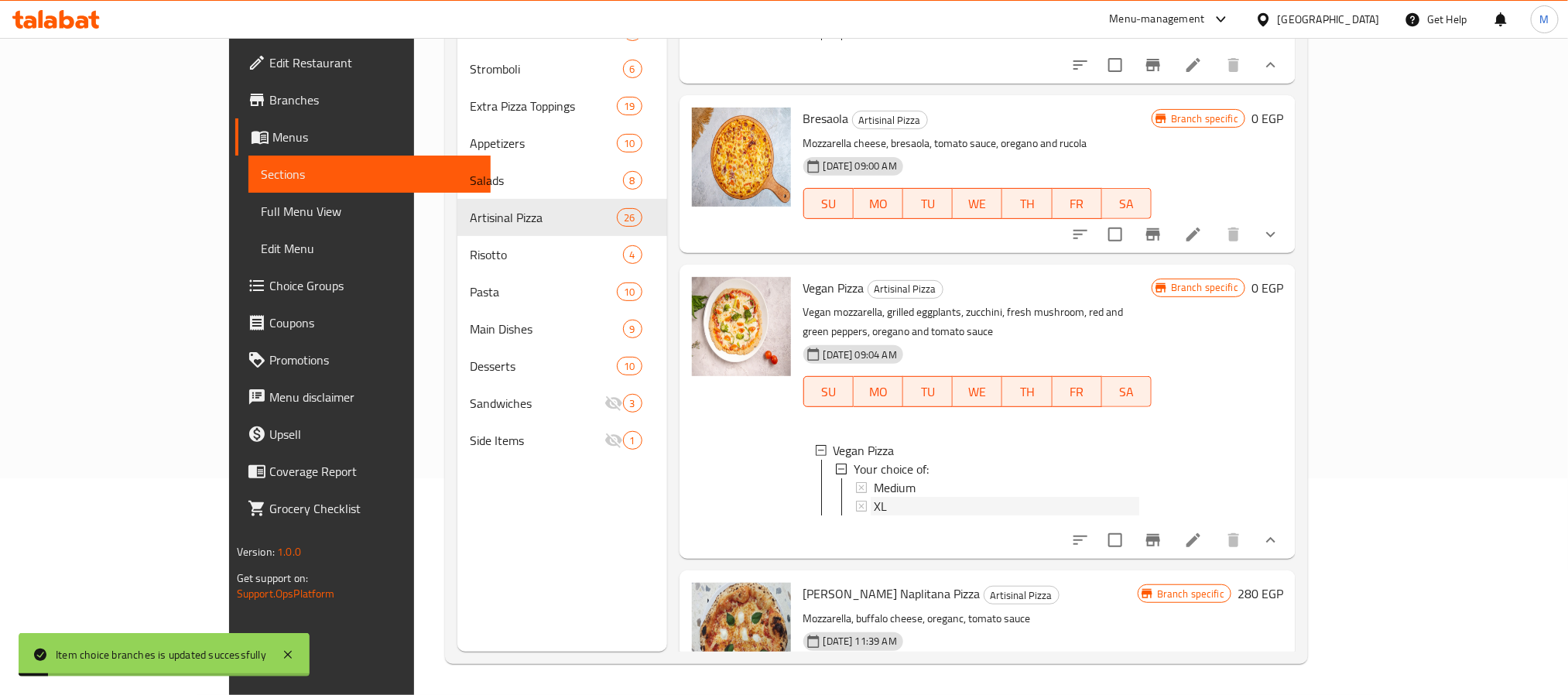
click at [874, 499] on span "XL" at bounding box center [880, 506] width 13 height 19
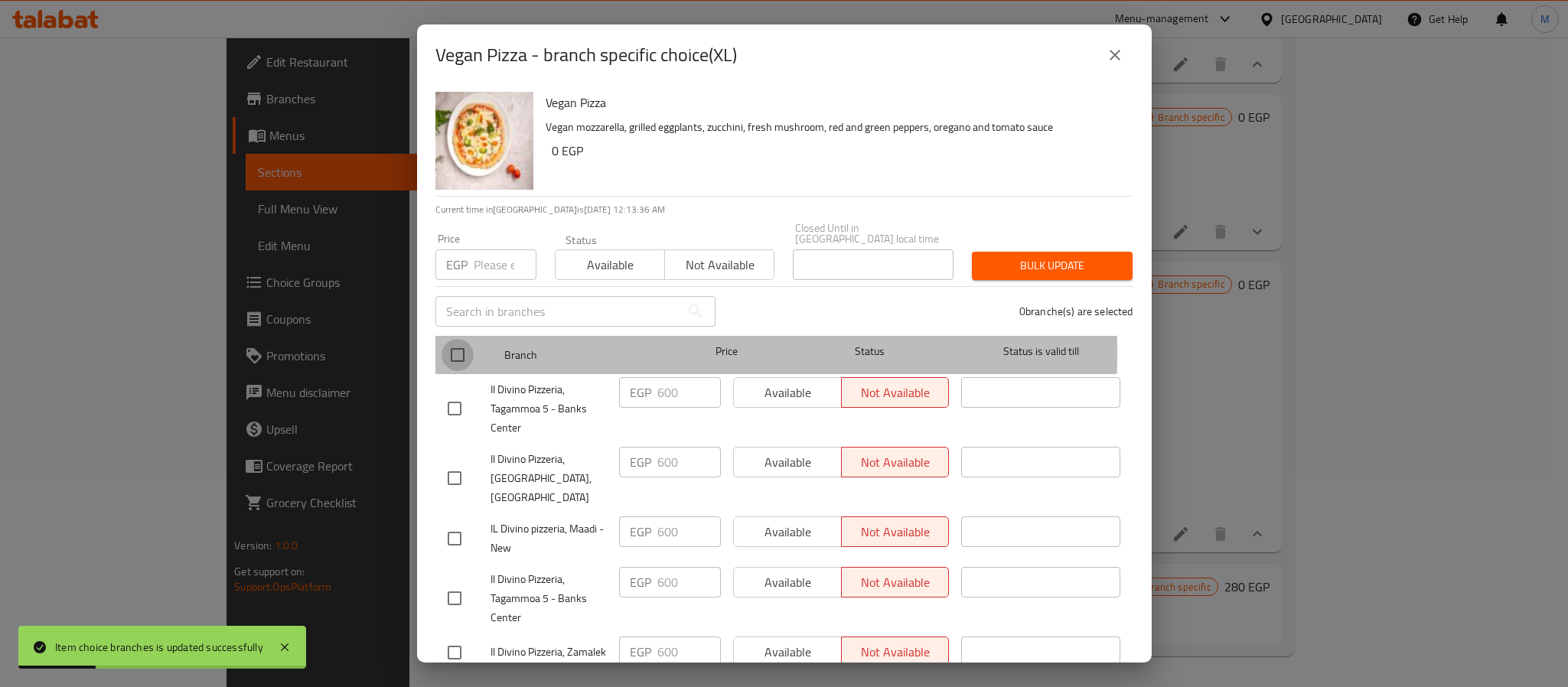
click at [466, 342] on input "checkbox" at bounding box center [458, 354] width 32 height 32
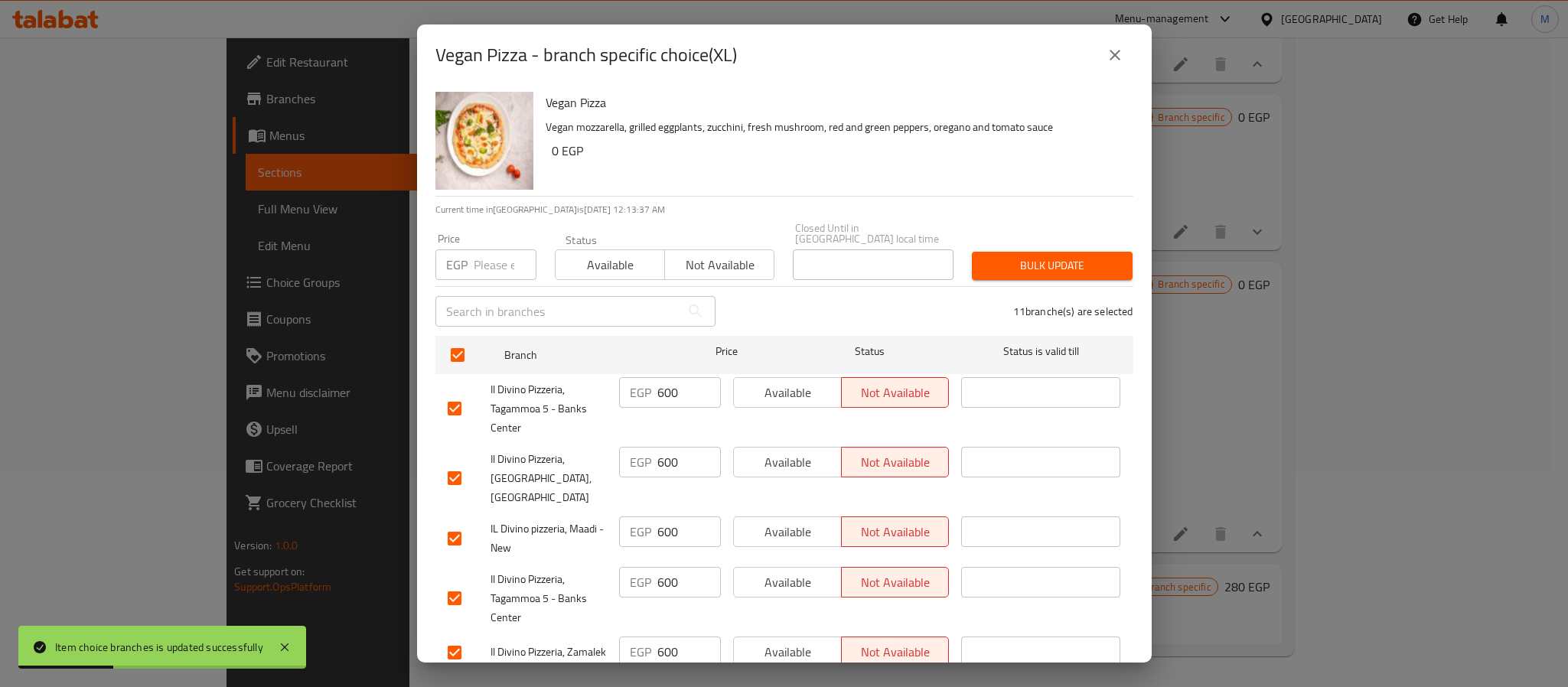
click at [497, 237] on div "Price EGP Price" at bounding box center [486, 257] width 101 height 47
click at [498, 250] on input "number" at bounding box center [505, 265] width 62 height 30
paste input "640"
click at [1045, 251] on button "Bulk update" at bounding box center [1053, 265] width 161 height 28
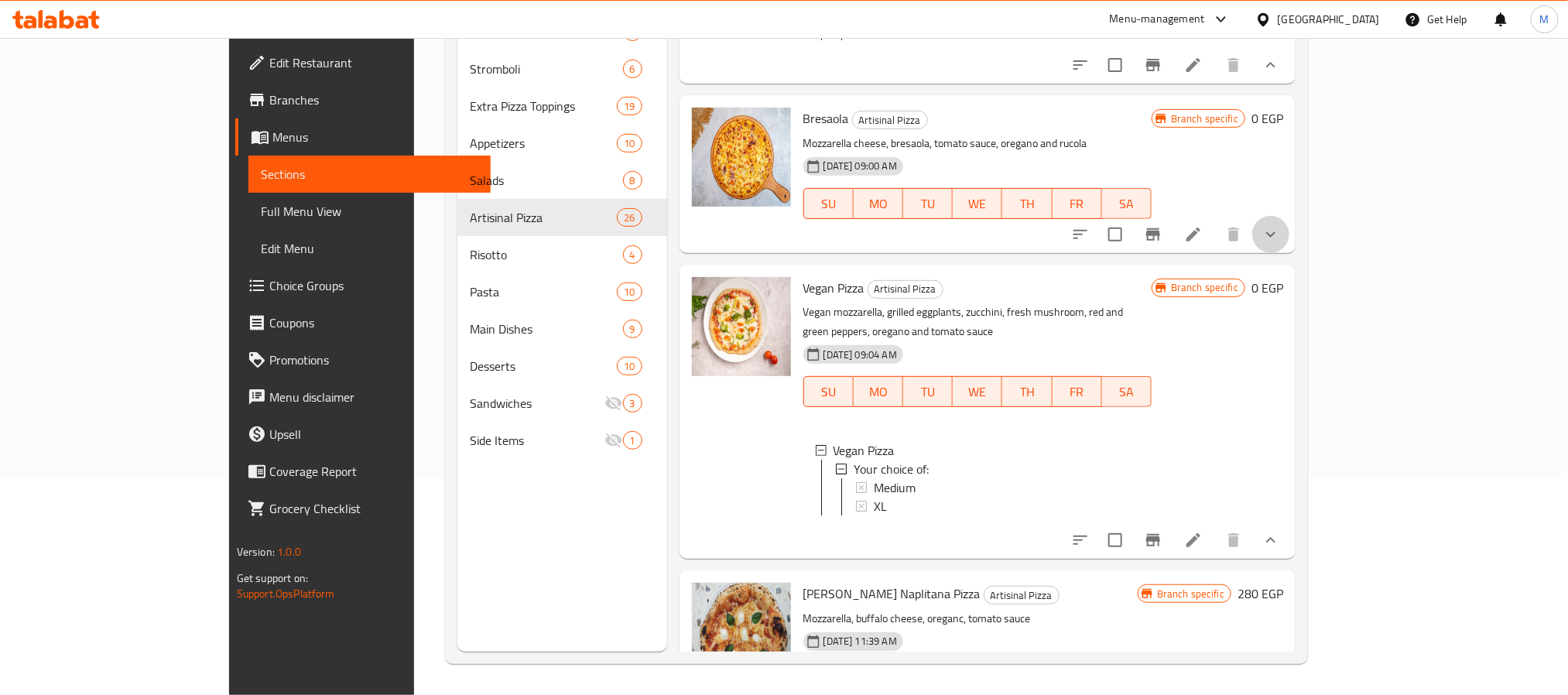
click at [1289, 253] on button "show more" at bounding box center [1270, 234] width 37 height 37
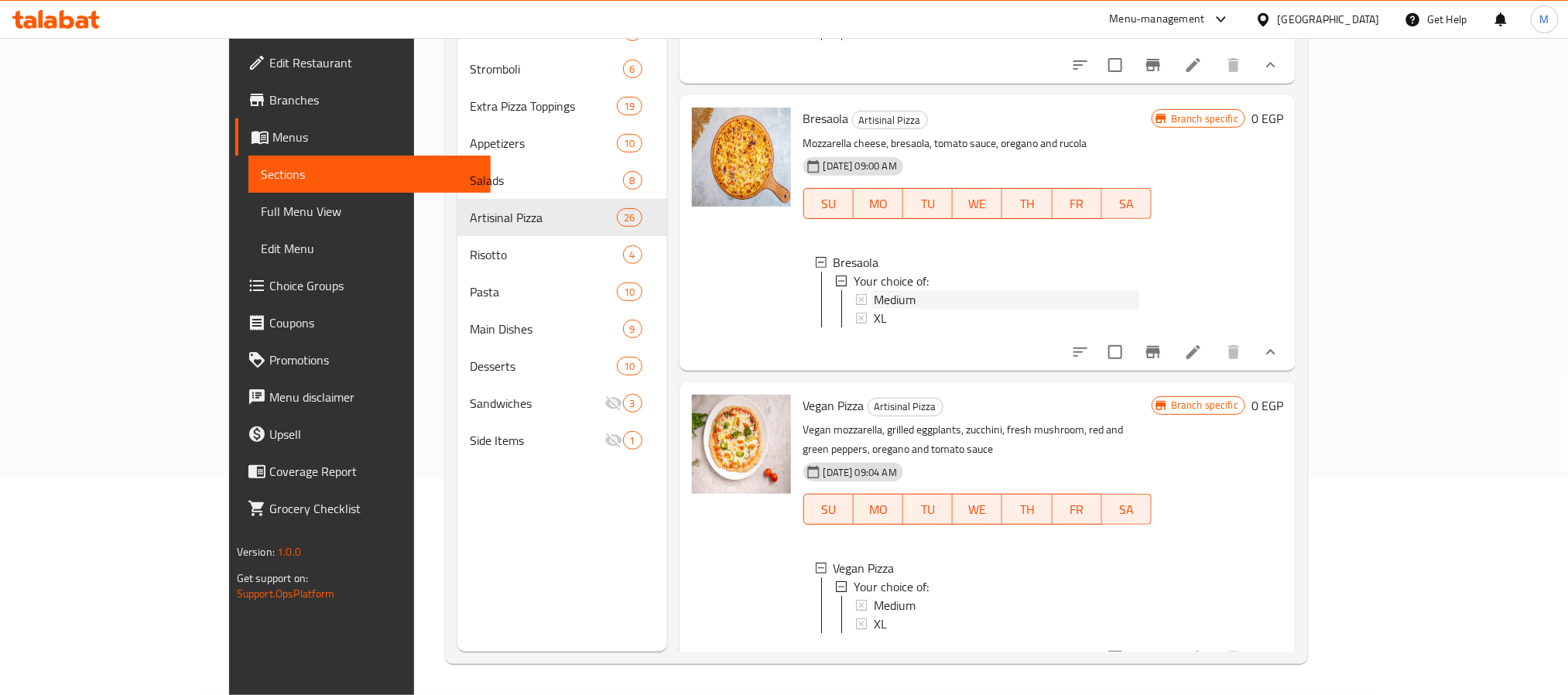
click at [874, 309] on span "Medium" at bounding box center [895, 300] width 42 height 19
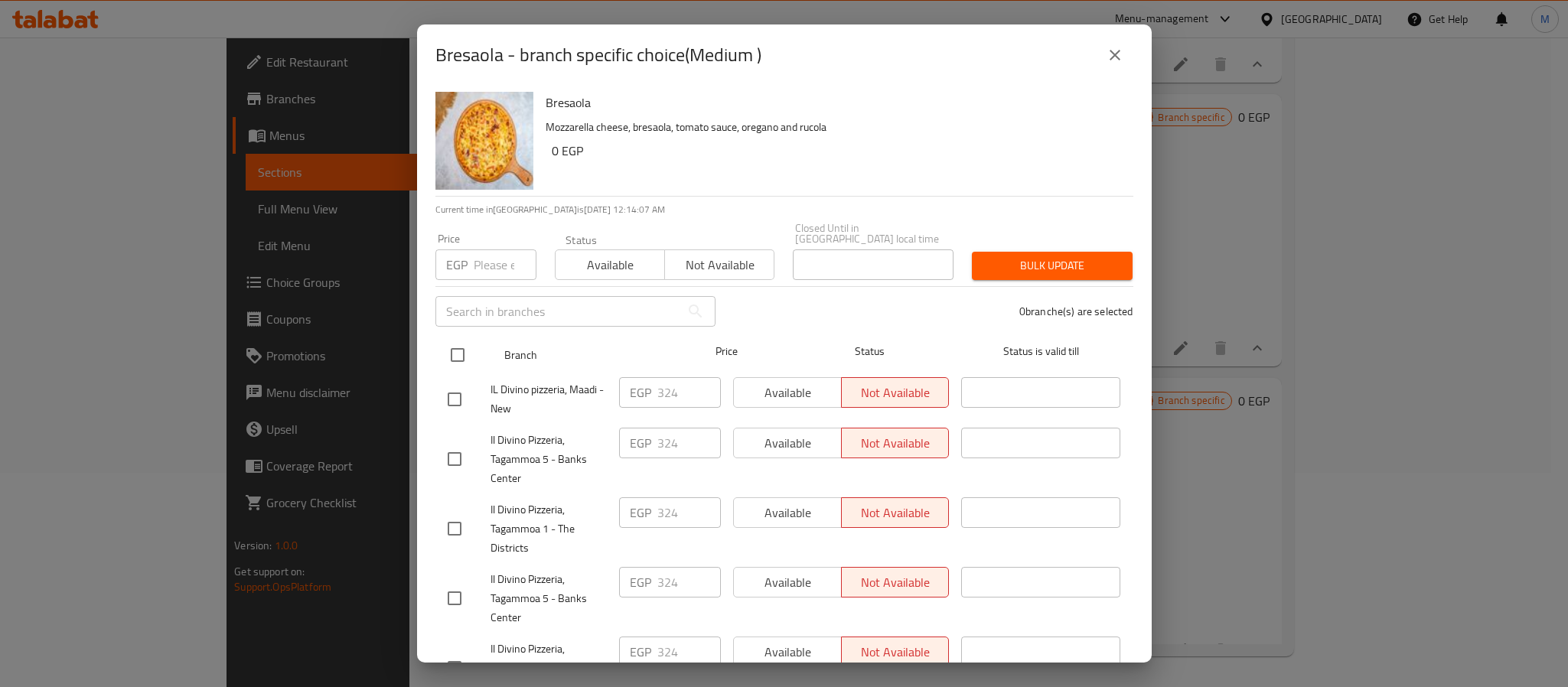
click at [446, 351] on input "checkbox" at bounding box center [458, 354] width 32 height 32
click at [479, 262] on input "number" at bounding box center [505, 265] width 62 height 30
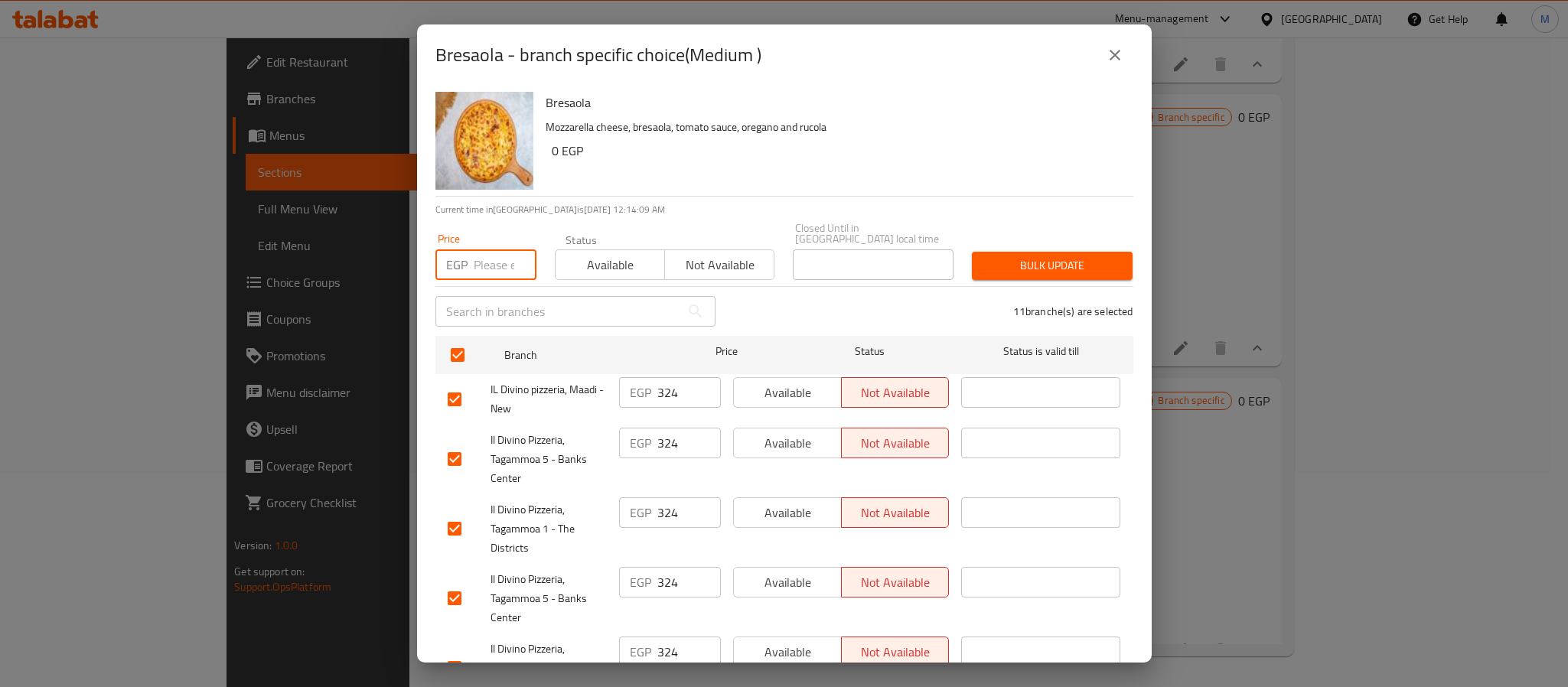
paste input "342"
click at [996, 256] on span "Bulk update" at bounding box center [1052, 265] width 136 height 20
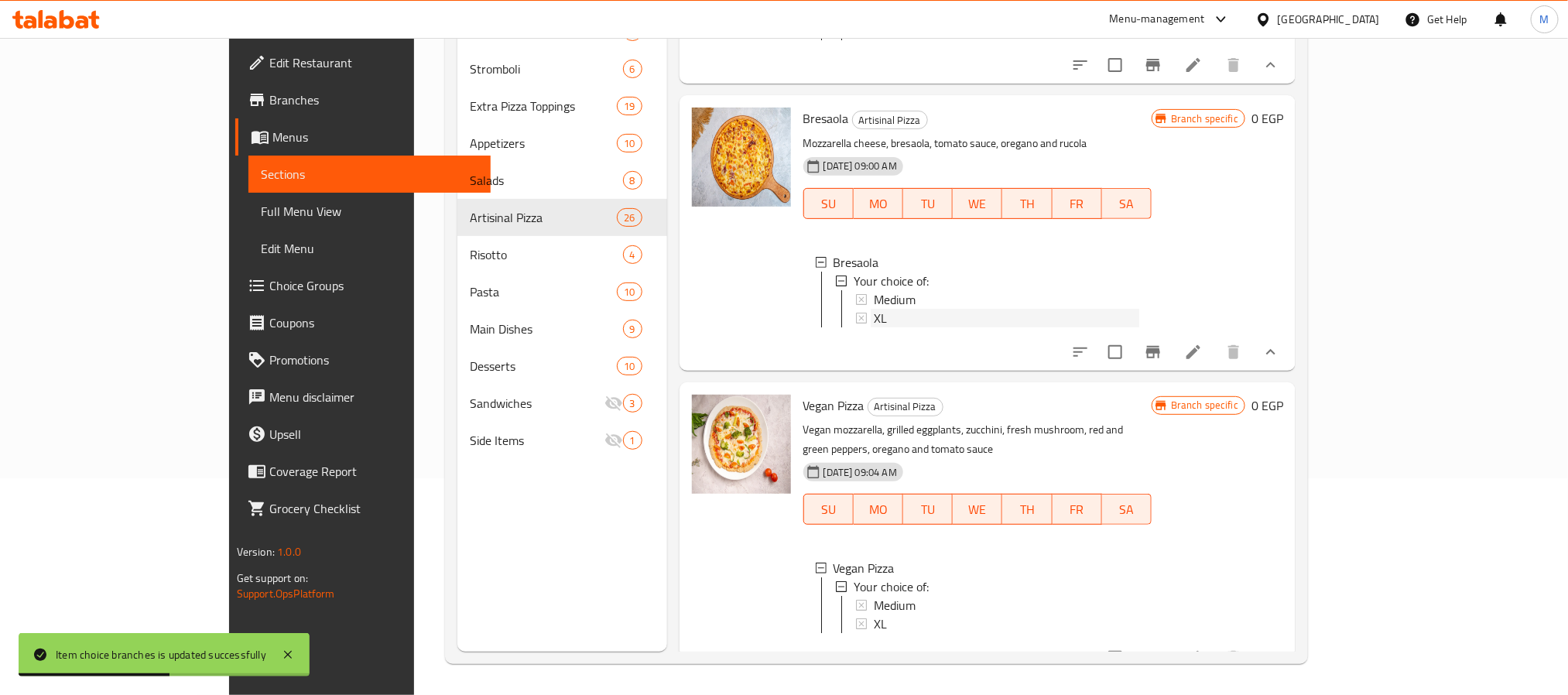
click at [874, 328] on div "XL" at bounding box center [1007, 318] width 265 height 19
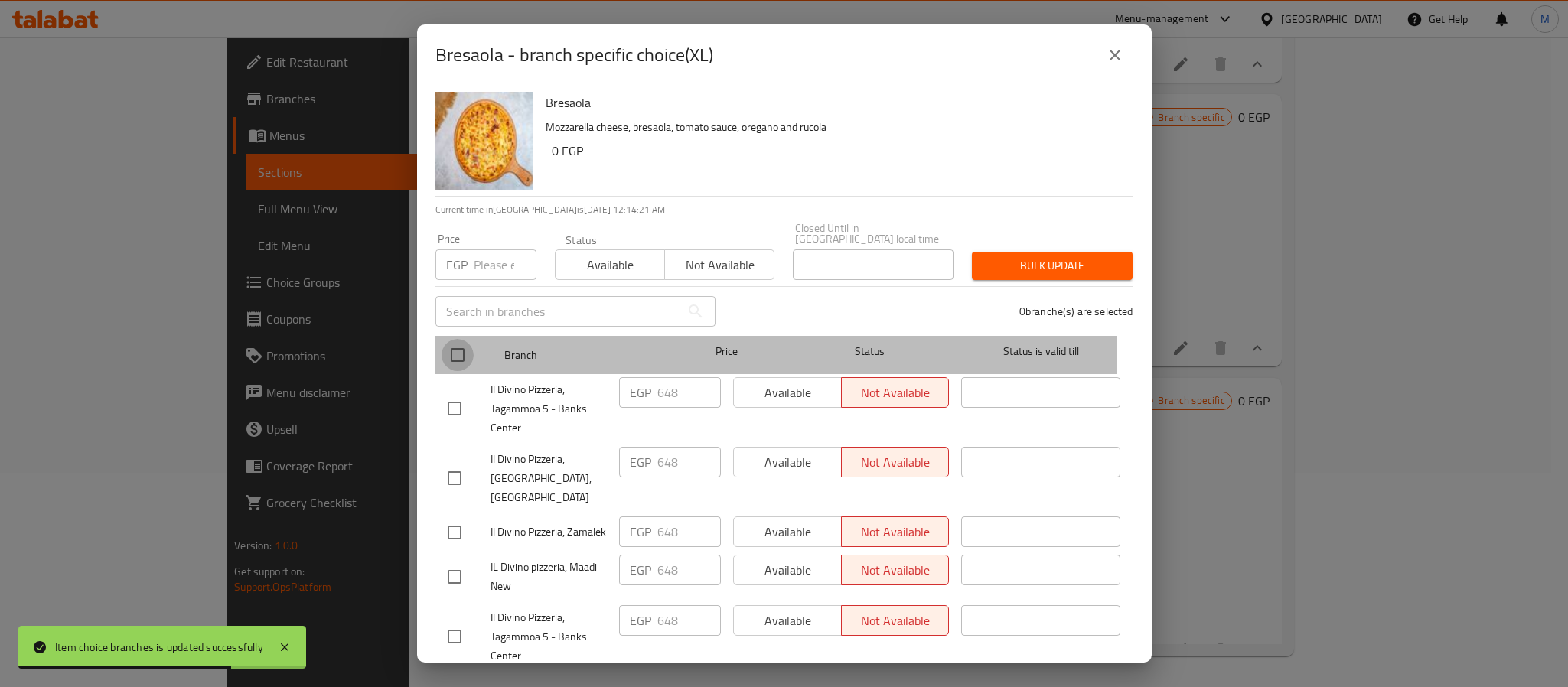
click at [460, 344] on input "checkbox" at bounding box center [458, 354] width 32 height 32
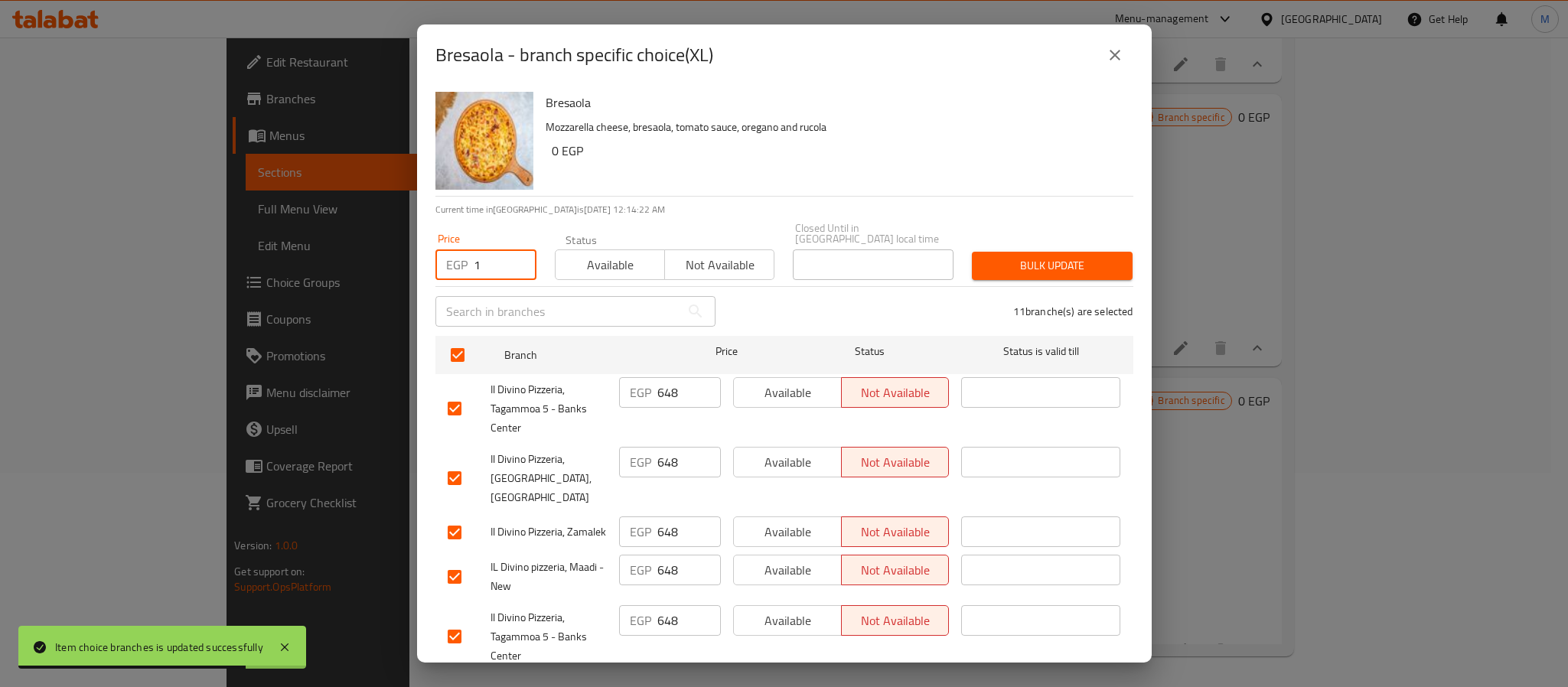
click at [511, 250] on input "1" at bounding box center [505, 265] width 62 height 30
paste input "684"
click at [494, 252] on input "1684" at bounding box center [505, 265] width 62 height 30
paste input "number"
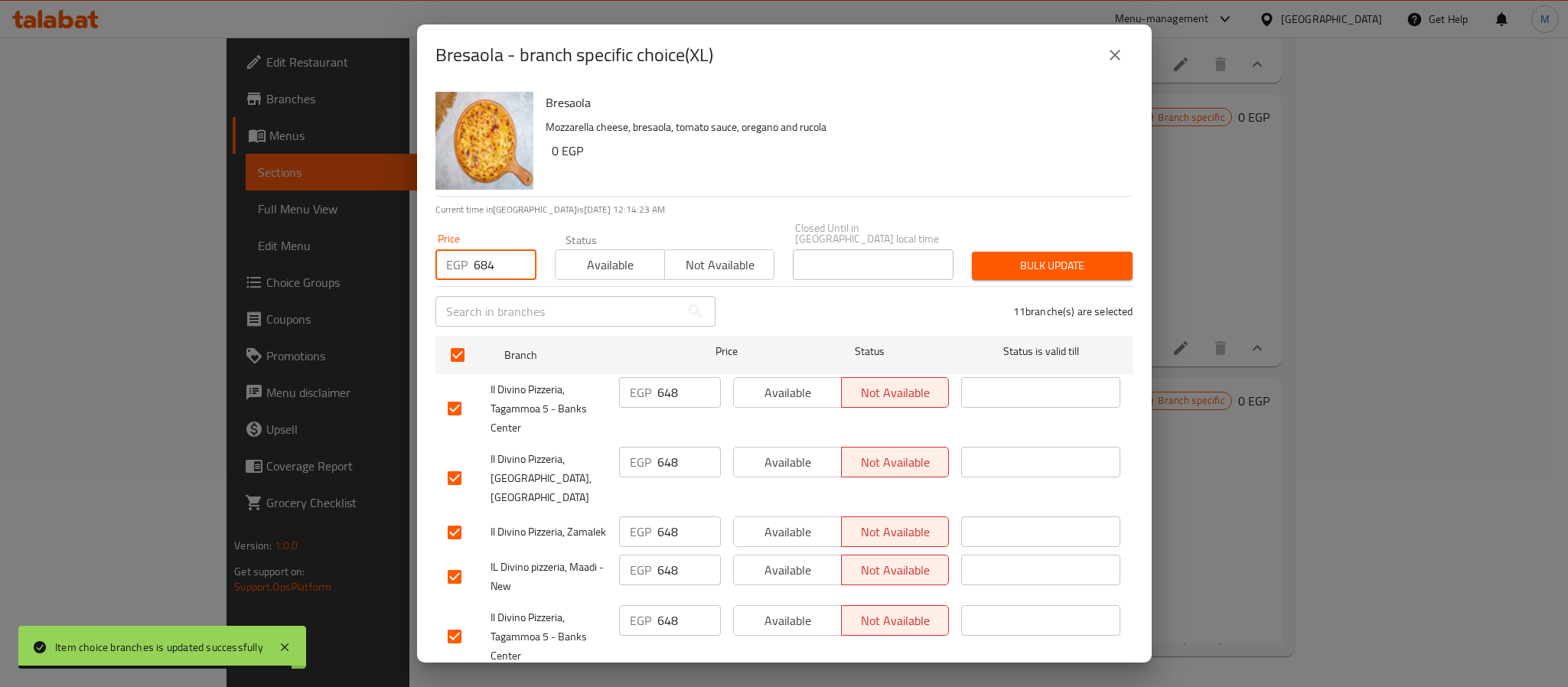
click at [1034, 259] on span "Bulk update" at bounding box center [1052, 265] width 136 height 20
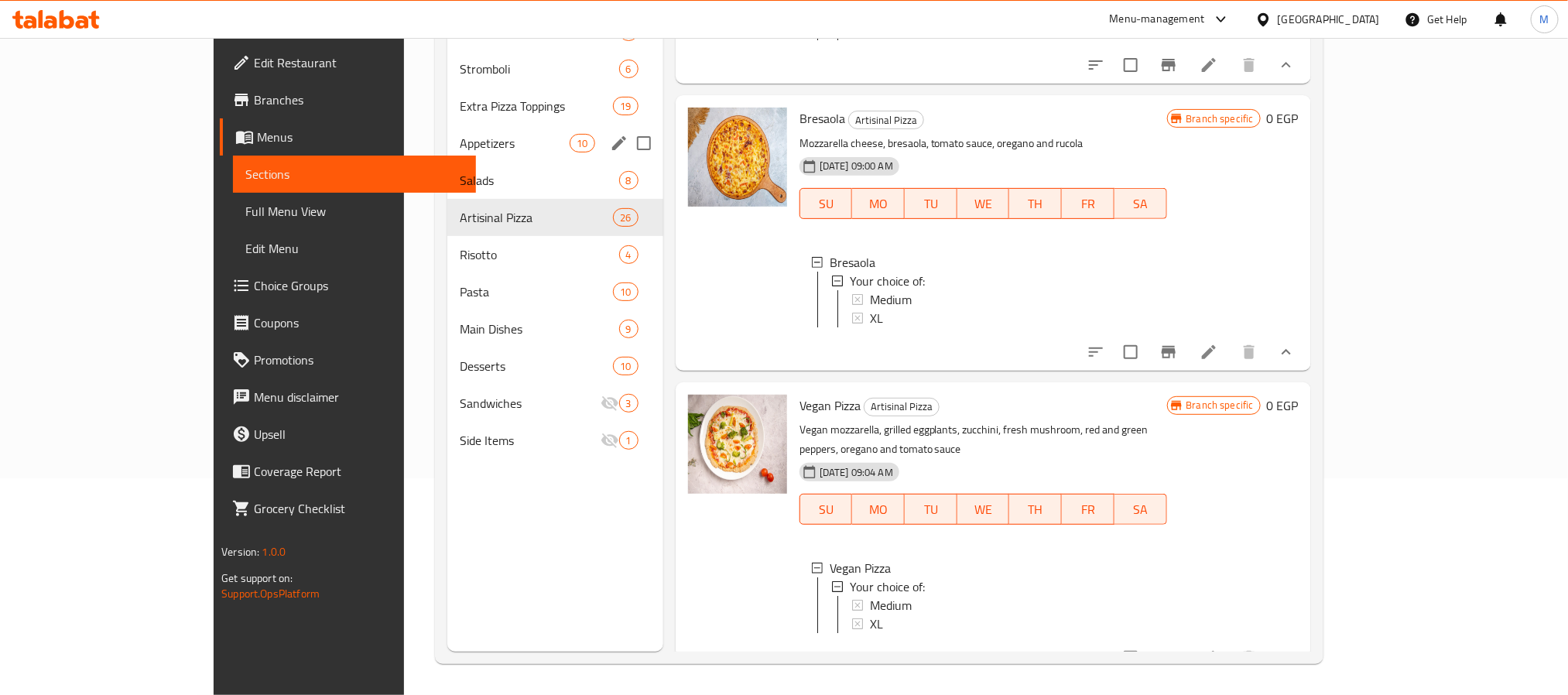
scroll to position [100, 0]
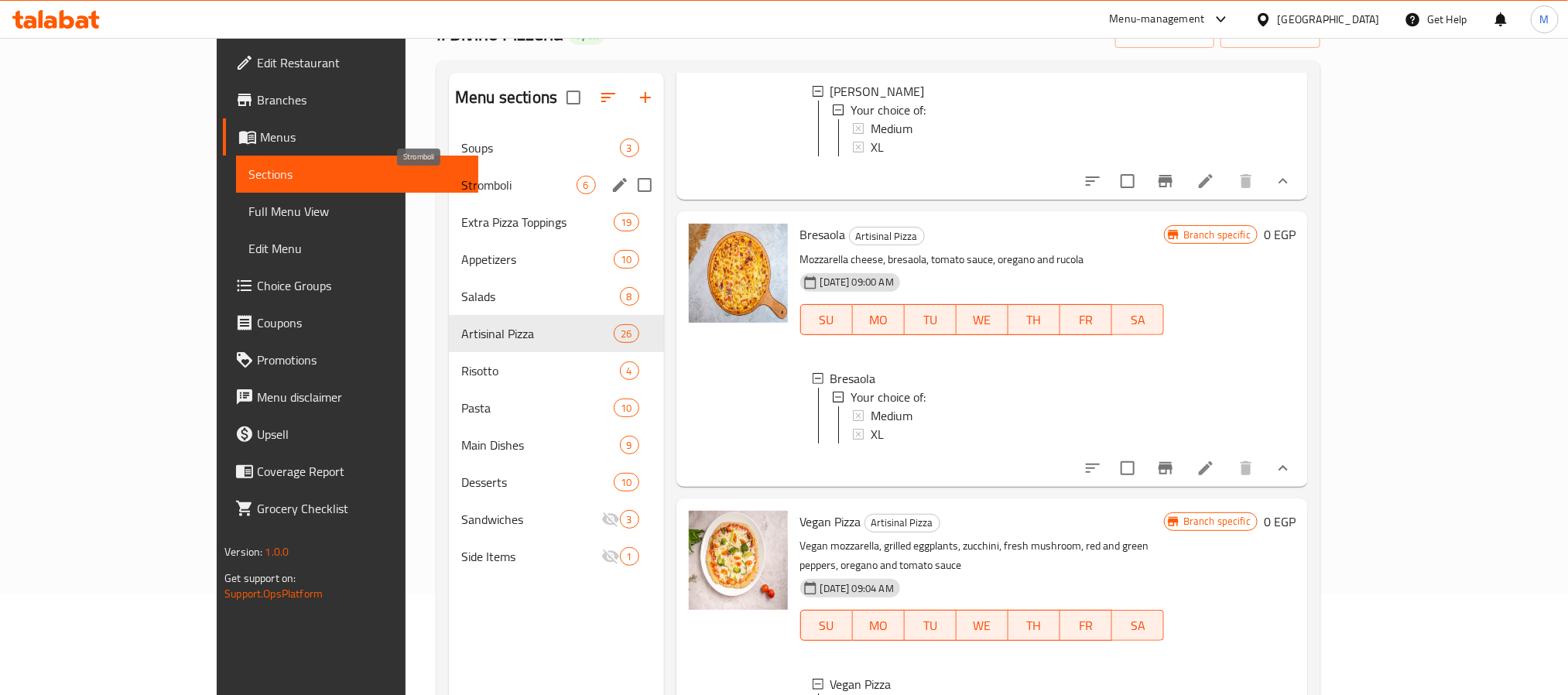
click at [484, 186] on span "Stromboli" at bounding box center [518, 185] width 114 height 19
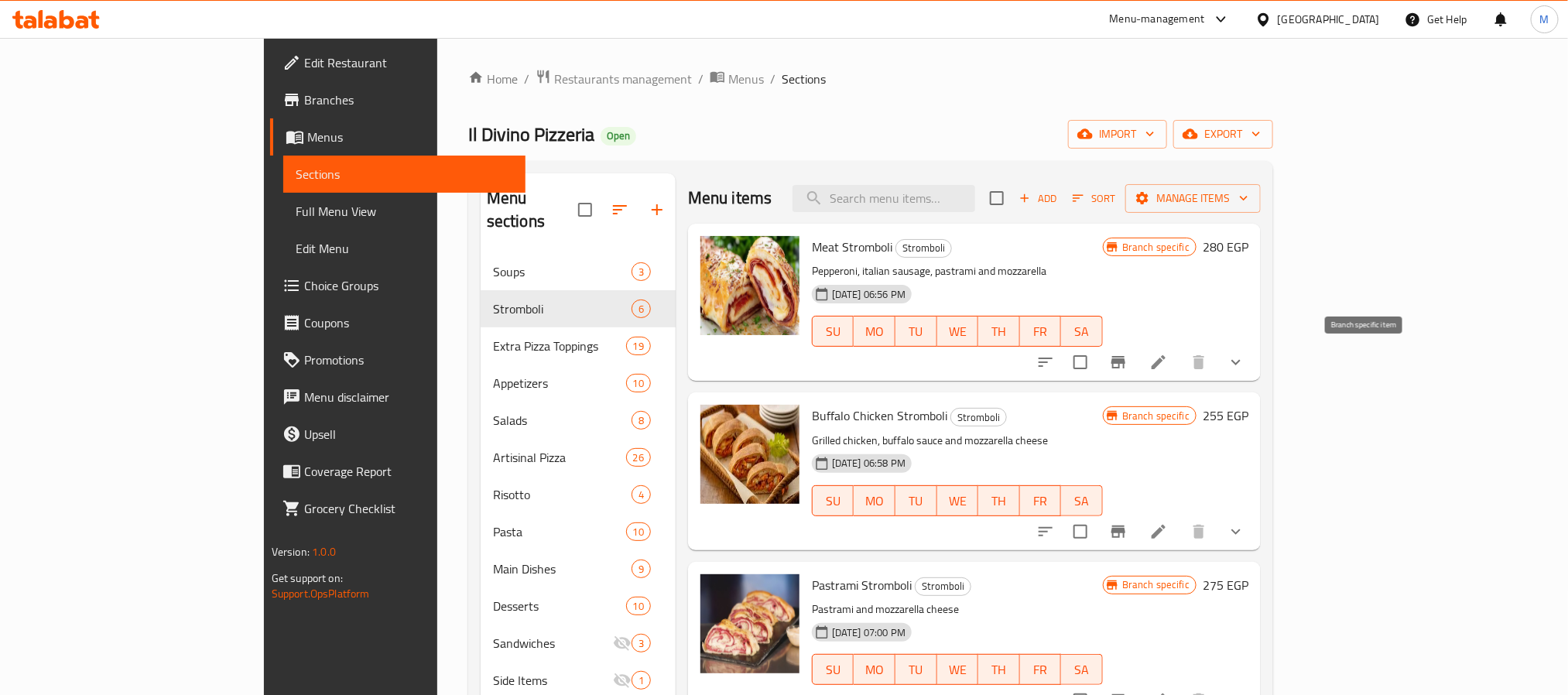
click at [1137, 368] on button "Branch-specific-item" at bounding box center [1118, 362] width 37 height 37
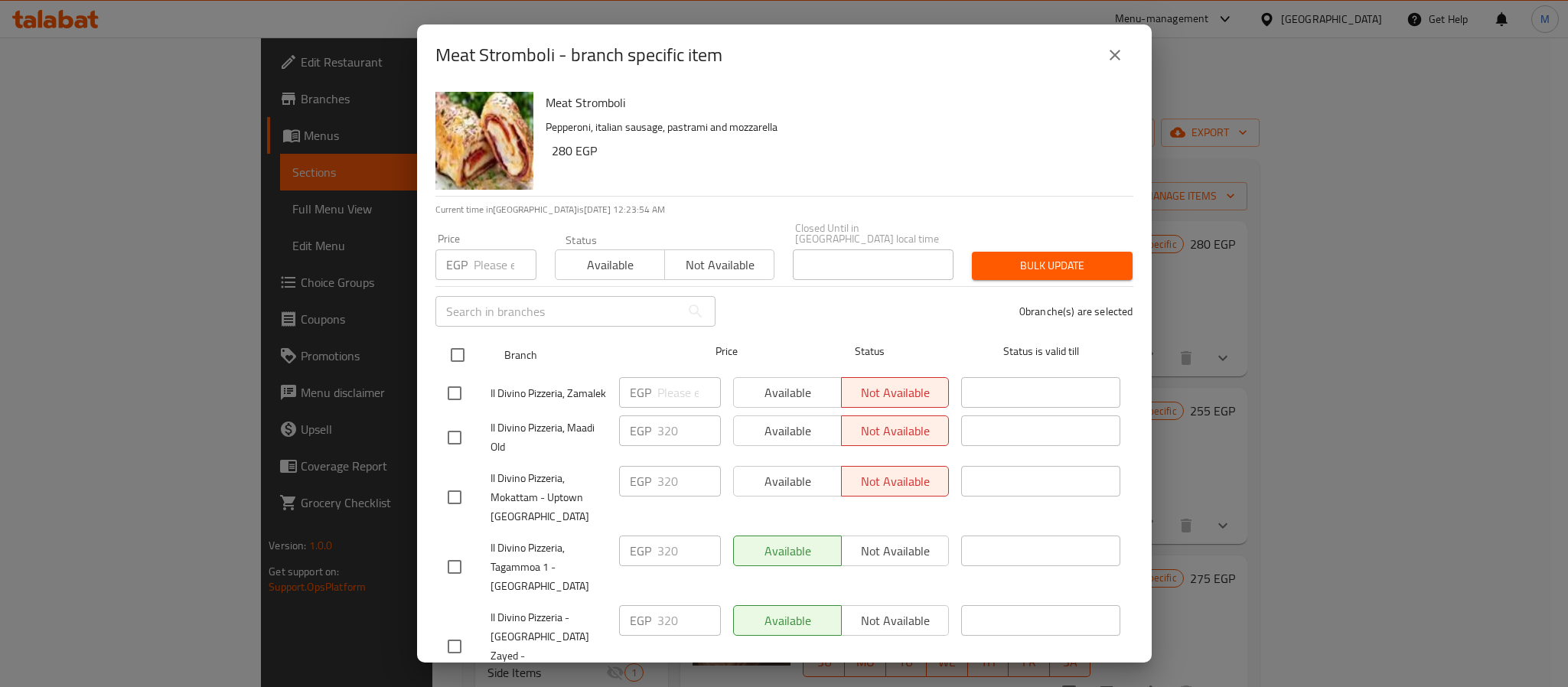
click at [457, 342] on input "checkbox" at bounding box center [458, 354] width 32 height 32
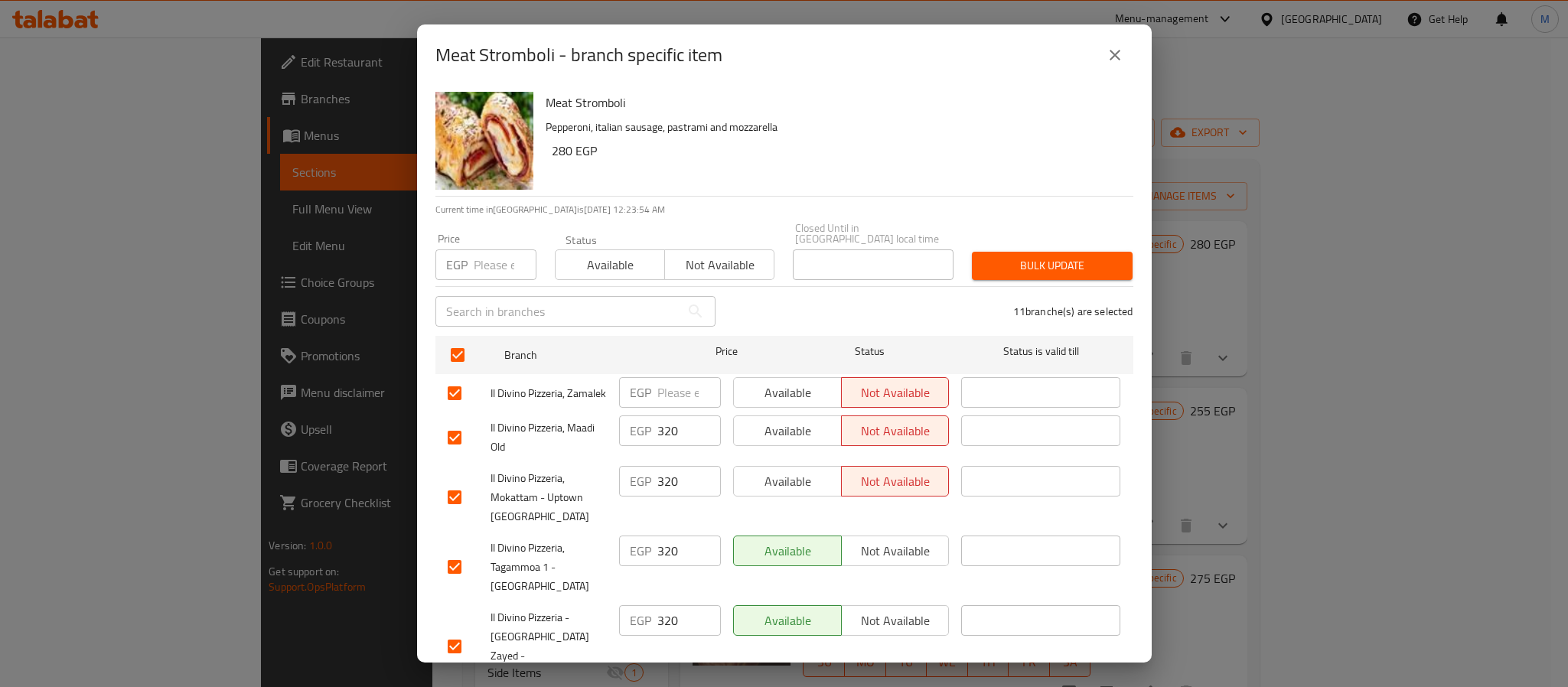
click at [467, 255] on p "EGP" at bounding box center [456, 265] width 21 height 19
click at [482, 235] on div "Price EGP Price" at bounding box center [486, 257] width 101 height 47
click at [485, 250] on input "number" at bounding box center [505, 265] width 62 height 30
paste input "354"
click at [1006, 256] on span "Bulk update" at bounding box center [1052, 265] width 136 height 20
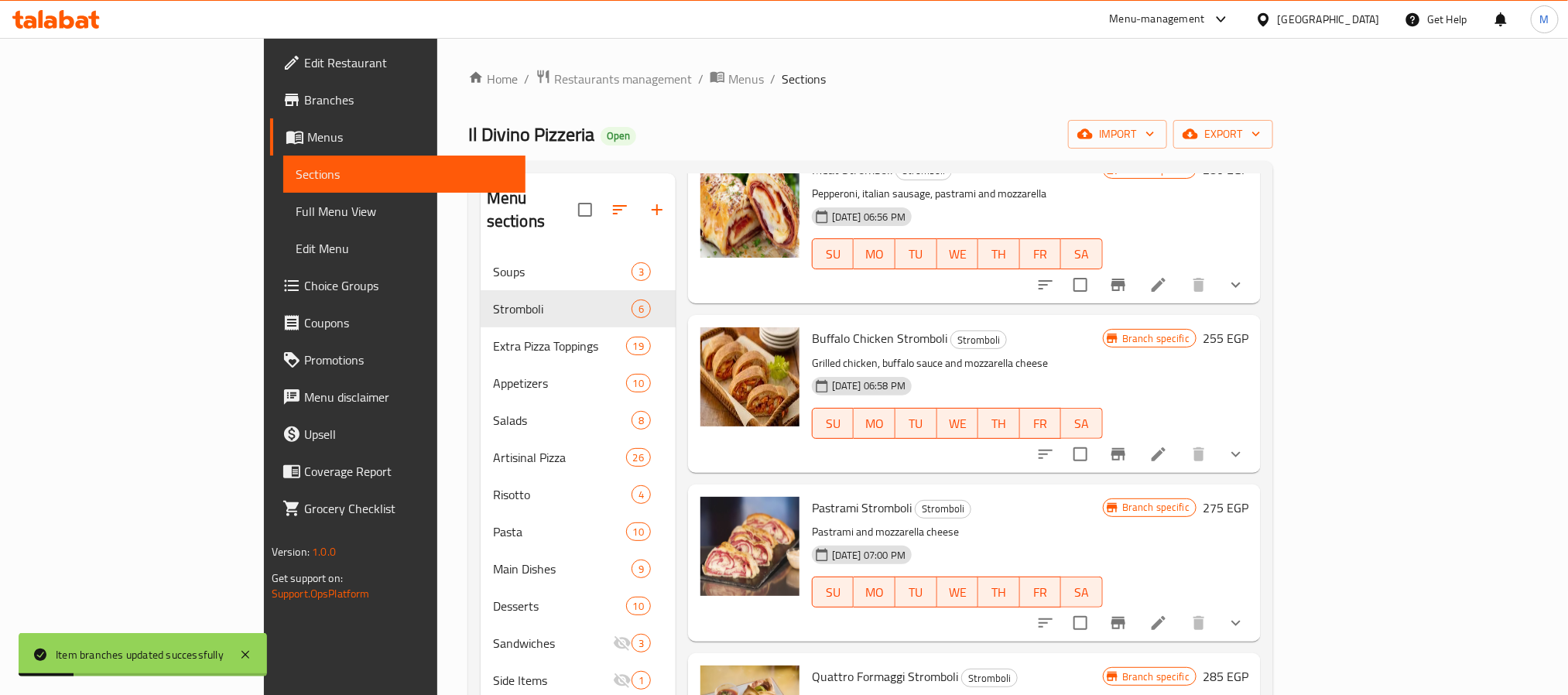
scroll to position [116, 0]
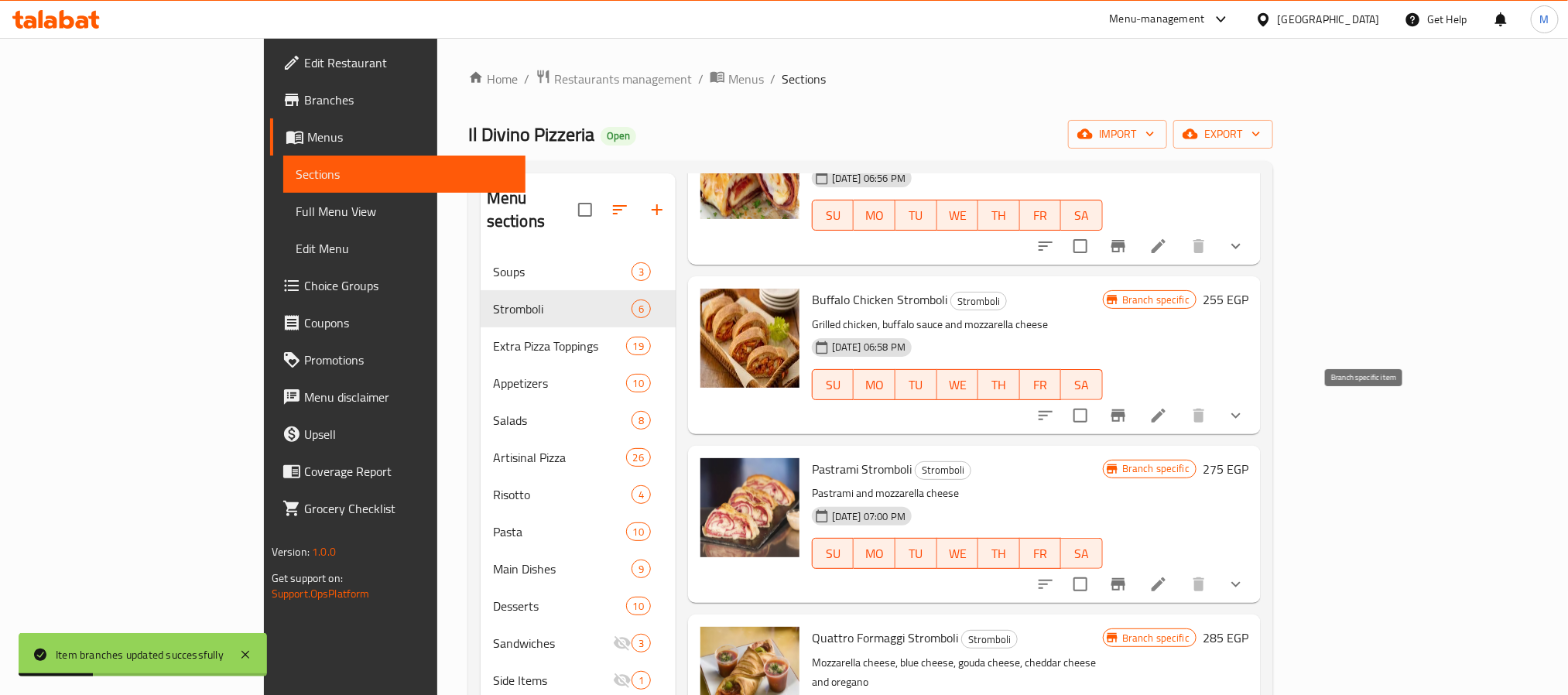
click at [1127, 419] on icon "Branch-specific-item" at bounding box center [1118, 416] width 19 height 19
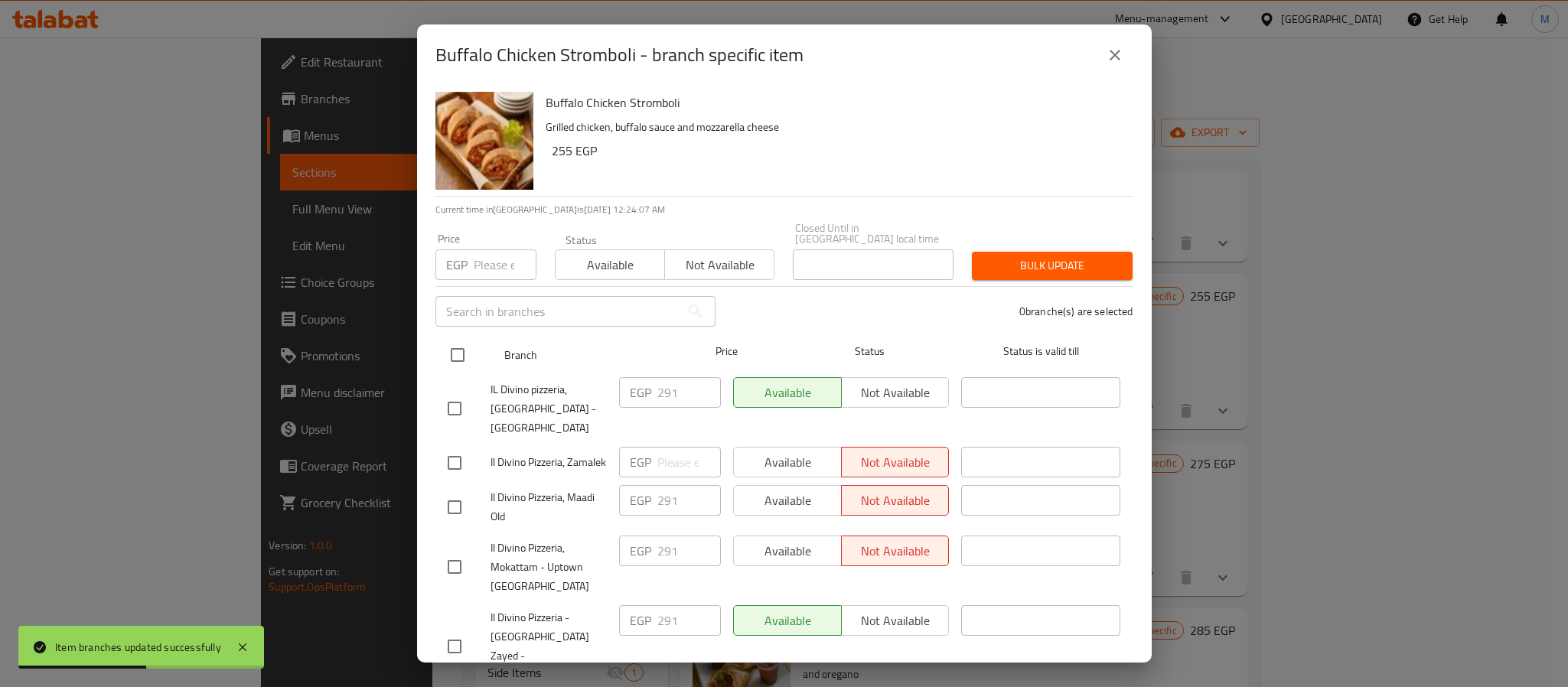
click at [454, 339] on input "checkbox" at bounding box center [458, 354] width 32 height 32
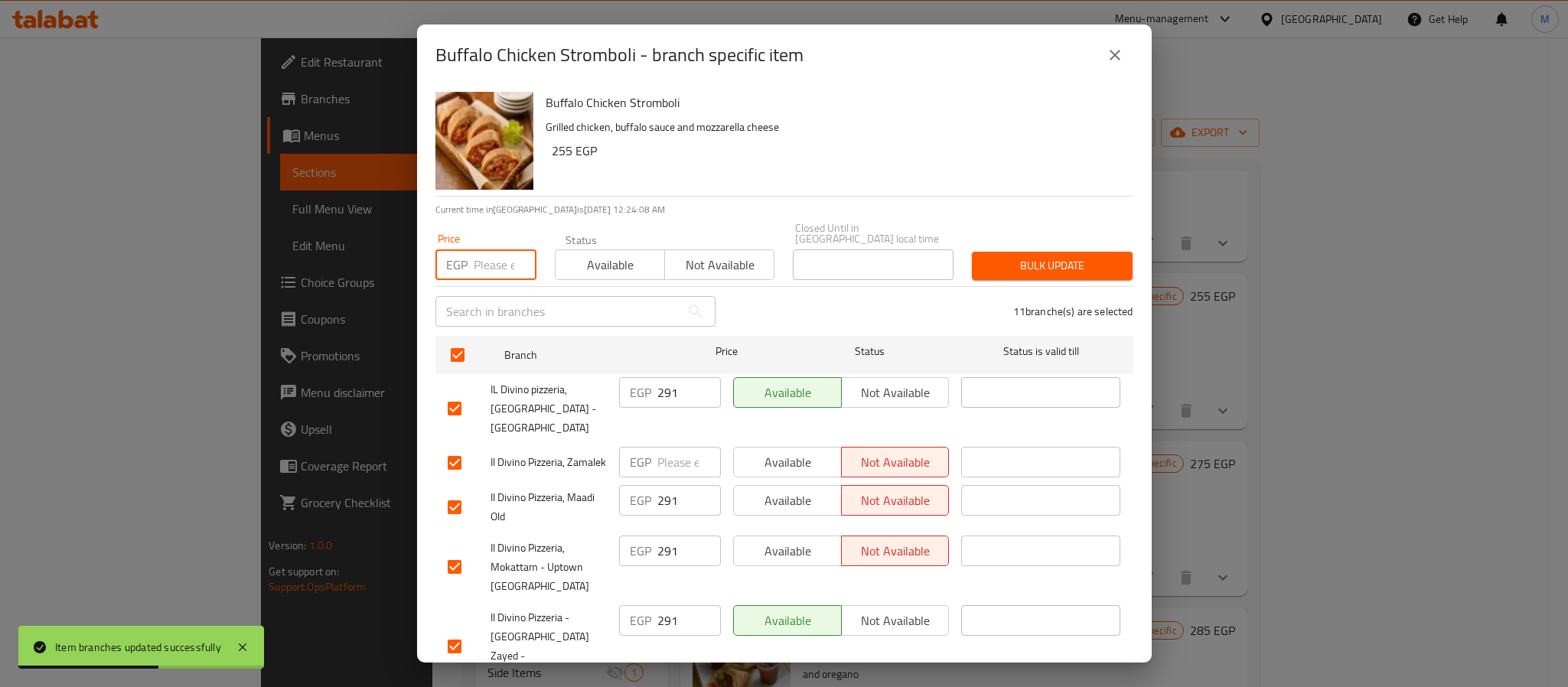
click at [485, 250] on input "number" at bounding box center [505, 265] width 62 height 30
paste input "326"
click at [1025, 267] on button "Bulk update" at bounding box center [1053, 265] width 161 height 28
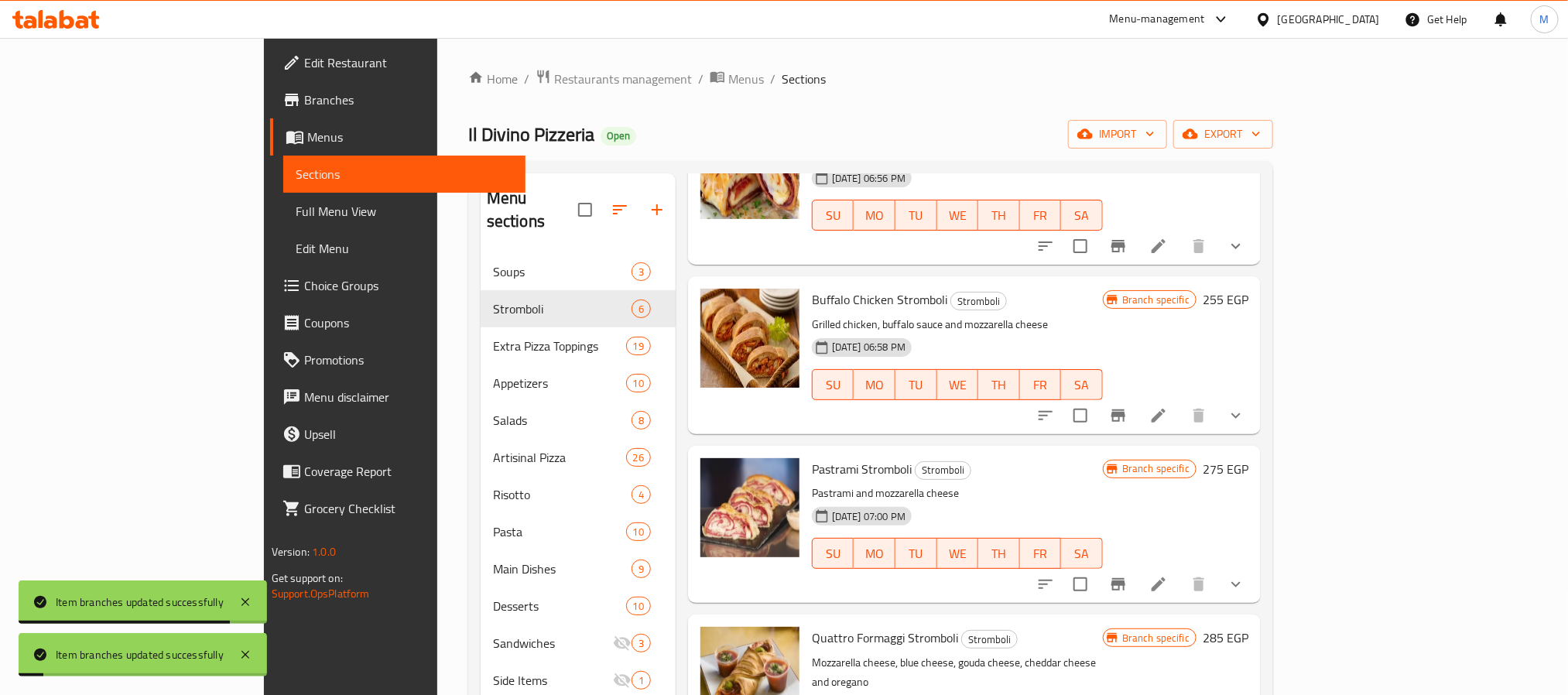
scroll to position [232, 0]
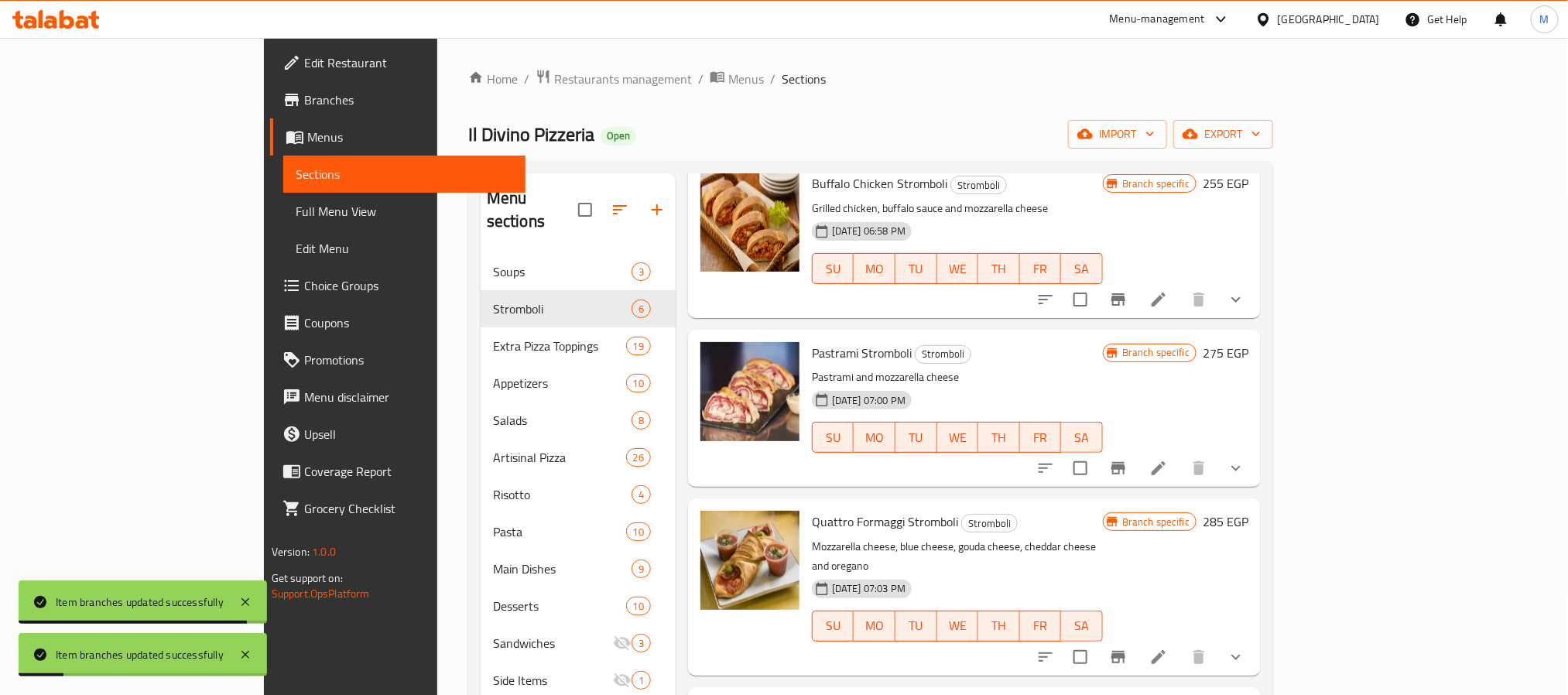
click at [1125, 463] on icon "Branch-specific-item" at bounding box center [1118, 468] width 14 height 13
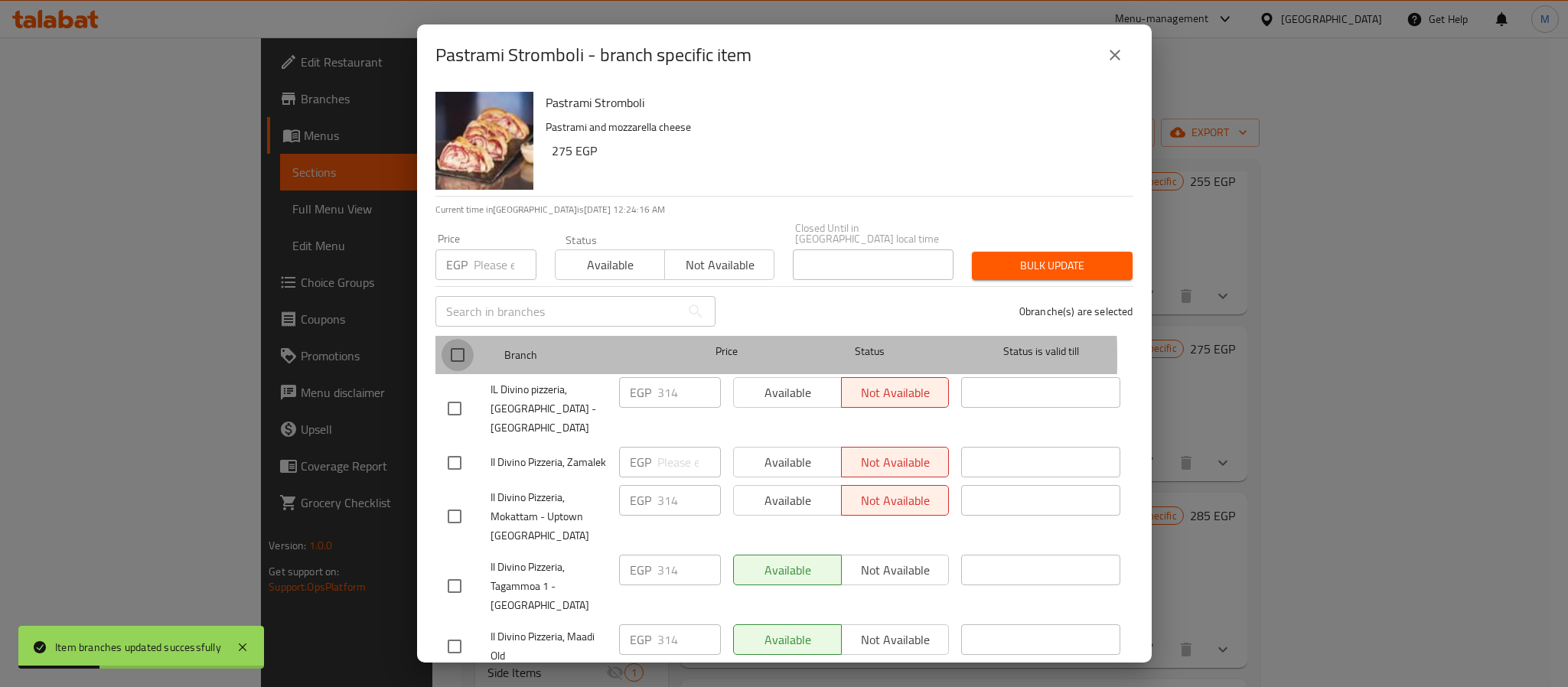
click at [446, 347] on input "checkbox" at bounding box center [458, 354] width 32 height 32
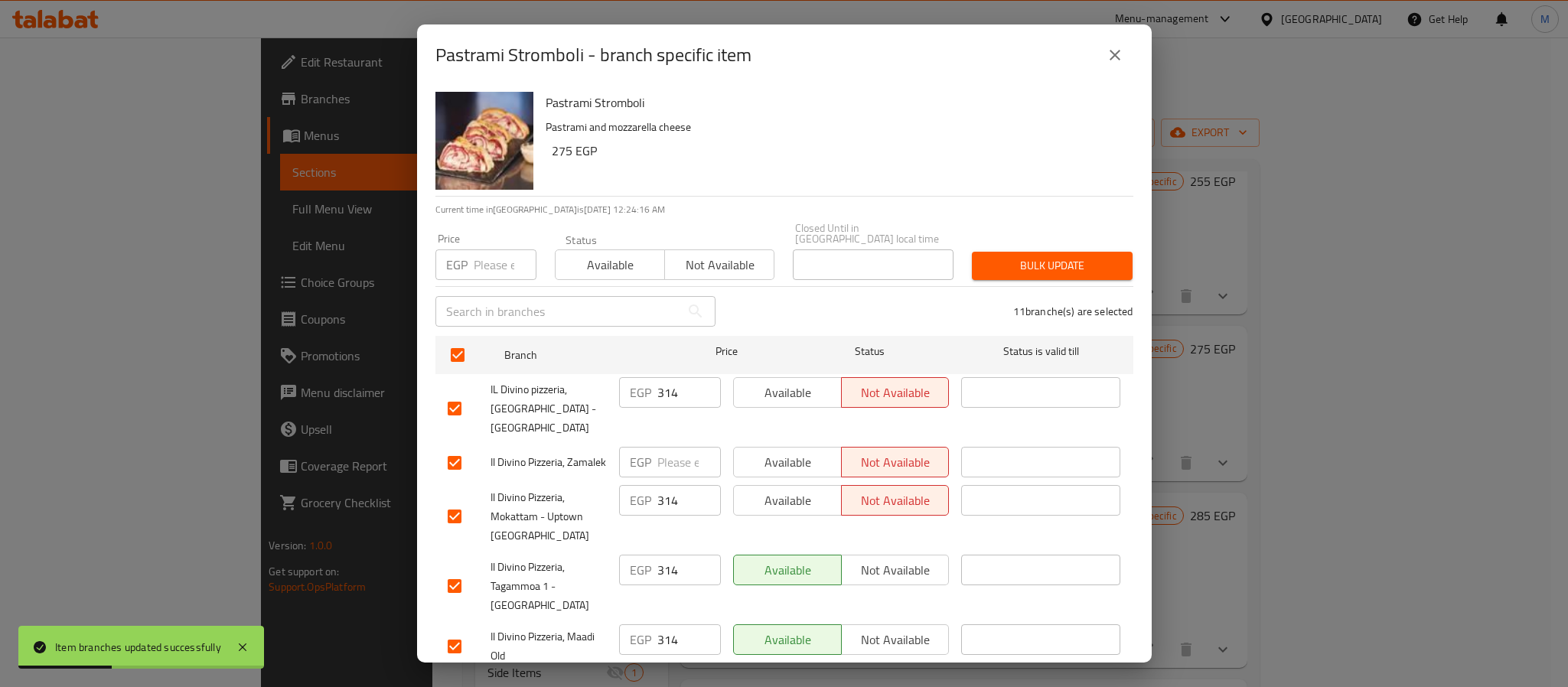
click at [480, 269] on div "Price EGP Price" at bounding box center [486, 256] width 119 height 65
click at [487, 255] on input "number" at bounding box center [505, 265] width 62 height 30
paste input "342"
click at [996, 256] on span "Bulk update" at bounding box center [1052, 265] width 136 height 20
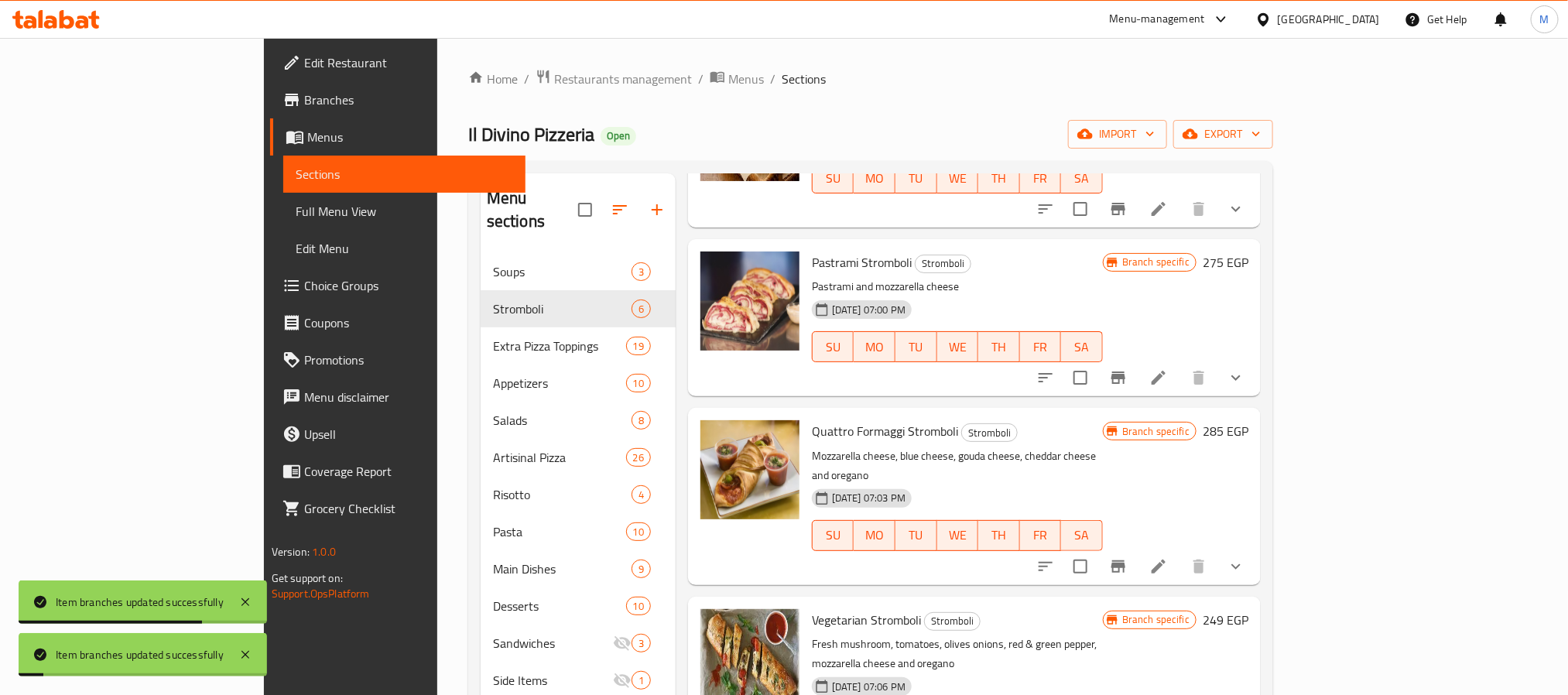
scroll to position [348, 0]
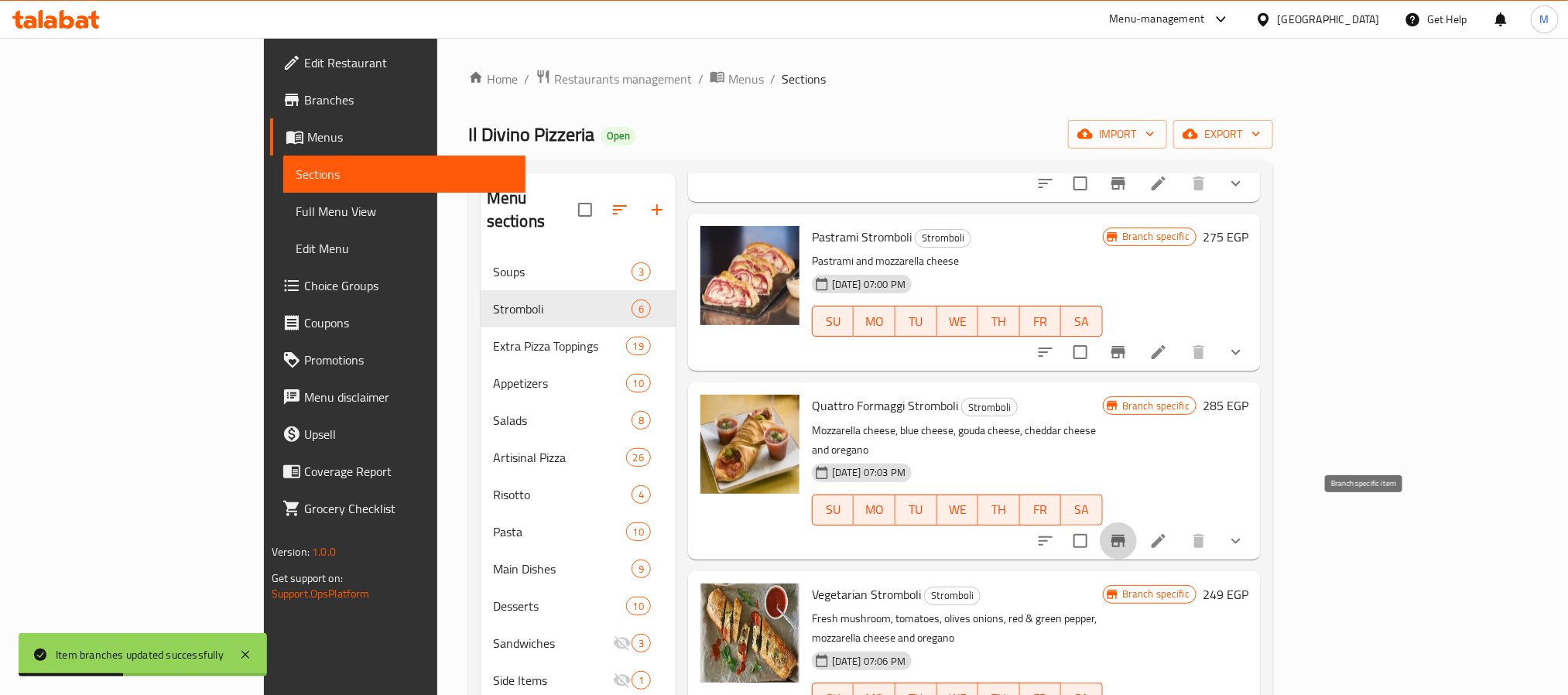
click at [1127, 532] on icon "Branch-specific-item" at bounding box center [1118, 541] width 19 height 19
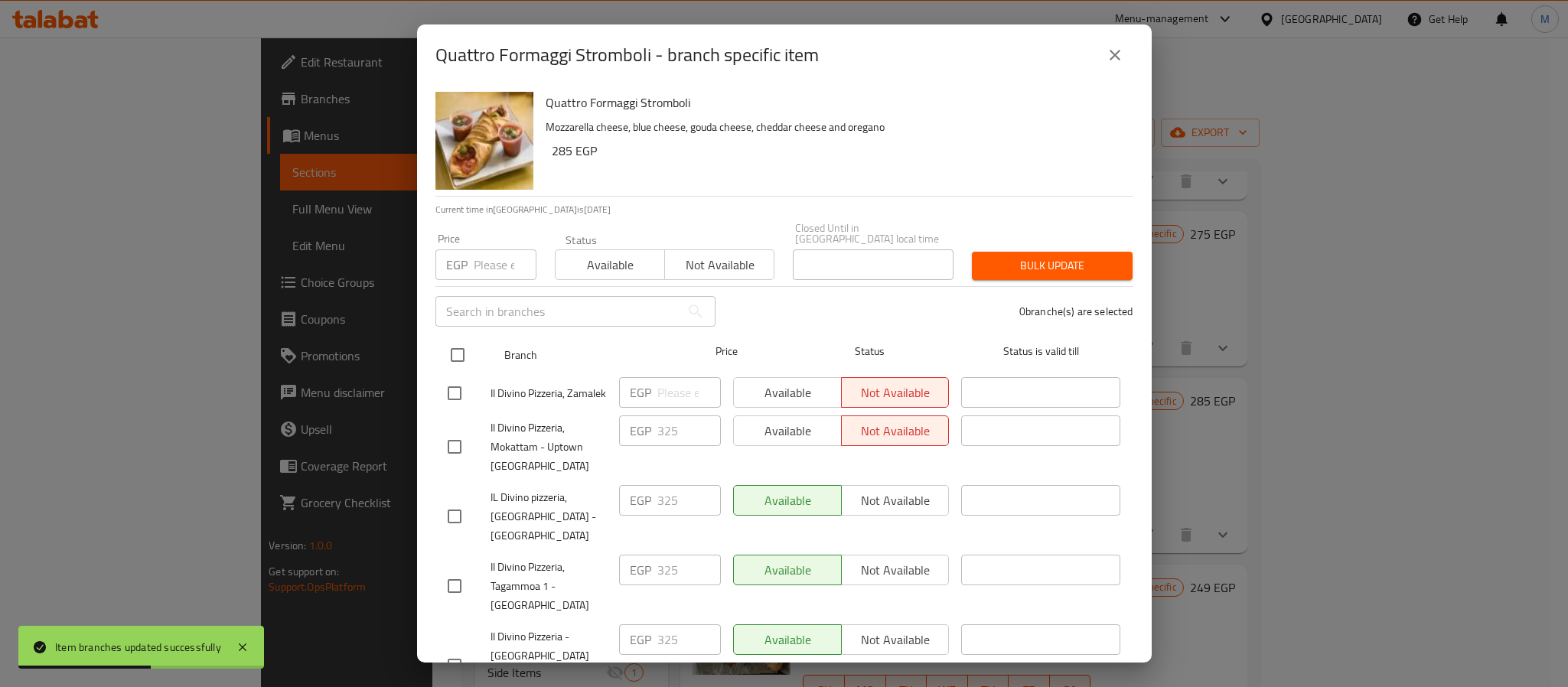
click at [458, 345] on input "checkbox" at bounding box center [458, 354] width 32 height 32
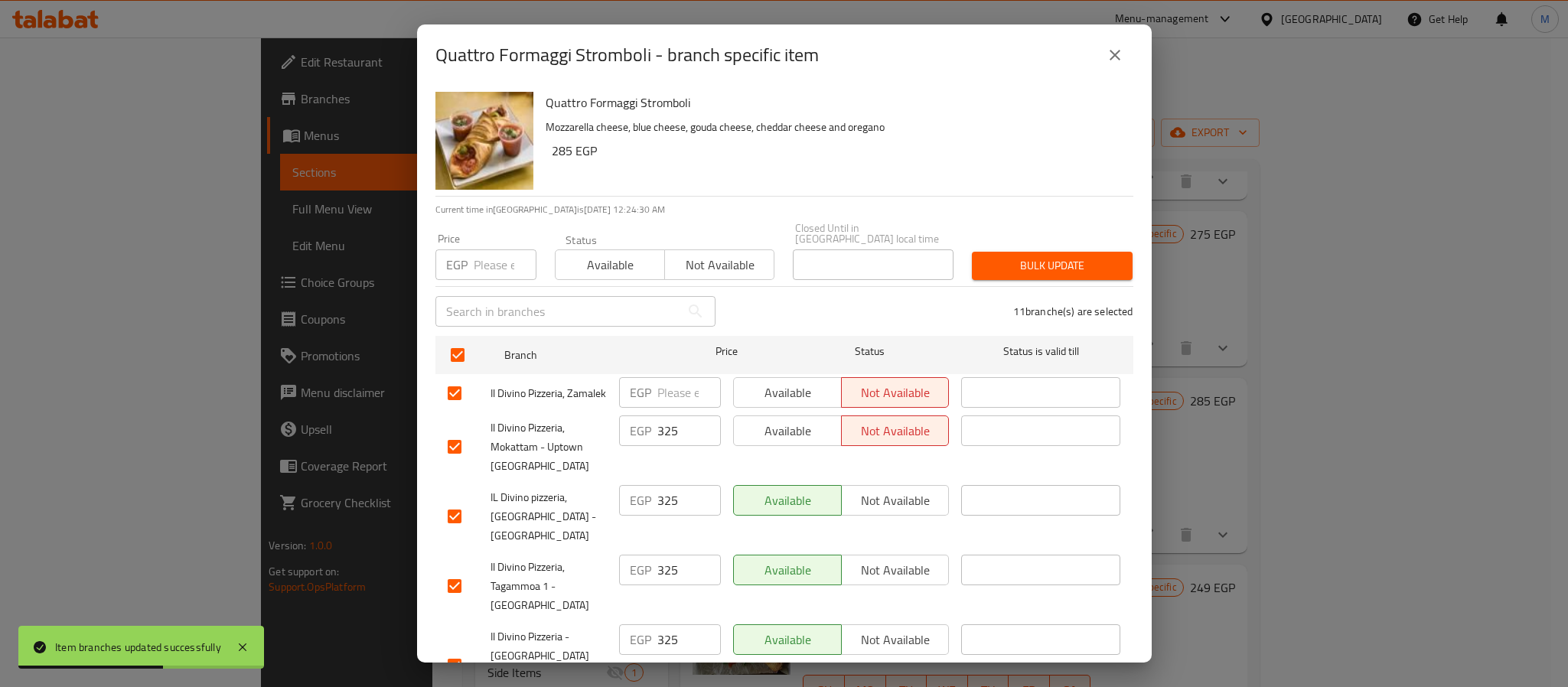
click at [469, 269] on div "EGP Price" at bounding box center [486, 265] width 101 height 30
click at [476, 251] on input "number" at bounding box center [505, 265] width 62 height 30
paste input "354"
click at [1007, 256] on span "Bulk update" at bounding box center [1052, 265] width 136 height 20
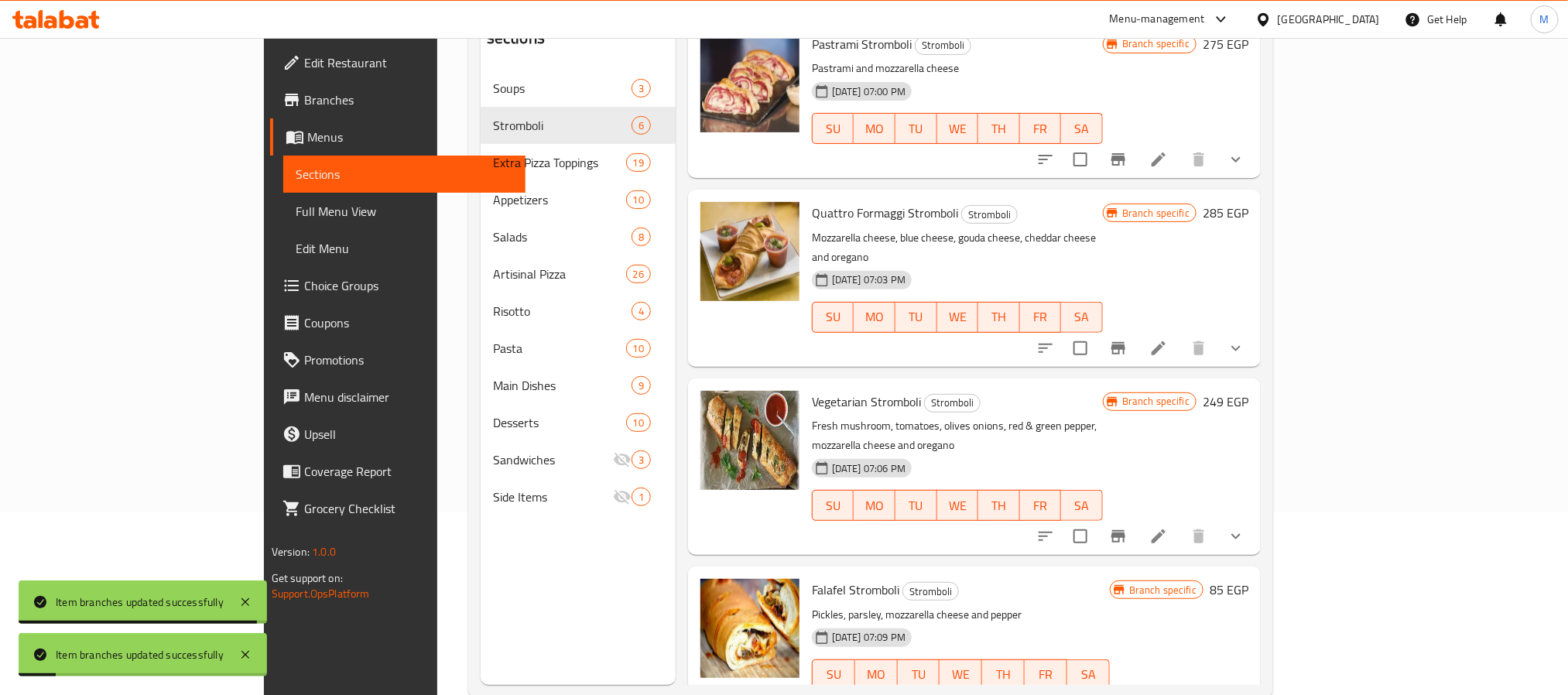
scroll to position [216, 0]
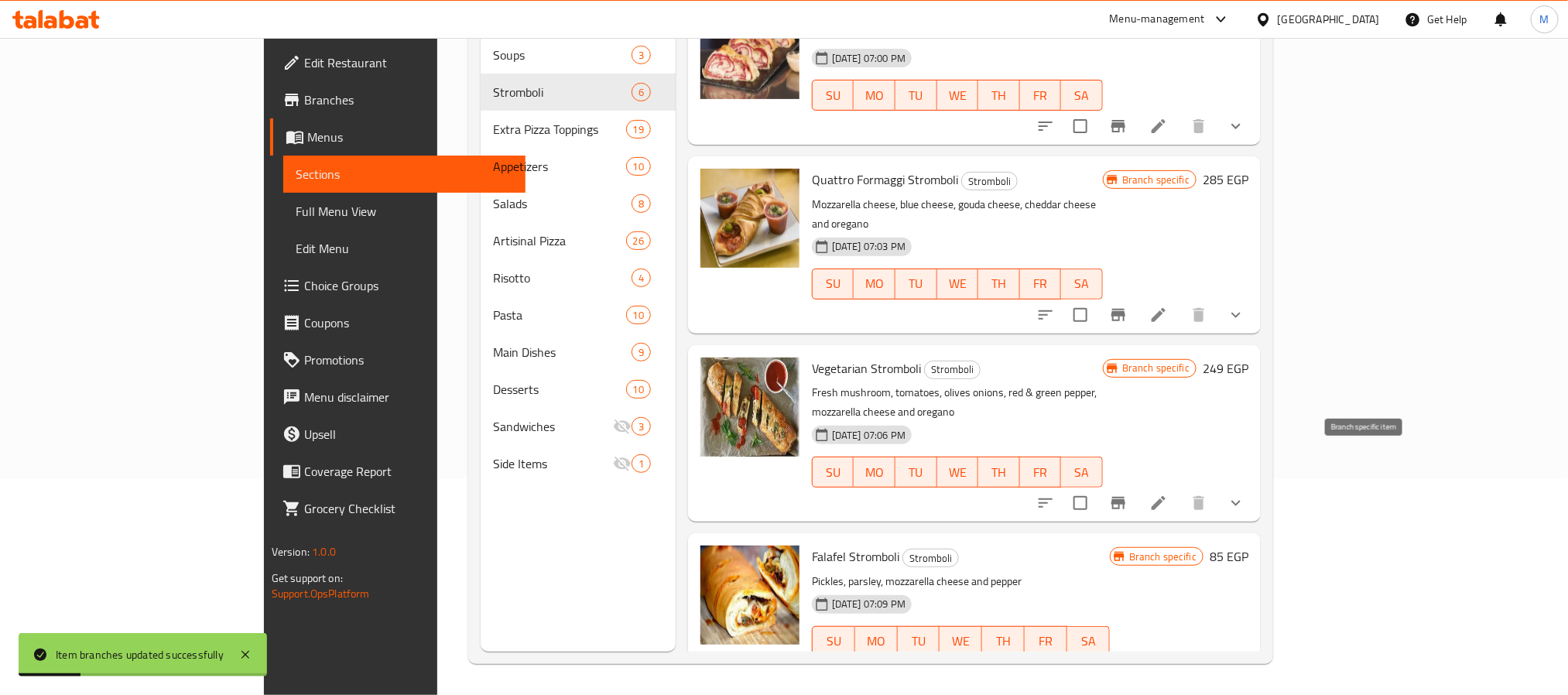
click at [1127, 494] on icon "Branch-specific-item" at bounding box center [1118, 503] width 19 height 19
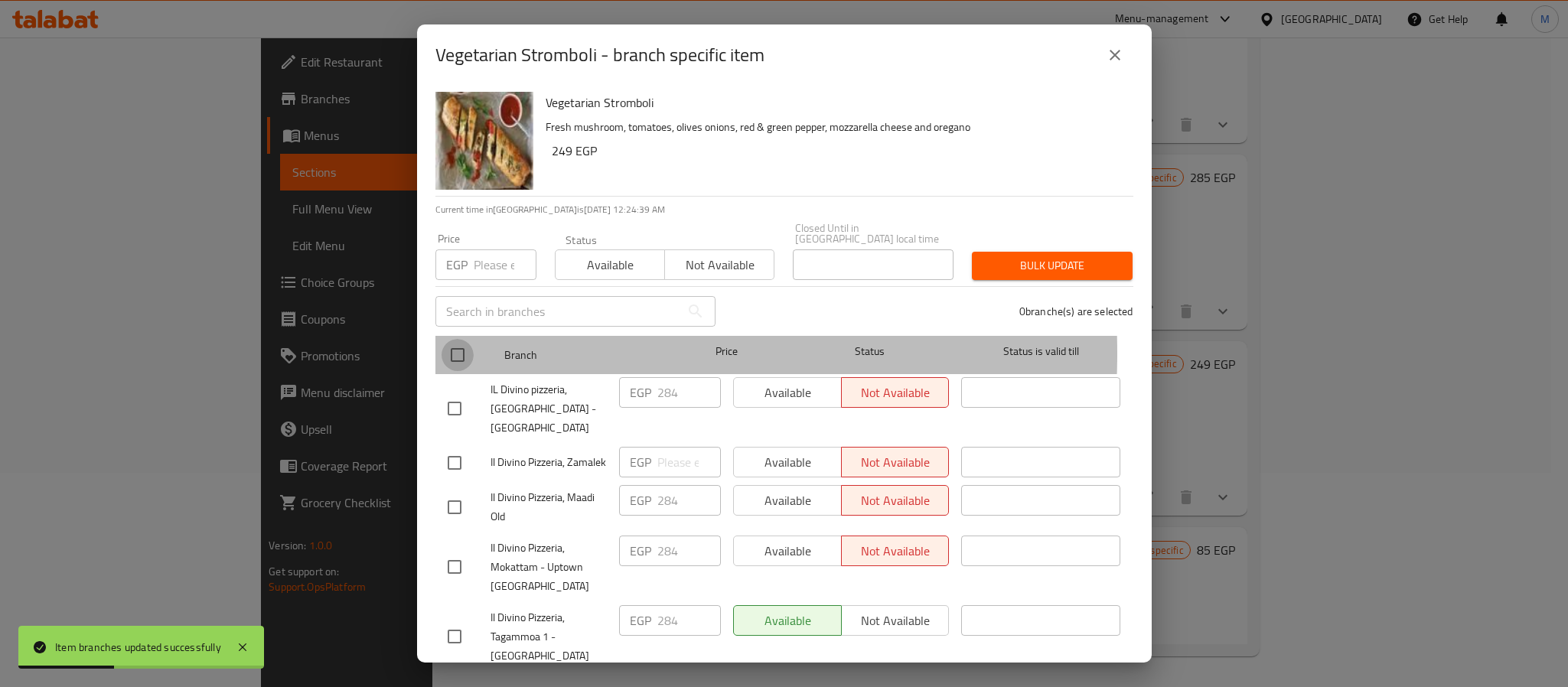
click at [462, 342] on input "checkbox" at bounding box center [458, 354] width 32 height 32
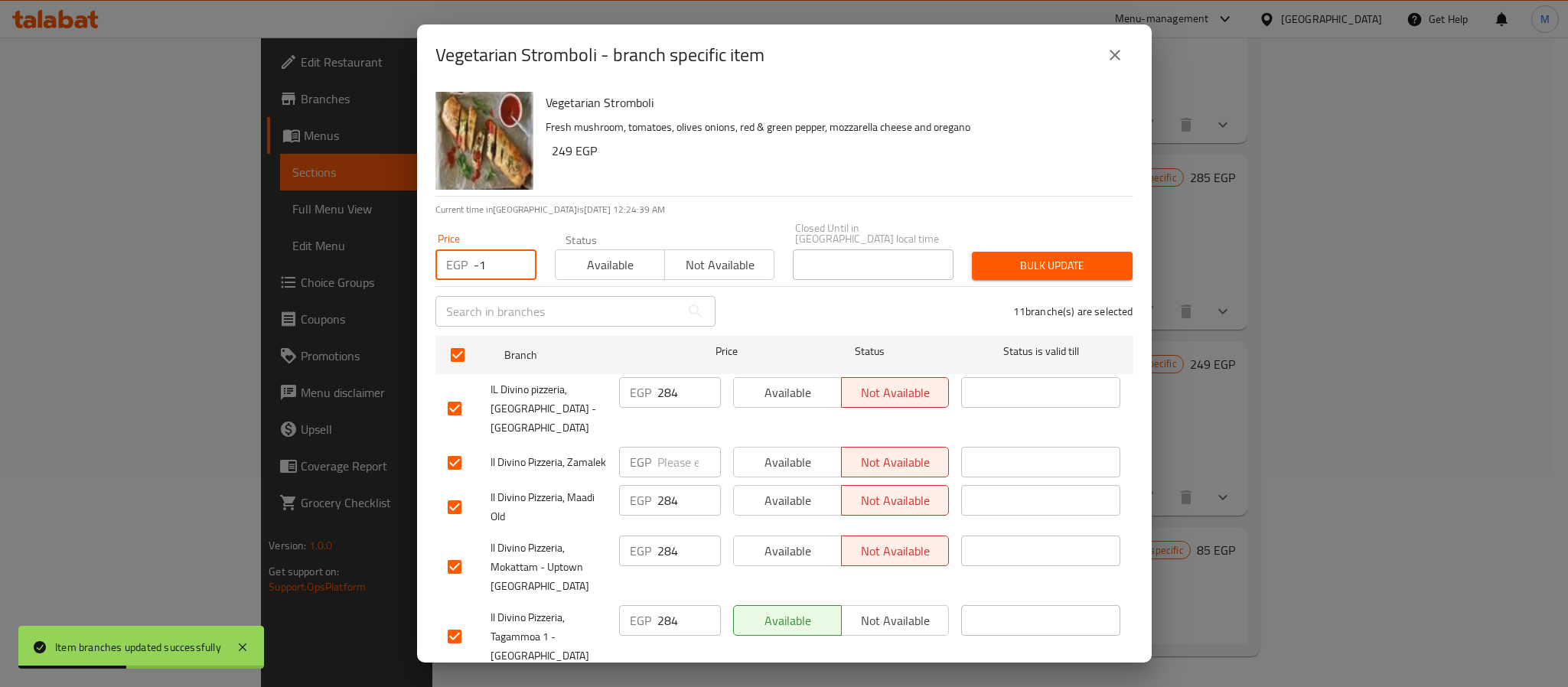
click at [511, 262] on input "-1" at bounding box center [505, 265] width 62 height 30
paste input "326"
click at [497, 259] on input "-1326" at bounding box center [505, 265] width 62 height 30
paste input "number"
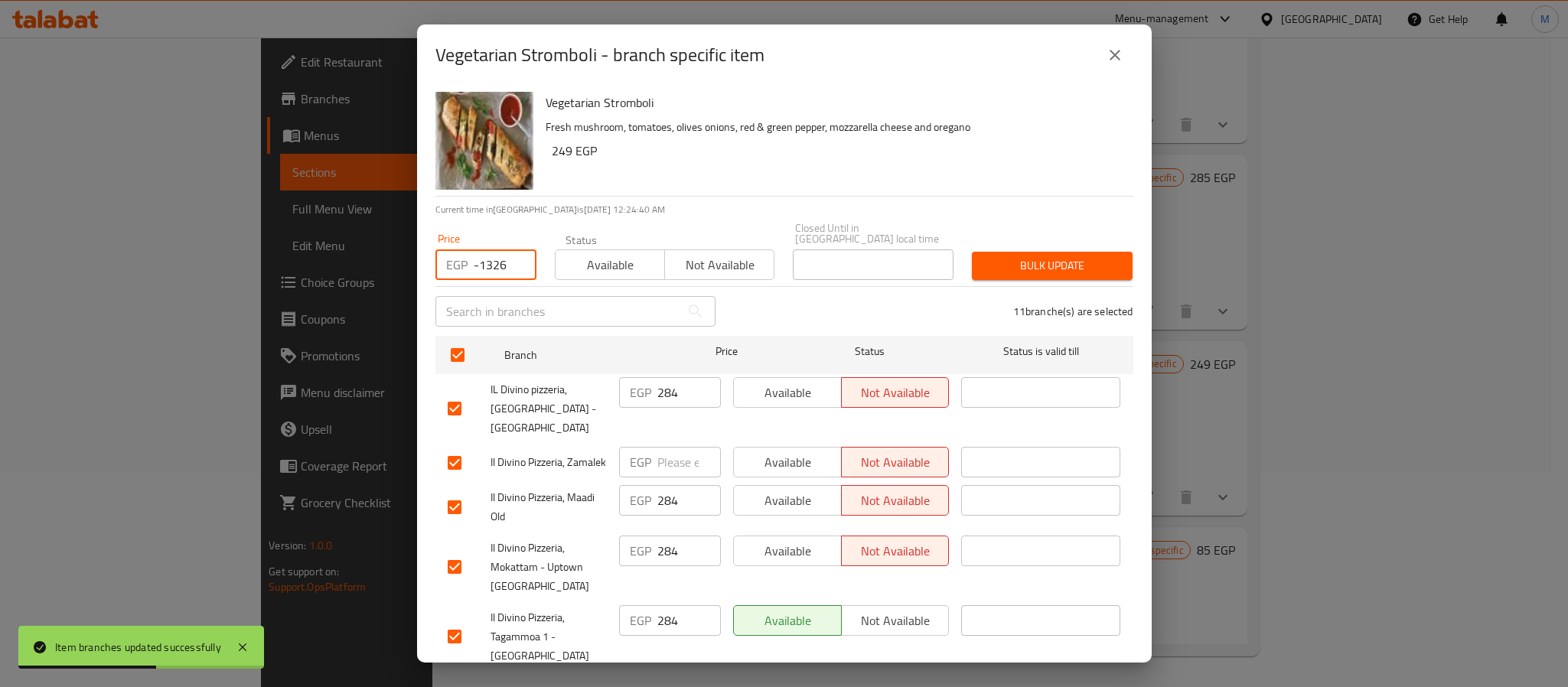
click at [497, 259] on input "-1326" at bounding box center [505, 265] width 62 height 30
click at [1032, 256] on span "Bulk update" at bounding box center [1052, 265] width 136 height 20
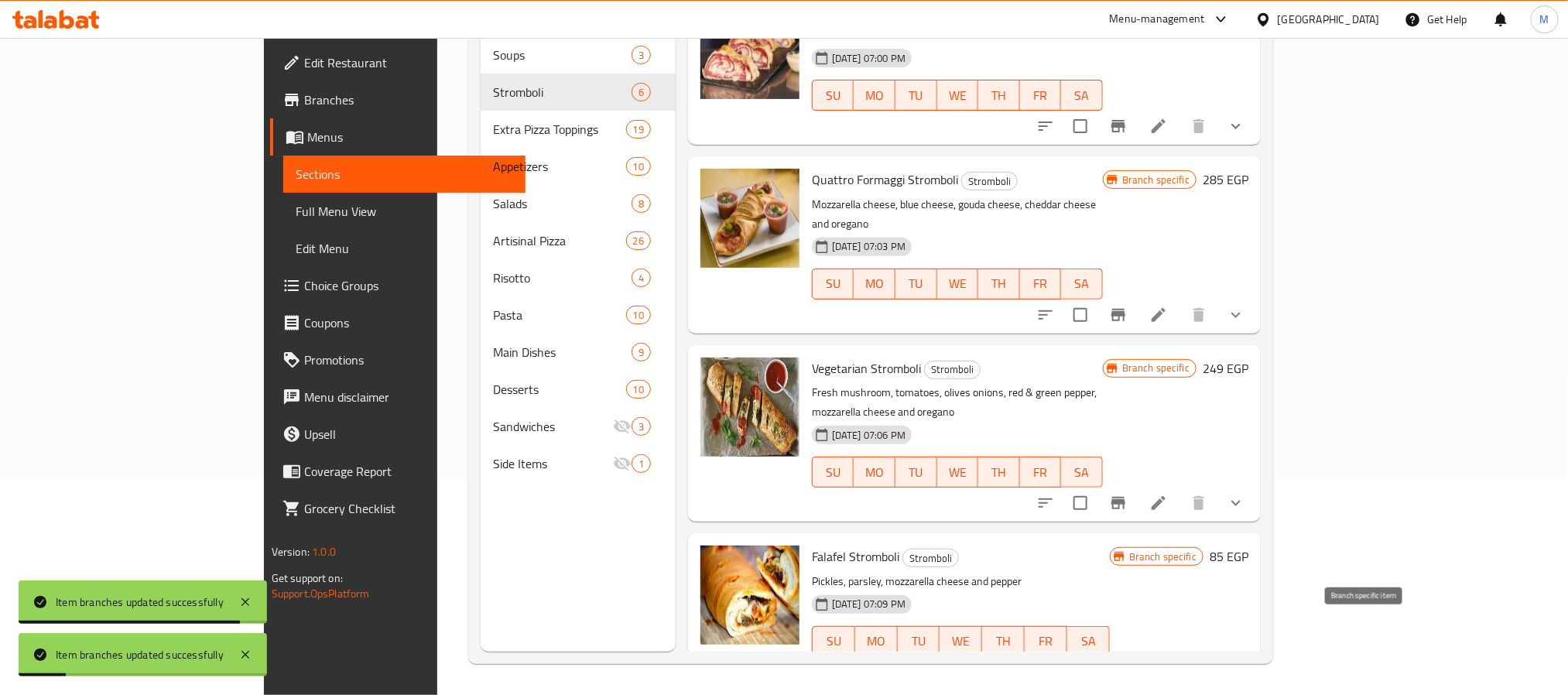
click at [1127, 663] on icon "Branch-specific-item" at bounding box center [1118, 673] width 19 height 19
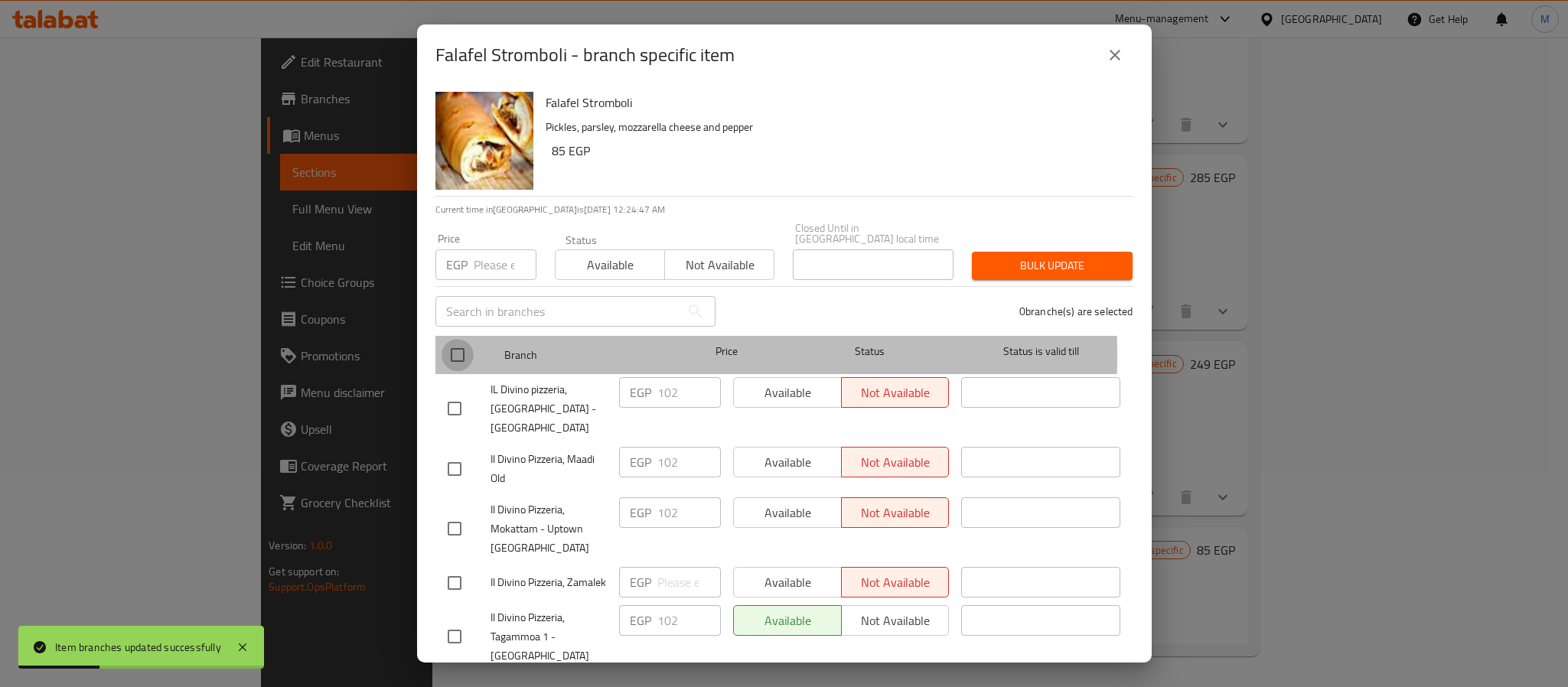
click at [461, 345] on input "checkbox" at bounding box center [458, 354] width 32 height 32
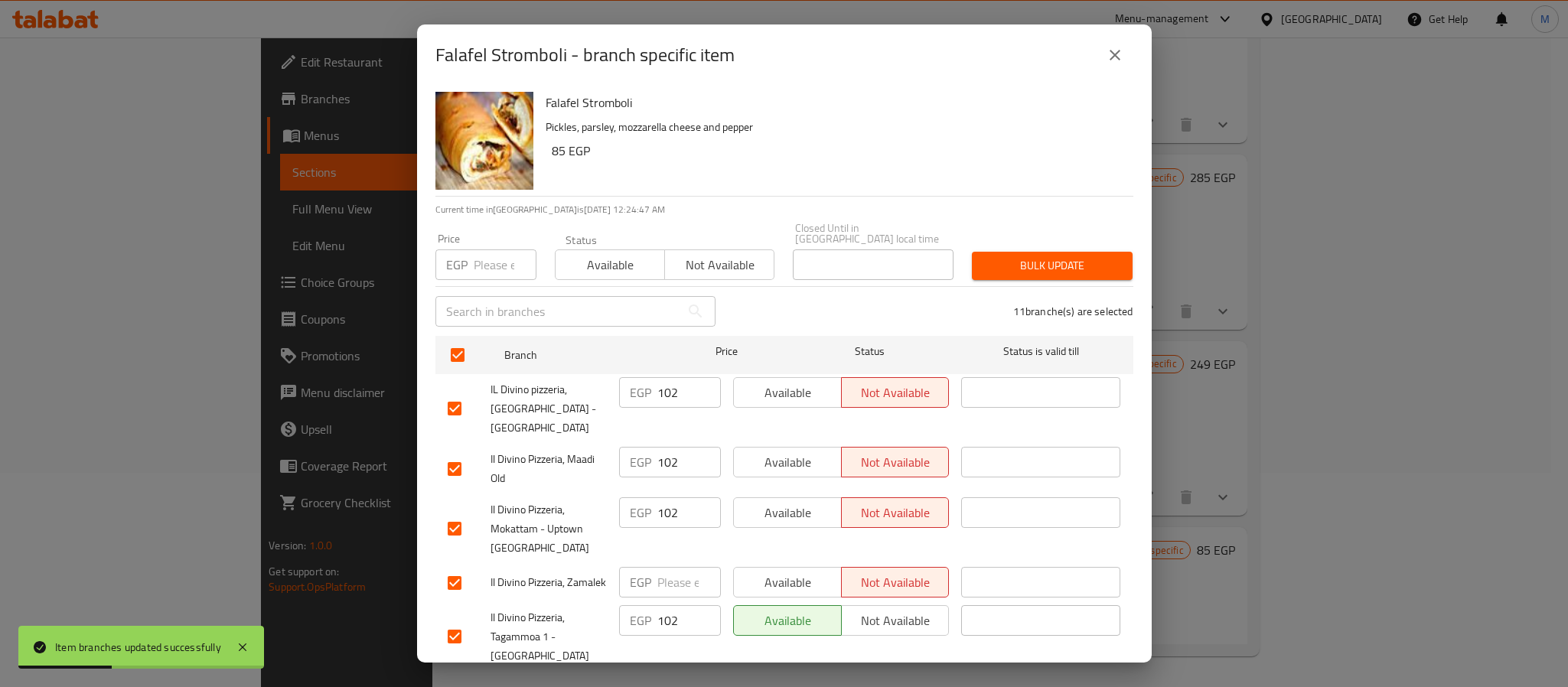
click at [490, 269] on input "number" at bounding box center [505, 265] width 62 height 30
click at [497, 255] on input "number" at bounding box center [505, 265] width 62 height 30
paste input "114"
click at [984, 256] on span "Bulk update" at bounding box center [1052, 265] width 136 height 20
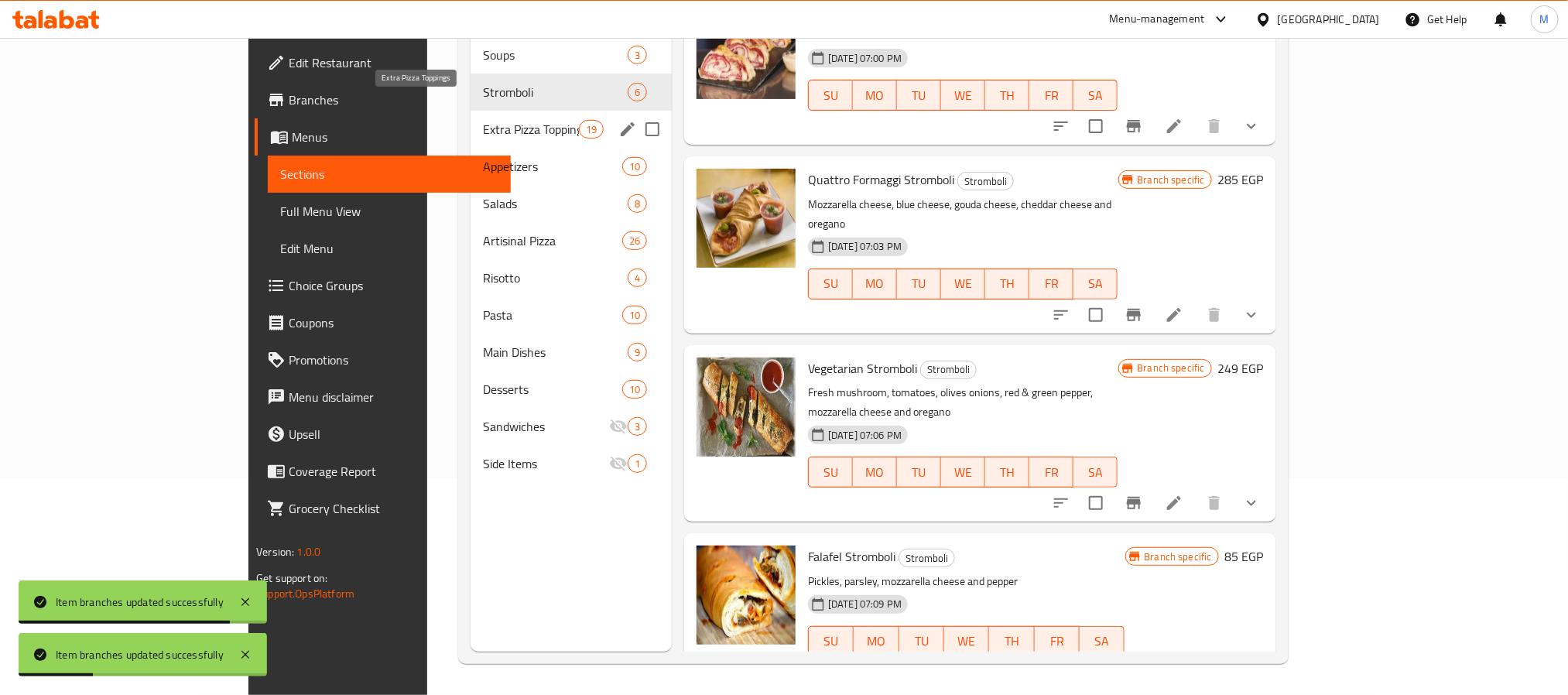
click at [483, 120] on span "Extra Pizza Toppings" at bounding box center [531, 130] width 96 height 19
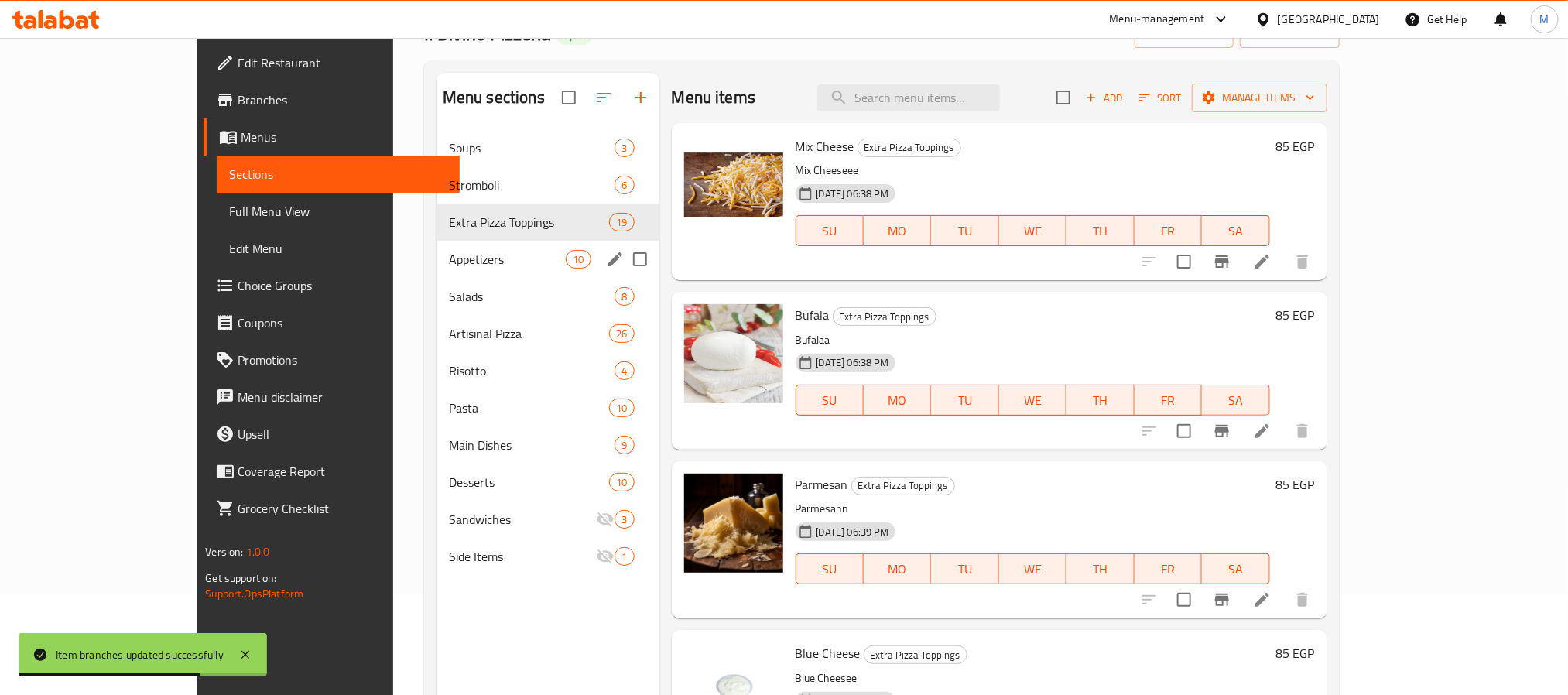
scroll to position [216, 0]
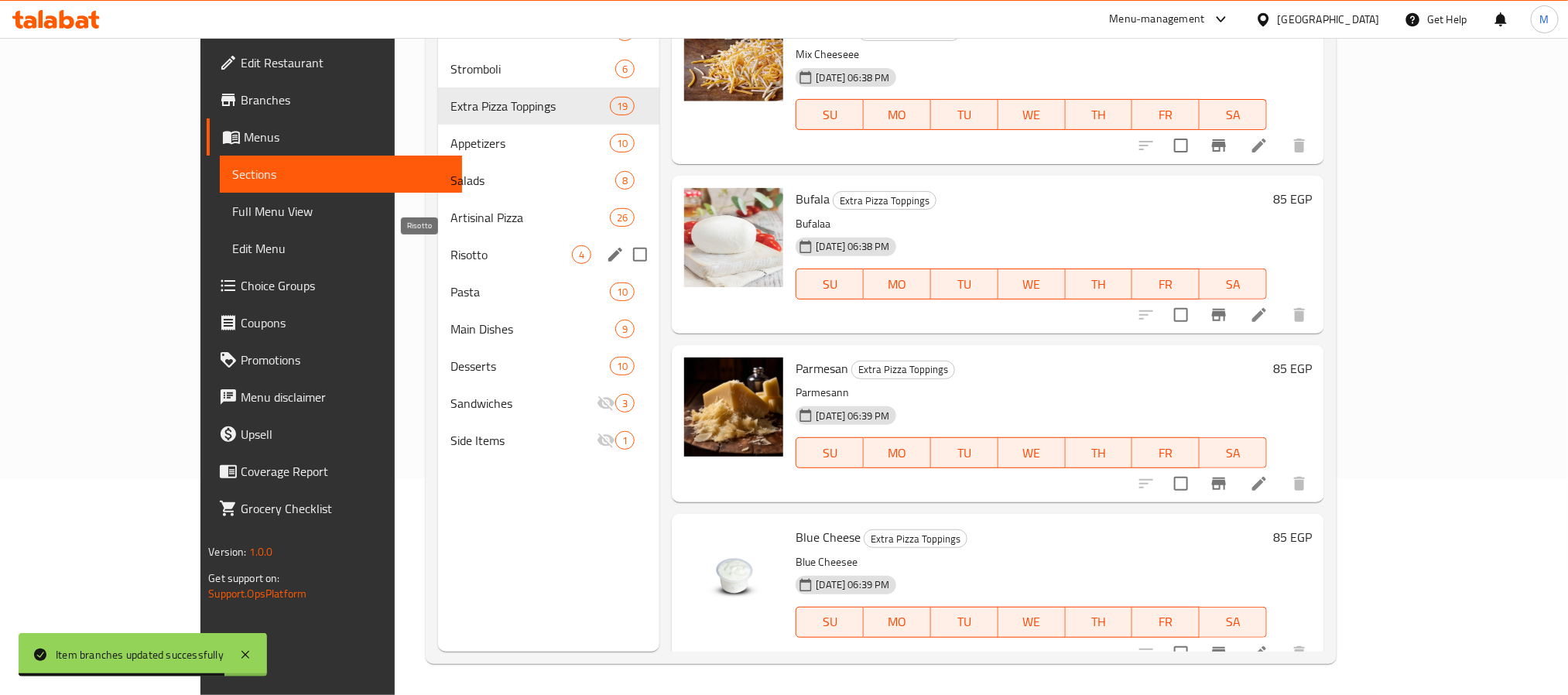
click at [450, 256] on span "Risotto" at bounding box center [511, 255] width 122 height 19
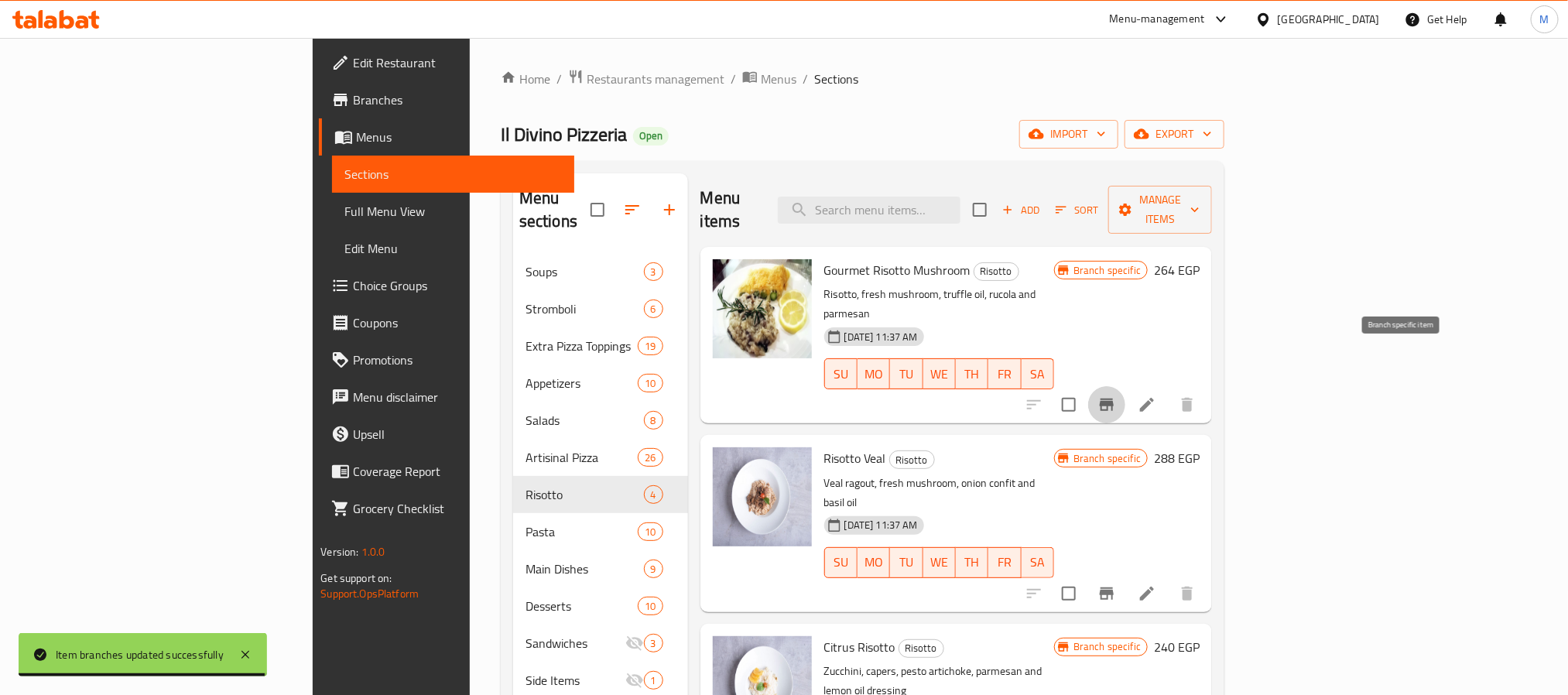
click at [1113, 399] on icon "Branch-specific-item" at bounding box center [1107, 405] width 14 height 13
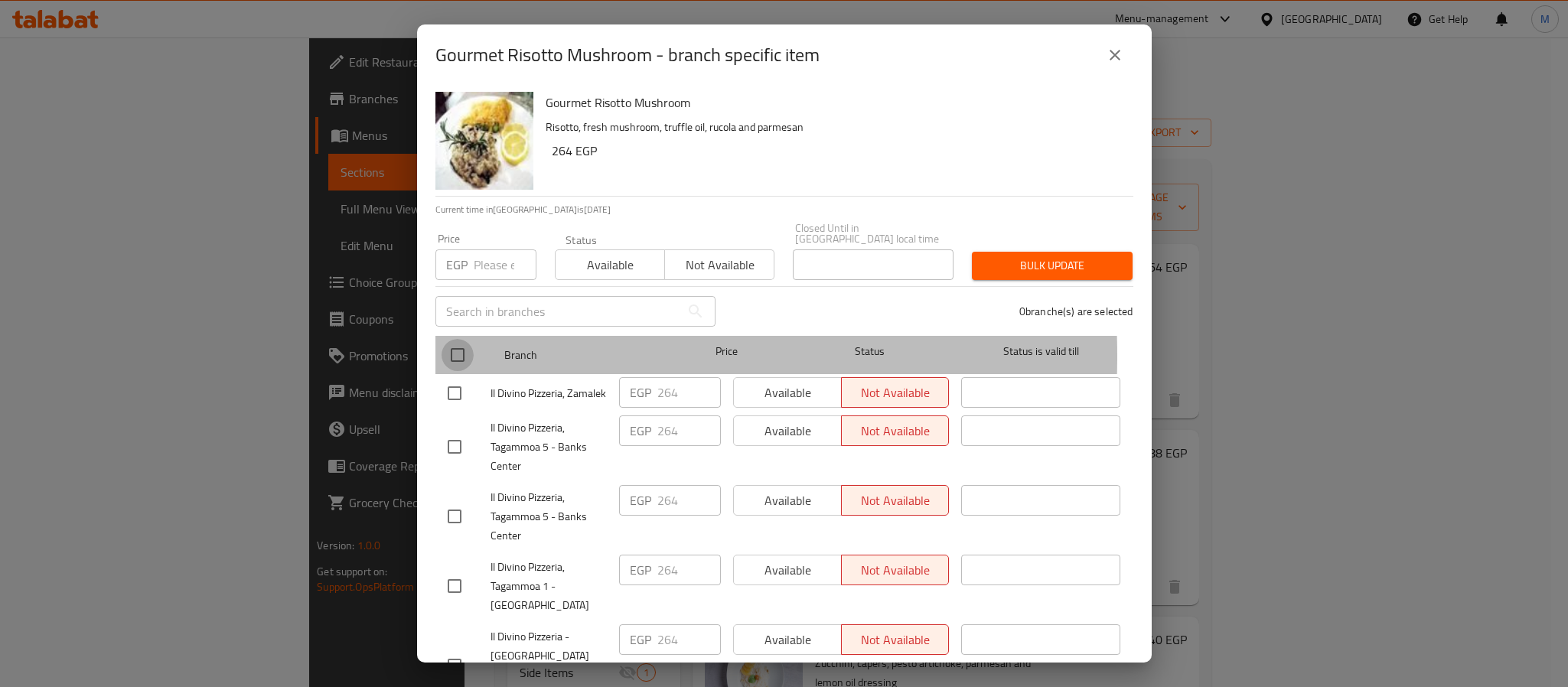
click at [452, 345] on input "checkbox" at bounding box center [458, 354] width 32 height 32
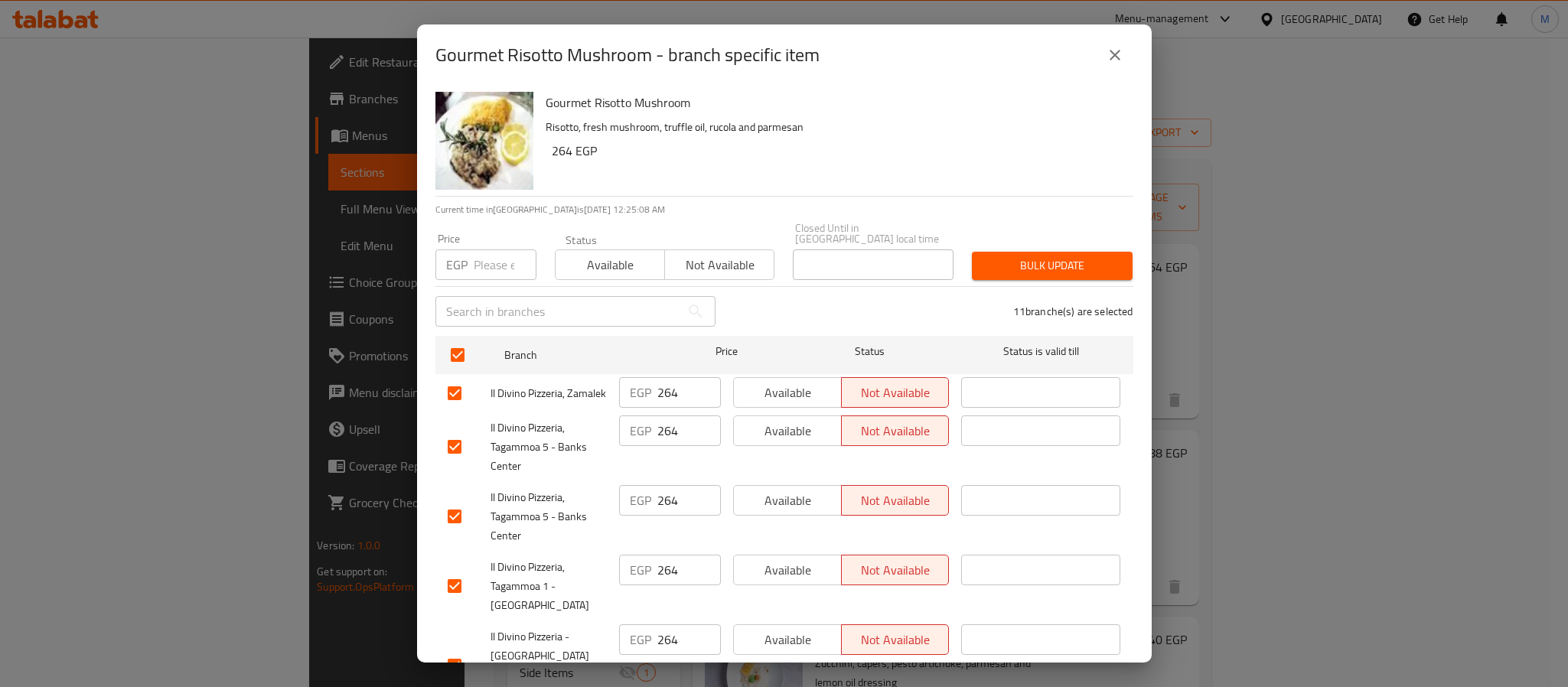
click at [480, 250] on input "number" at bounding box center [505, 265] width 62 height 30
paste input "354"
click at [1084, 269] on div "Bulk update" at bounding box center [1052, 266] width 179 height 47
click at [1060, 256] on span "Bulk update" at bounding box center [1052, 265] width 136 height 20
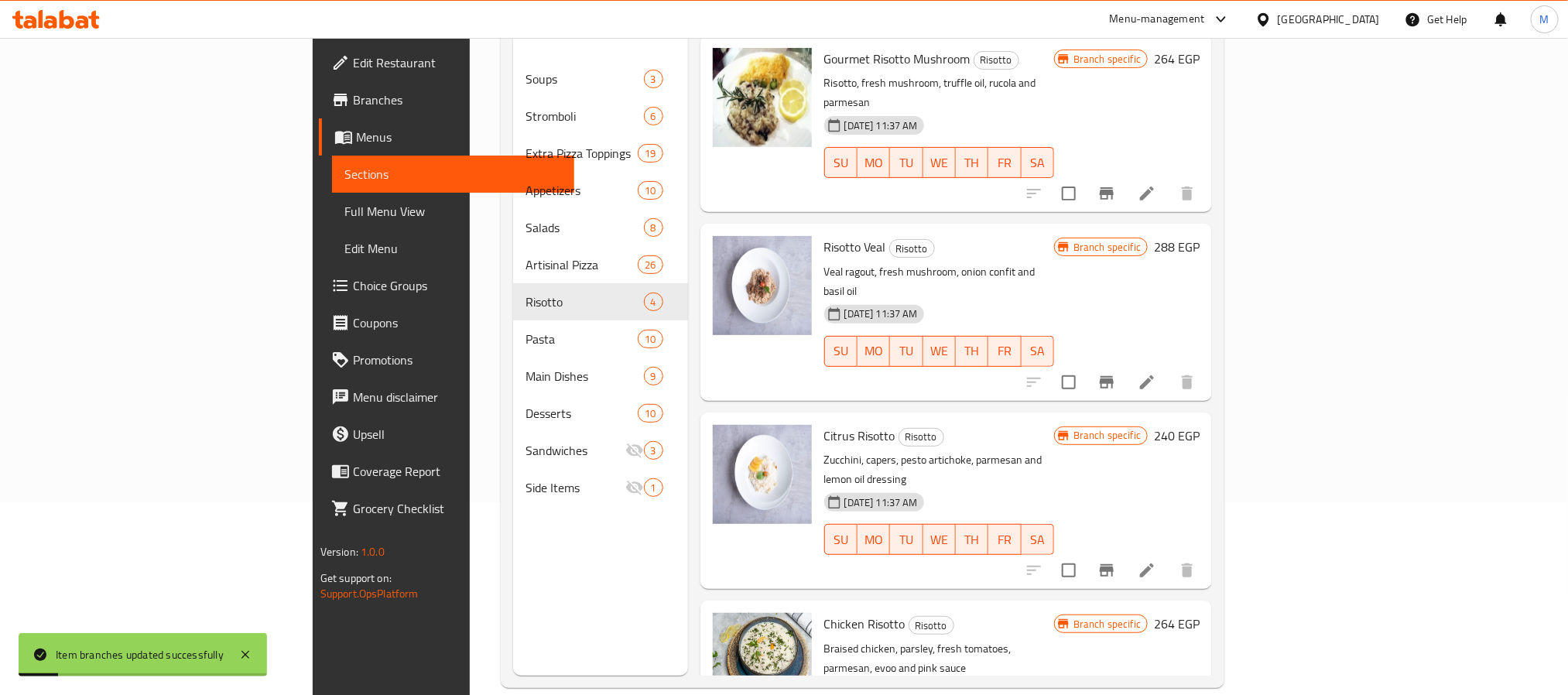
scroll to position [216, 0]
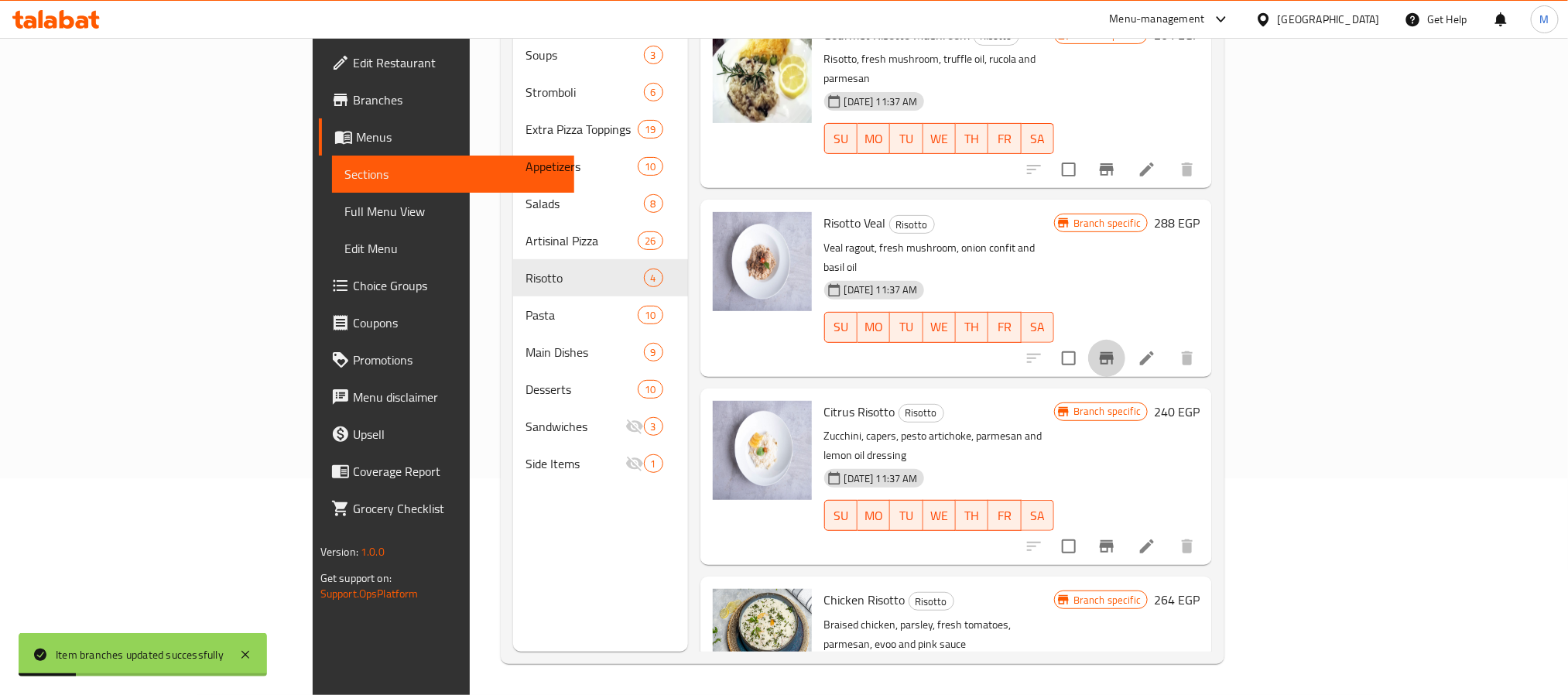
click at [1113, 352] on icon "Branch-specific-item" at bounding box center [1107, 359] width 14 height 13
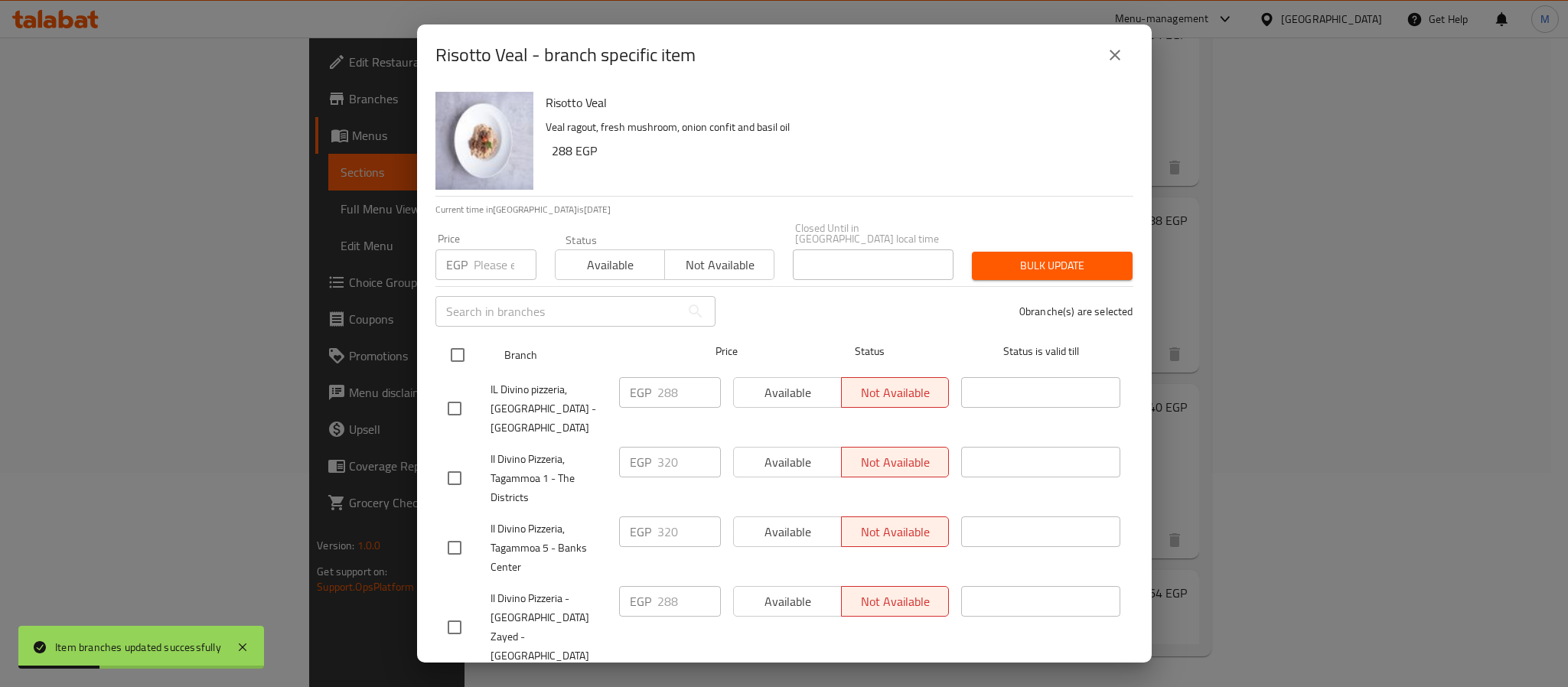
click at [454, 349] on input "checkbox" at bounding box center [458, 354] width 32 height 32
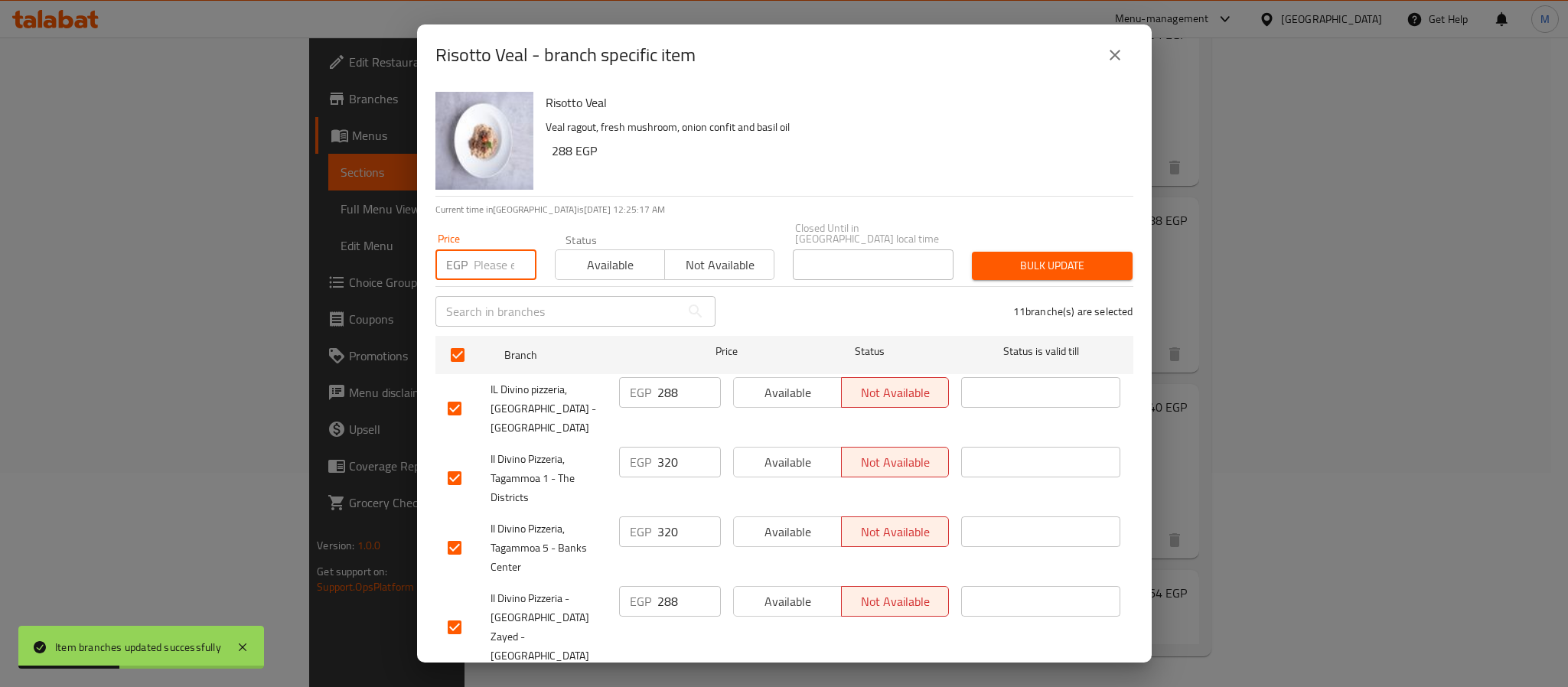
click at [485, 252] on input "number" at bounding box center [505, 265] width 62 height 30
paste input "436"
click at [1020, 256] on span "Bulk update" at bounding box center [1052, 265] width 136 height 20
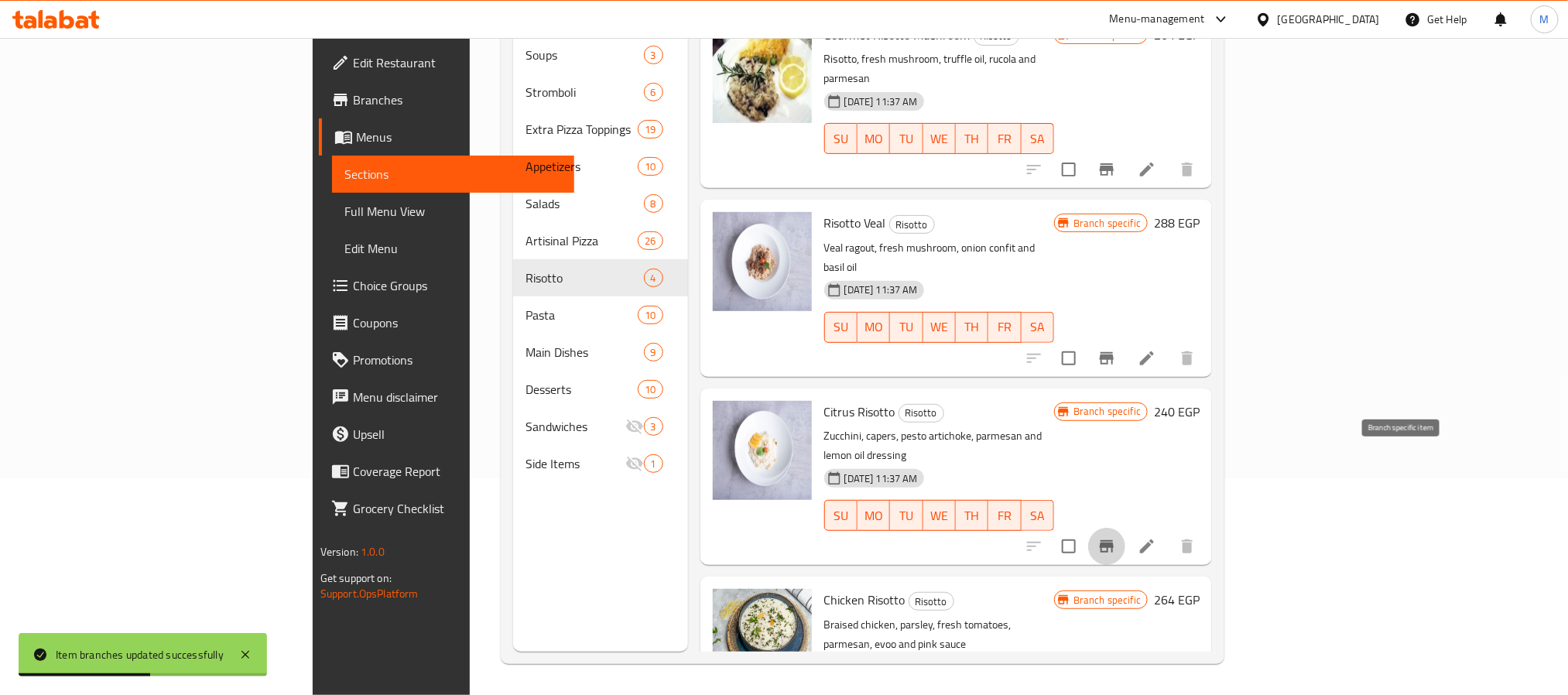
click at [1113, 540] on icon "Branch-specific-item" at bounding box center [1107, 547] width 14 height 13
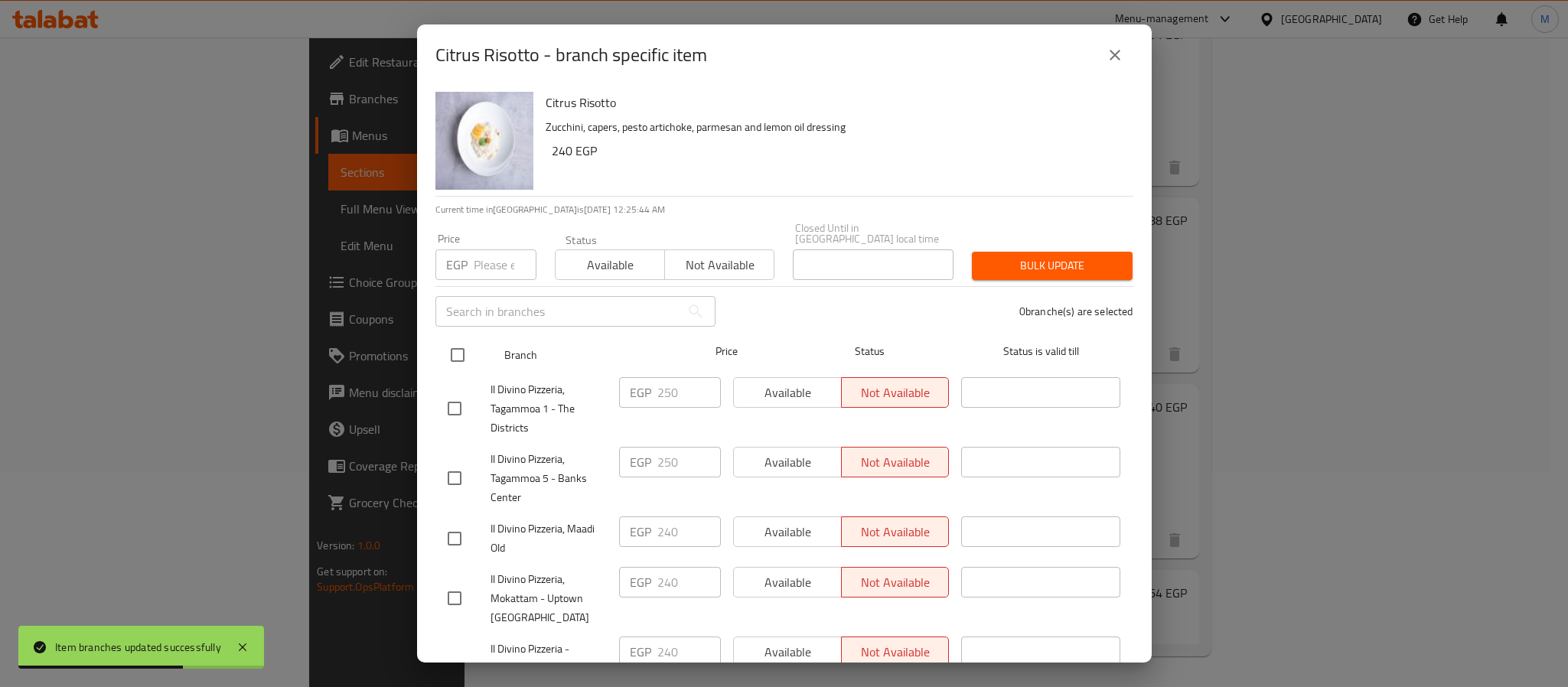
click at [458, 344] on input "checkbox" at bounding box center [458, 354] width 32 height 32
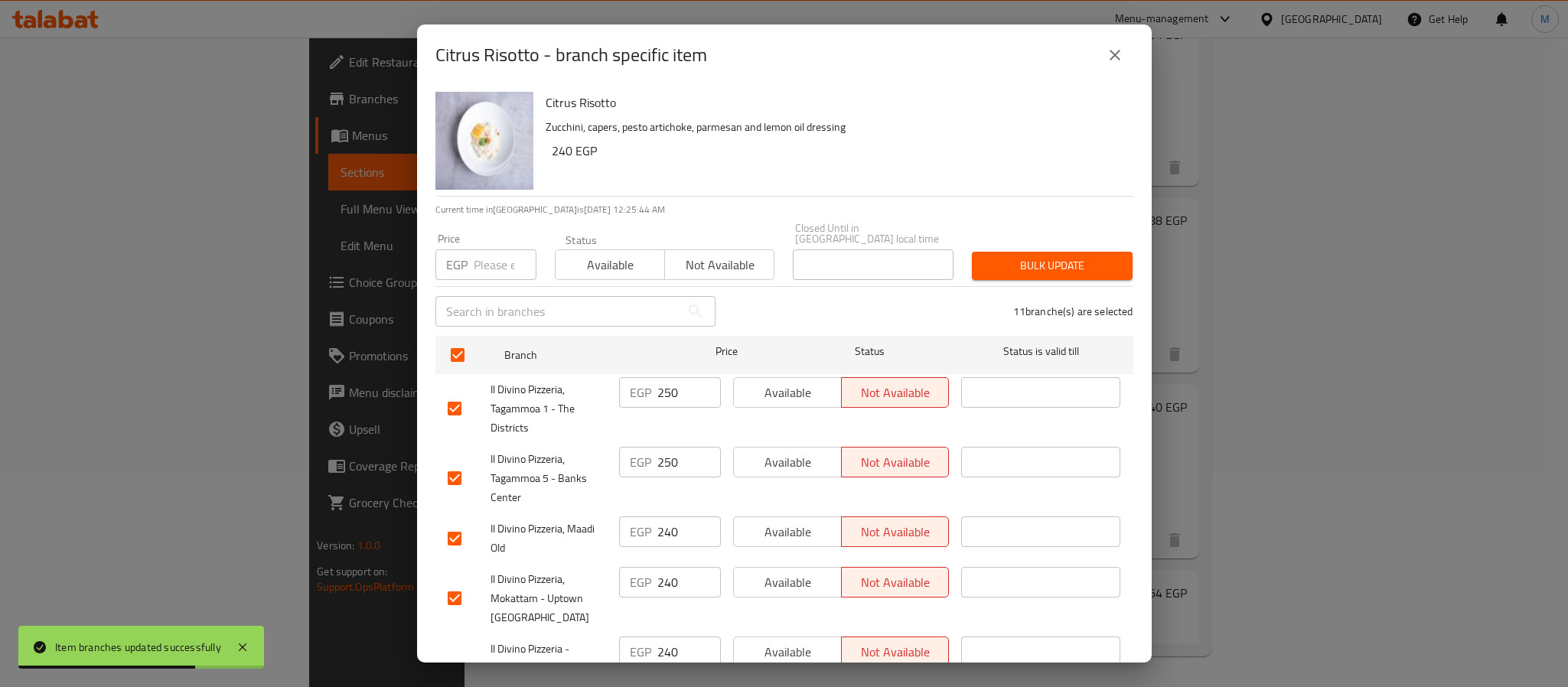
click at [461, 262] on p "EGP" at bounding box center [456, 265] width 21 height 19
click at [480, 253] on input "number" at bounding box center [505, 265] width 62 height 30
paste input "342"
click at [1045, 284] on div "11 branche(s) are selected" at bounding box center [933, 311] width 418 height 55
click at [1041, 256] on span "Bulk update" at bounding box center [1052, 265] width 136 height 20
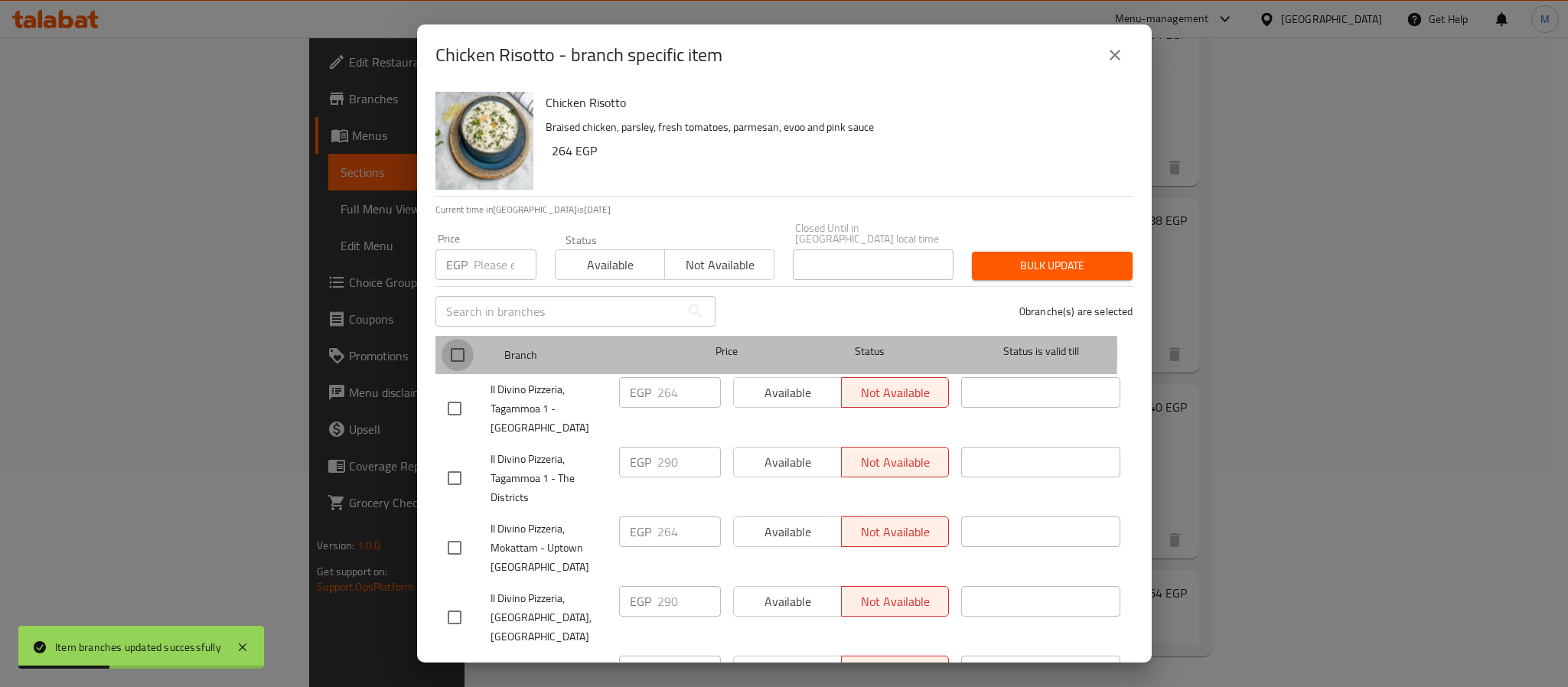
click at [458, 340] on input "checkbox" at bounding box center [458, 354] width 32 height 32
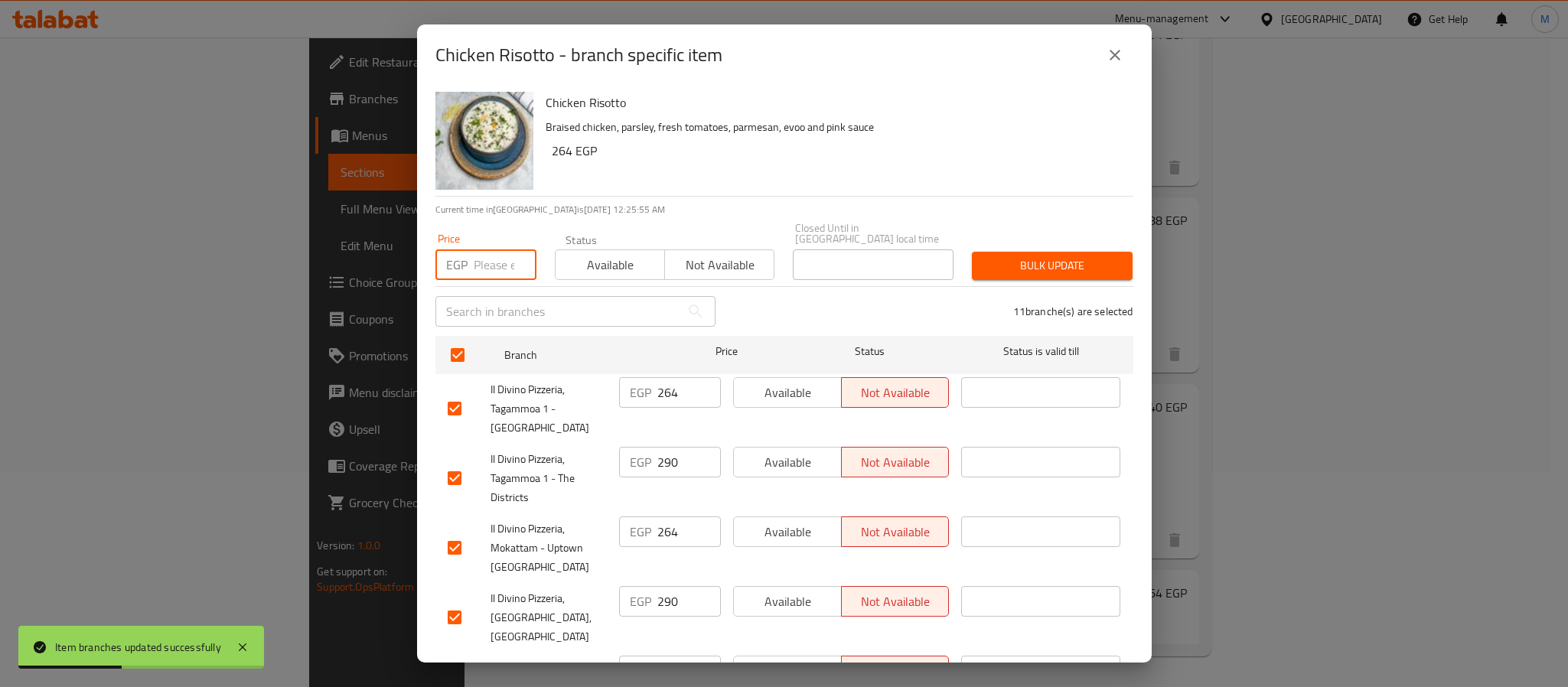
click at [483, 252] on input "number" at bounding box center [505, 265] width 62 height 30
paste input "315"
click at [1075, 267] on button "Bulk update" at bounding box center [1053, 265] width 161 height 28
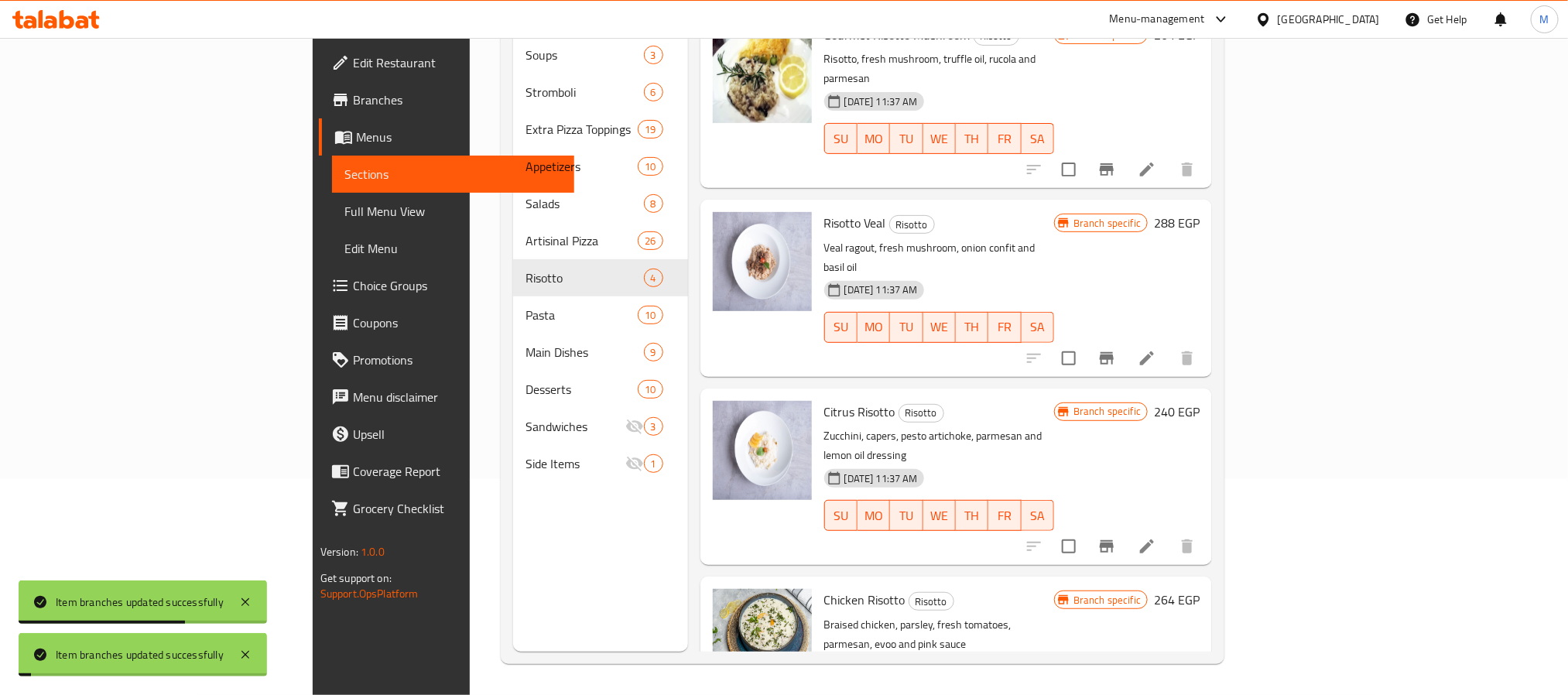
scroll to position [20, 0]
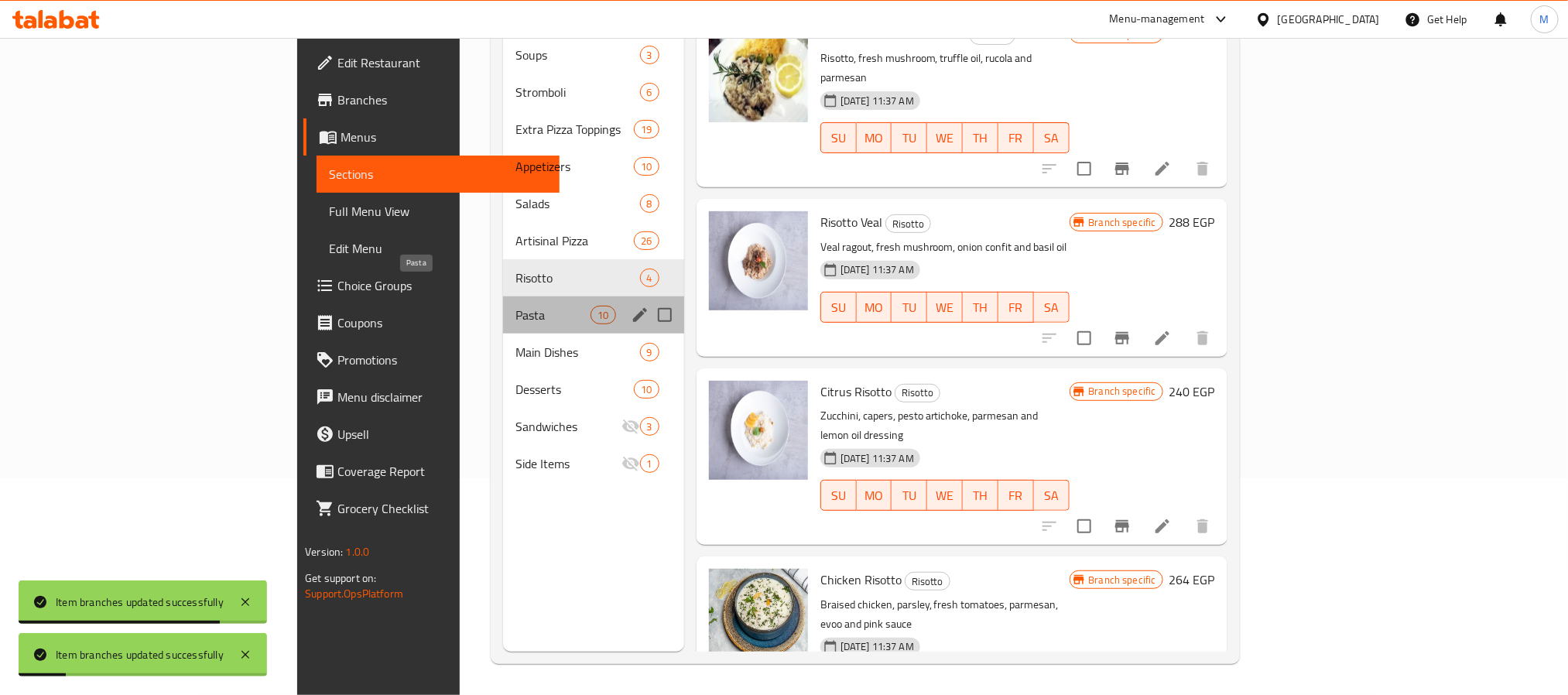
click at [516, 306] on span "Pasta" at bounding box center [553, 315] width 76 height 19
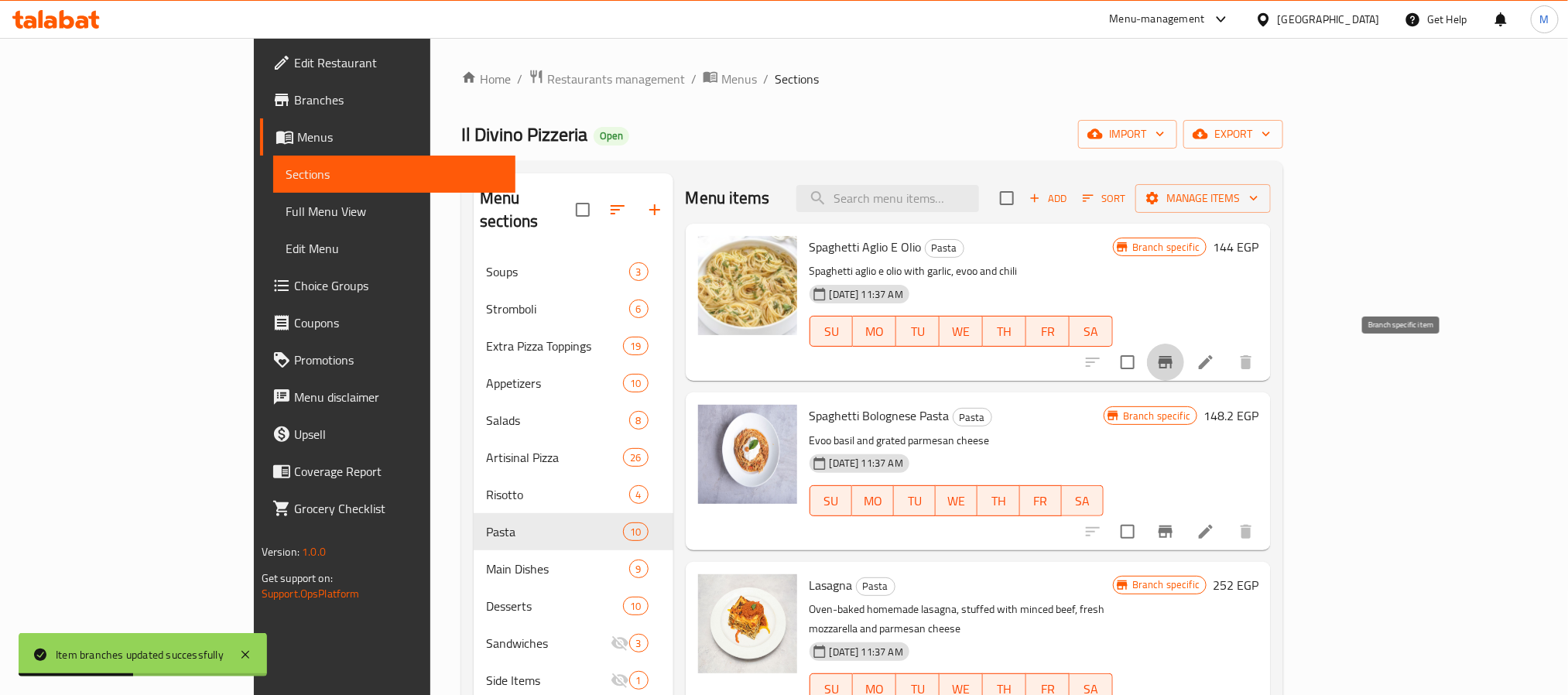
click at [1184, 360] on button "Branch-specific-item" at bounding box center [1165, 362] width 37 height 37
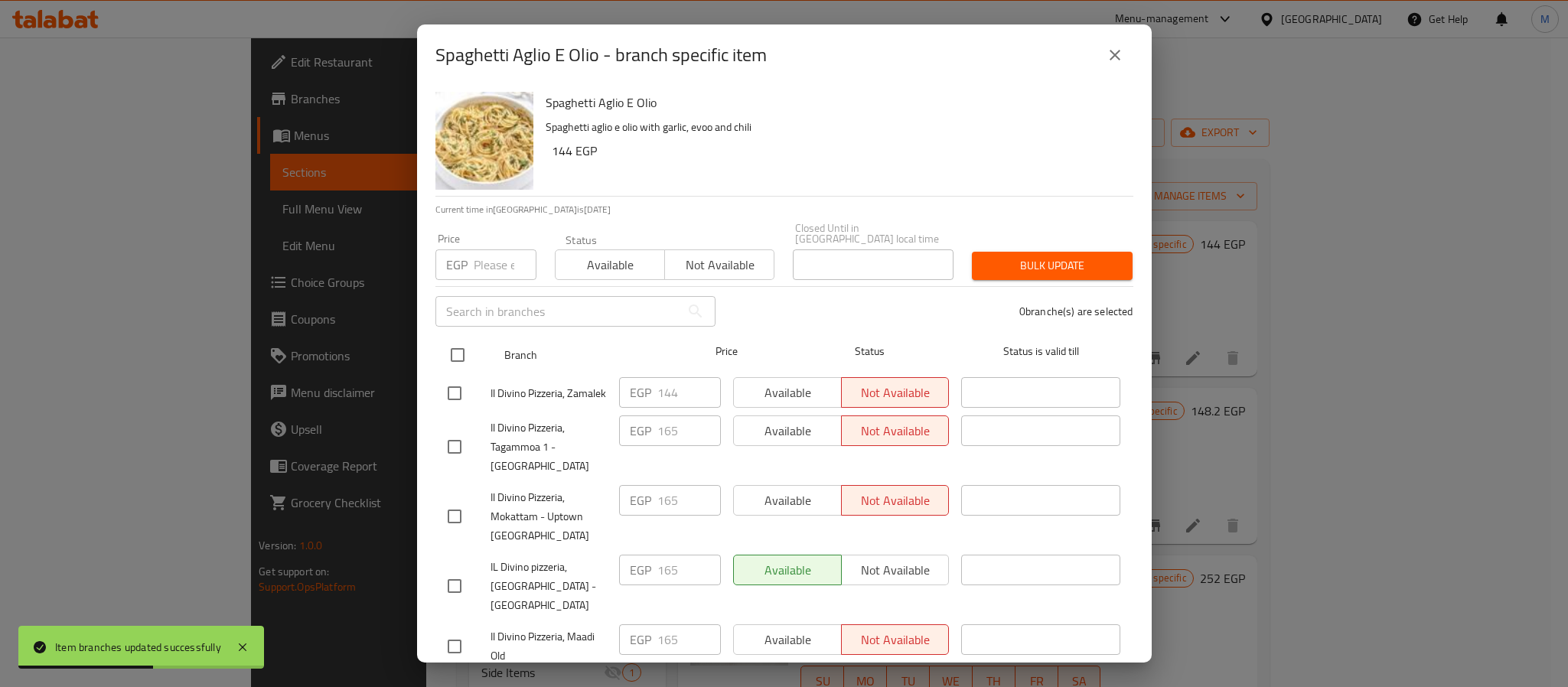
click at [461, 342] on input "checkbox" at bounding box center [458, 354] width 32 height 32
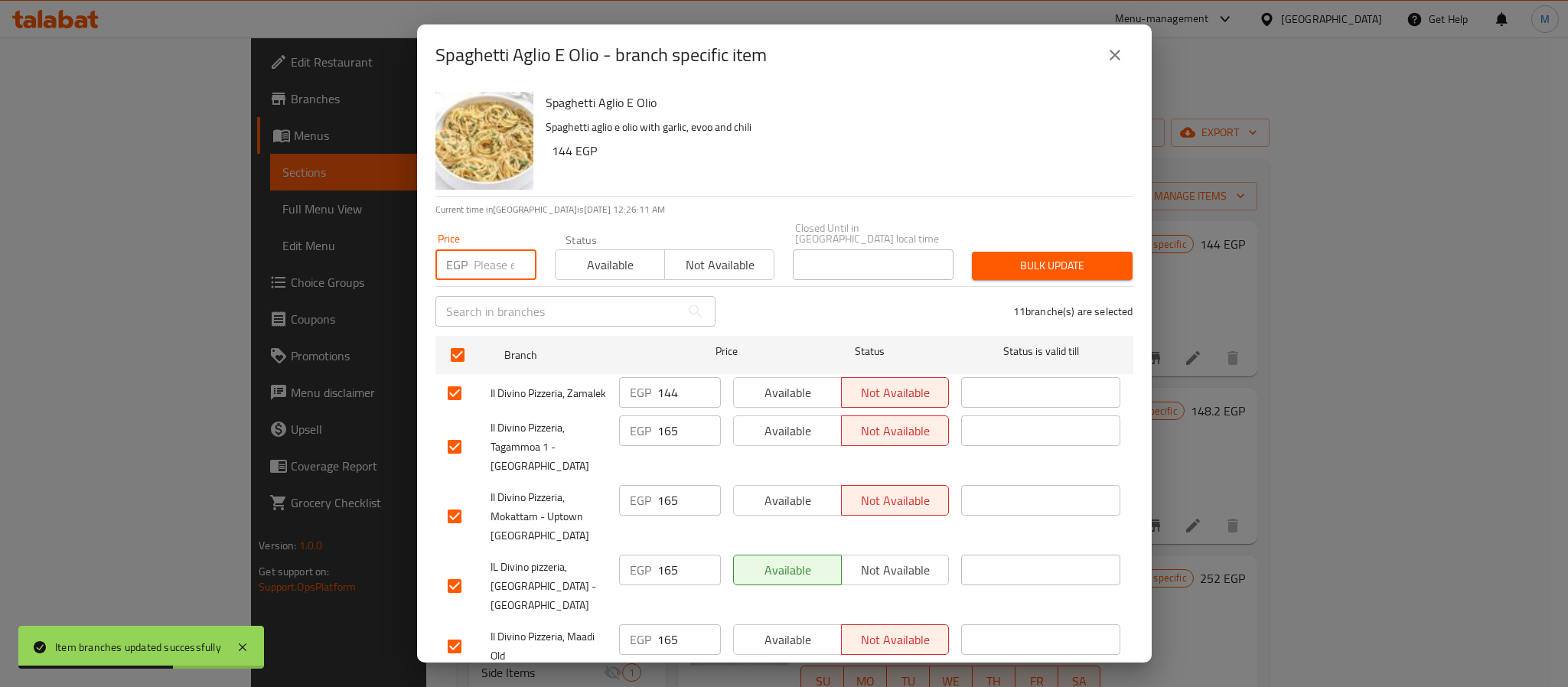
click at [492, 250] on input "number" at bounding box center [505, 265] width 62 height 30
paste input "194"
click at [1004, 269] on div "Bulk update" at bounding box center [1052, 266] width 179 height 47
click at [1006, 259] on span "Bulk update" at bounding box center [1052, 265] width 136 height 20
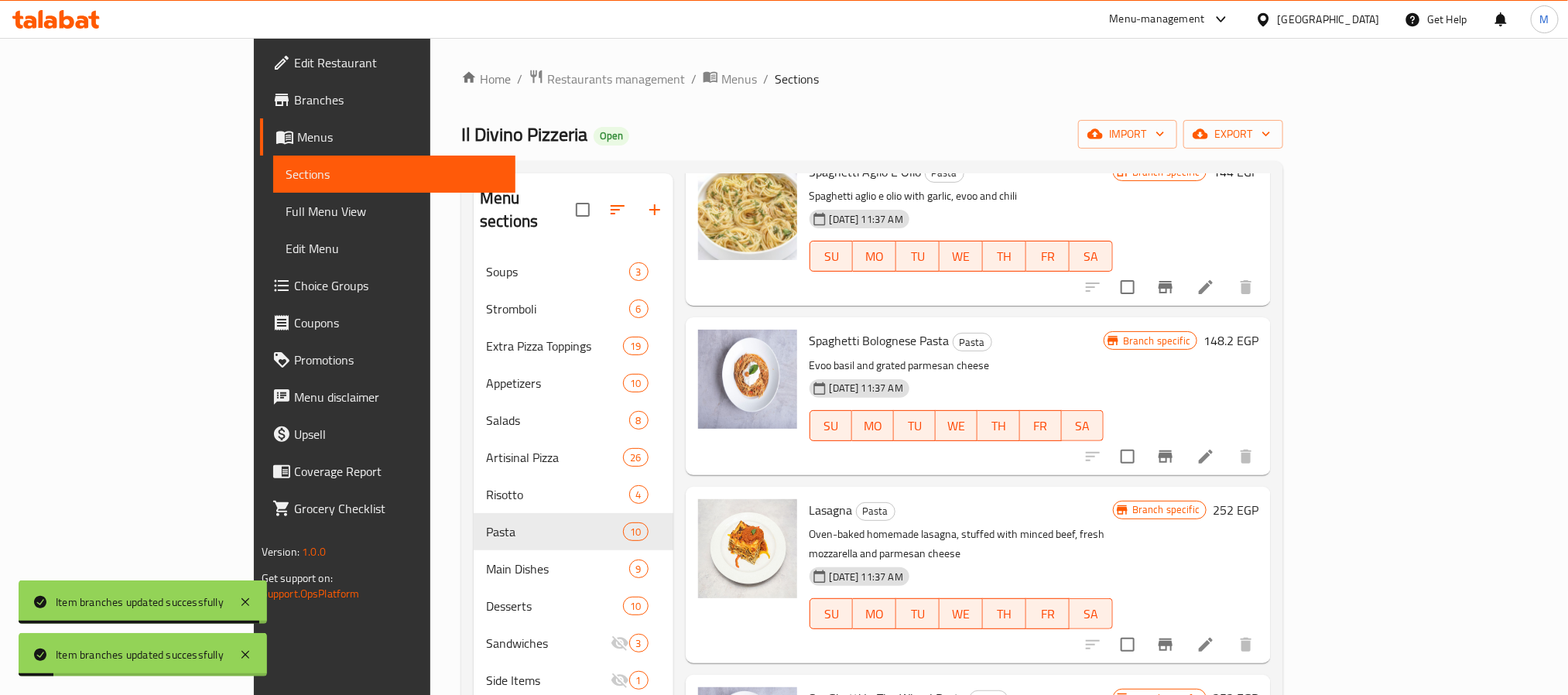
scroll to position [116, 0]
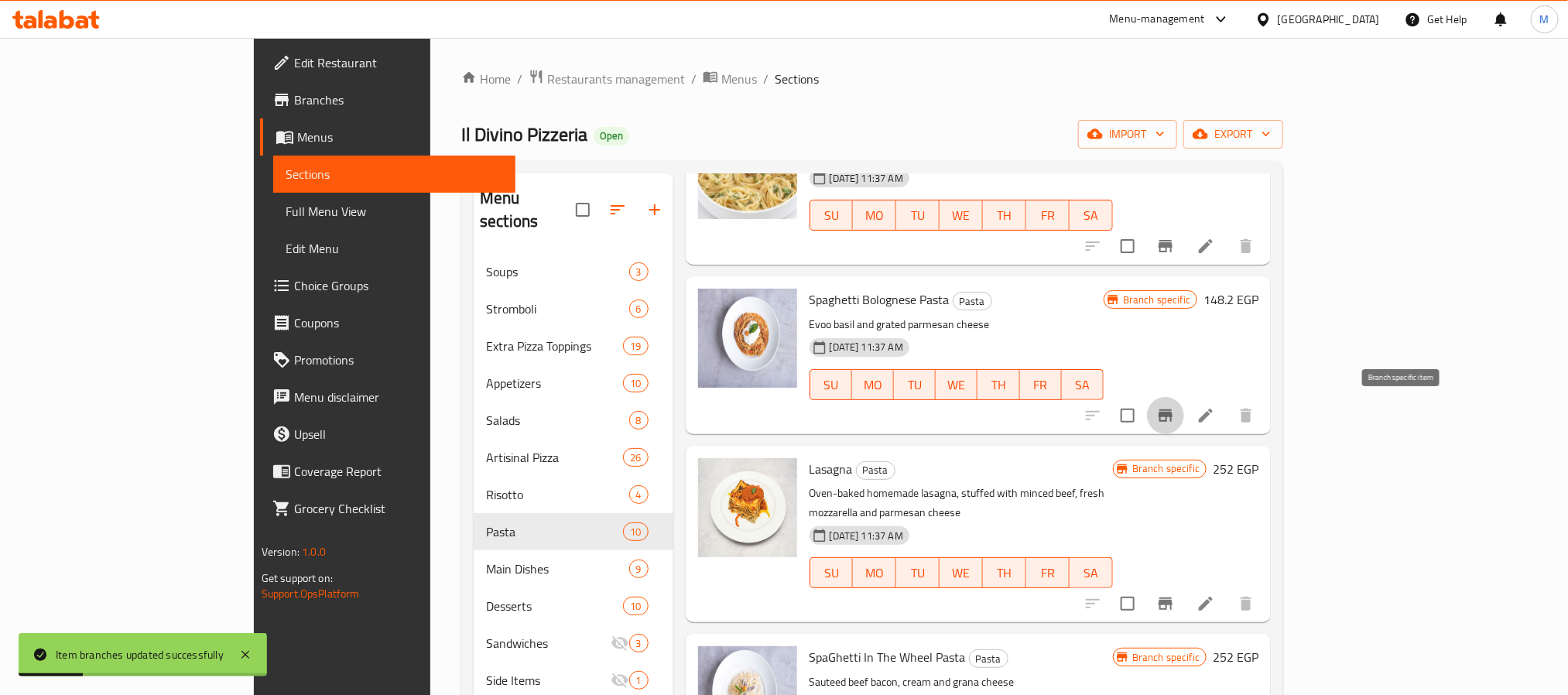
click at [1175, 415] on icon "Branch-specific-item" at bounding box center [1165, 416] width 19 height 19
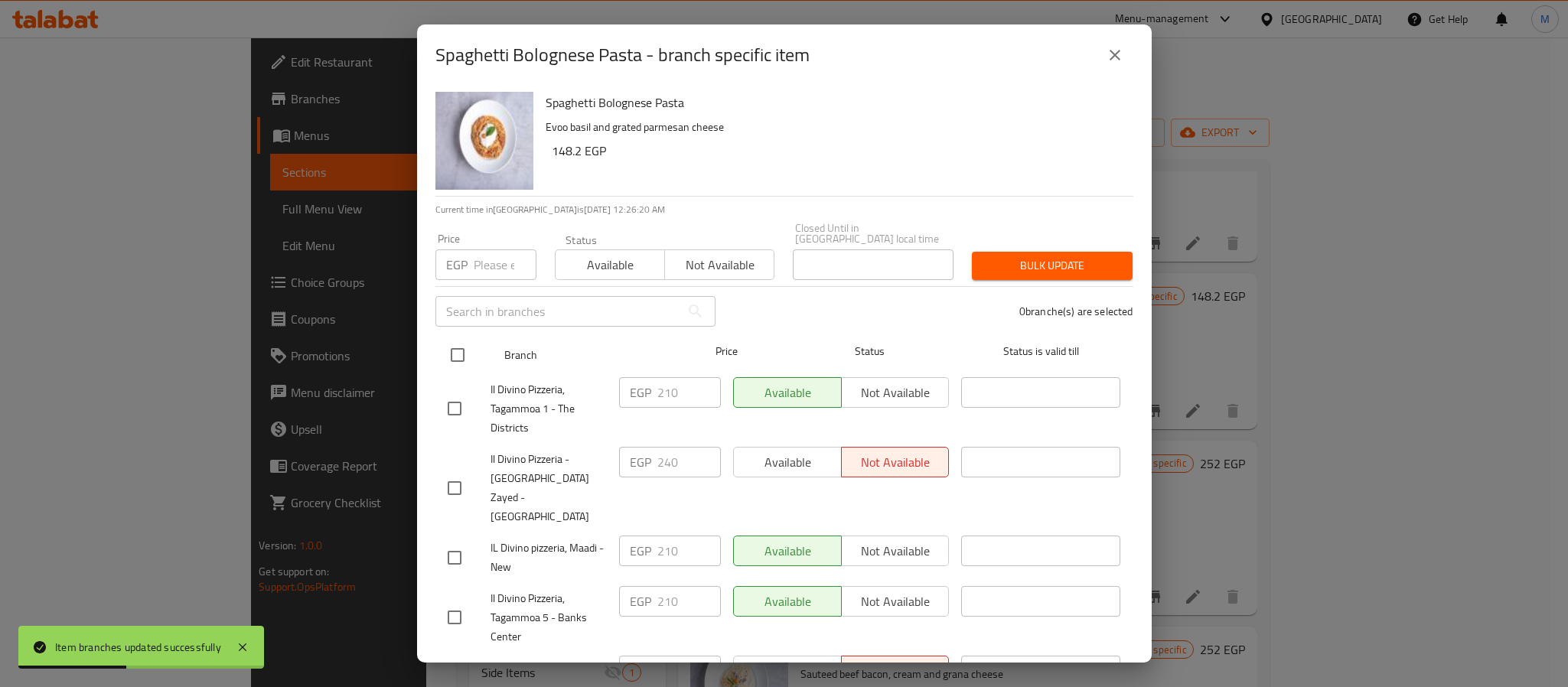
click at [450, 347] on input "checkbox" at bounding box center [458, 354] width 32 height 32
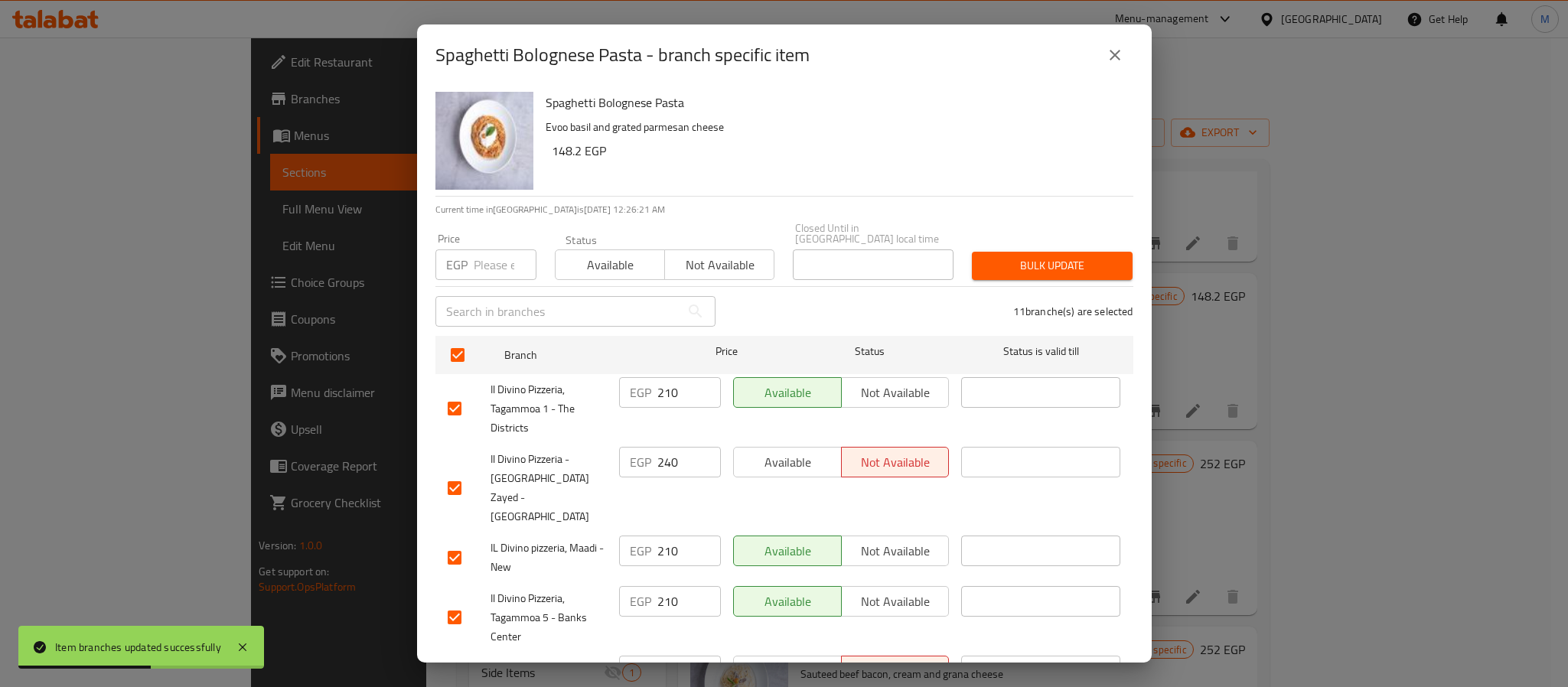
click at [497, 259] on input "number" at bounding box center [505, 265] width 62 height 30
paste input "285"
click at [1070, 264] on span "Bulk update" at bounding box center [1052, 265] width 136 height 20
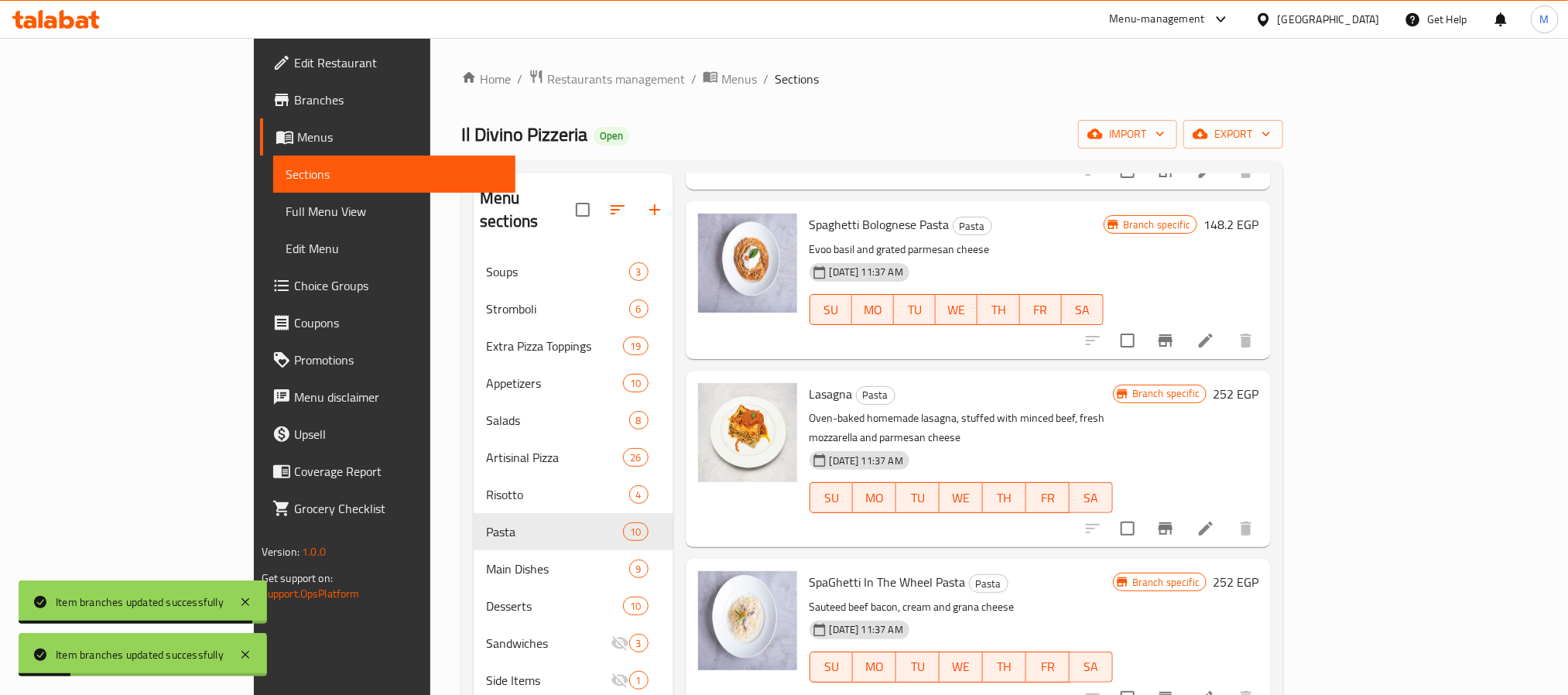
scroll to position [232, 0]
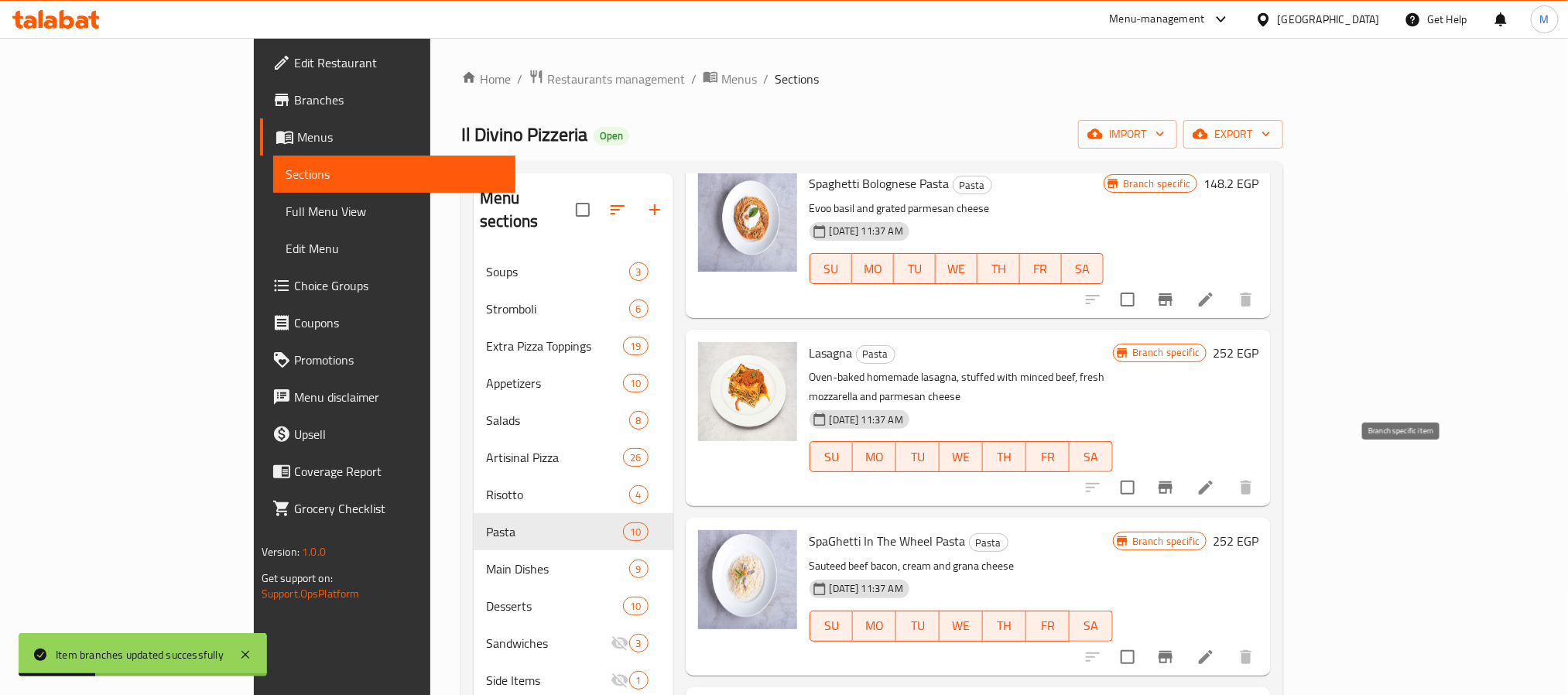
click at [1172, 482] on icon "Branch-specific-item" at bounding box center [1165, 488] width 14 height 13
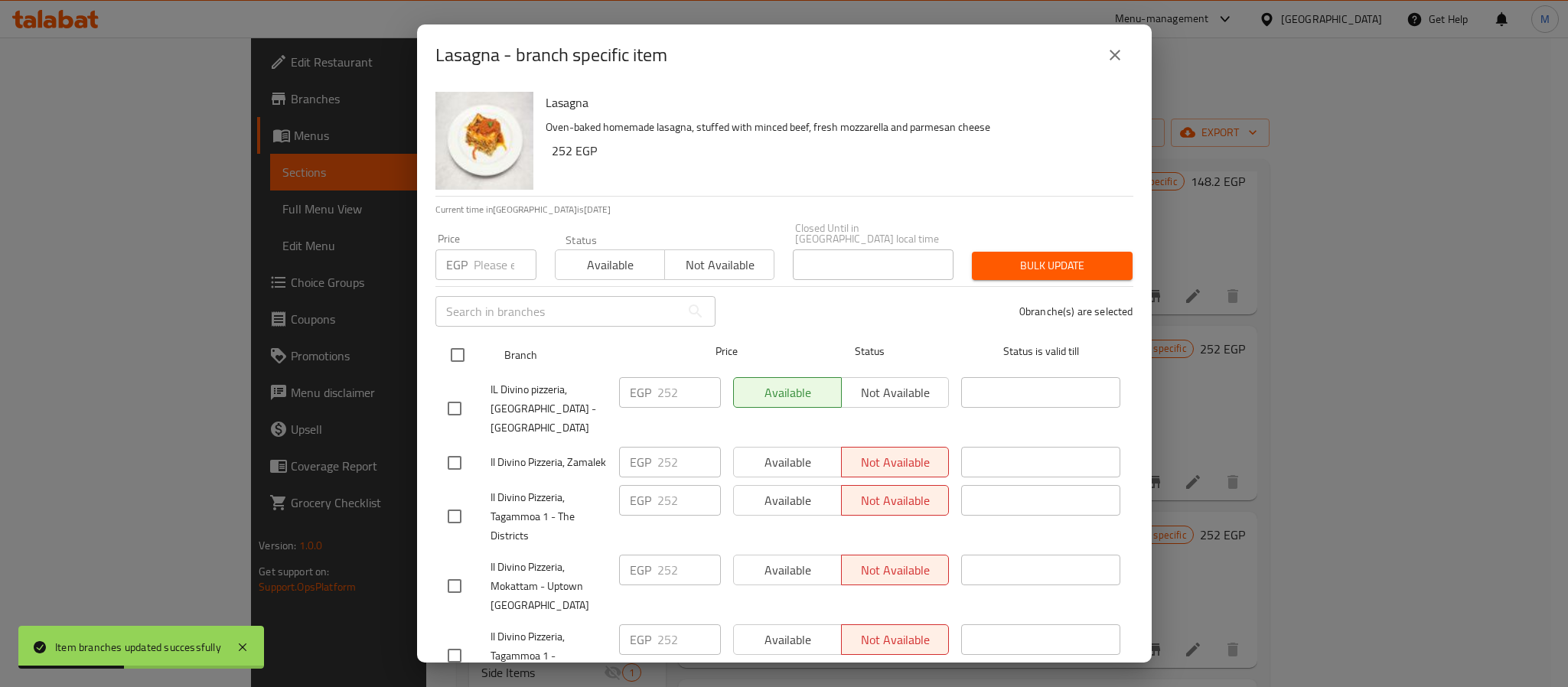
click at [455, 339] on input "checkbox" at bounding box center [458, 354] width 32 height 32
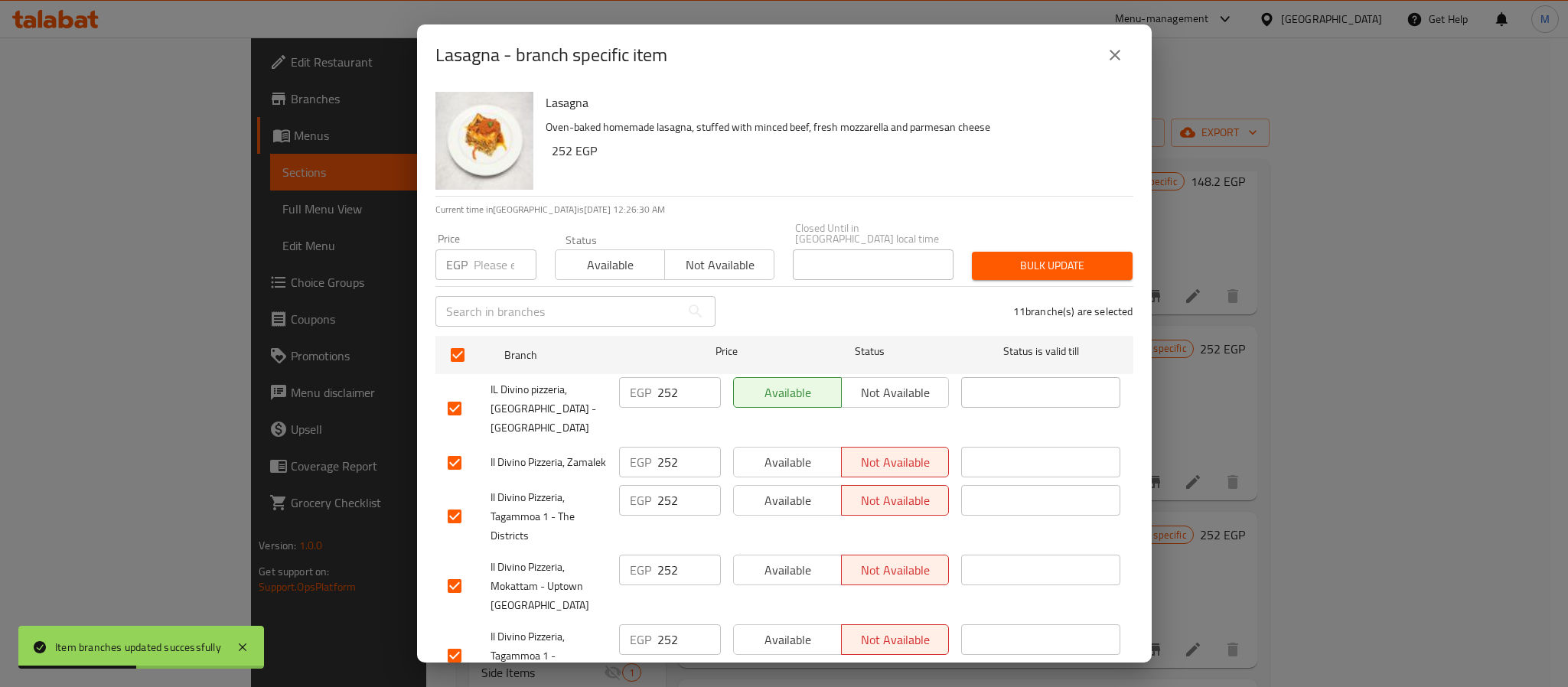
click at [490, 255] on input "number" at bounding box center [505, 265] width 62 height 30
paste input "342"
click at [1038, 256] on span "Bulk update" at bounding box center [1052, 265] width 136 height 20
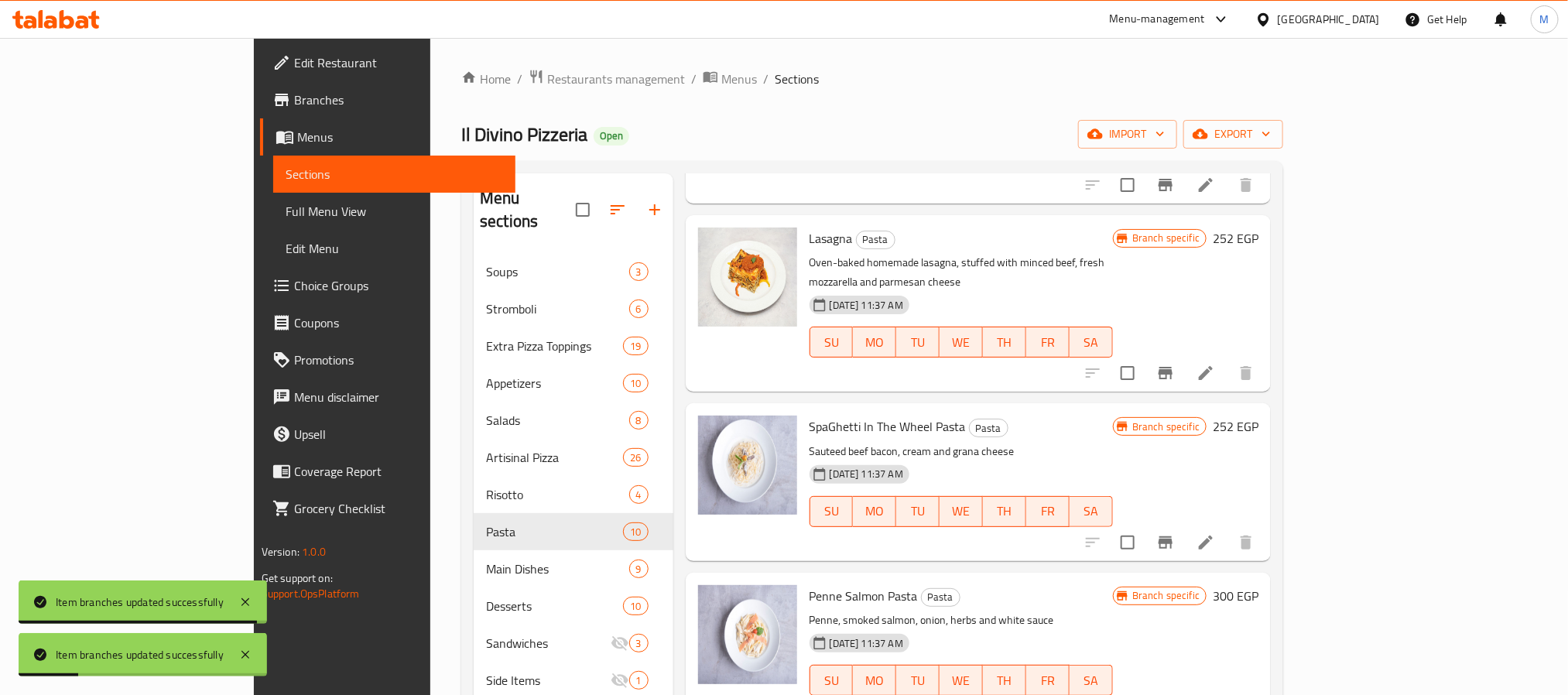
scroll to position [348, 0]
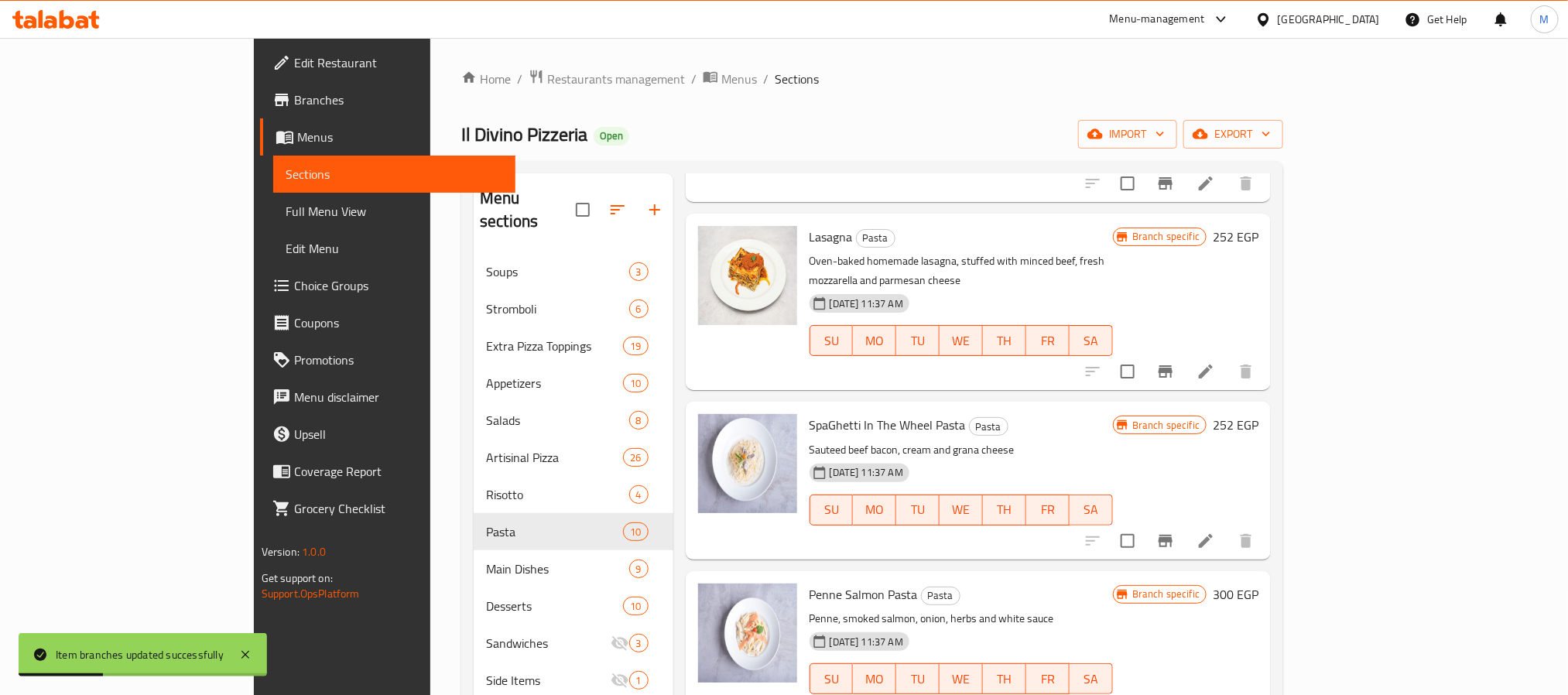
click at [1175, 532] on icon "Branch-specific-item" at bounding box center [1165, 541] width 19 height 19
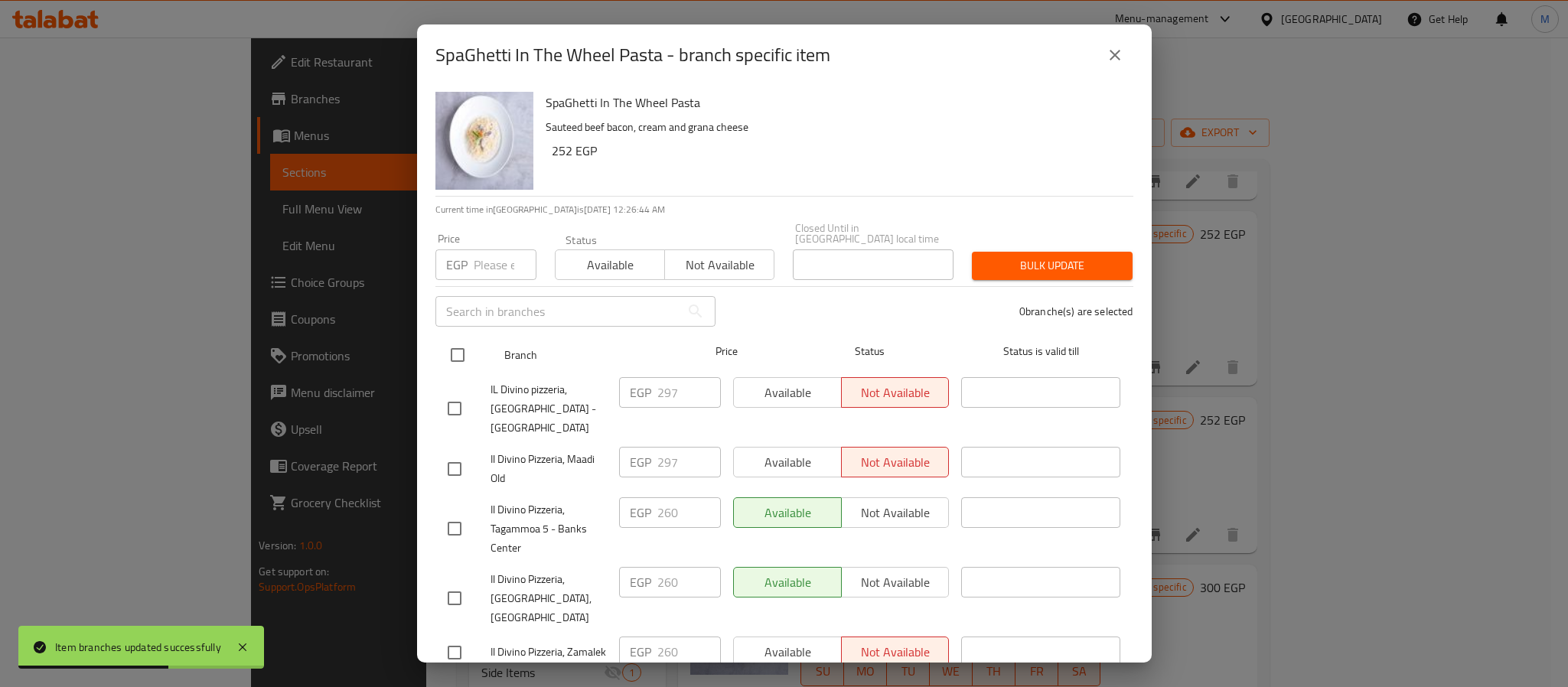
click at [450, 345] on input "checkbox" at bounding box center [458, 354] width 32 height 32
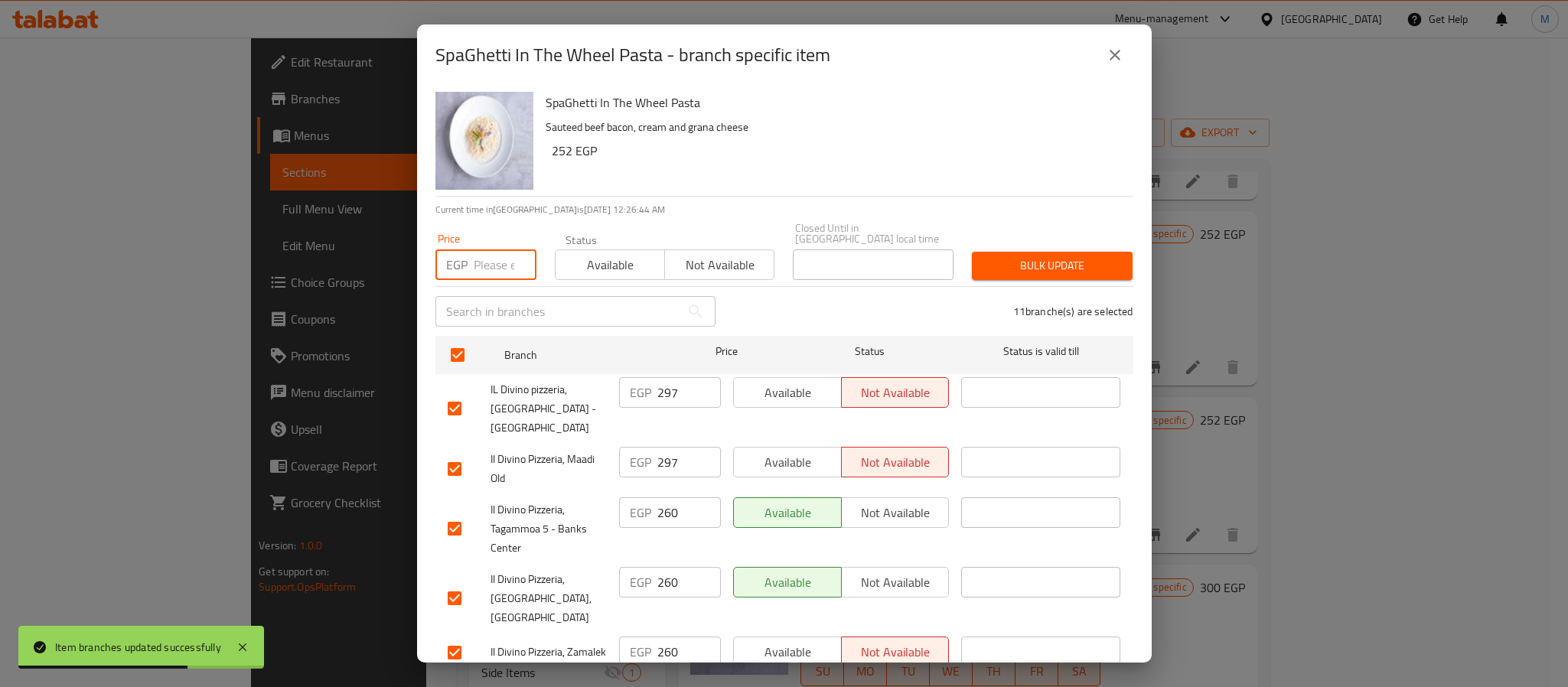
click at [492, 250] on input "number" at bounding box center [505, 265] width 62 height 30
paste input "354"
click at [1025, 256] on span "Bulk update" at bounding box center [1052, 265] width 136 height 20
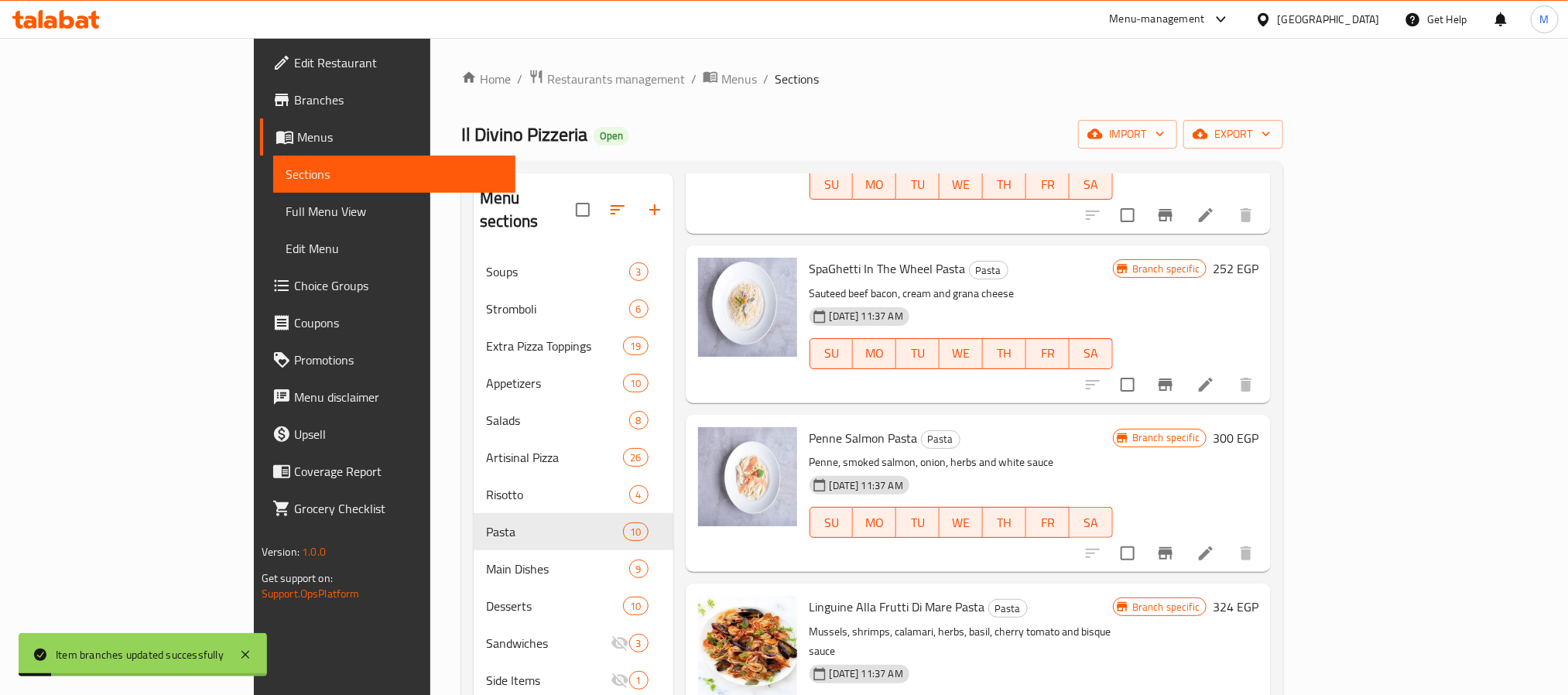
scroll to position [580, 0]
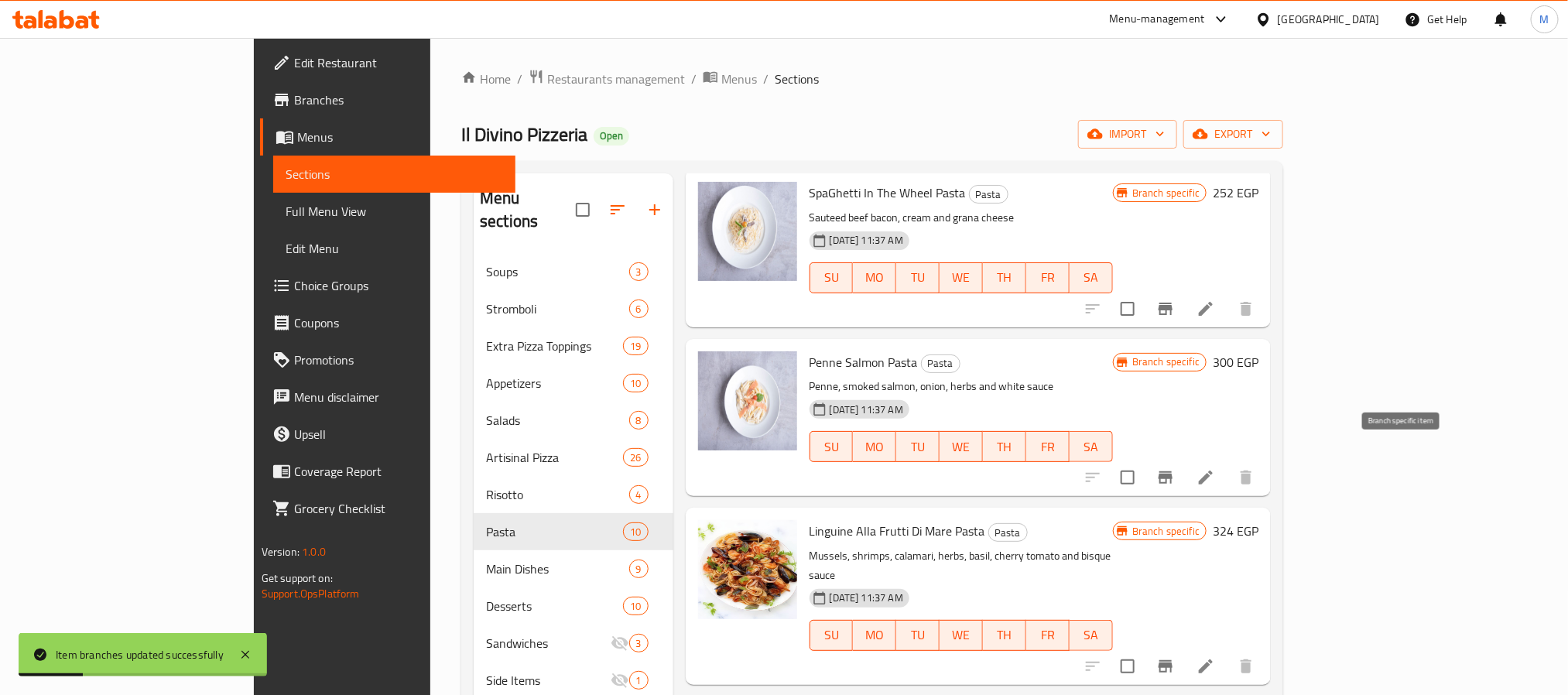
click at [1175, 468] on icon "Branch-specific-item" at bounding box center [1165, 478] width 19 height 19
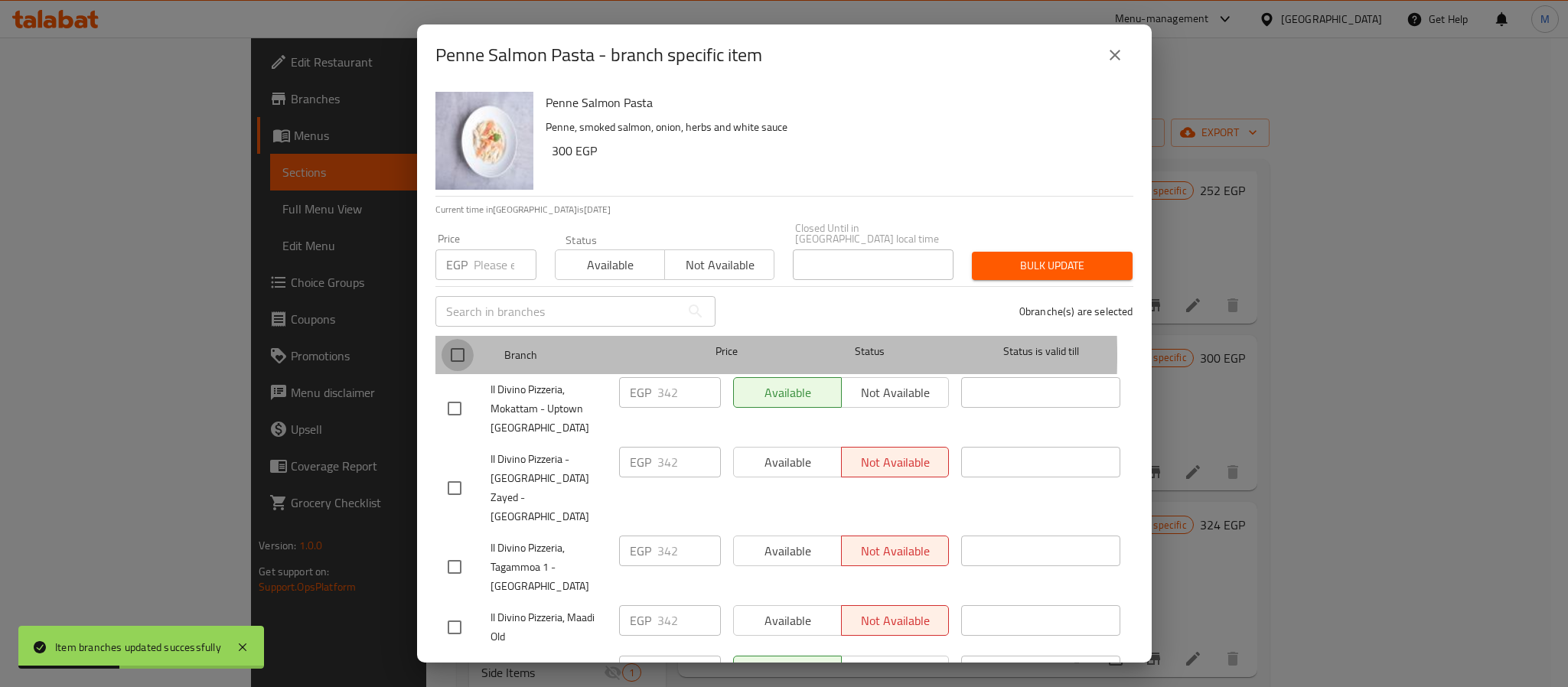
click at [467, 344] on input "checkbox" at bounding box center [458, 354] width 32 height 32
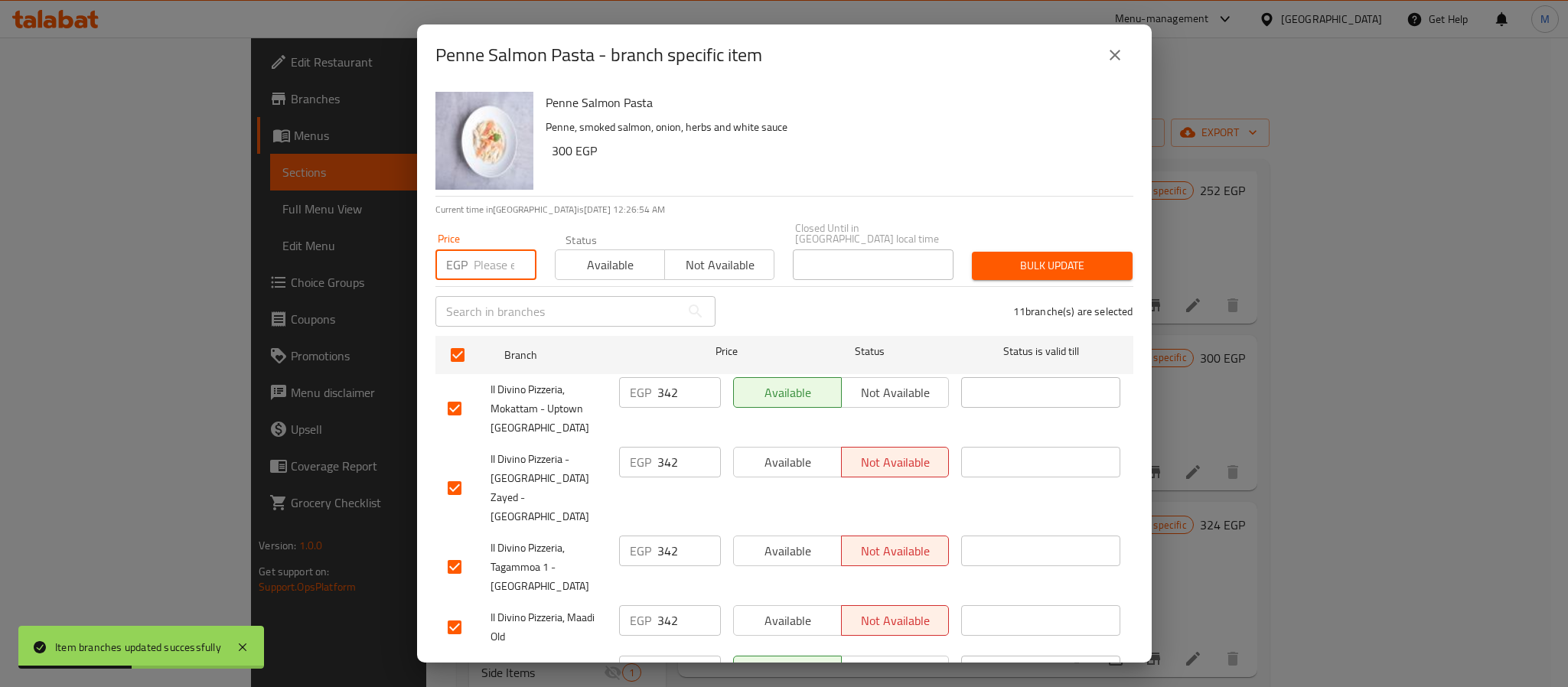
click at [474, 255] on input "number" at bounding box center [505, 265] width 62 height 30
paste input "411"
click at [984, 258] on span "Bulk update" at bounding box center [1052, 265] width 136 height 20
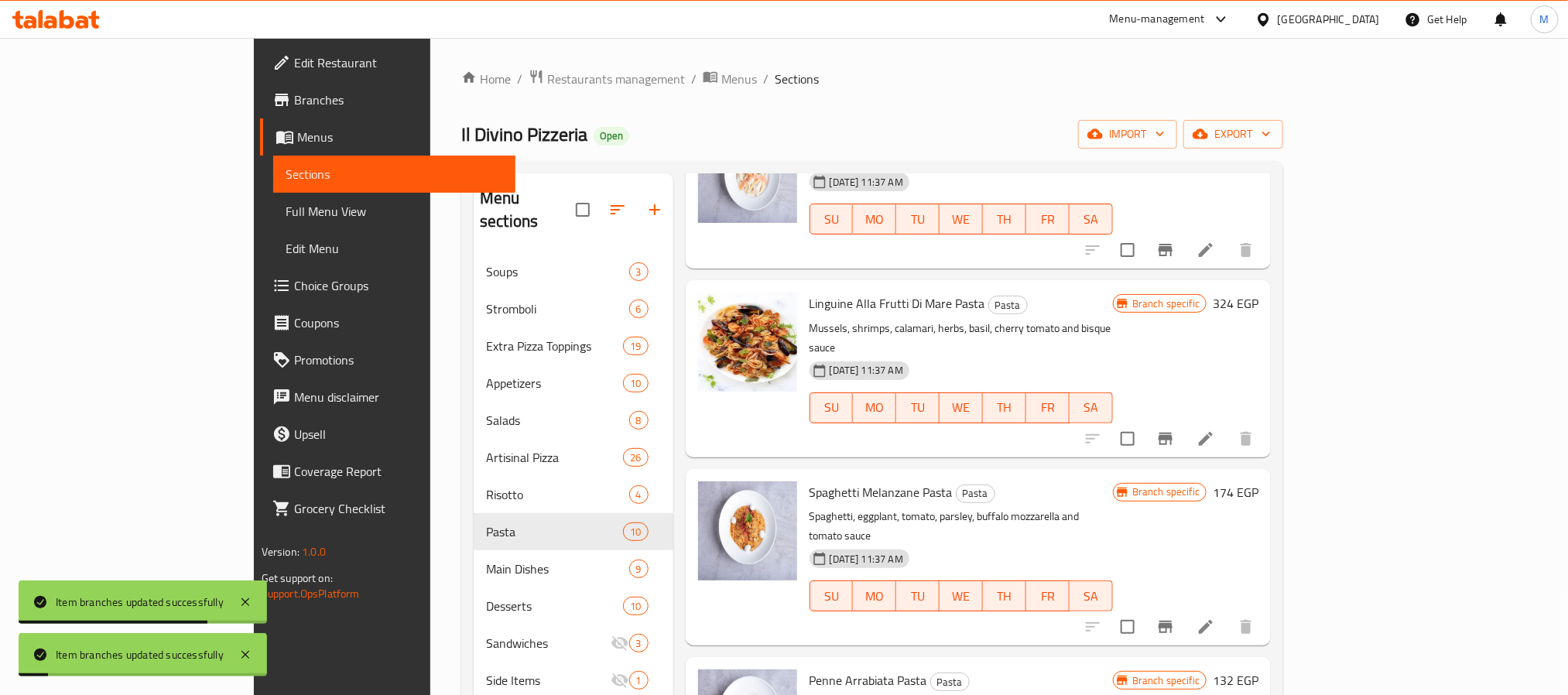
scroll to position [813, 0]
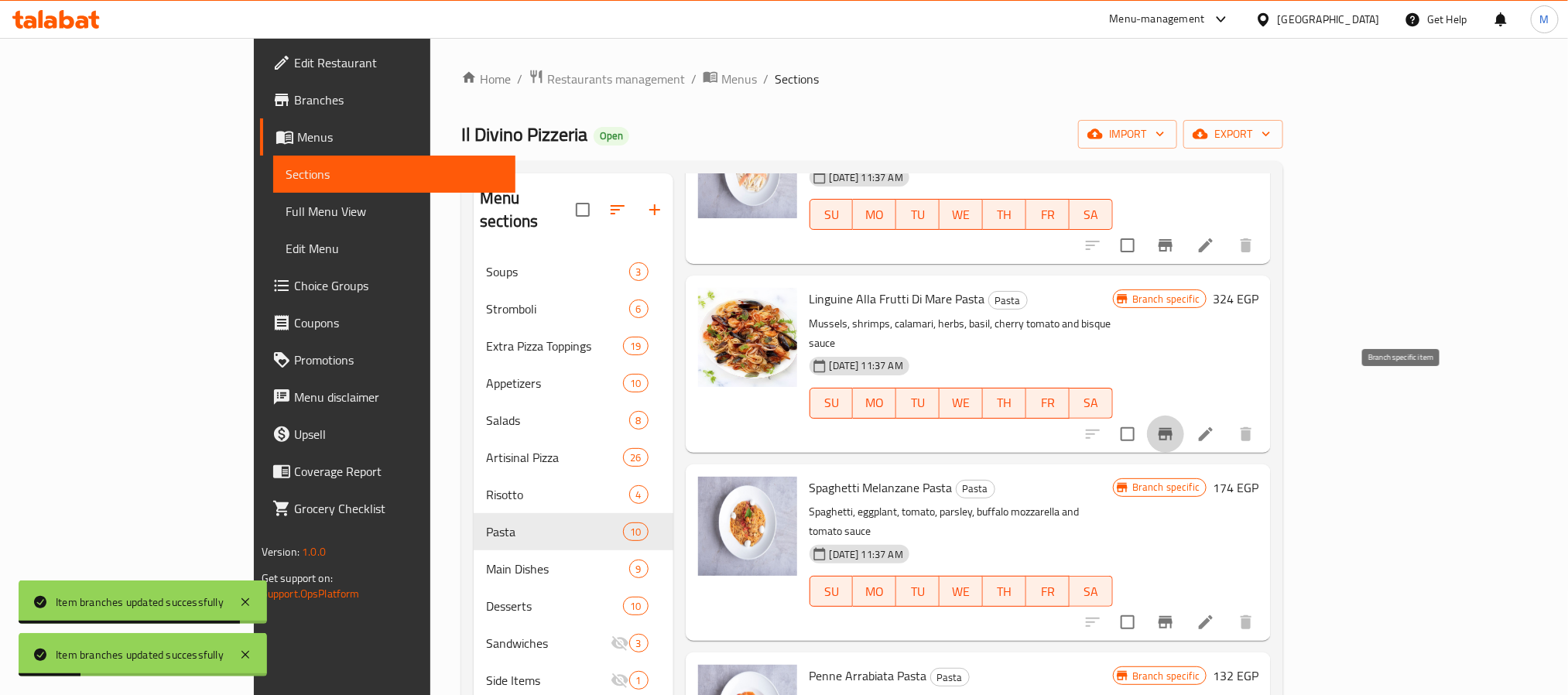
click at [1172, 428] on icon "Branch-specific-item" at bounding box center [1165, 434] width 14 height 13
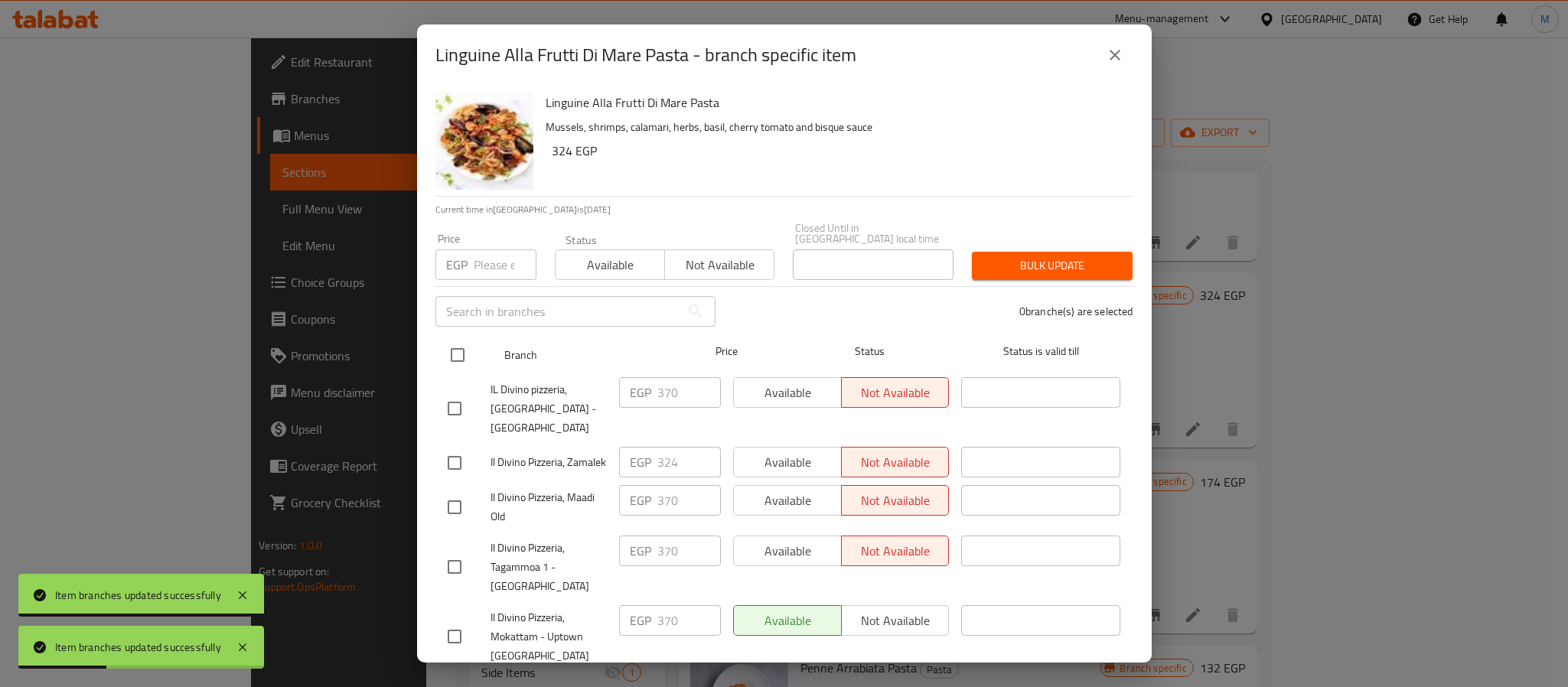
click at [464, 339] on input "checkbox" at bounding box center [458, 354] width 32 height 32
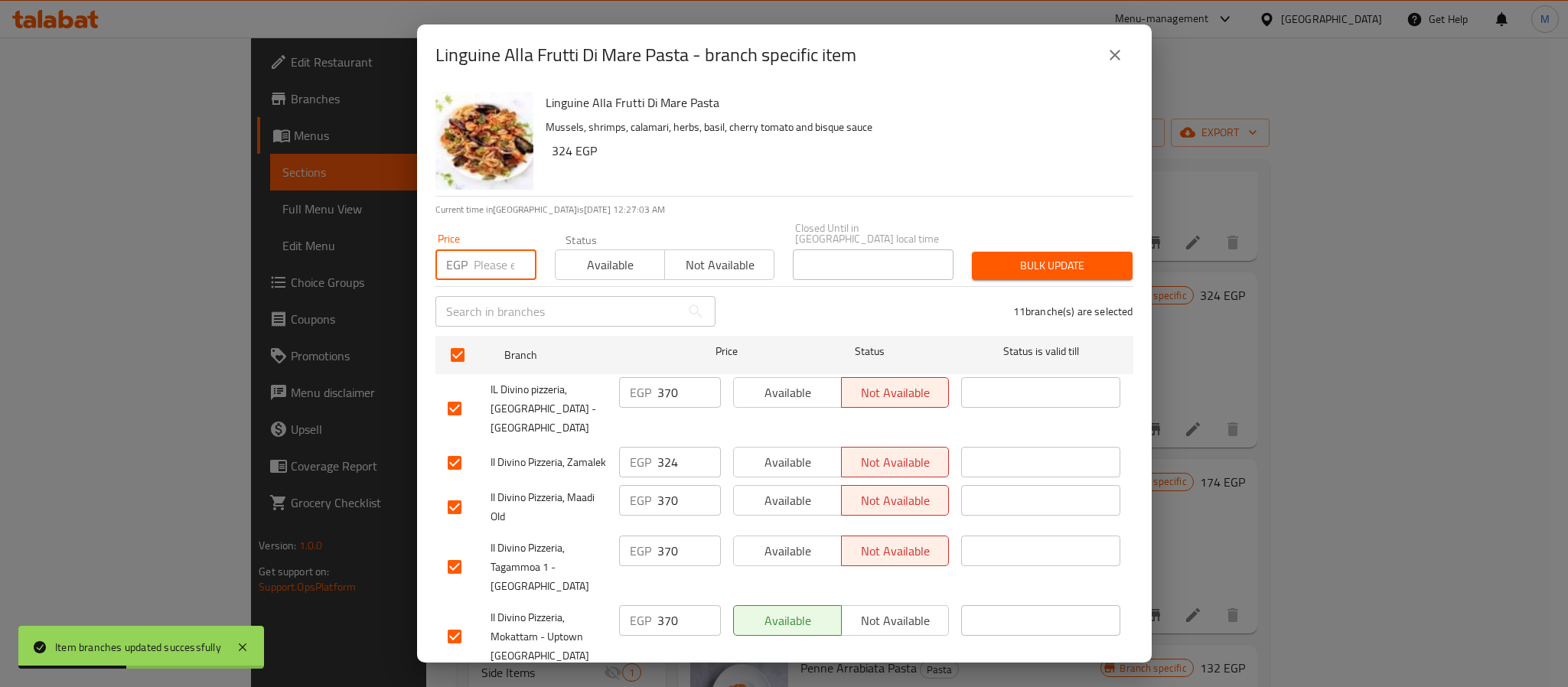
click at [478, 260] on input "number" at bounding box center [505, 265] width 62 height 30
paste input "434"
drag, startPoint x: 956, startPoint y: 248, endPoint x: 1013, endPoint y: 257, distance: 57.7
click at [967, 250] on div "Bulk update" at bounding box center [1052, 266] width 179 height 47
click at [1013, 257] on span "Bulk update" at bounding box center [1052, 265] width 136 height 20
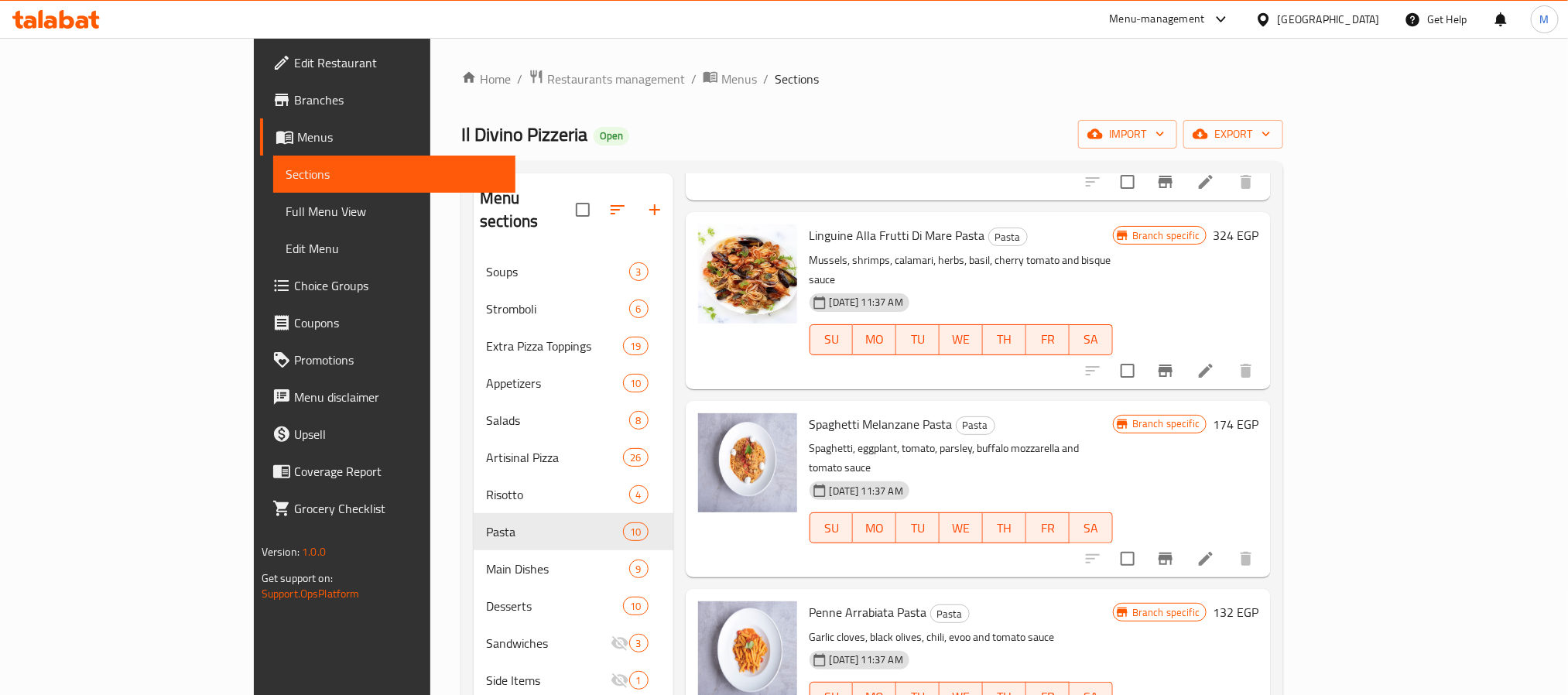
scroll to position [929, 0]
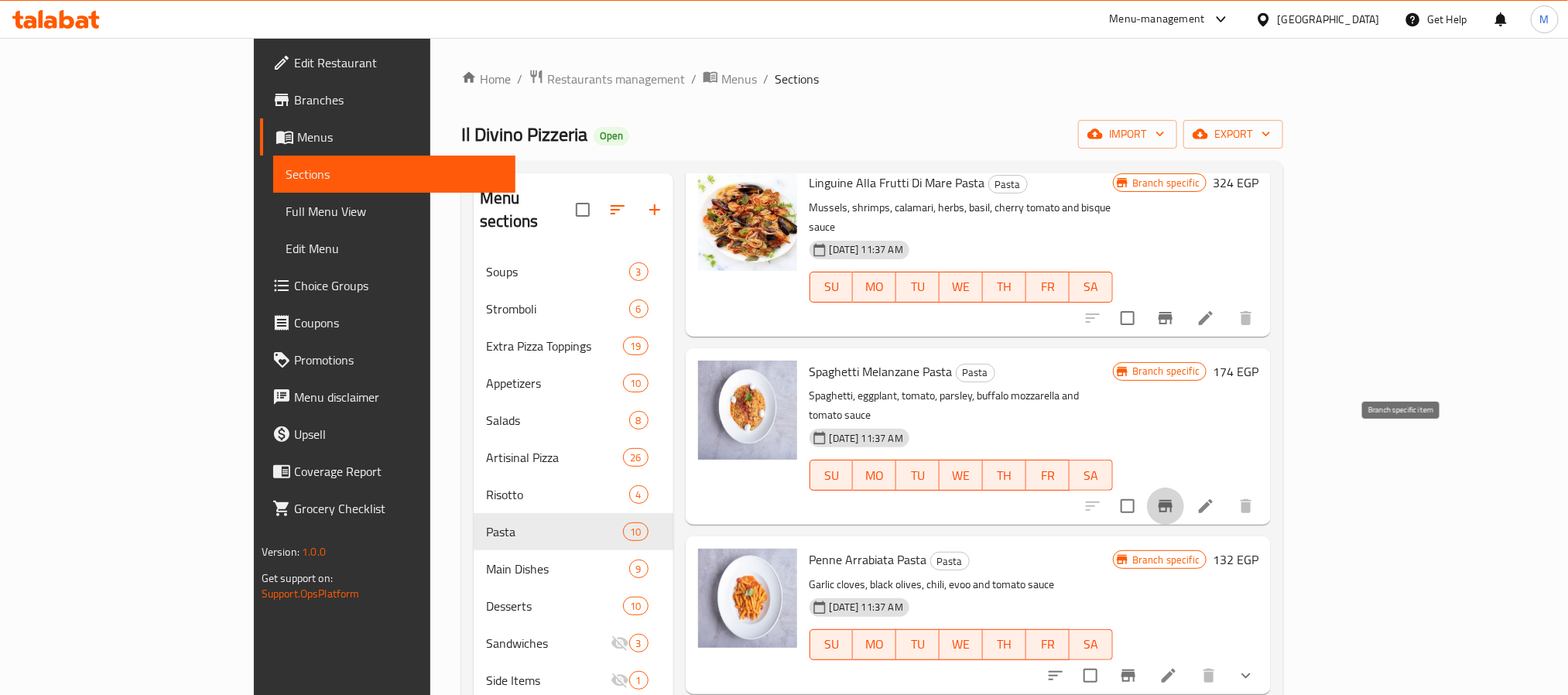
click at [1175, 497] on icon "Branch-specific-item" at bounding box center [1165, 506] width 19 height 19
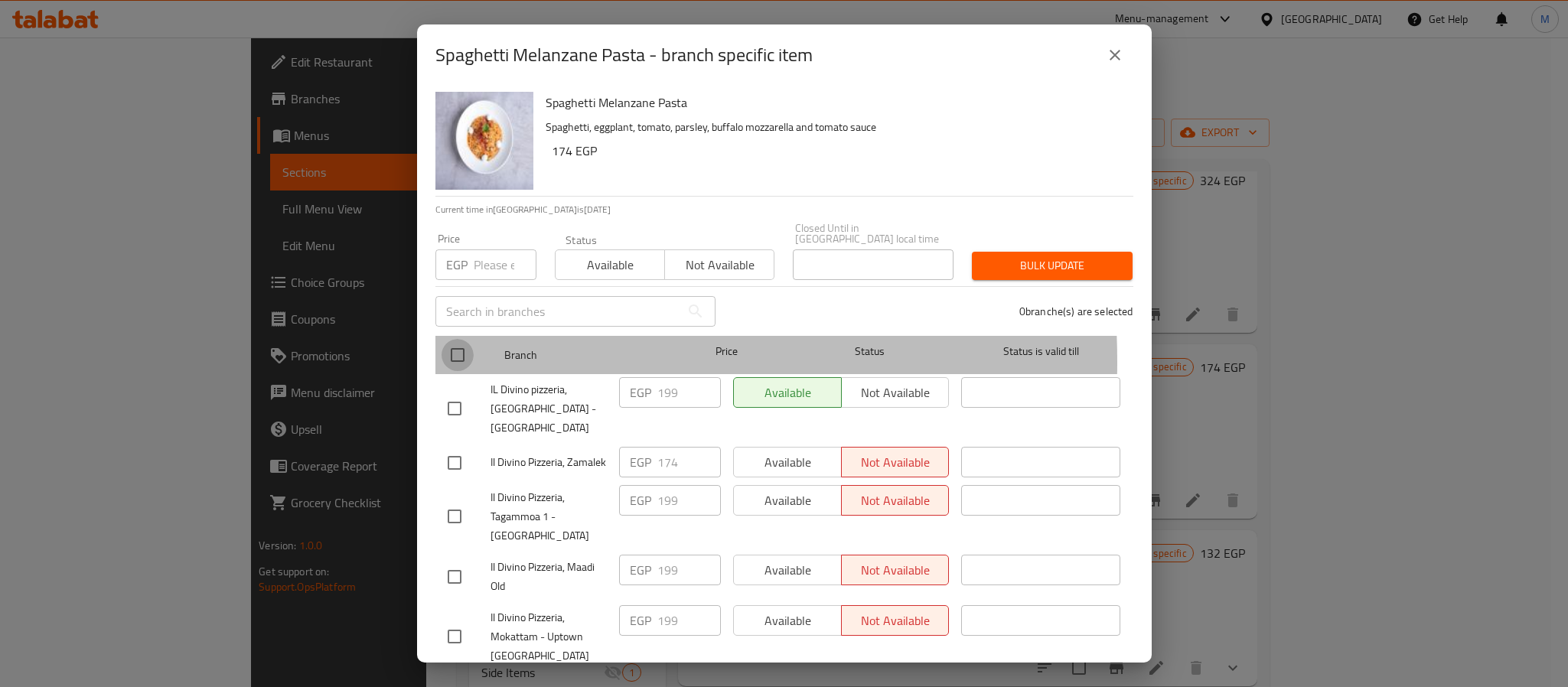
click at [454, 351] on input "checkbox" at bounding box center [458, 354] width 32 height 32
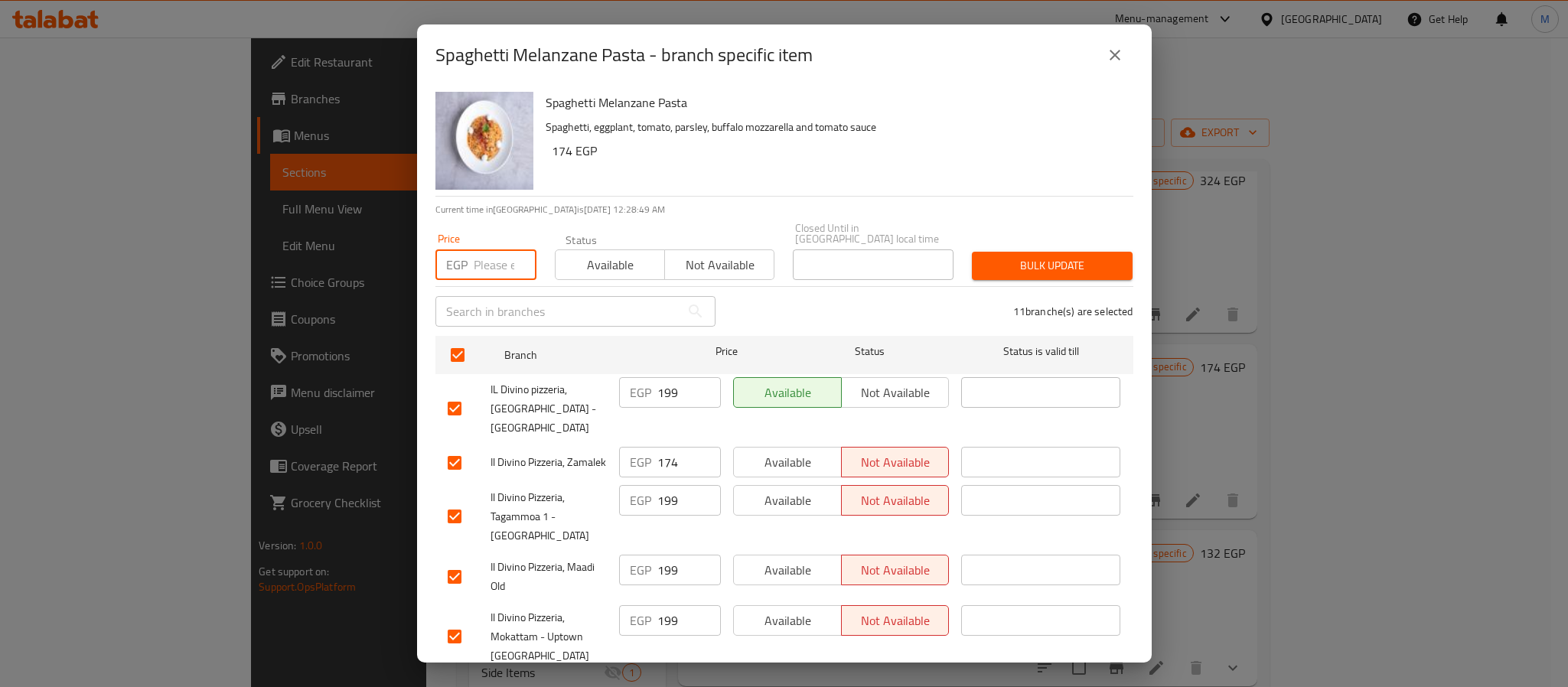
click at [504, 257] on input "number" at bounding box center [505, 265] width 62 height 30
paste input "331"
click at [1034, 262] on span "Bulk update" at bounding box center [1052, 265] width 136 height 20
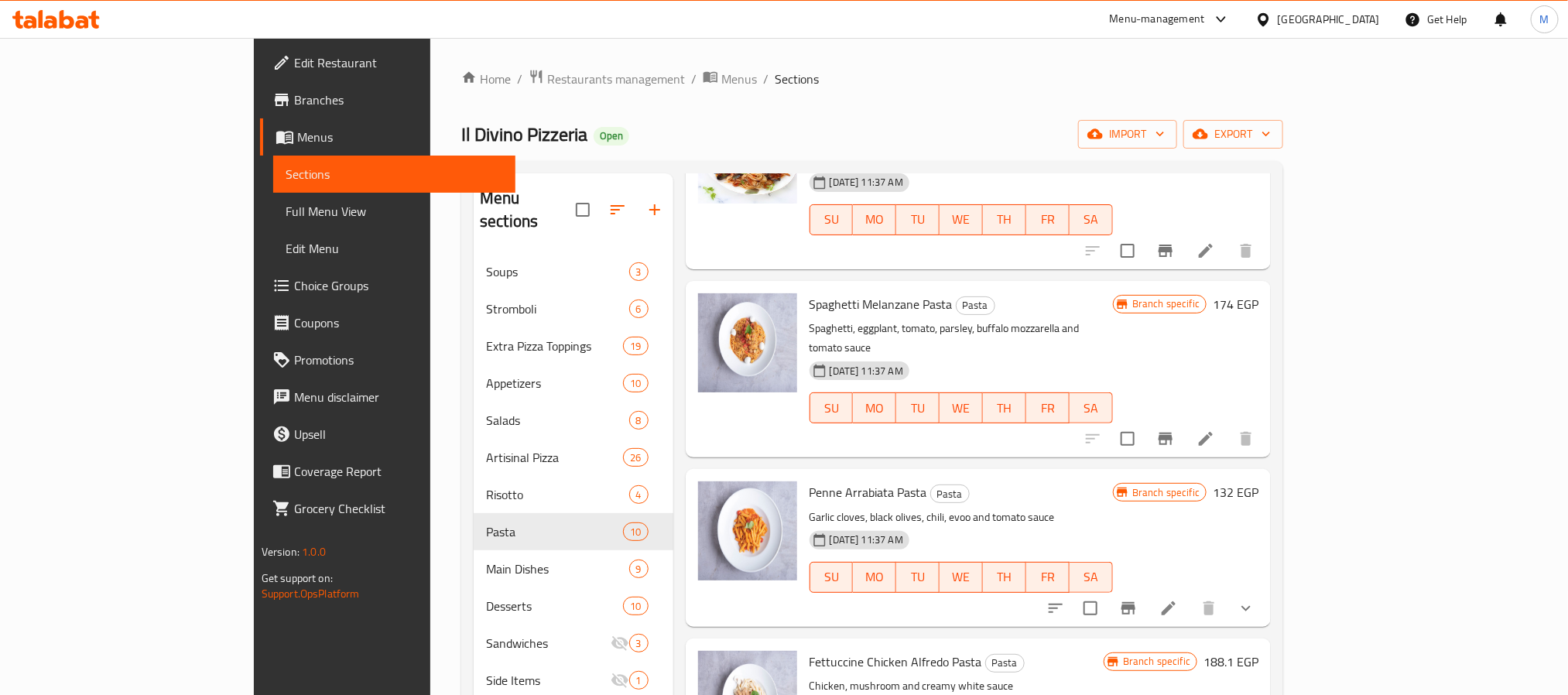
scroll to position [1033, 0]
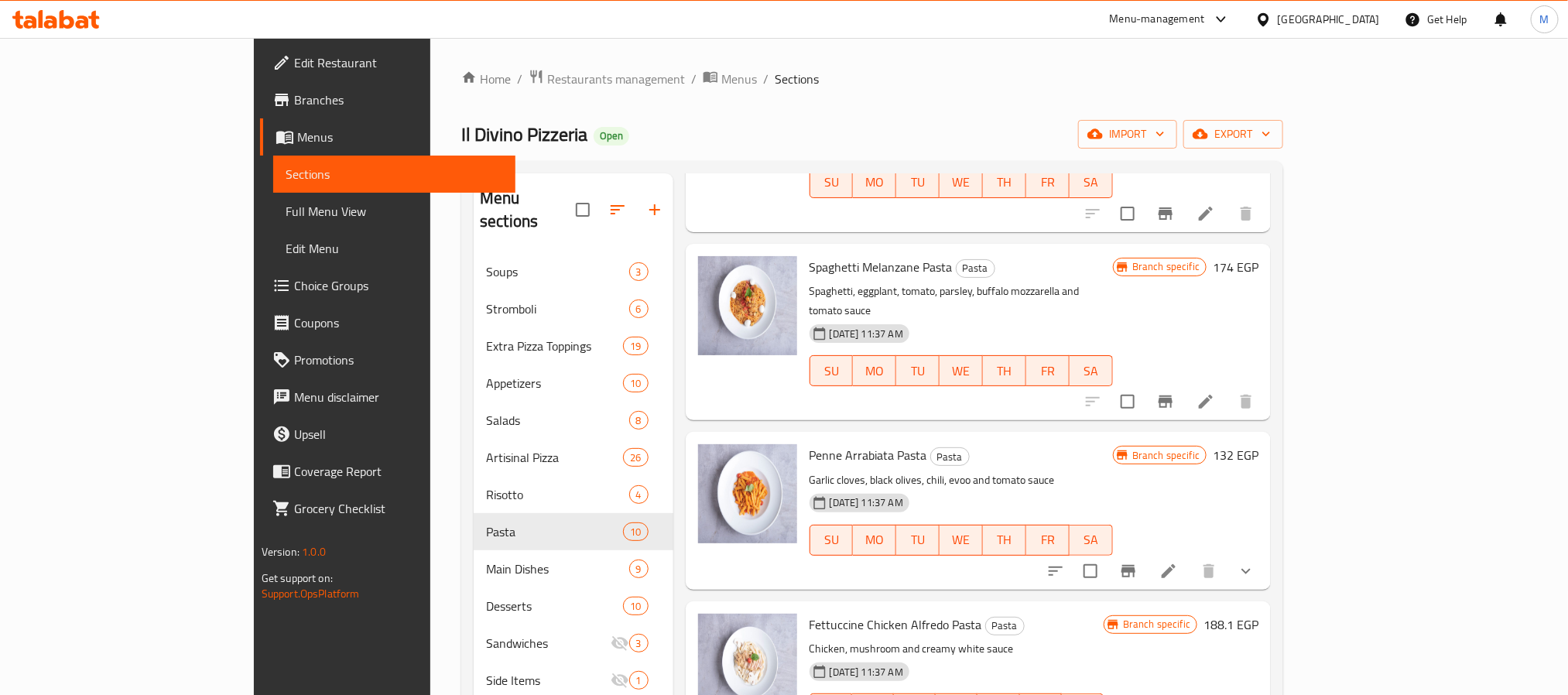
click at [1135, 565] on icon "Branch-specific-item" at bounding box center [1128, 571] width 14 height 13
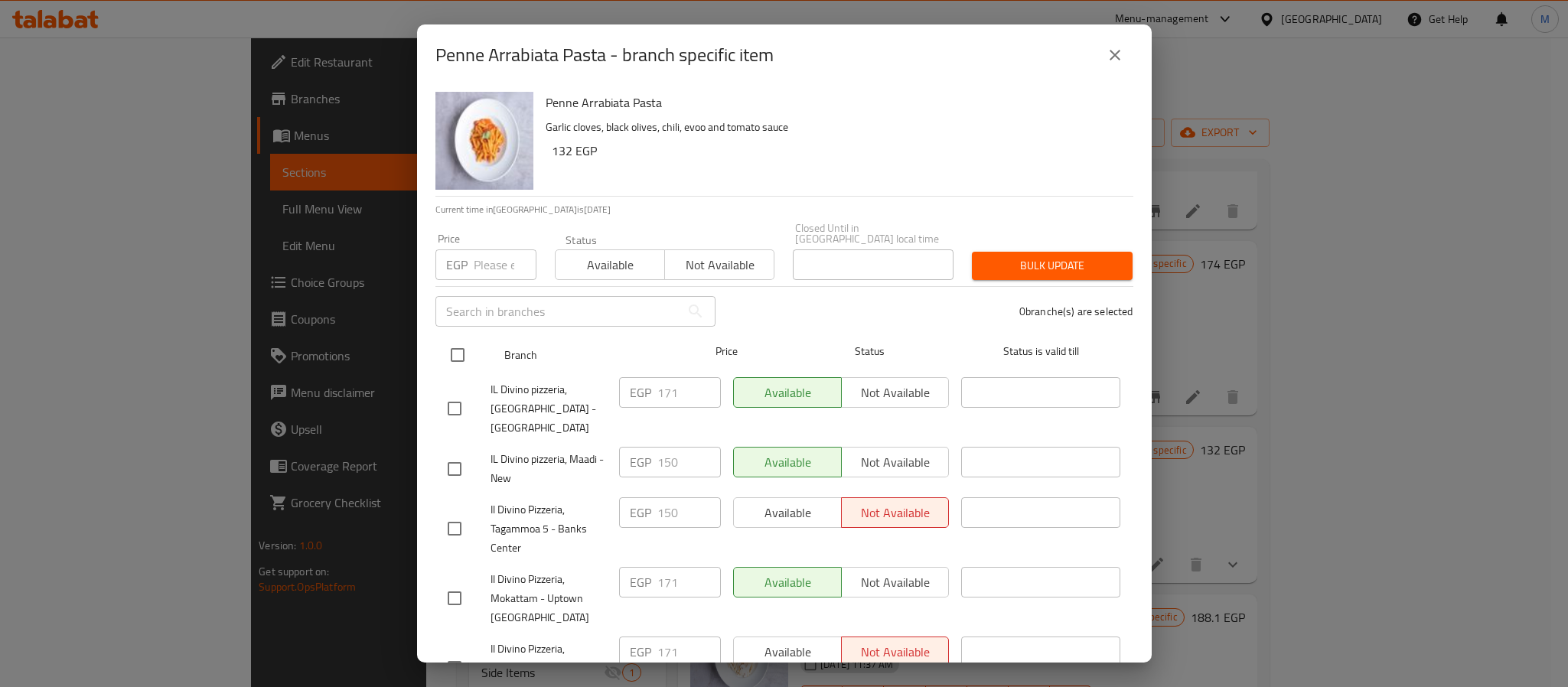
click at [446, 347] on input "checkbox" at bounding box center [458, 354] width 32 height 32
click at [517, 250] on input "1" at bounding box center [505, 265] width 62 height 30
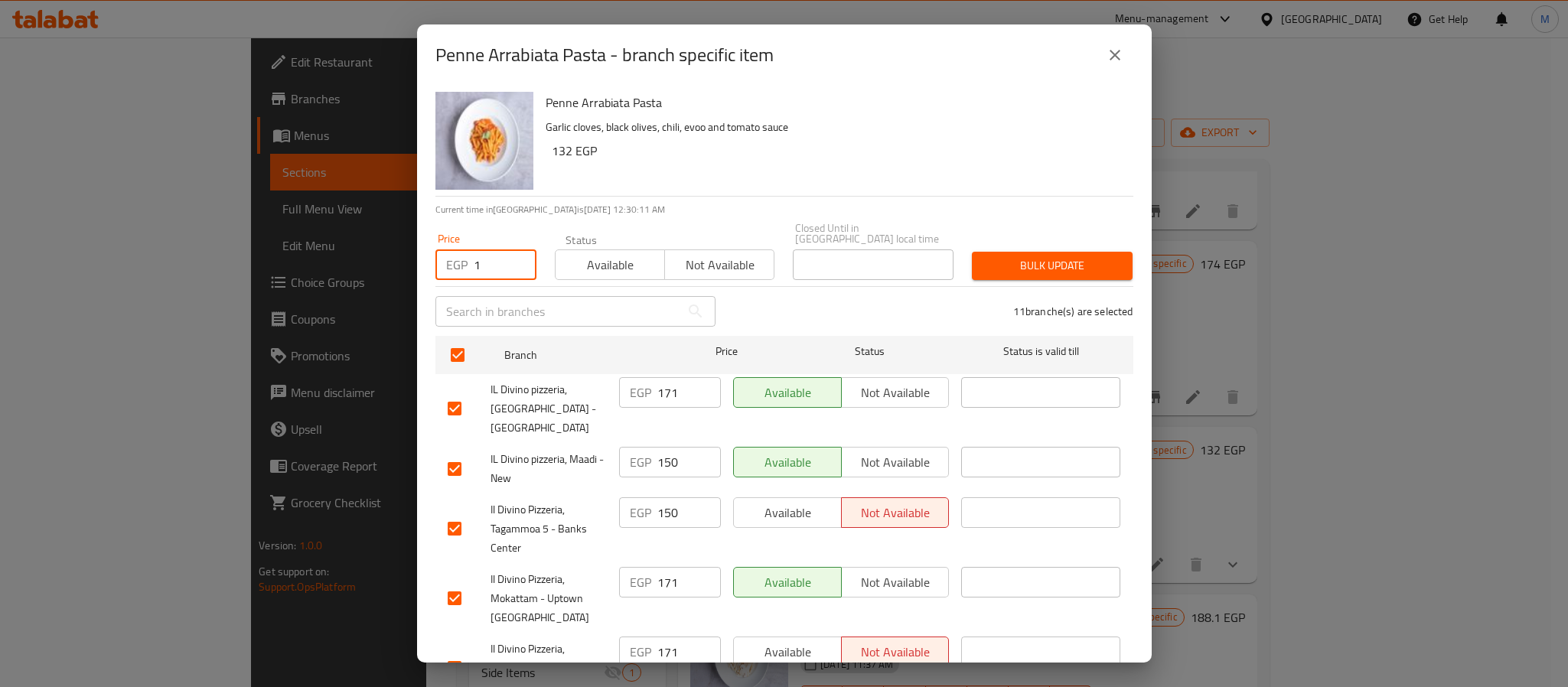
click at [497, 251] on input "1" at bounding box center [505, 265] width 62 height 30
paste input "206"
click at [497, 251] on input "1" at bounding box center [505, 265] width 62 height 30
click at [992, 284] on div "11 branche(s) are selected" at bounding box center [933, 311] width 418 height 55
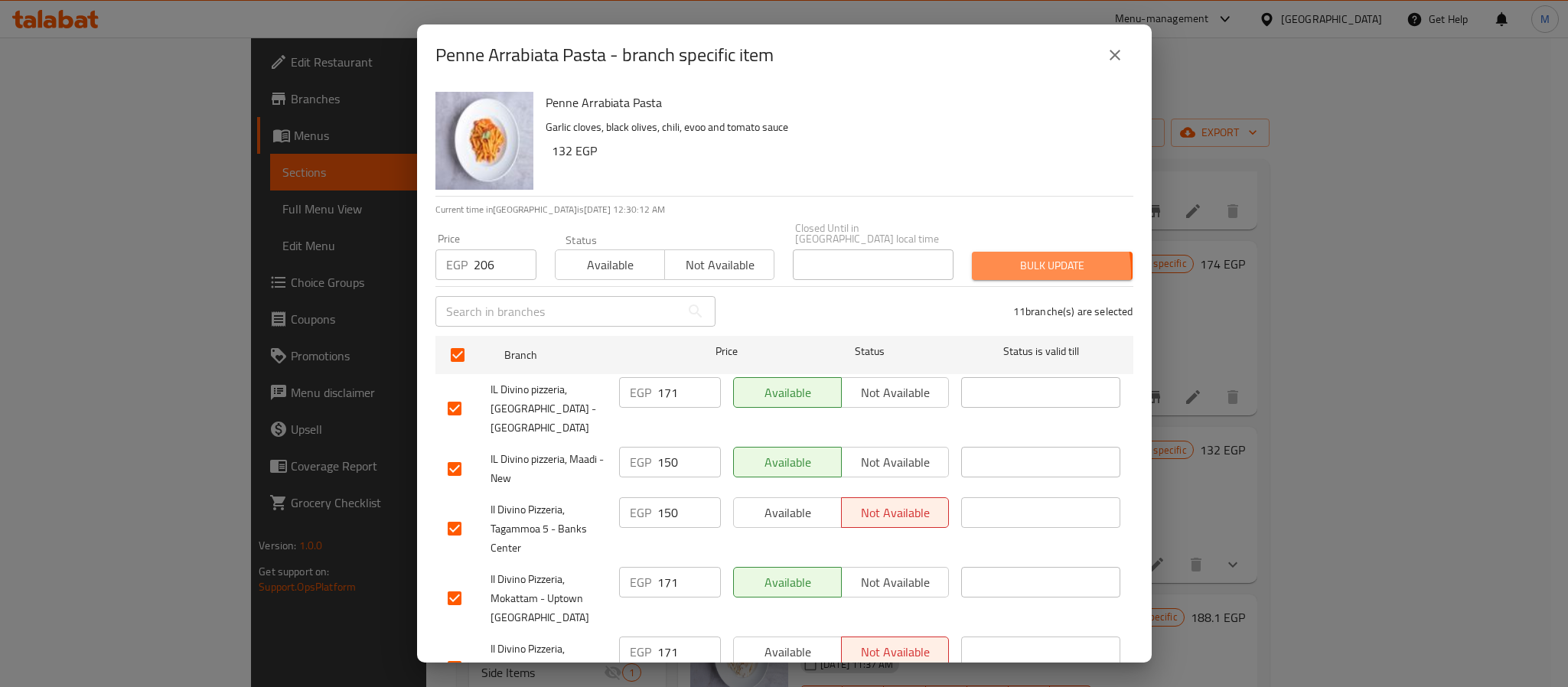
click at [1004, 262] on span "Bulk update" at bounding box center [1052, 265] width 136 height 20
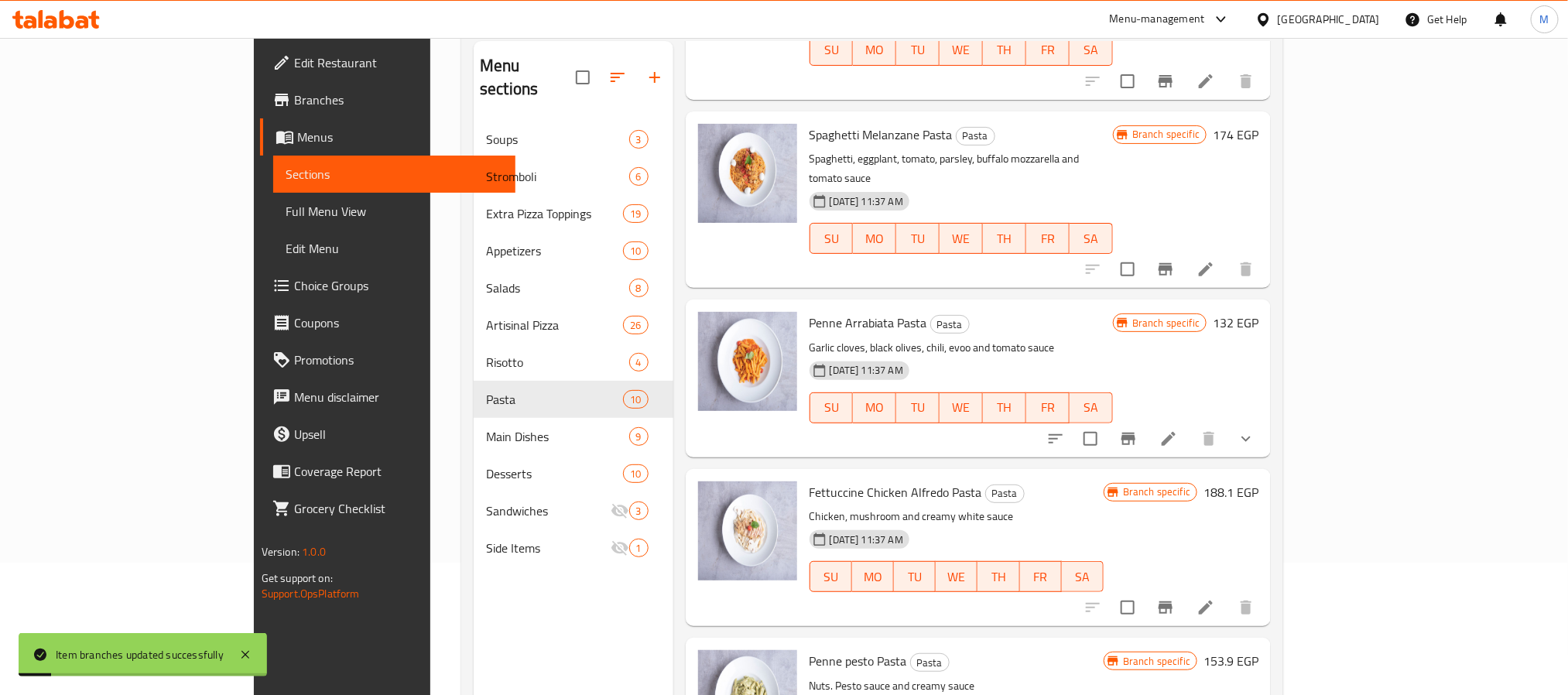
scroll to position [216, 0]
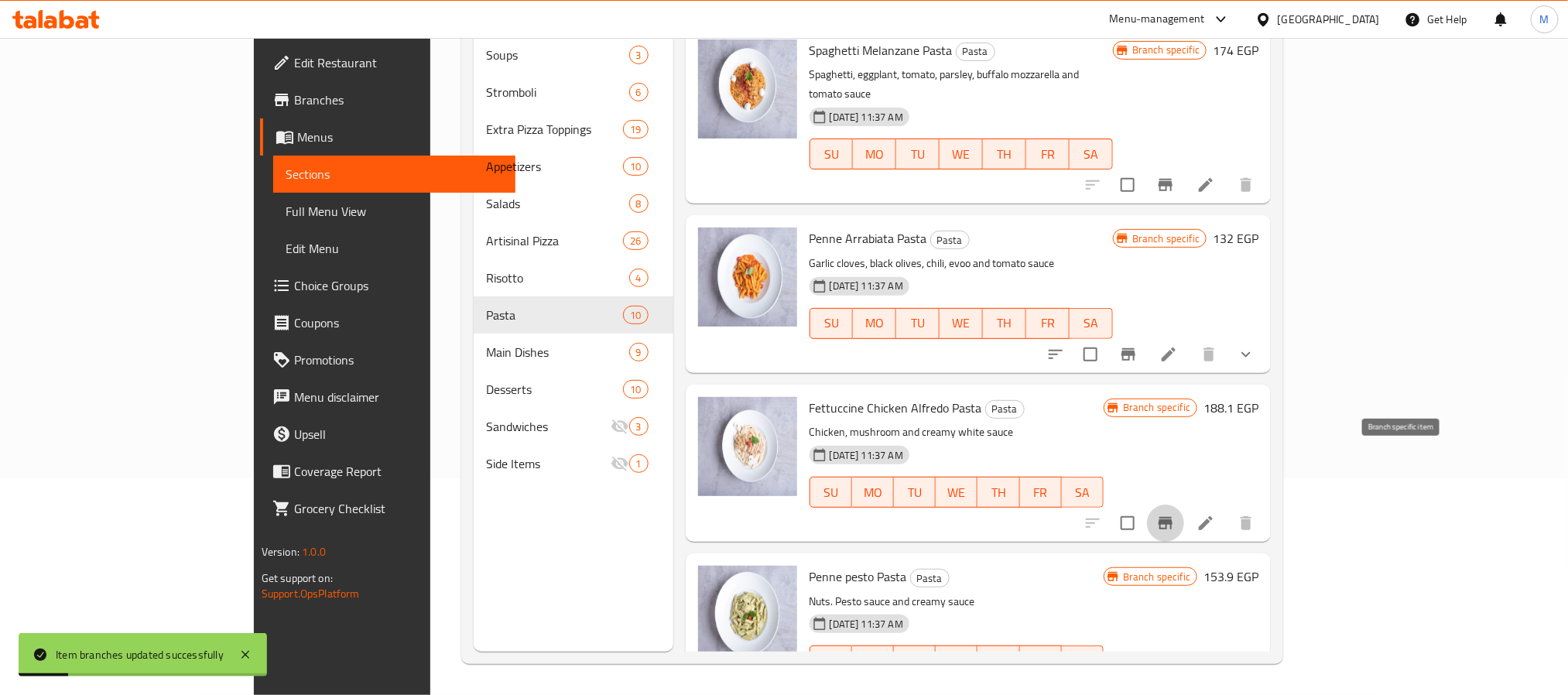
click at [1175, 514] on icon "Branch-specific-item" at bounding box center [1165, 524] width 19 height 19
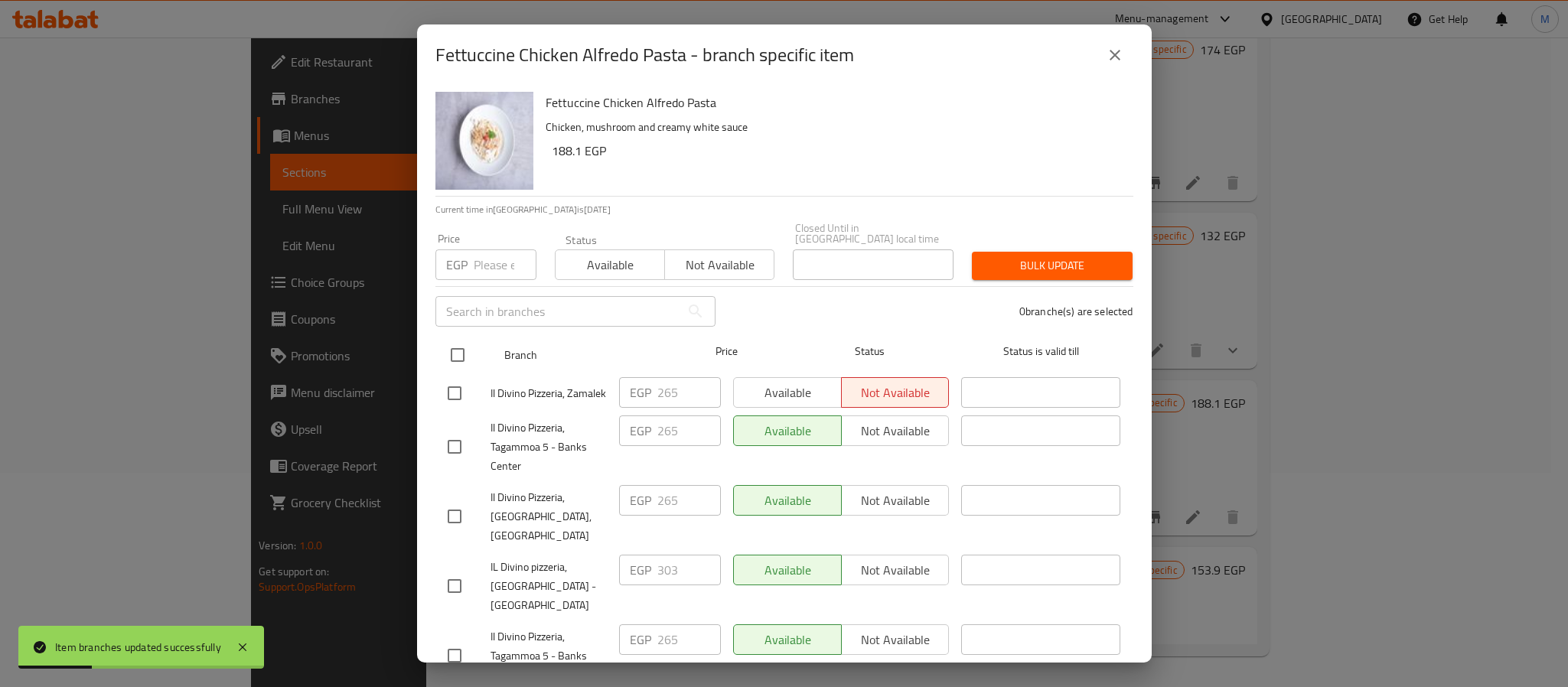
click at [464, 349] on input "checkbox" at bounding box center [458, 354] width 32 height 32
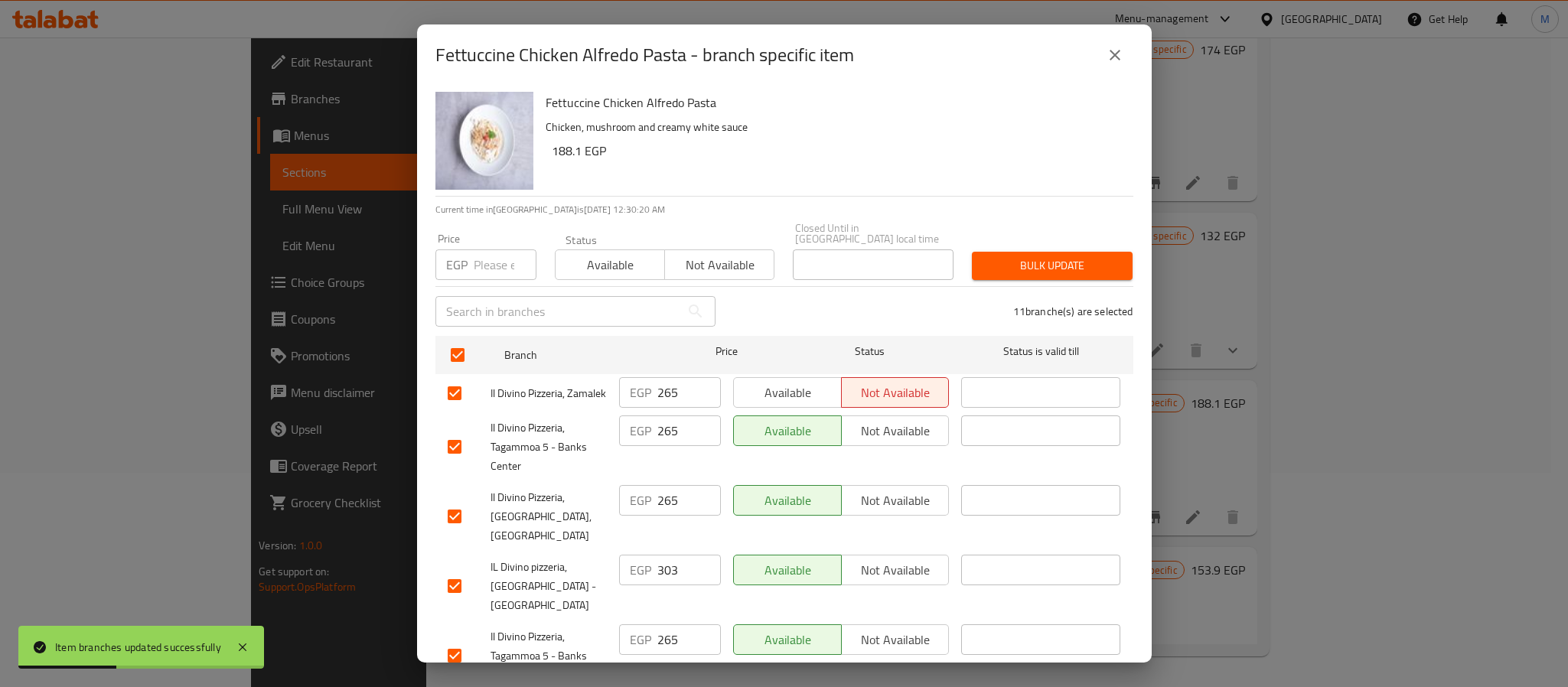
click at [480, 287] on div "​" at bounding box center [576, 311] width 298 height 49
click at [490, 258] on input "number" at bounding box center [505, 265] width 62 height 30
paste input "348"
click at [1089, 262] on span "Bulk update" at bounding box center [1052, 265] width 136 height 20
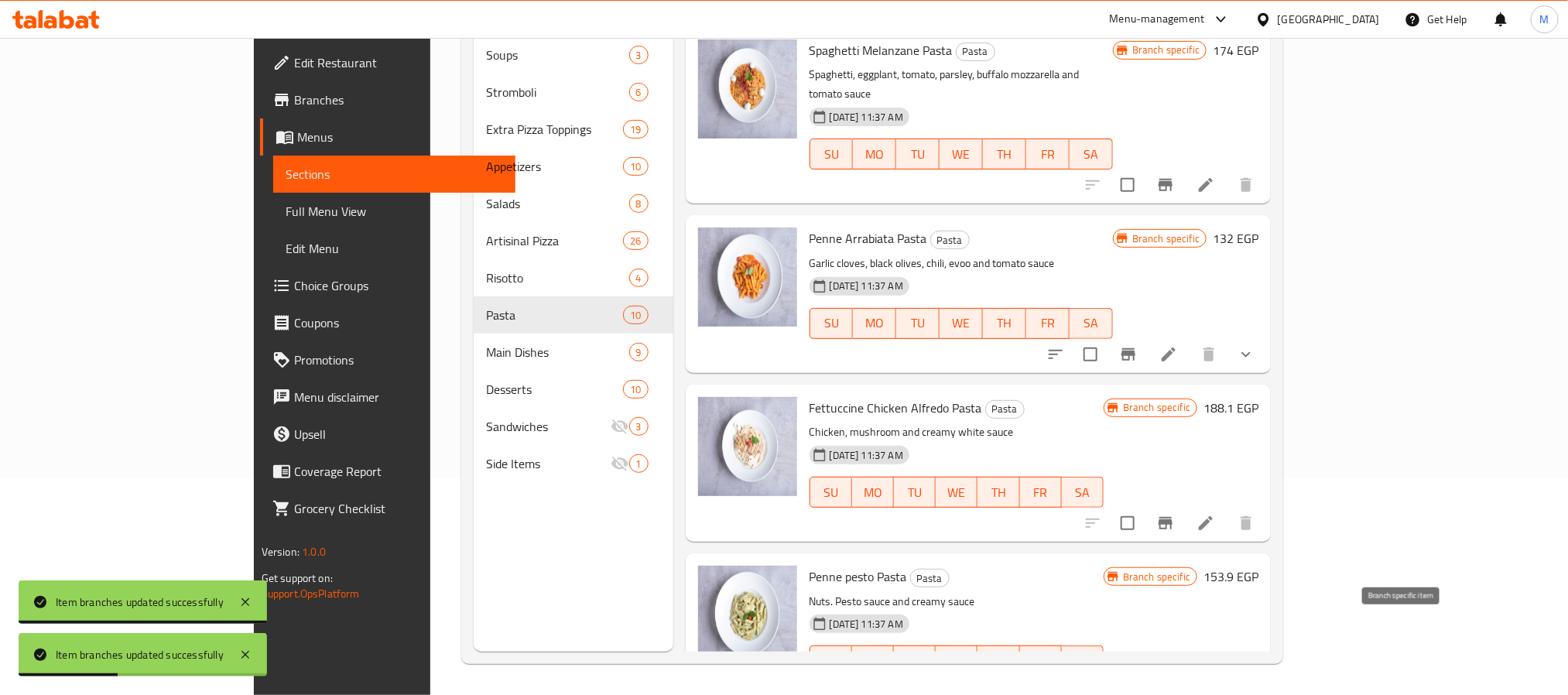
click at [1184, 674] on button "Branch-specific-item" at bounding box center [1165, 692] width 37 height 37
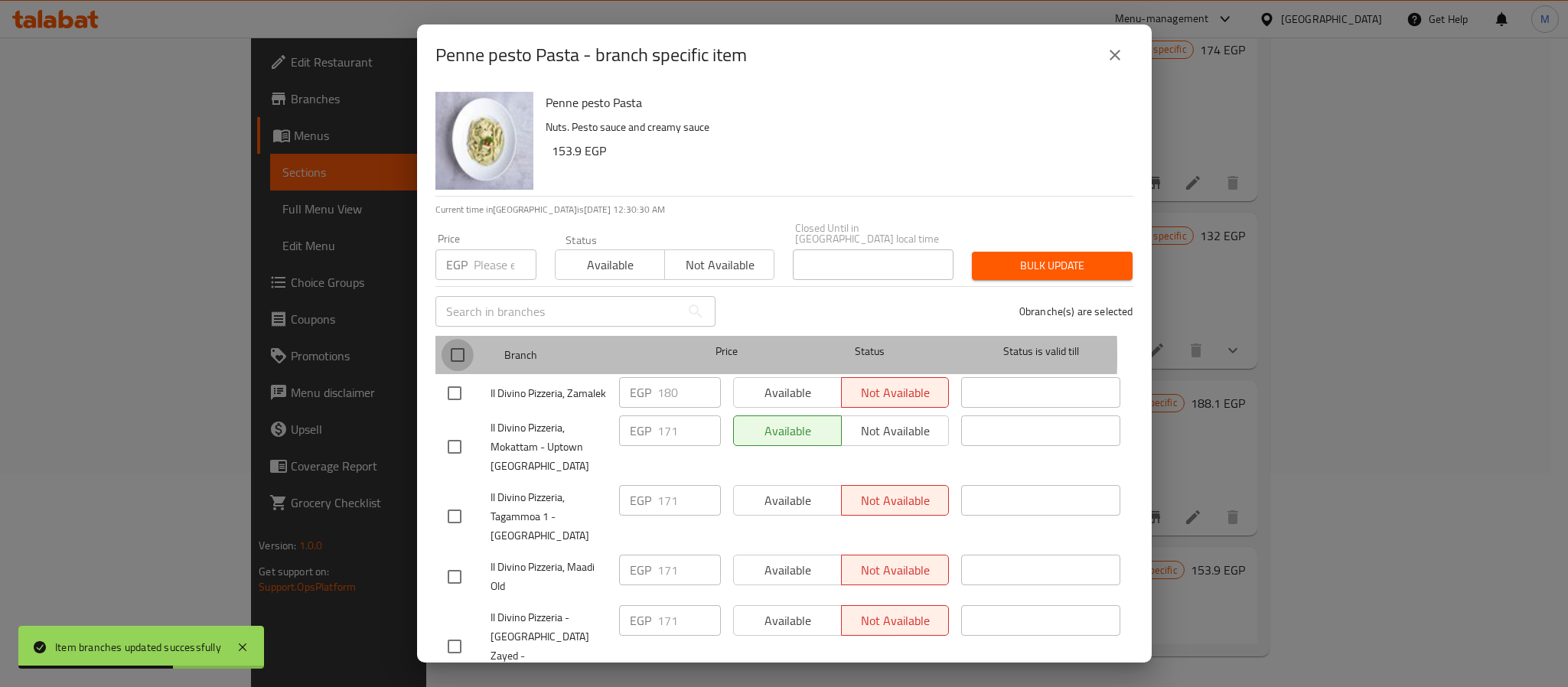
click at [458, 344] on input "checkbox" at bounding box center [458, 354] width 32 height 32
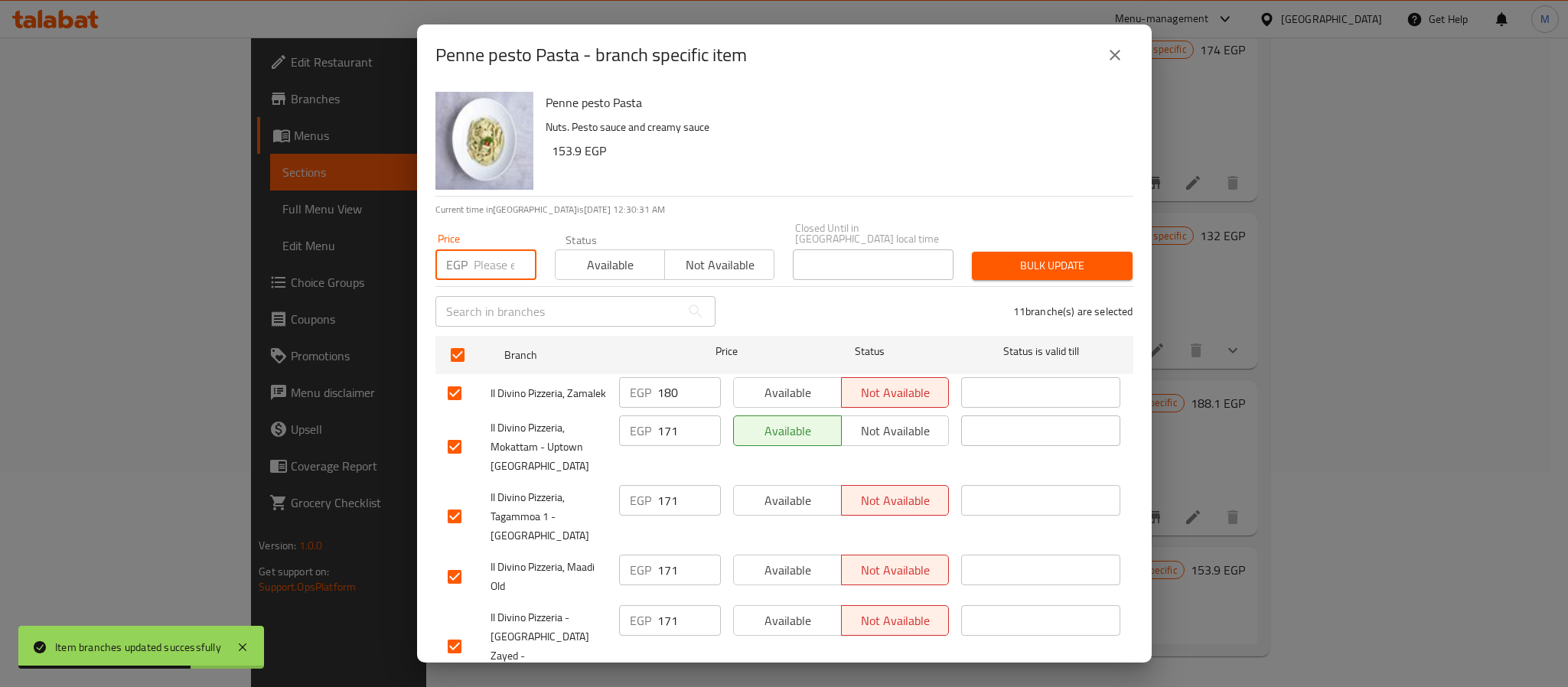
click at [479, 255] on input "number" at bounding box center [505, 265] width 62 height 30
paste input "240"
click at [1025, 262] on span "Bulk update" at bounding box center [1052, 265] width 136 height 20
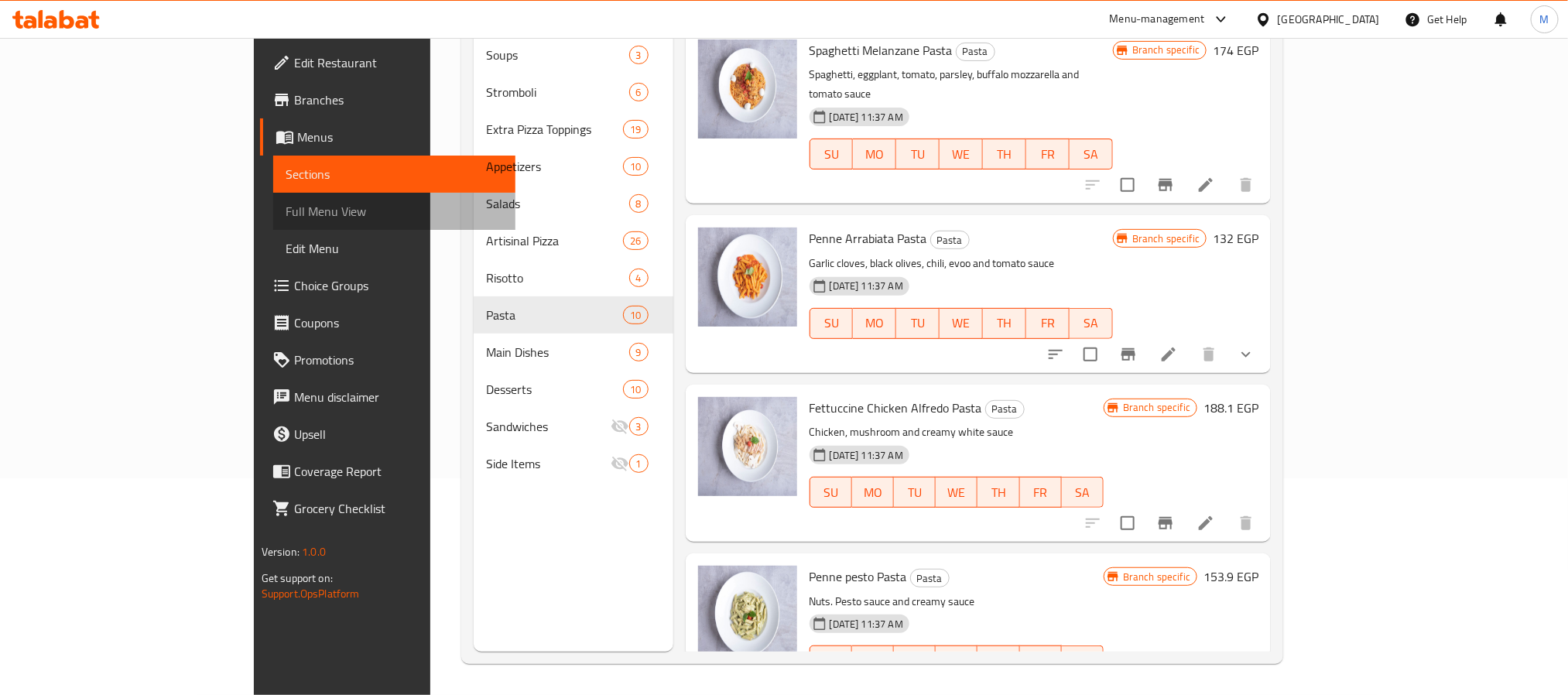
click at [286, 220] on span "Full Menu View" at bounding box center [394, 212] width 217 height 19
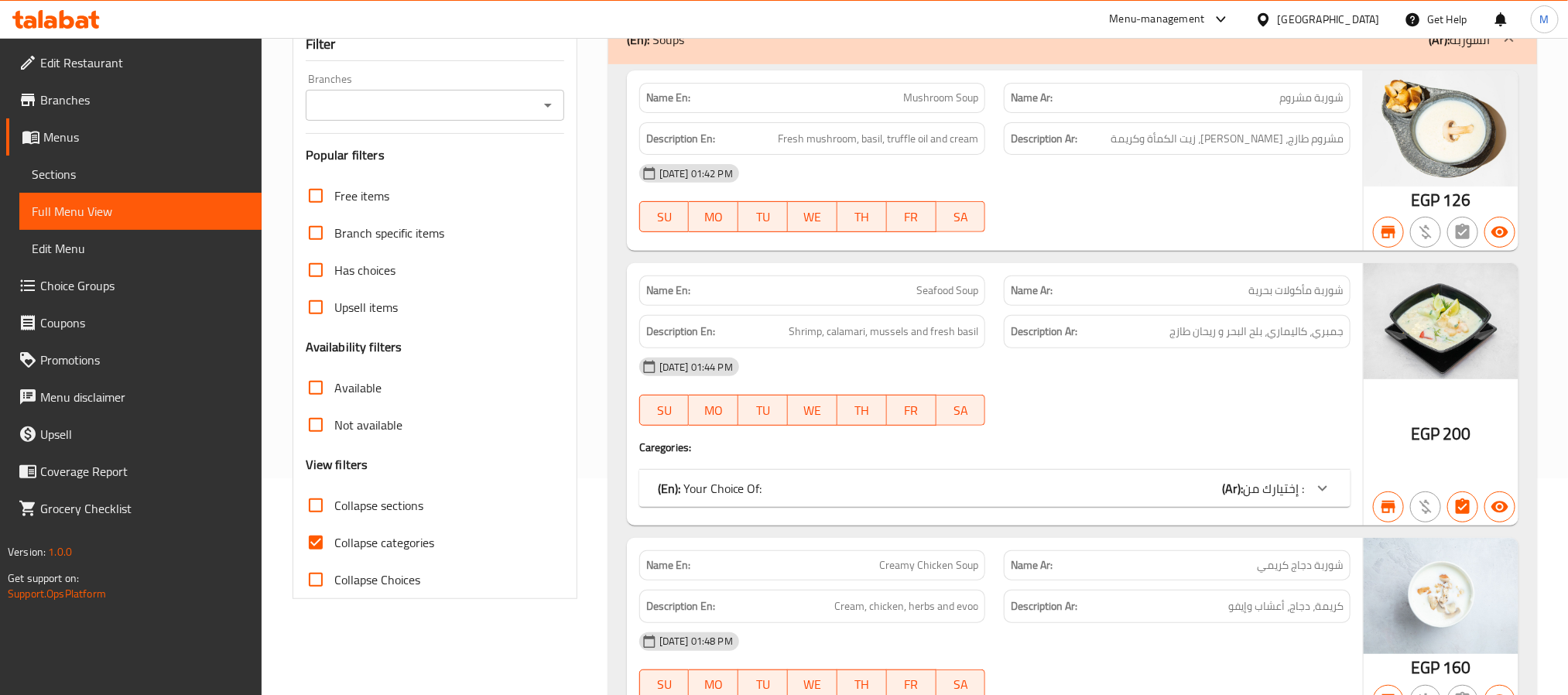
click at [497, 92] on div "Branches" at bounding box center [434, 105] width 258 height 31
click at [541, 107] on icon "Open" at bounding box center [548, 106] width 19 height 19
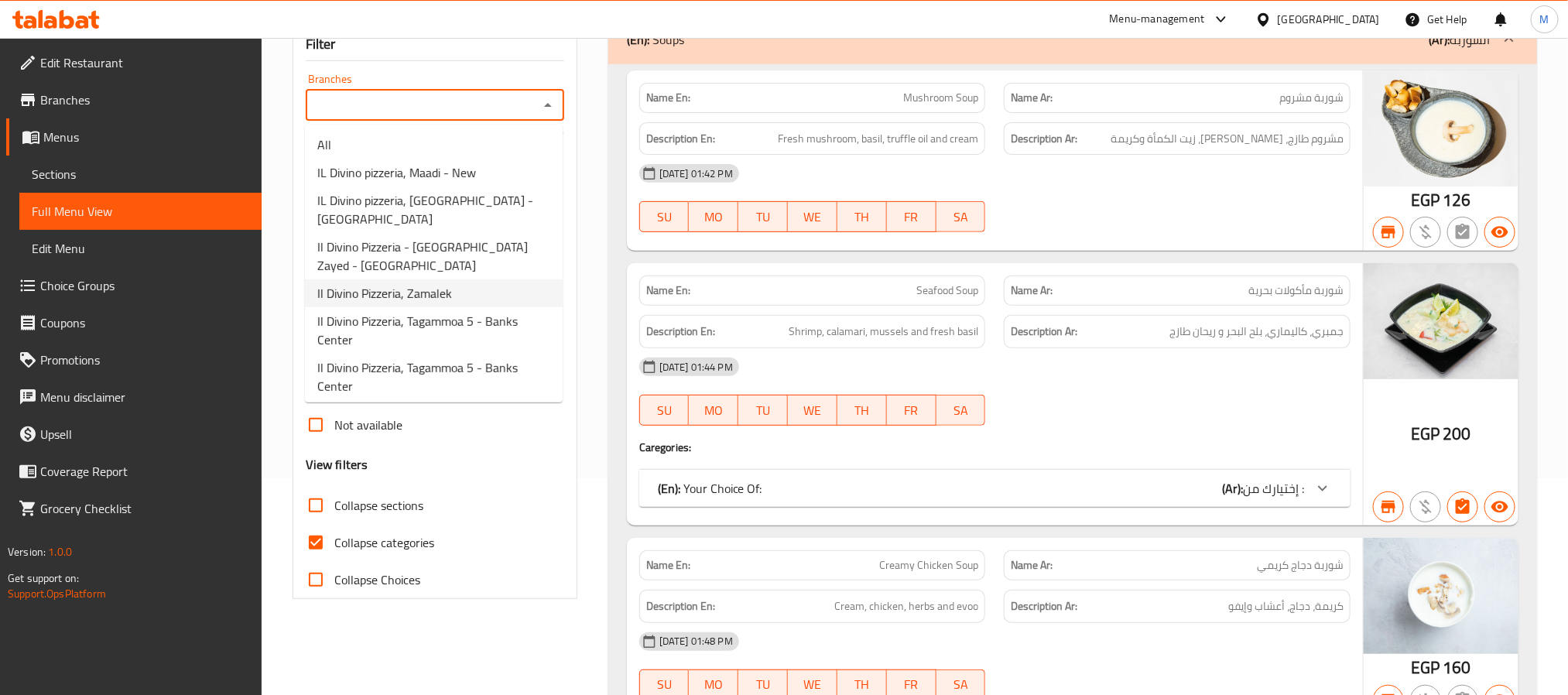
click at [427, 284] on span "Il Divino Pizzeria, Zamalek" at bounding box center [384, 294] width 135 height 19
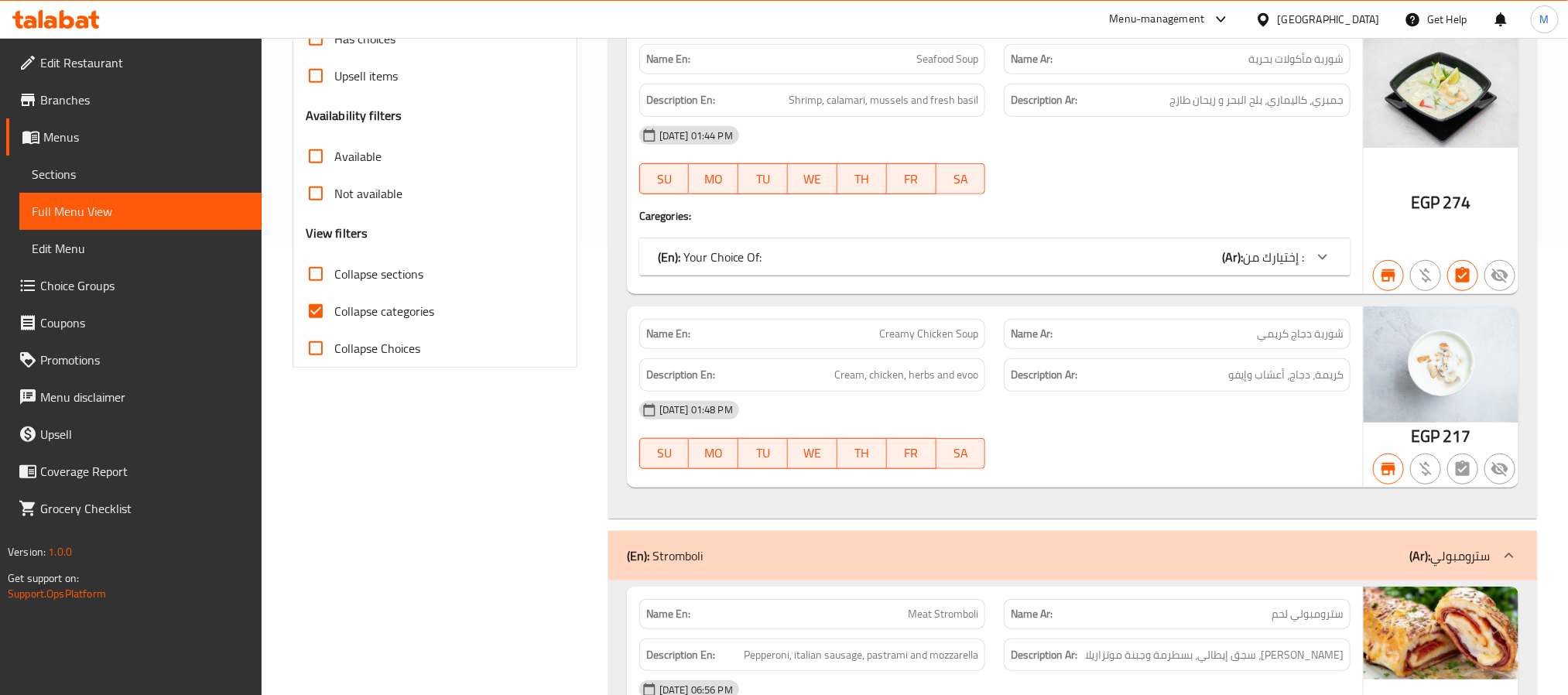
scroll to position [449, 0]
click at [321, 309] on input "Collapse categories" at bounding box center [315, 310] width 37 height 37
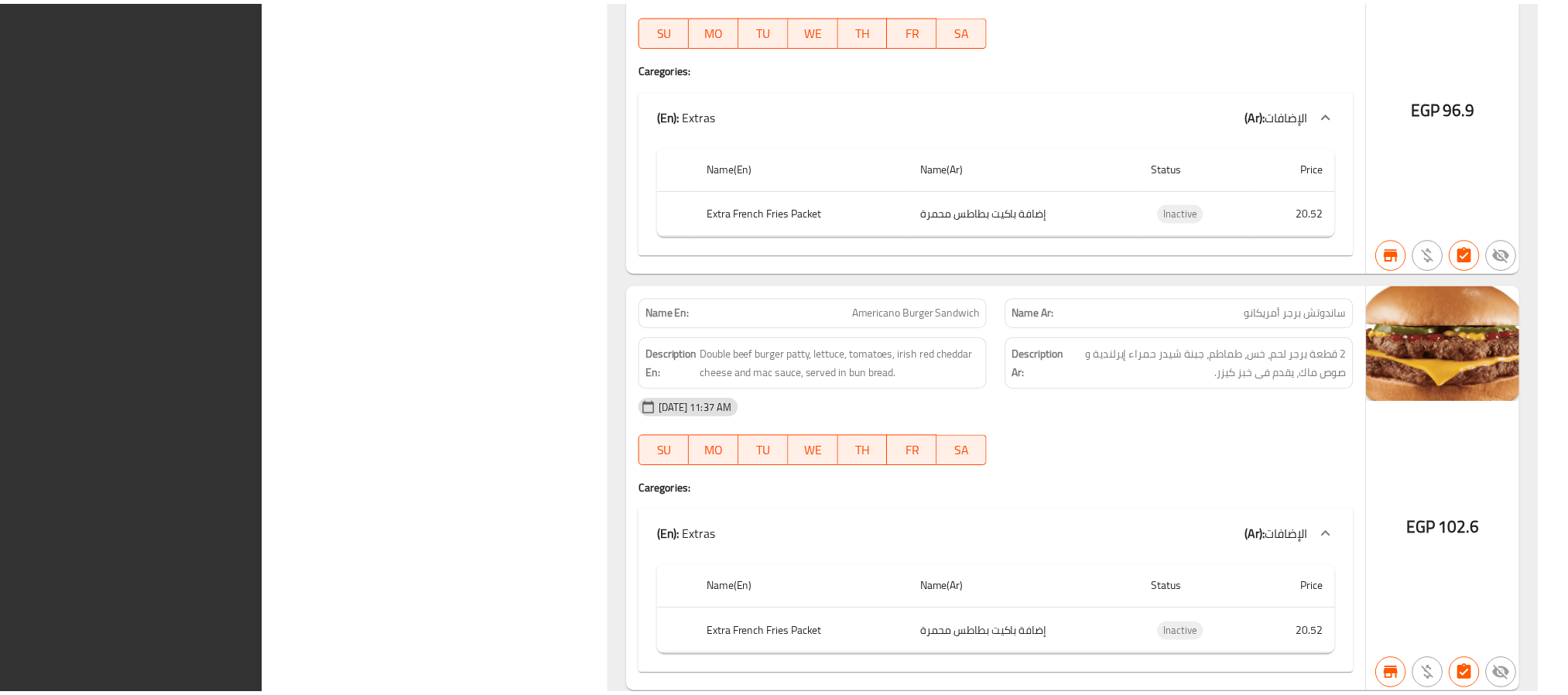
scroll to position [37174, 0]
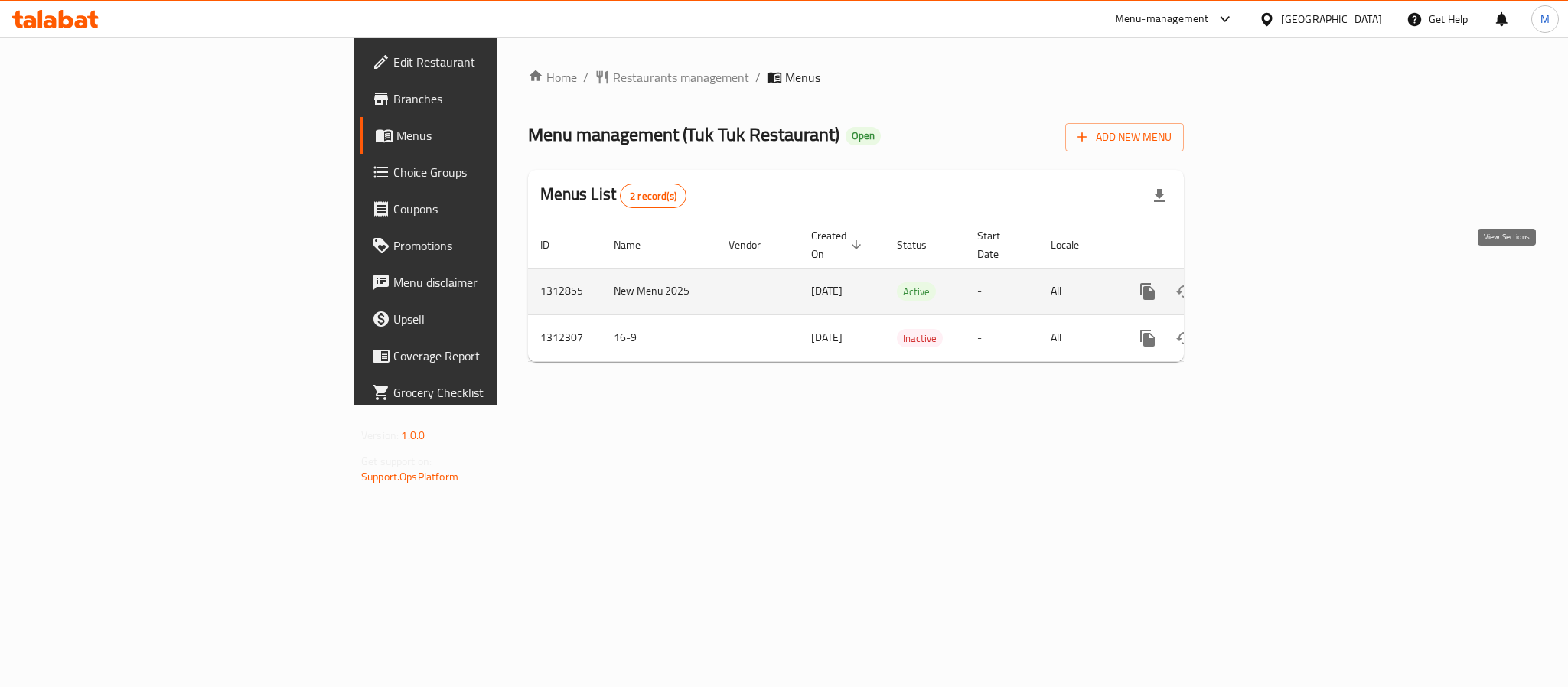
click at [1267, 283] on icon "enhanced table" at bounding box center [1259, 292] width 19 height 19
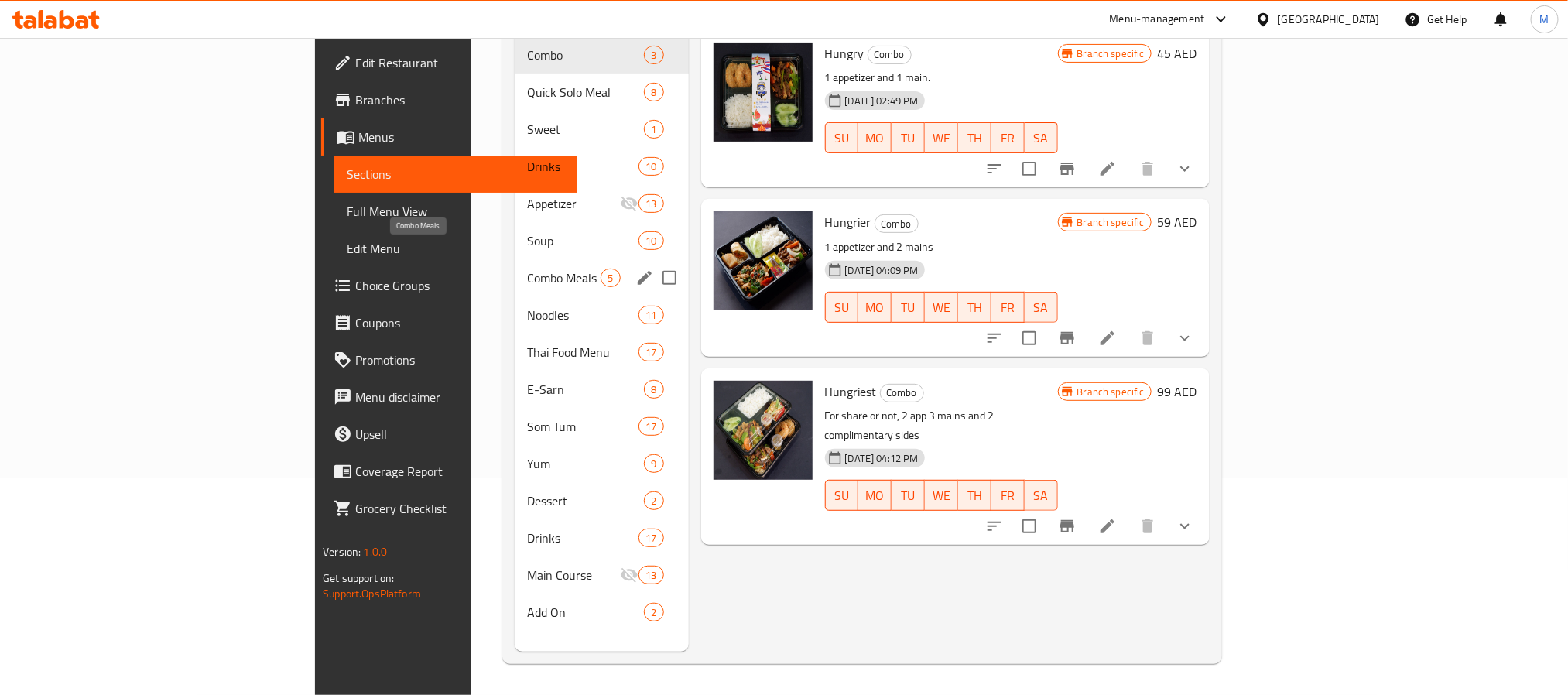
scroll to position [100, 0]
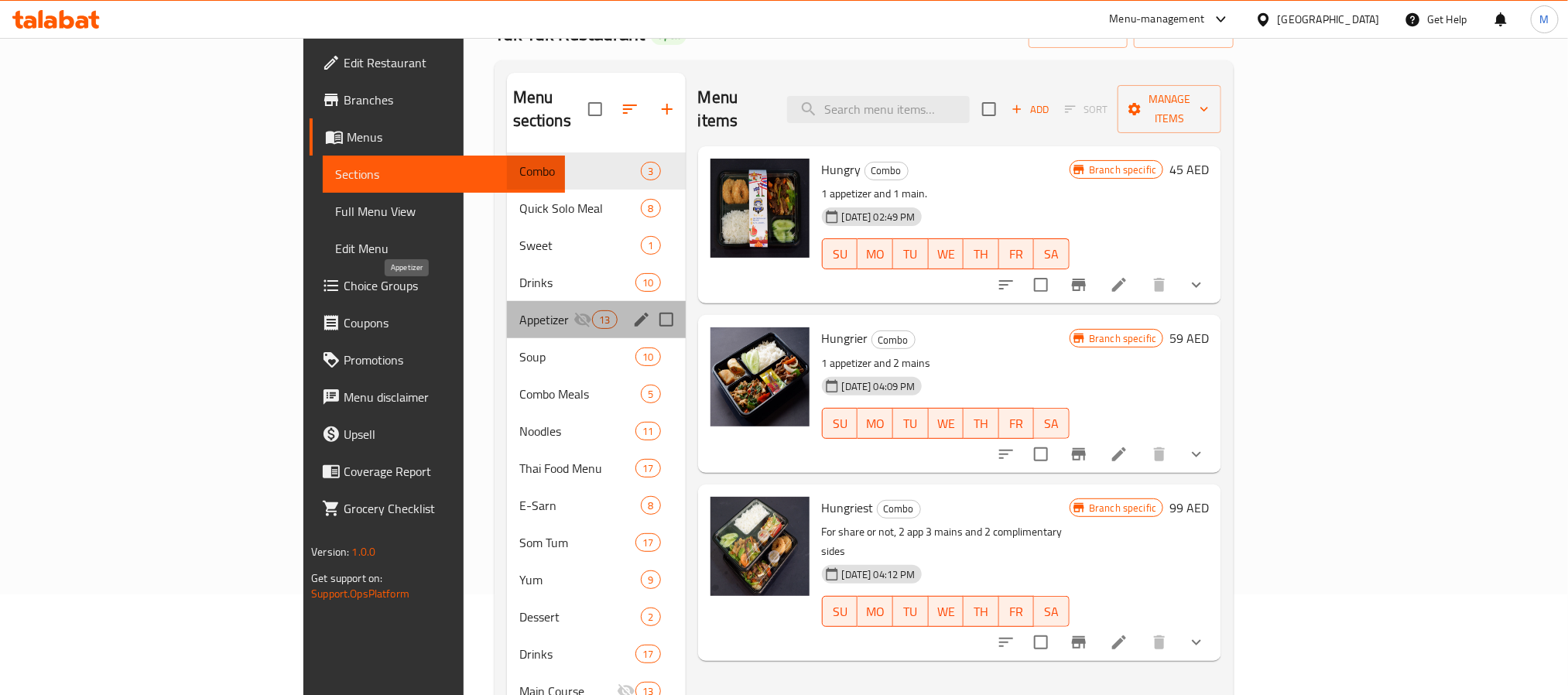
click at [520, 310] on span "Appetizer" at bounding box center [547, 320] width 55 height 19
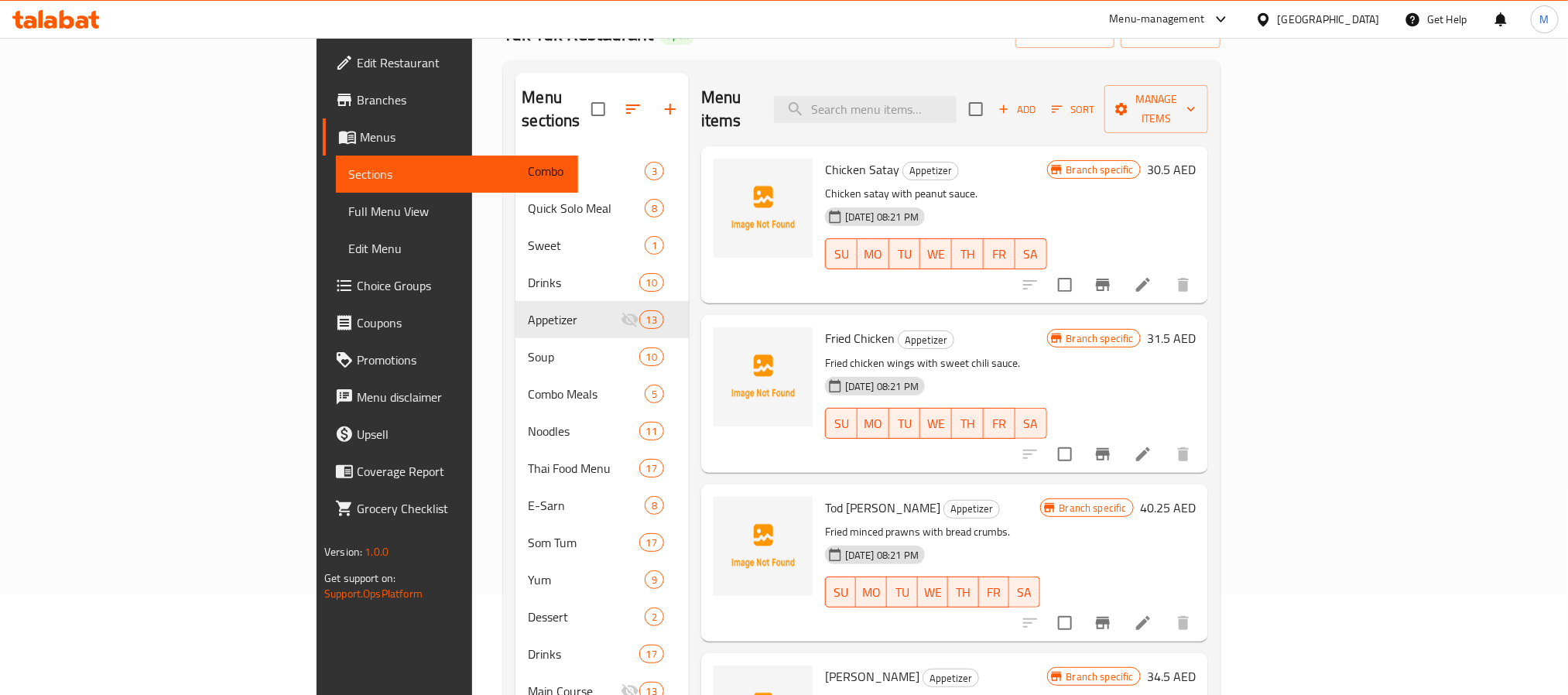
click at [1109, 279] on icon "Branch-specific-item" at bounding box center [1103, 285] width 14 height 13
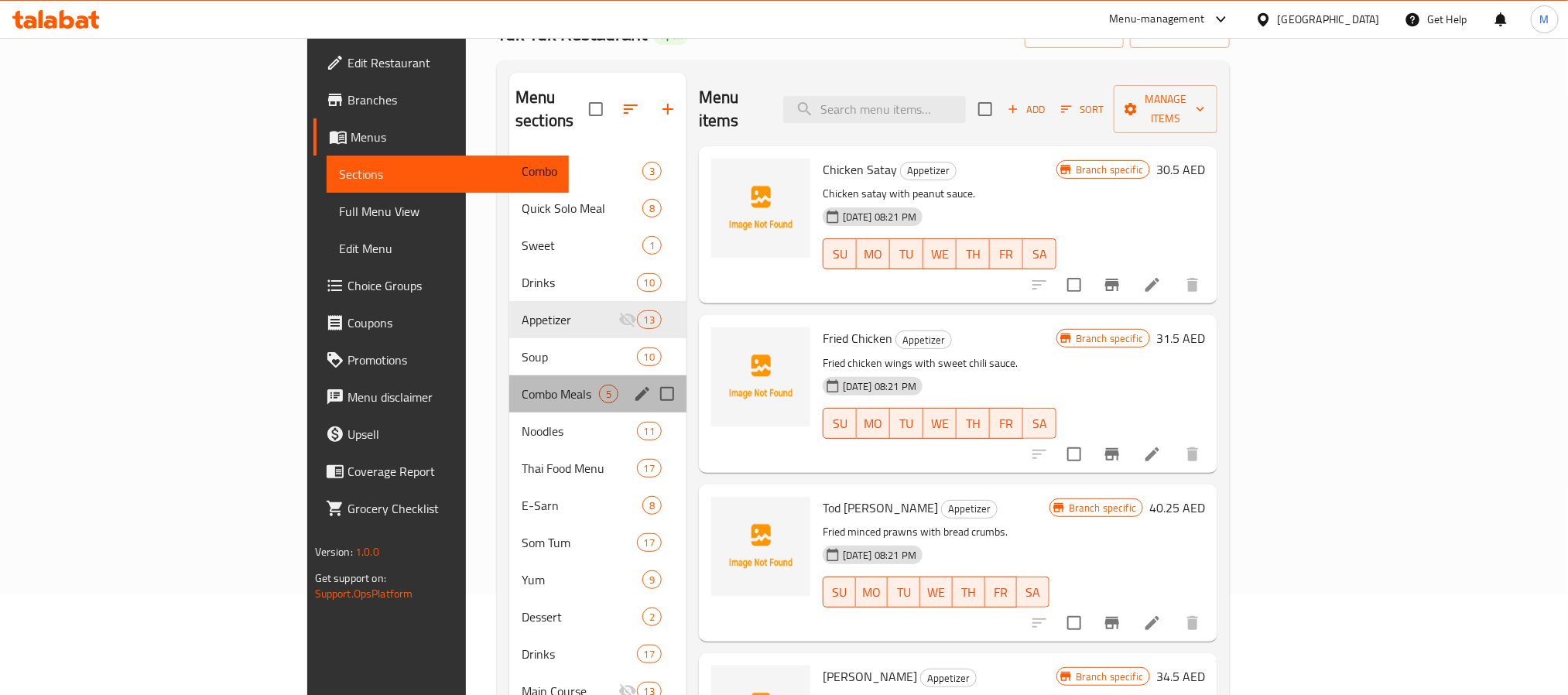
click at [509, 375] on div "Combo Meals 5" at bounding box center [598, 393] width 177 height 37
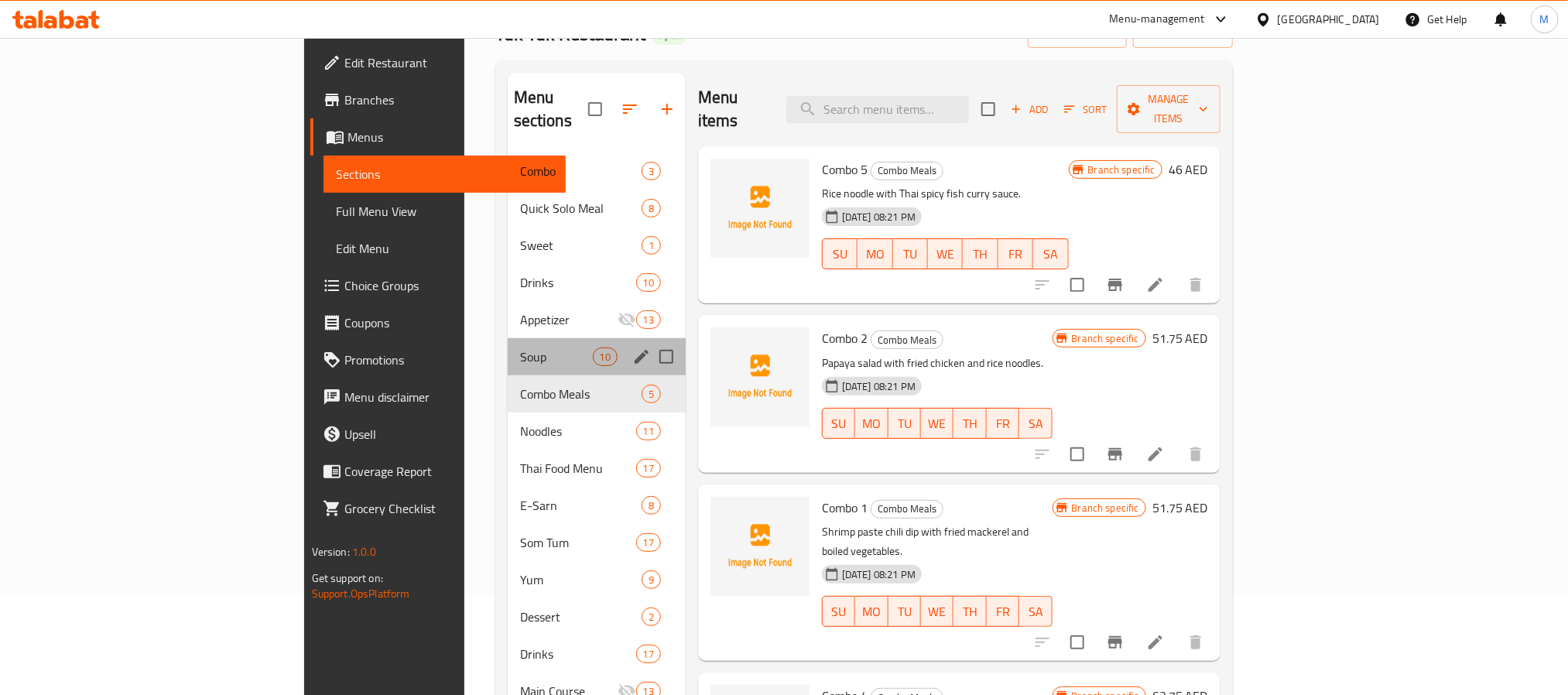
click at [520, 348] on span "Soup" at bounding box center [557, 357] width 73 height 19
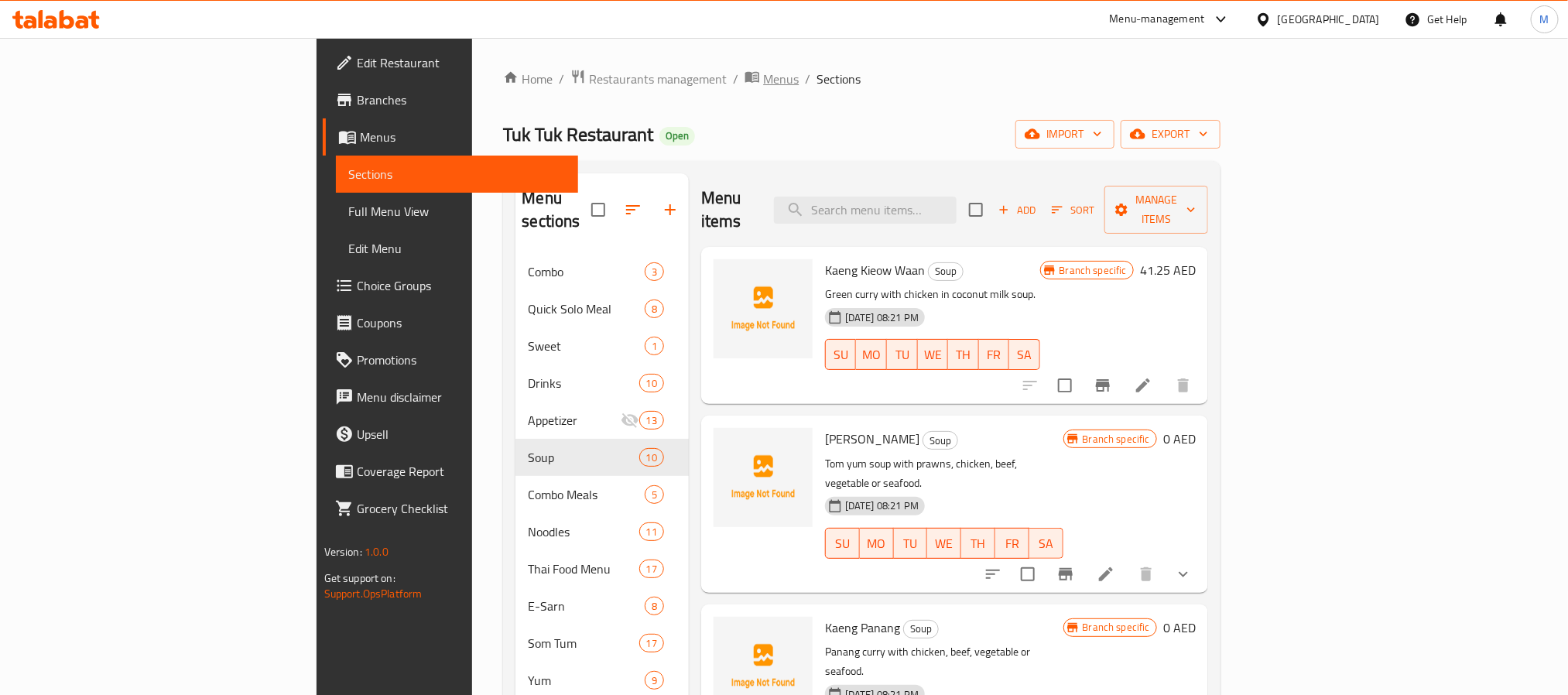
click at [763, 84] on span "Menus" at bounding box center [780, 79] width 36 height 19
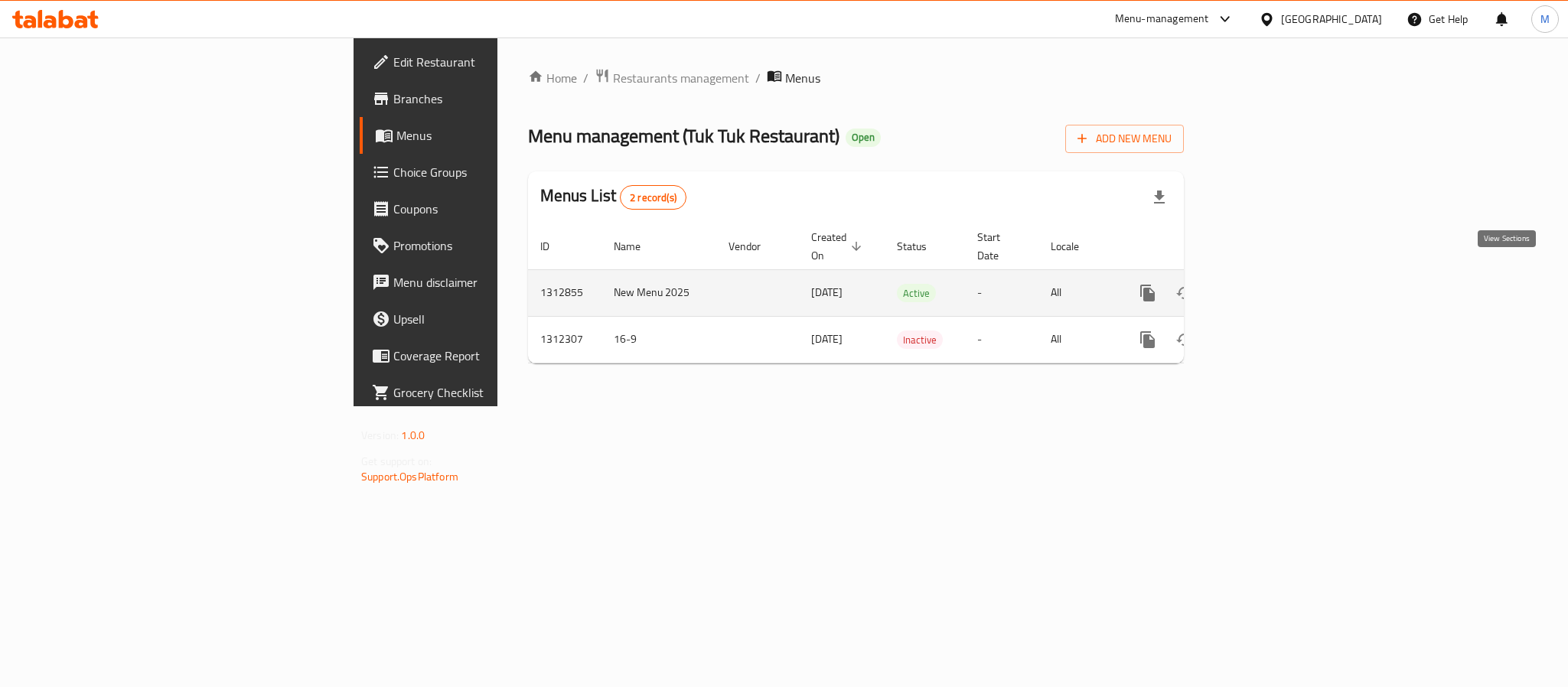
click at [1267, 284] on icon "enhanced table" at bounding box center [1259, 294] width 19 height 19
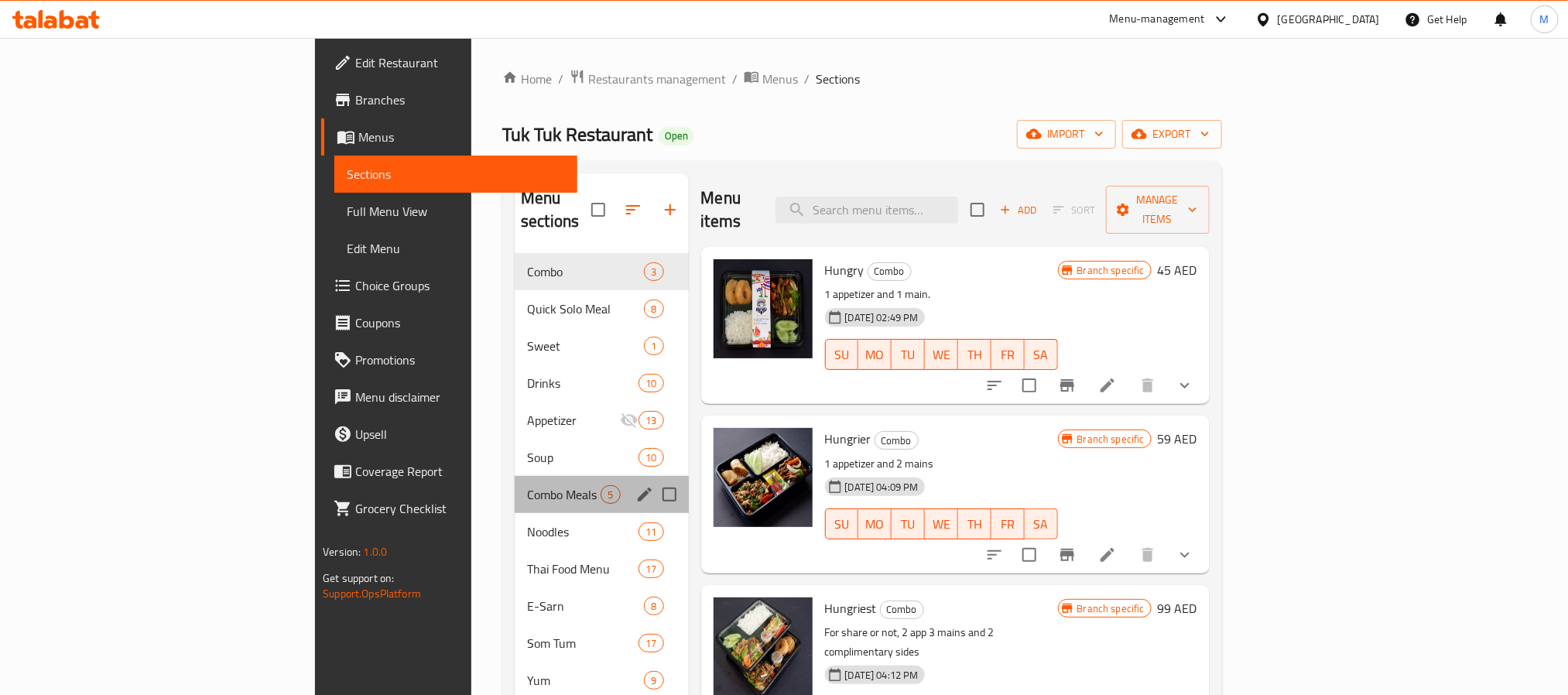
click at [515, 486] on div "Combo Meals 5" at bounding box center [602, 494] width 174 height 37
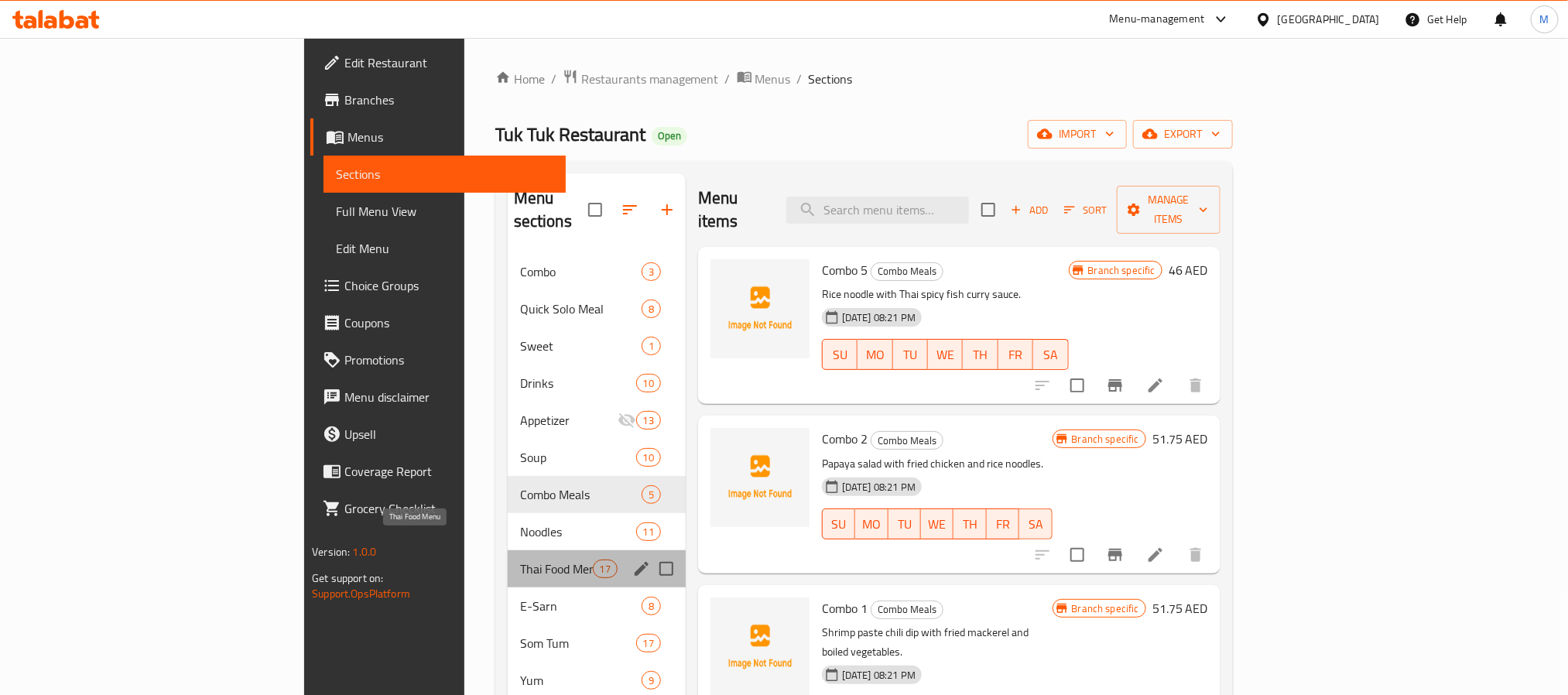
click at [520, 560] on span "Thai Food Menu" at bounding box center [557, 569] width 73 height 19
drag, startPoint x: 453, startPoint y: 518, endPoint x: 463, endPoint y: 507, distance: 14.9
click at [520, 523] on span "Noodles" at bounding box center [578, 532] width 116 height 19
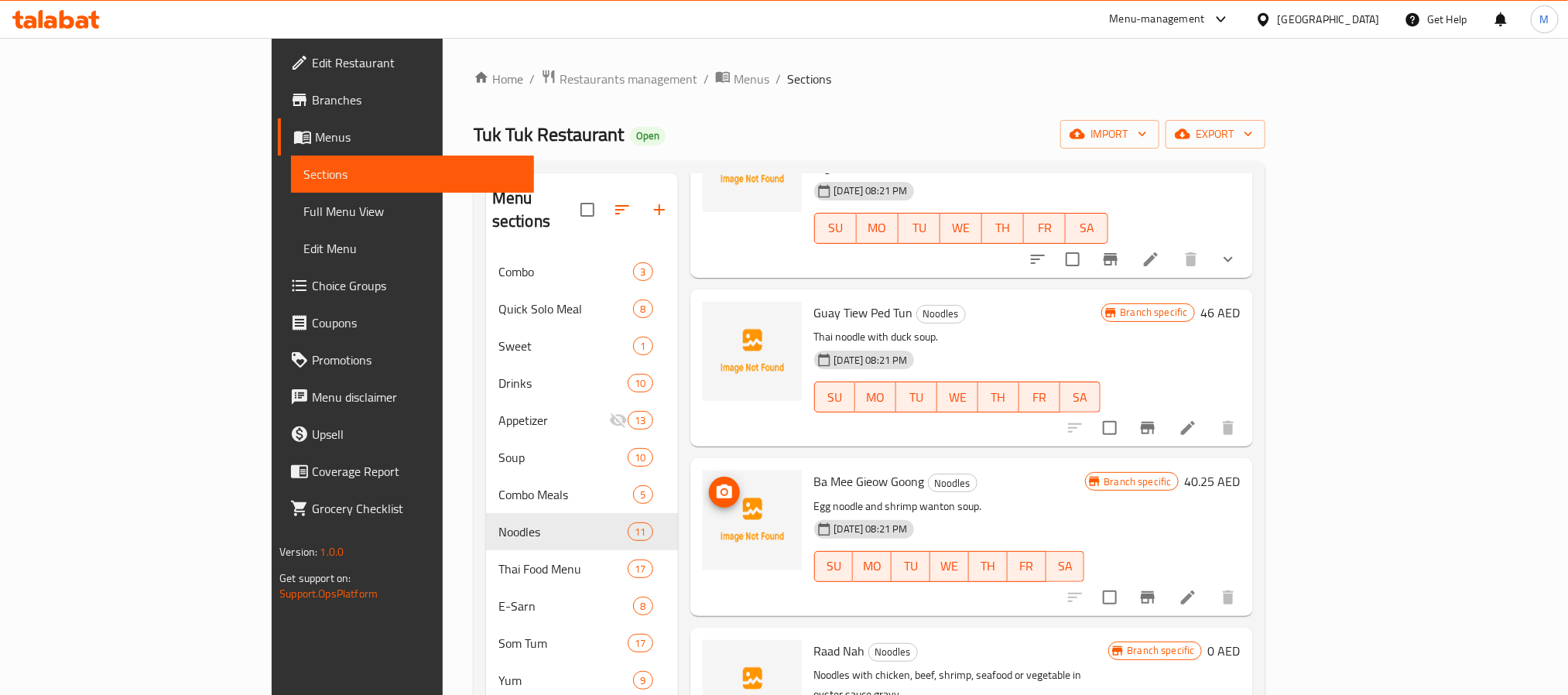
scroll to position [1203, 0]
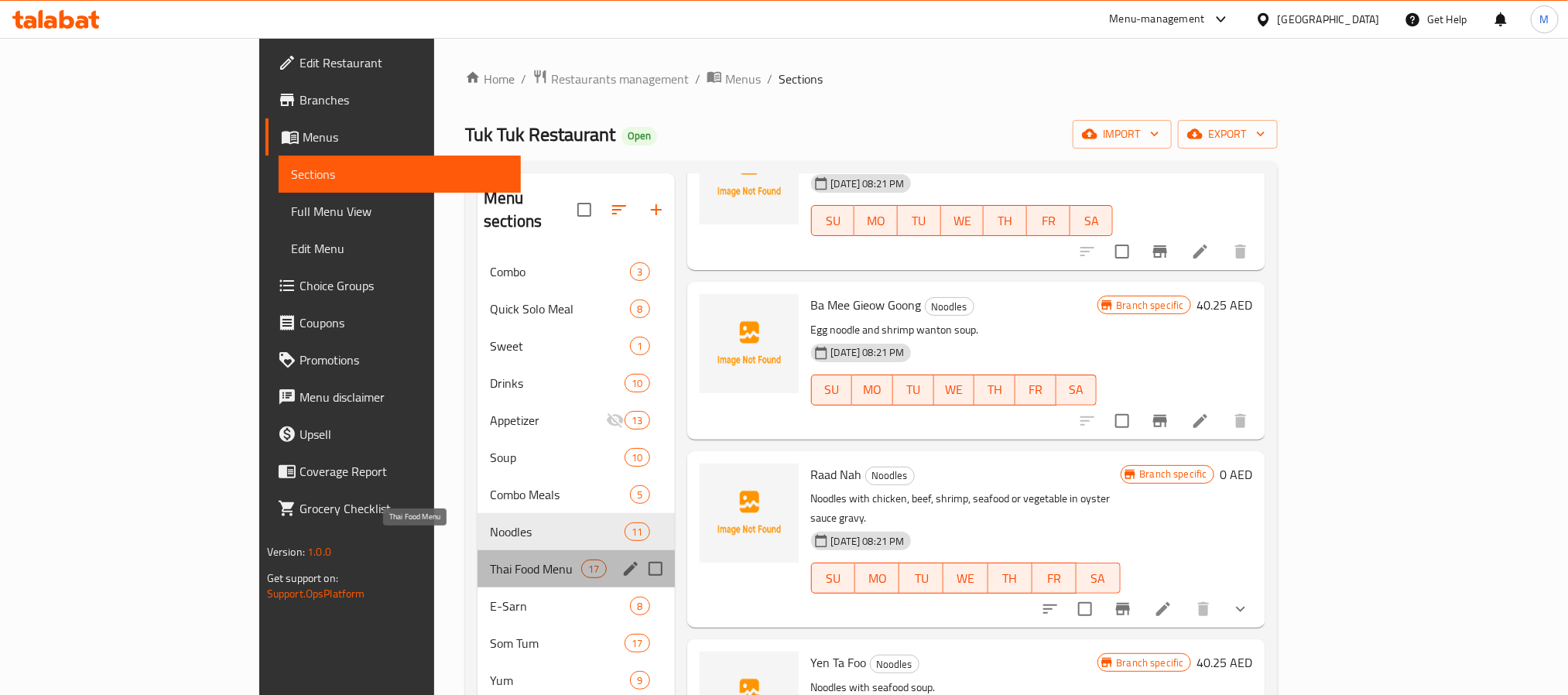
drag, startPoint x: 448, startPoint y: 548, endPoint x: 568, endPoint y: 445, distance: 158.1
click at [490, 560] on span "Thai Food Menu" at bounding box center [535, 569] width 92 height 19
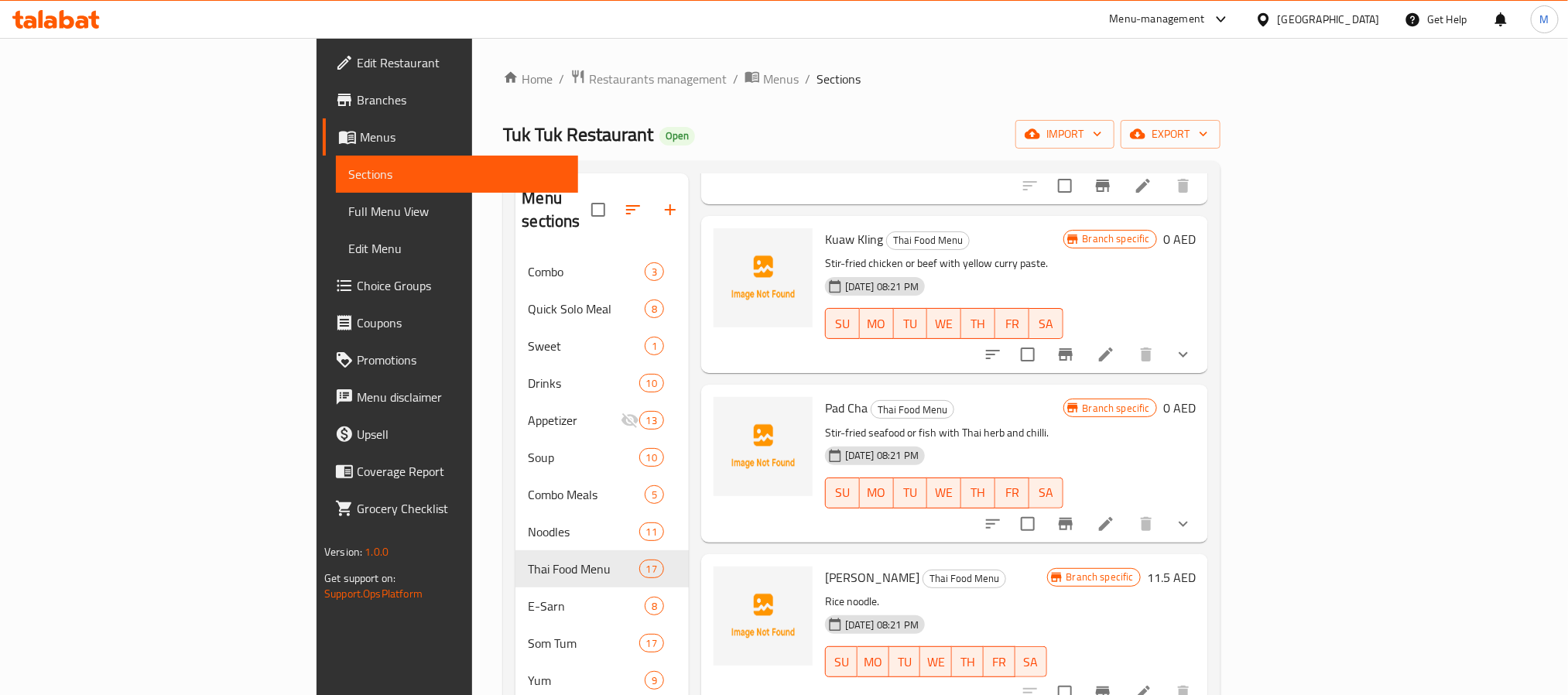
scroll to position [2170, 0]
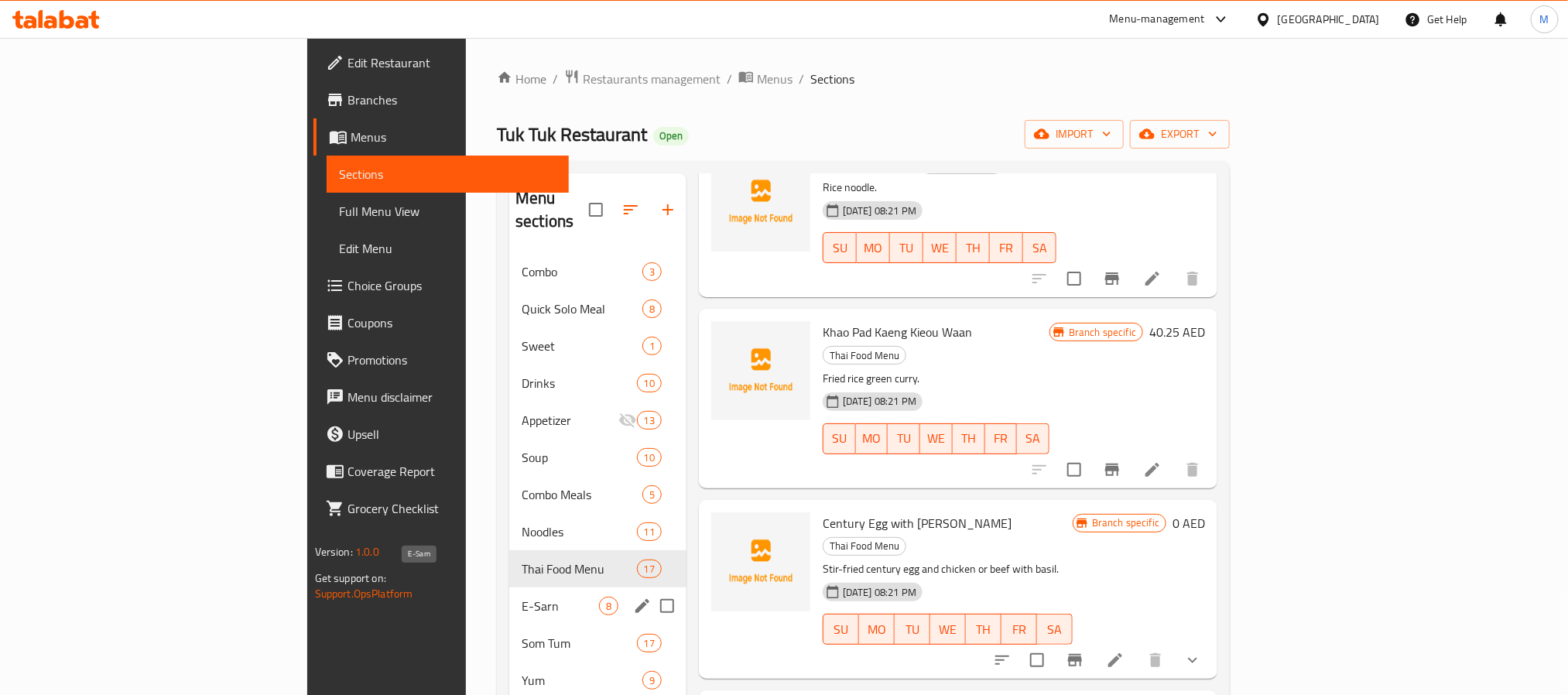
drag, startPoint x: 512, startPoint y: 585, endPoint x: 504, endPoint y: 572, distance: 15.3
click at [522, 597] on span "E-Sarn" at bounding box center [561, 607] width 77 height 19
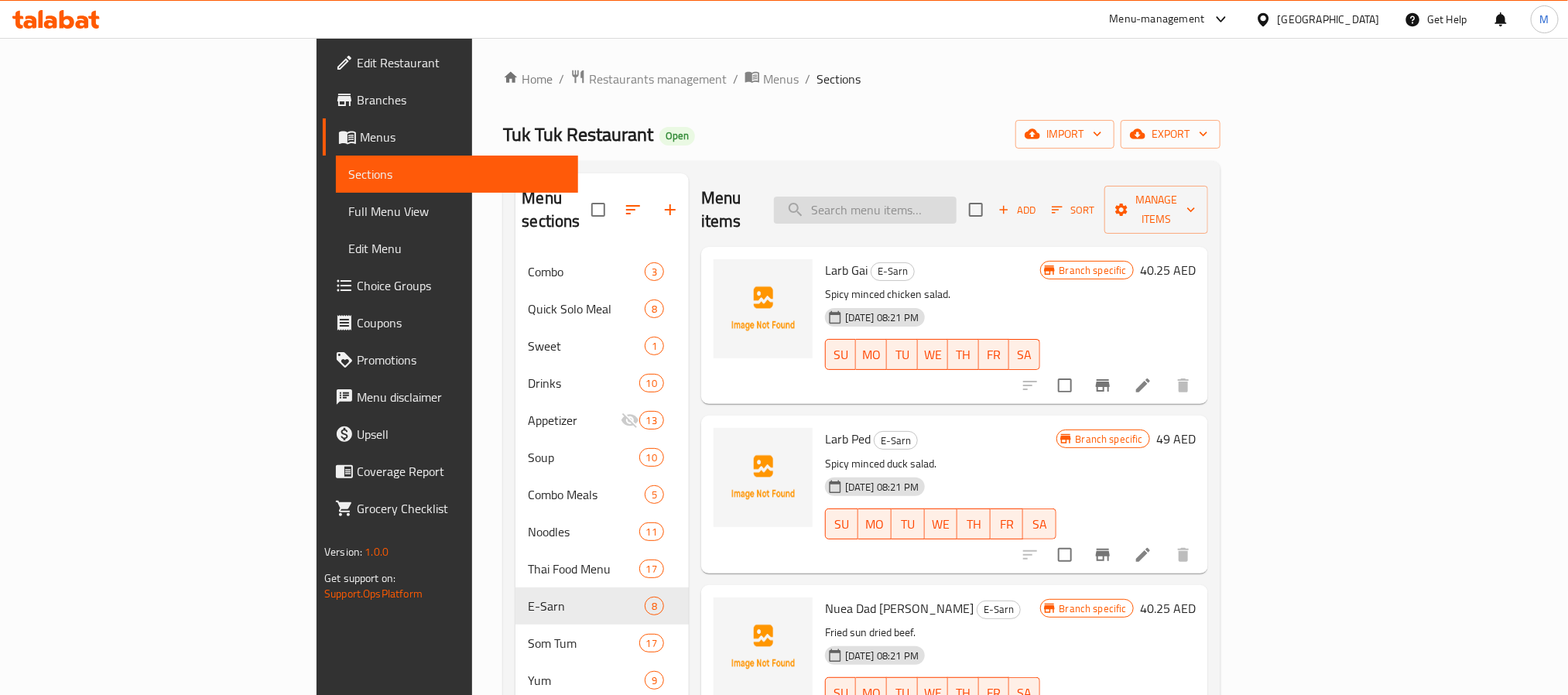
click at [951, 197] on input "search" at bounding box center [865, 210] width 182 height 27
paste input "Tum Lao Talay"
type input "Tum Lao Talay"
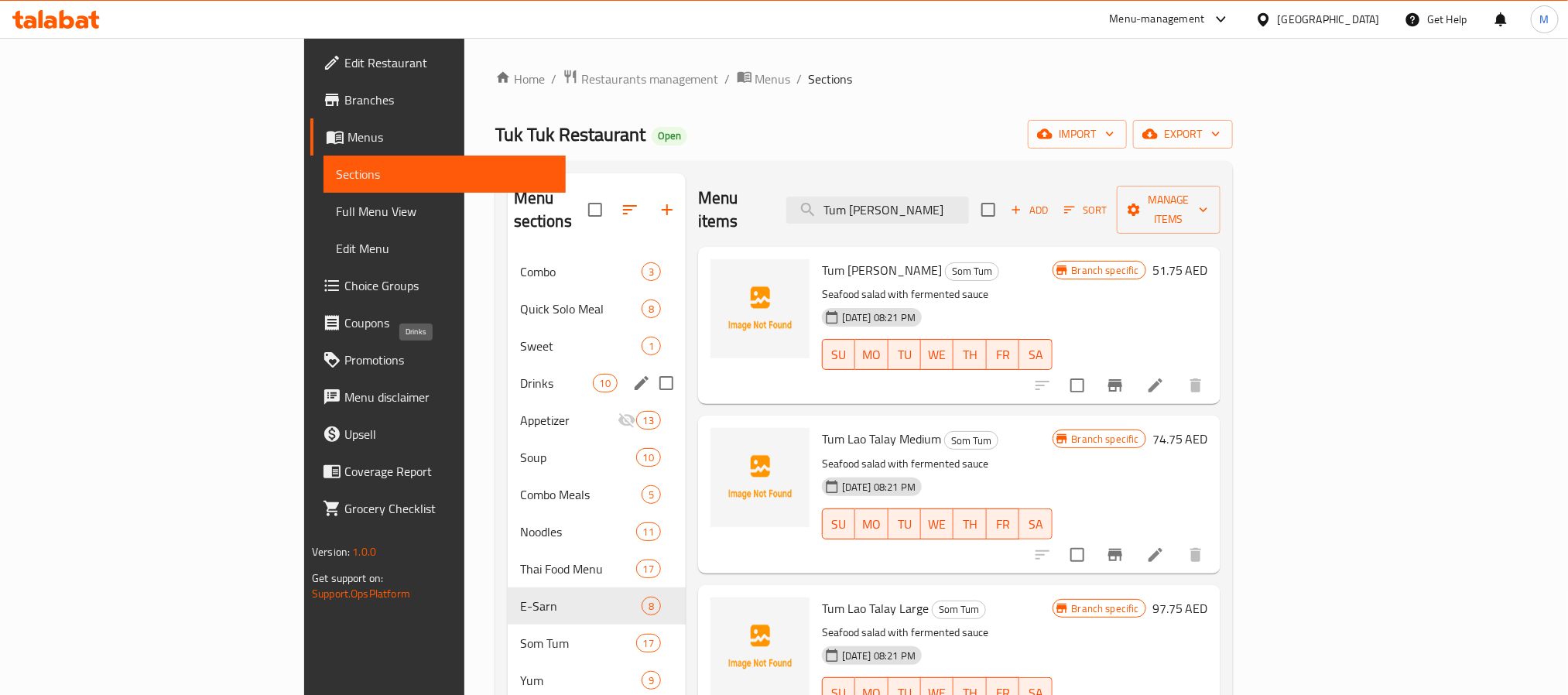
scroll to position [216, 0]
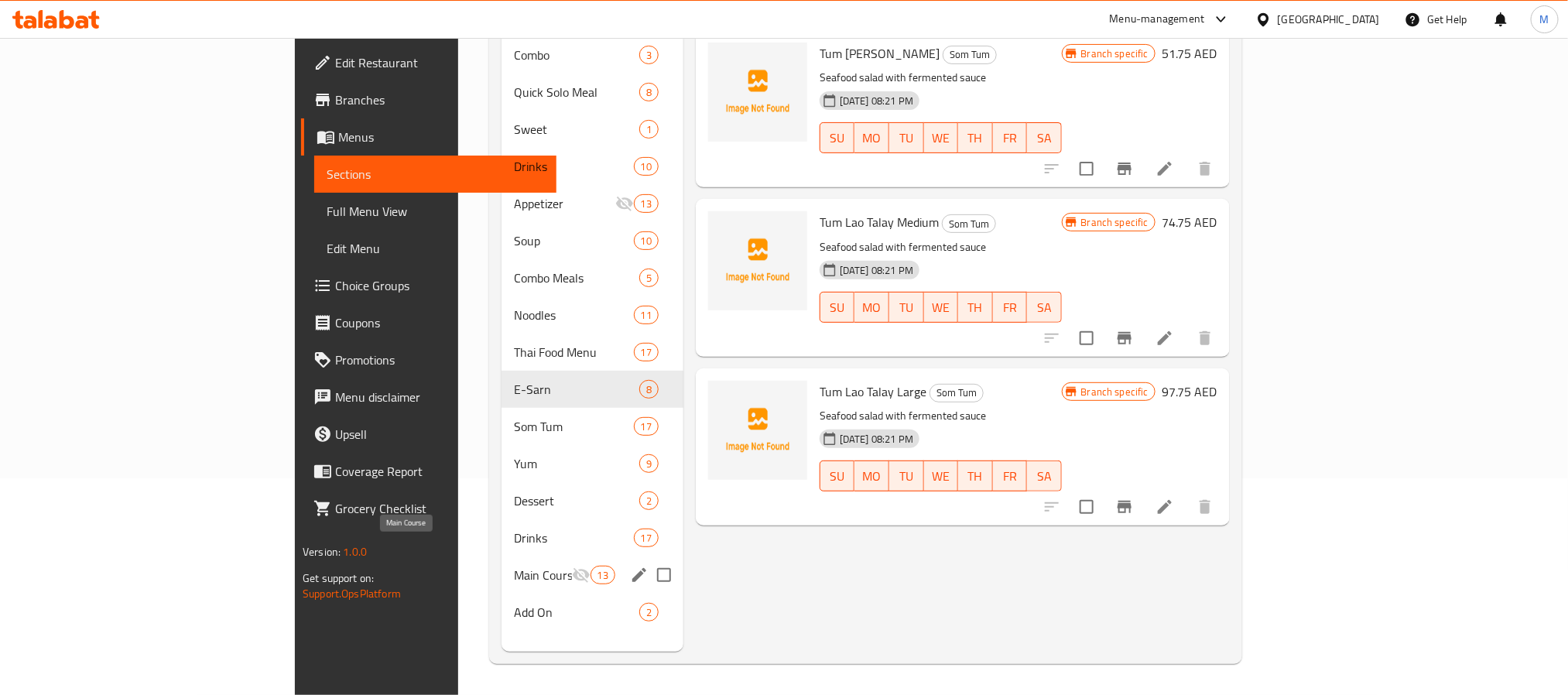
drag, startPoint x: 472, startPoint y: 555, endPoint x: 481, endPoint y: 548, distance: 11.4
click at [514, 565] on span "Main Course" at bounding box center [543, 575] width 58 height 19
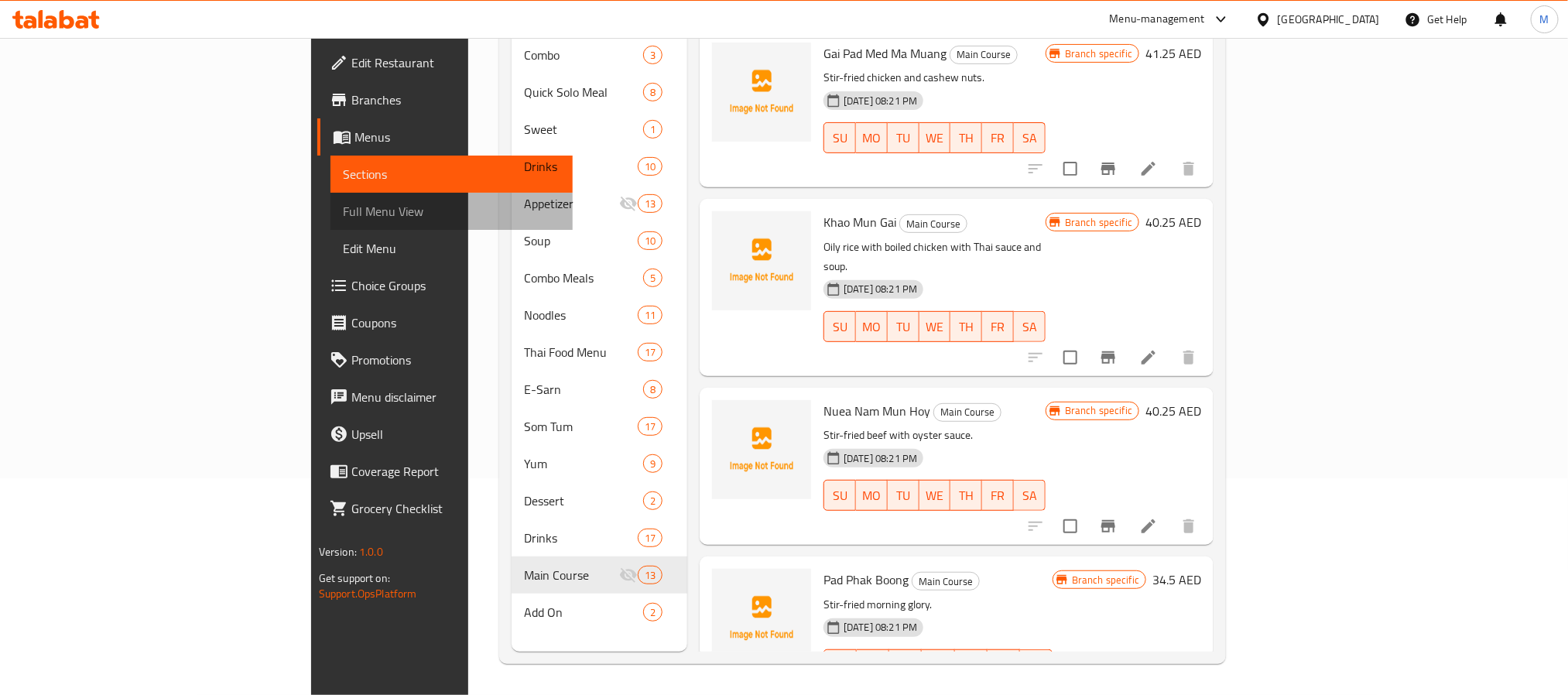
click at [343, 216] on span "Full Menu View" at bounding box center [451, 212] width 217 height 19
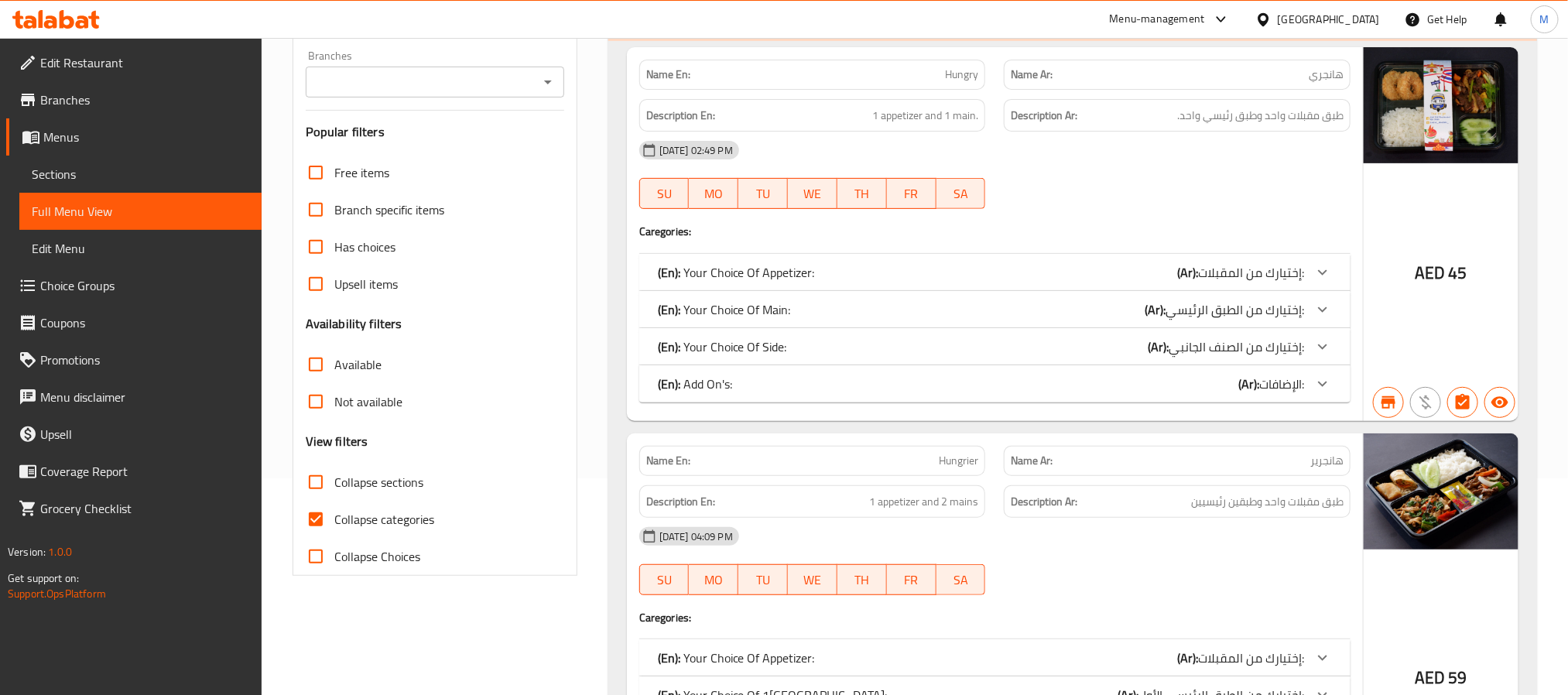
click at [418, 87] on input "Branches" at bounding box center [422, 81] width 223 height 21
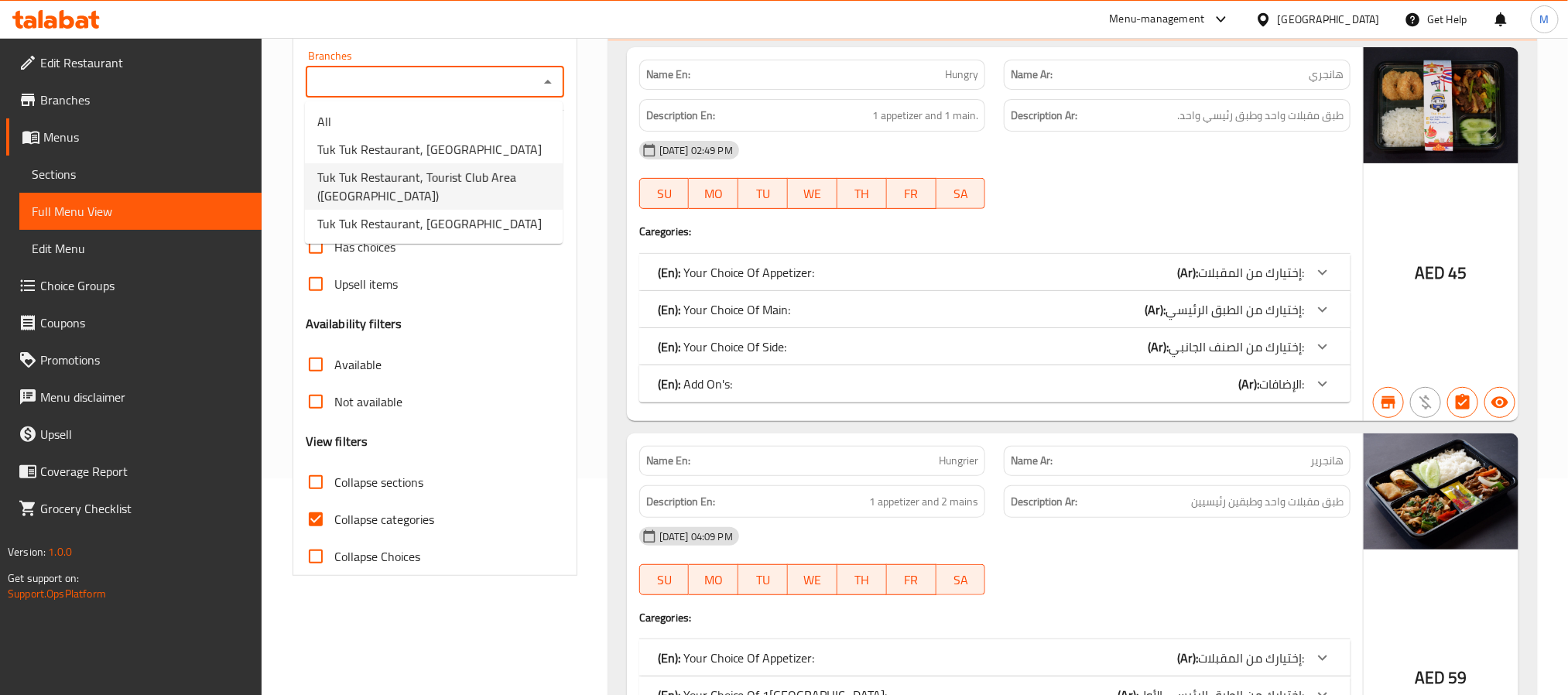
click at [460, 175] on span "Tuk Tuk Restaurant, Tourist Club Area (Al Zahiya)" at bounding box center [433, 186] width 233 height 37
type input "Tuk Tuk Restaurant, Tourist Club Area (Al Zahiya)"
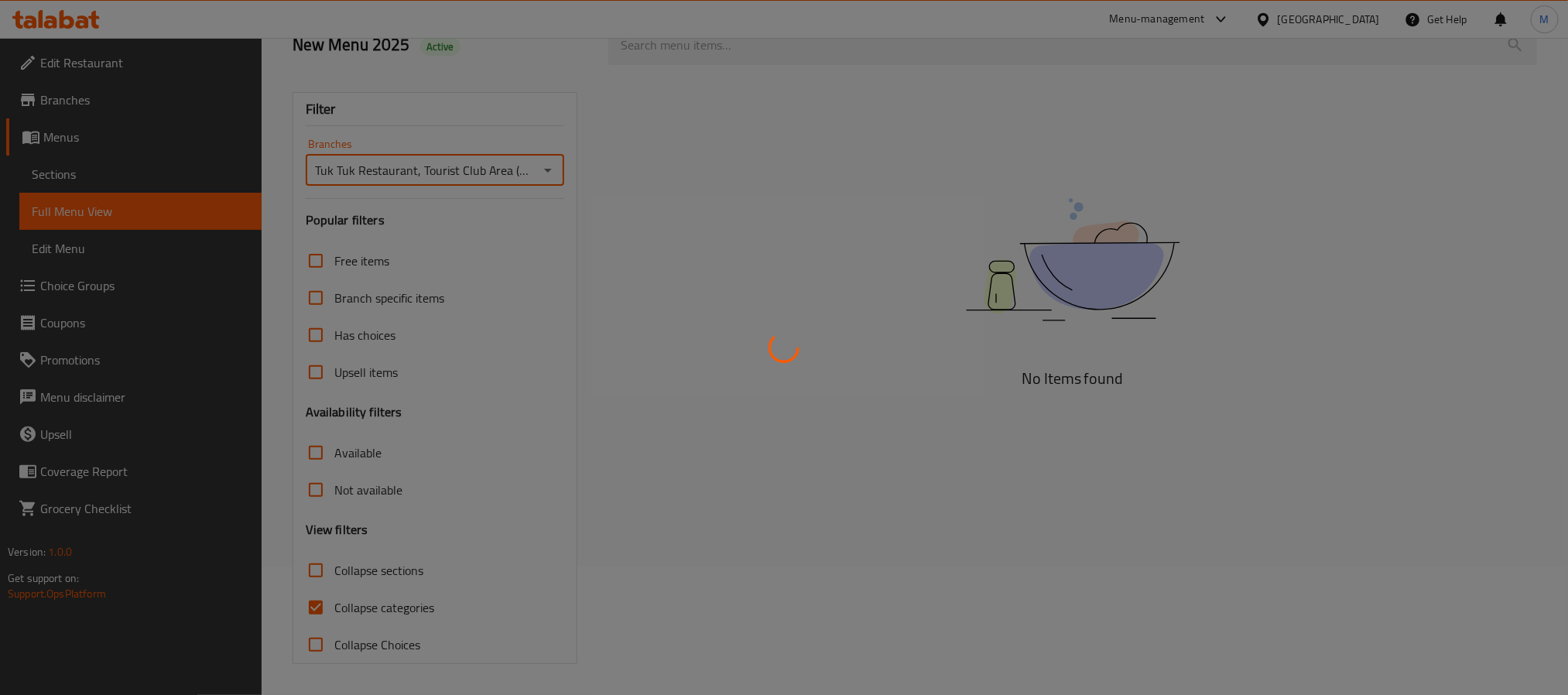
scroll to position [130, 0]
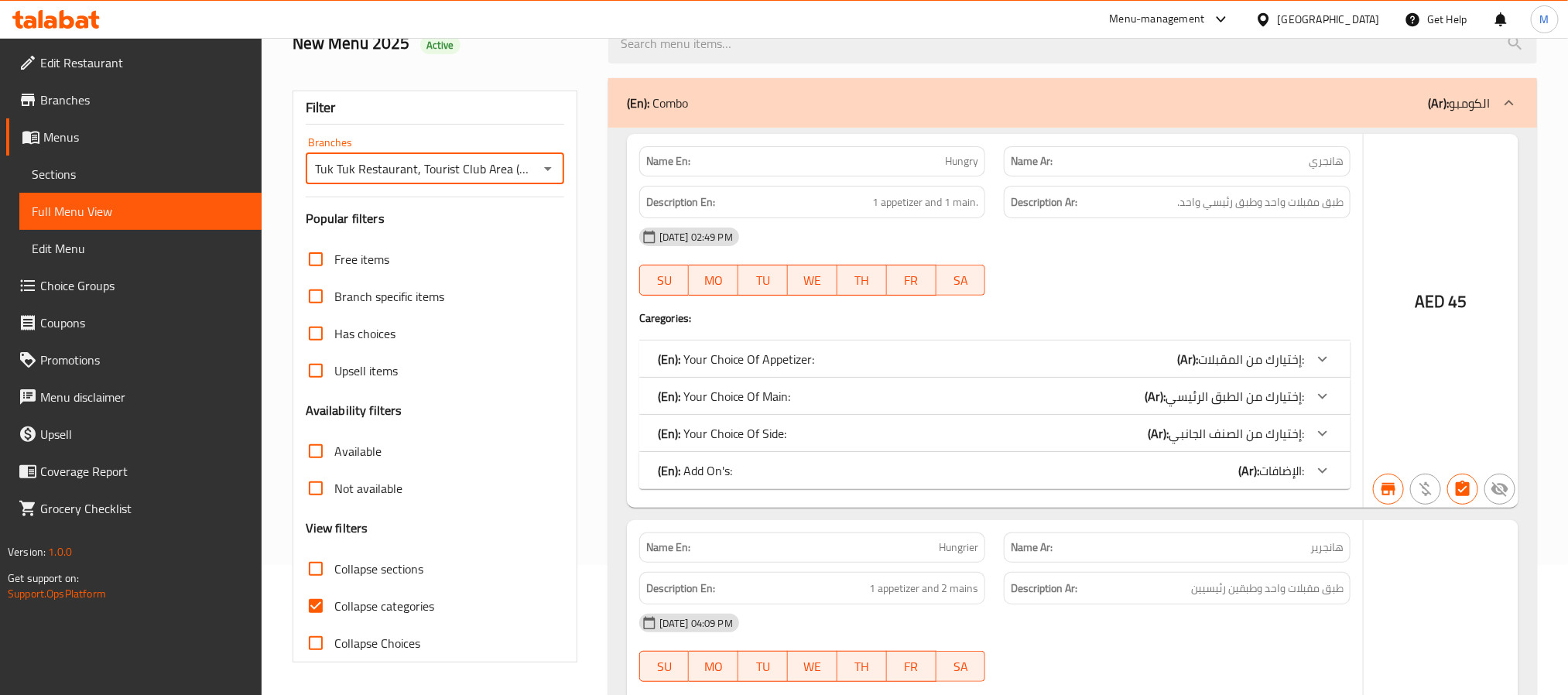
click at [309, 588] on input "Collapse categories" at bounding box center [315, 606] width 37 height 37
checkbox input "false"
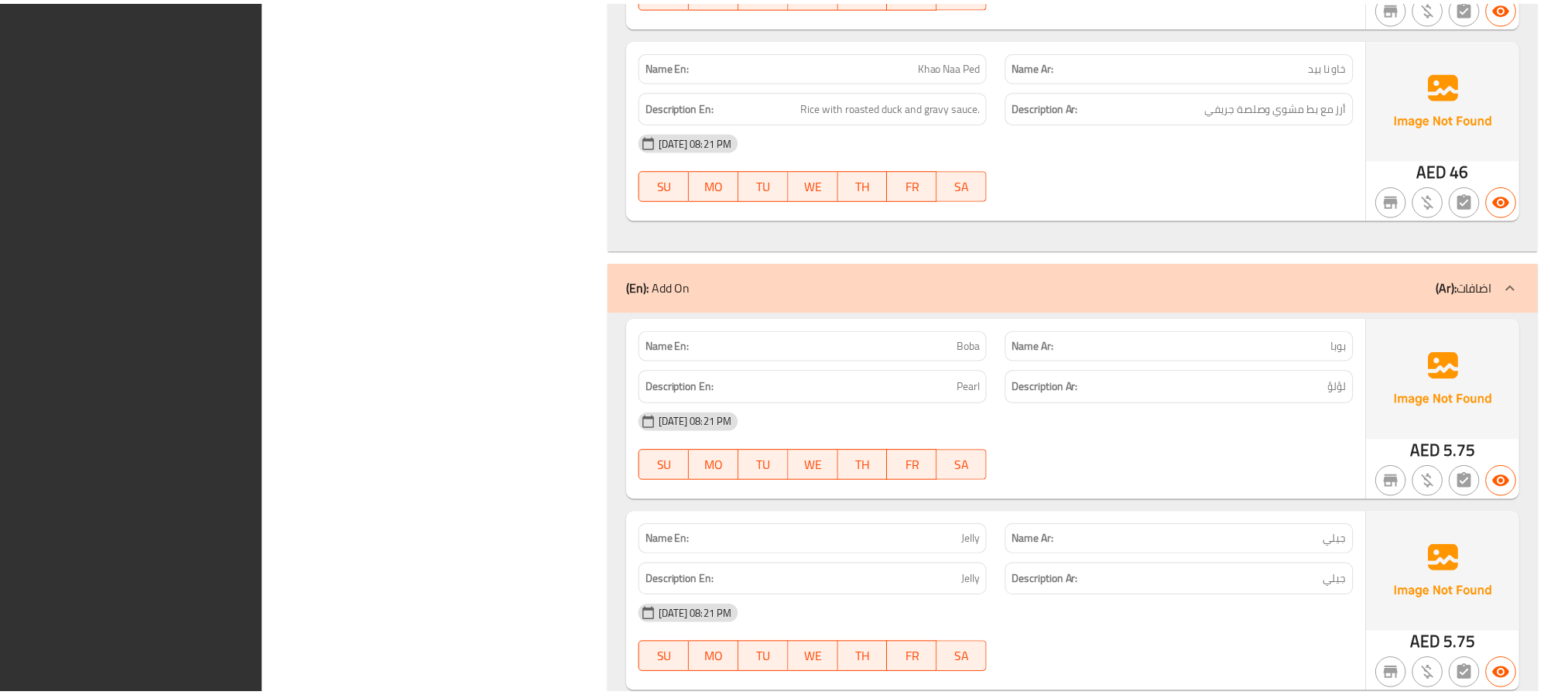
scroll to position [48254, 0]
